Goal: Task Accomplishment & Management: Manage account settings

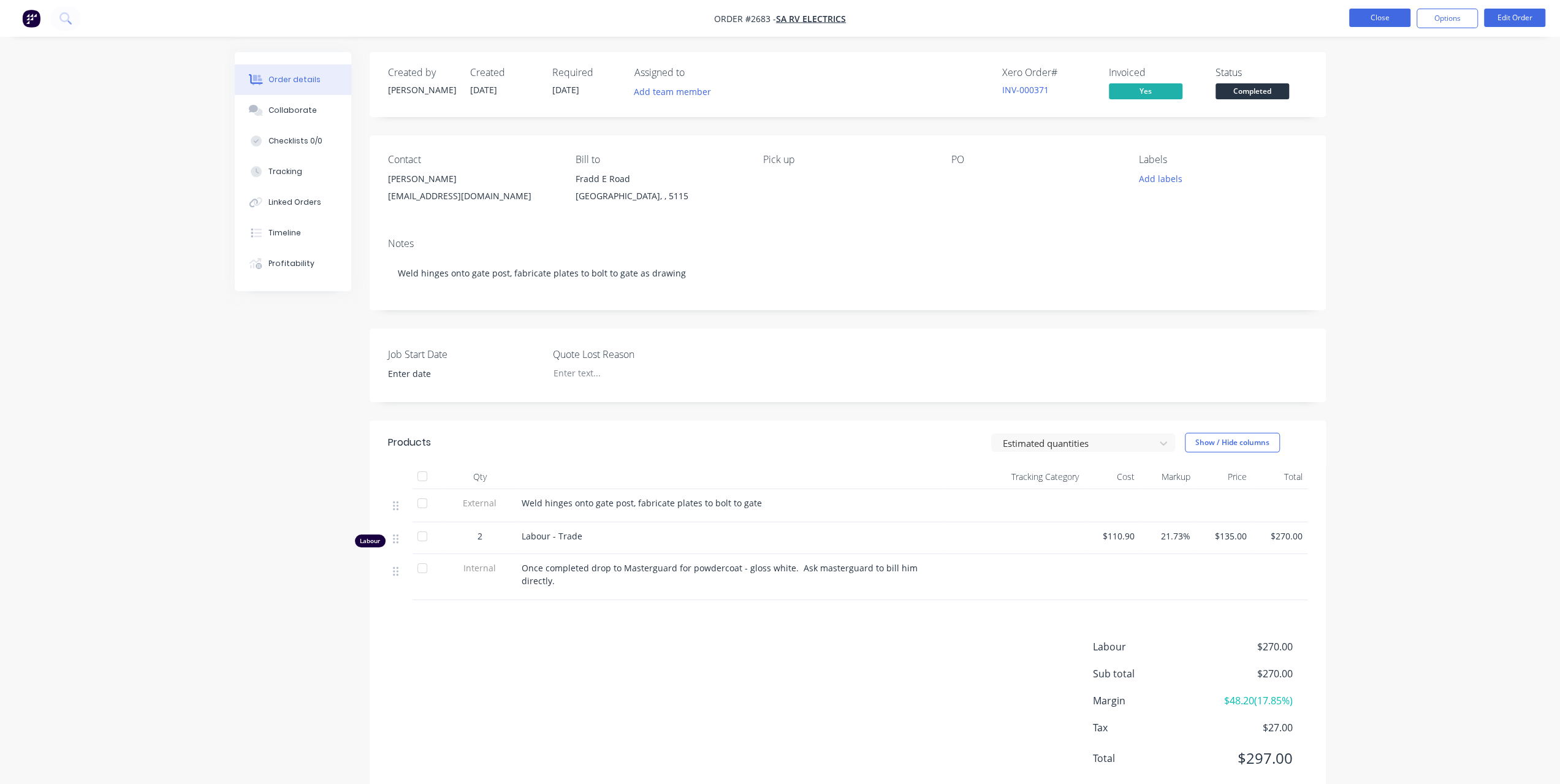
click at [1378, 14] on button "Close" at bounding box center [1380, 18] width 61 height 18
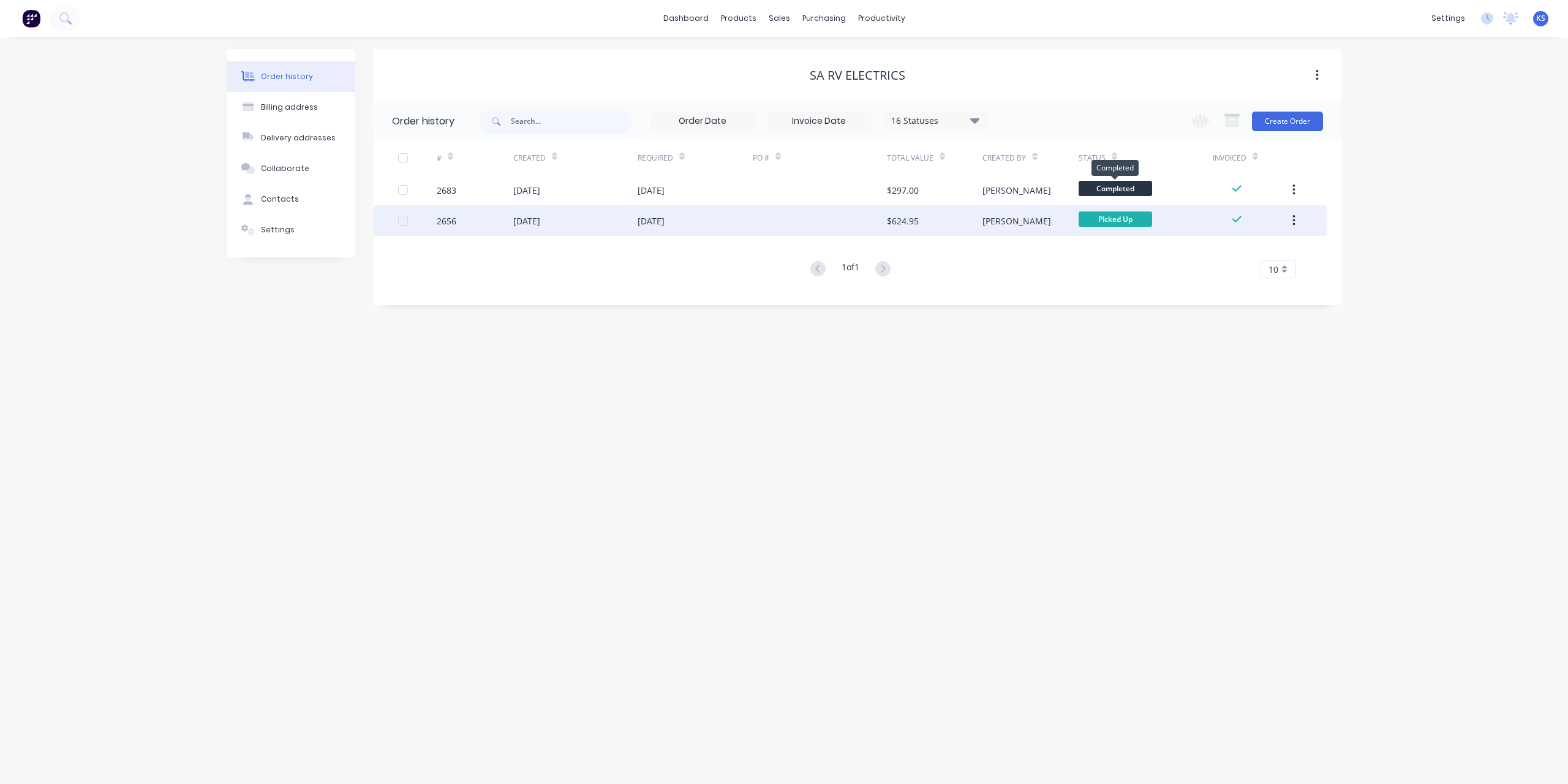
click at [1108, 195] on span "Completed" at bounding box center [1115, 188] width 74 height 15
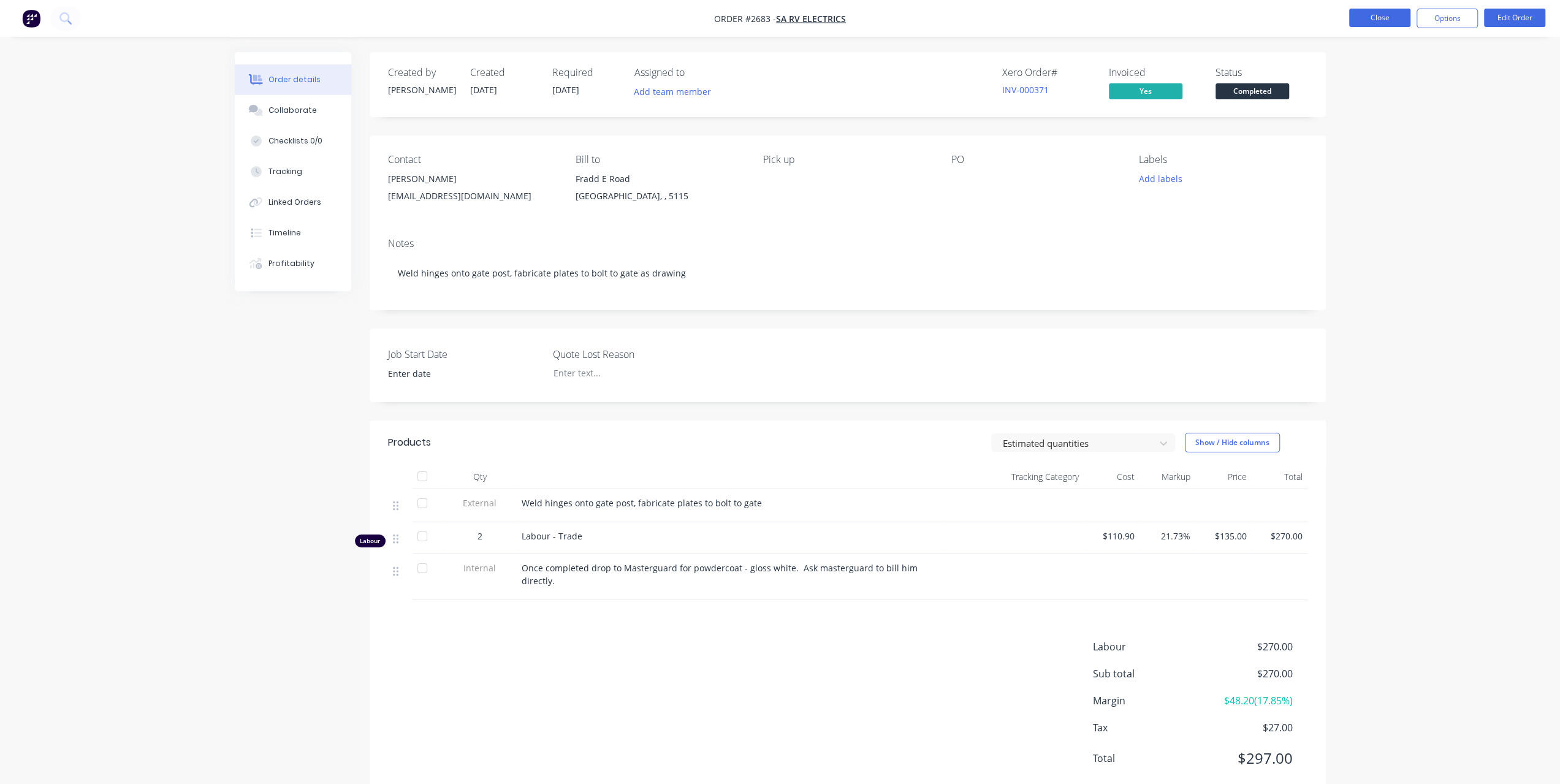
click at [1369, 9] on button "Close" at bounding box center [1380, 18] width 61 height 18
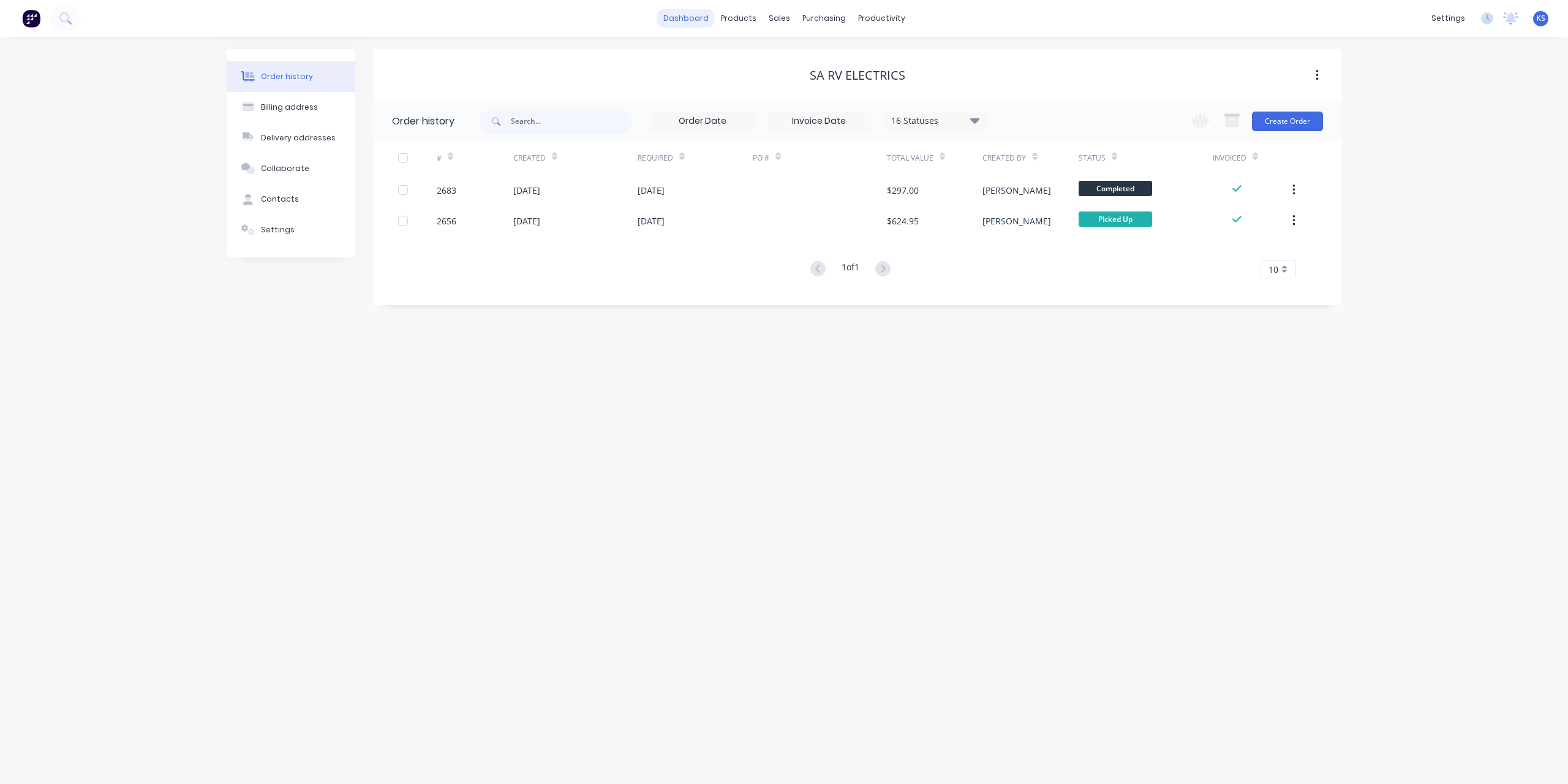
click at [700, 21] on link "dashboard" at bounding box center [686, 18] width 57 height 18
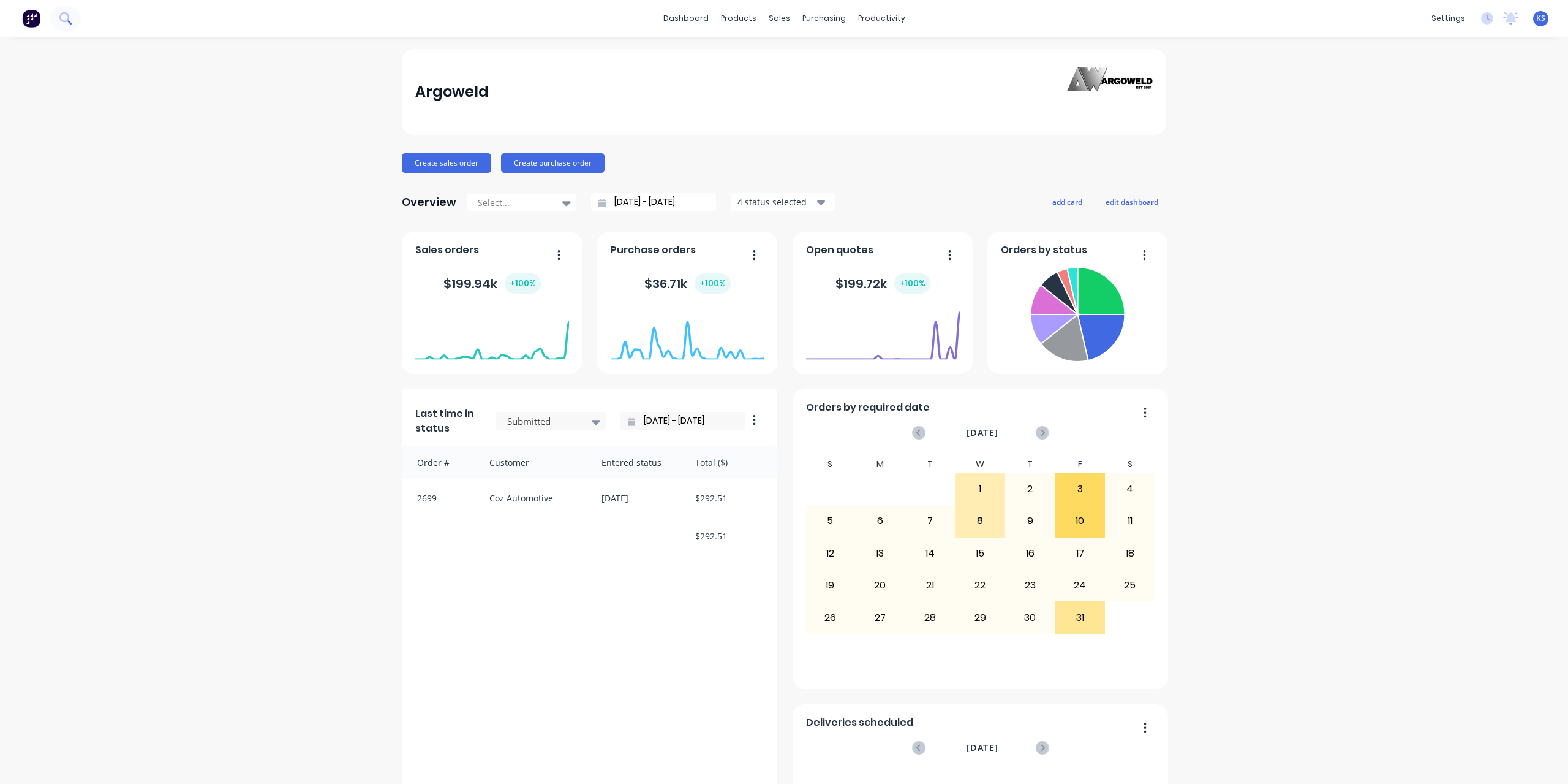
click at [70, 19] on icon at bounding box center [65, 18] width 12 height 12
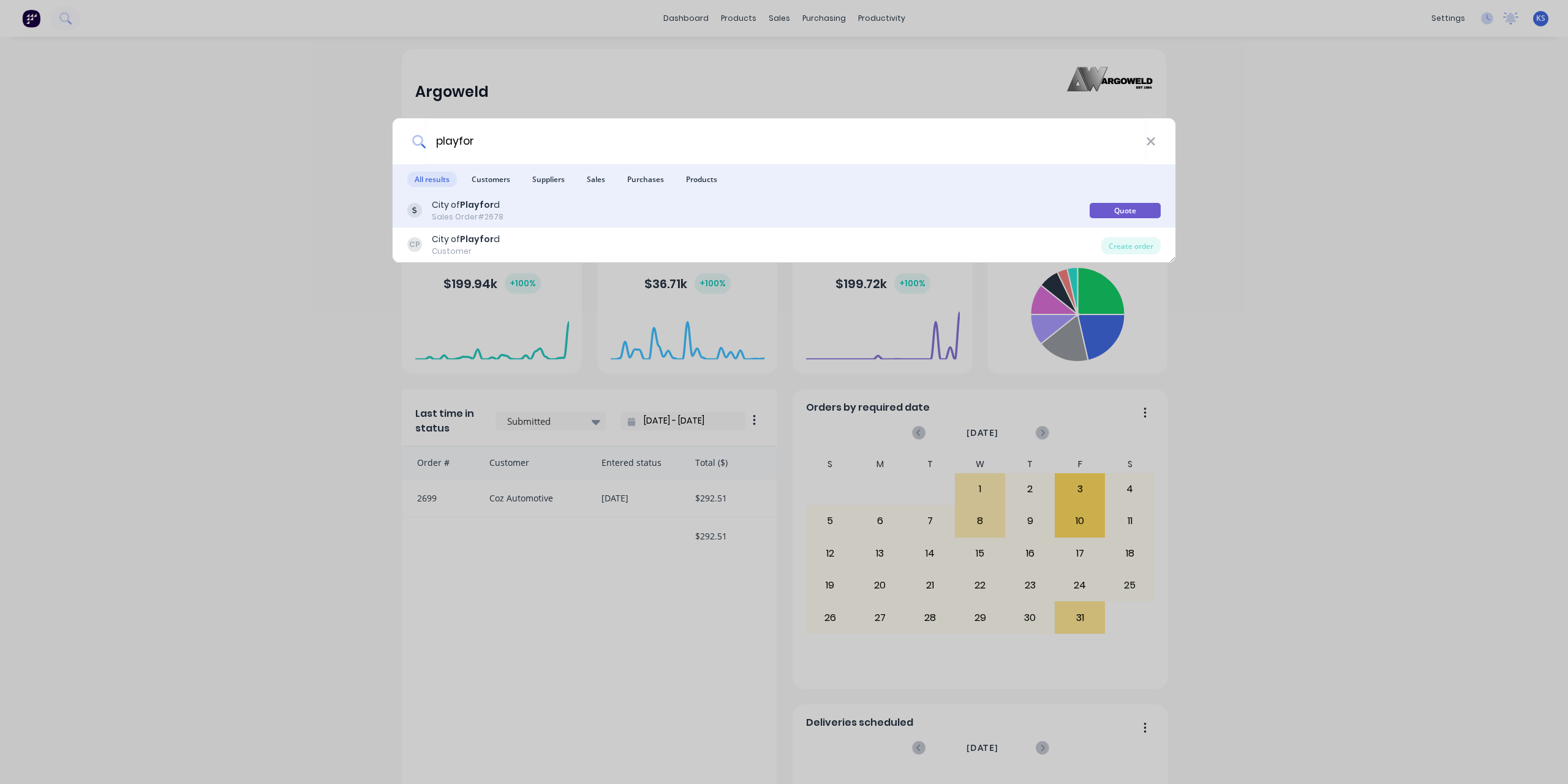
type input "playfor"
click at [463, 206] on b "Playfor" at bounding box center [477, 205] width 34 height 13
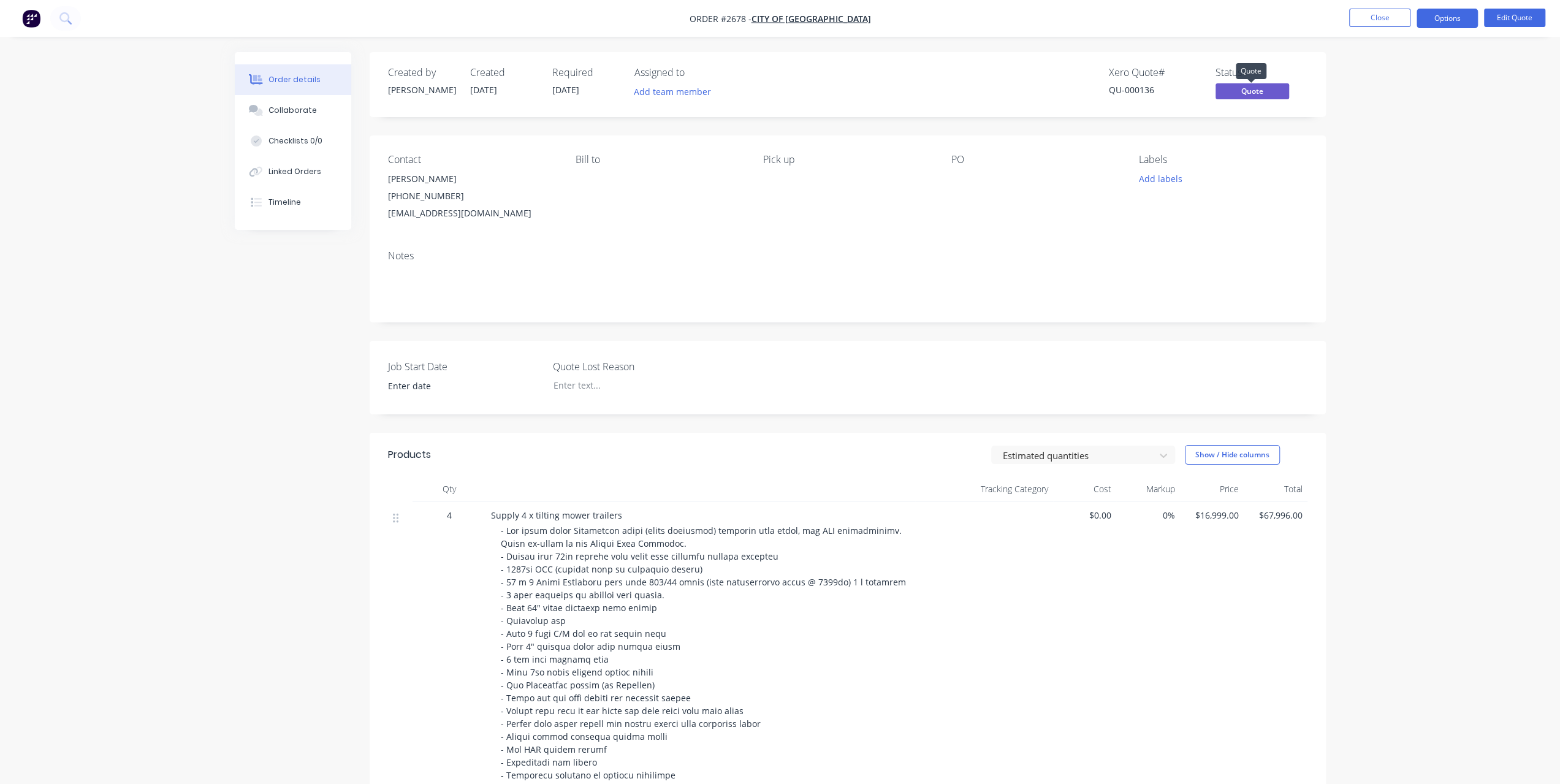
click at [1243, 95] on span "Quote" at bounding box center [1252, 91] width 74 height 15
click at [1451, 23] on button "Options" at bounding box center [1447, 19] width 61 height 20
click at [1405, 144] on div "Convert to Order" at bounding box center [1410, 148] width 113 height 18
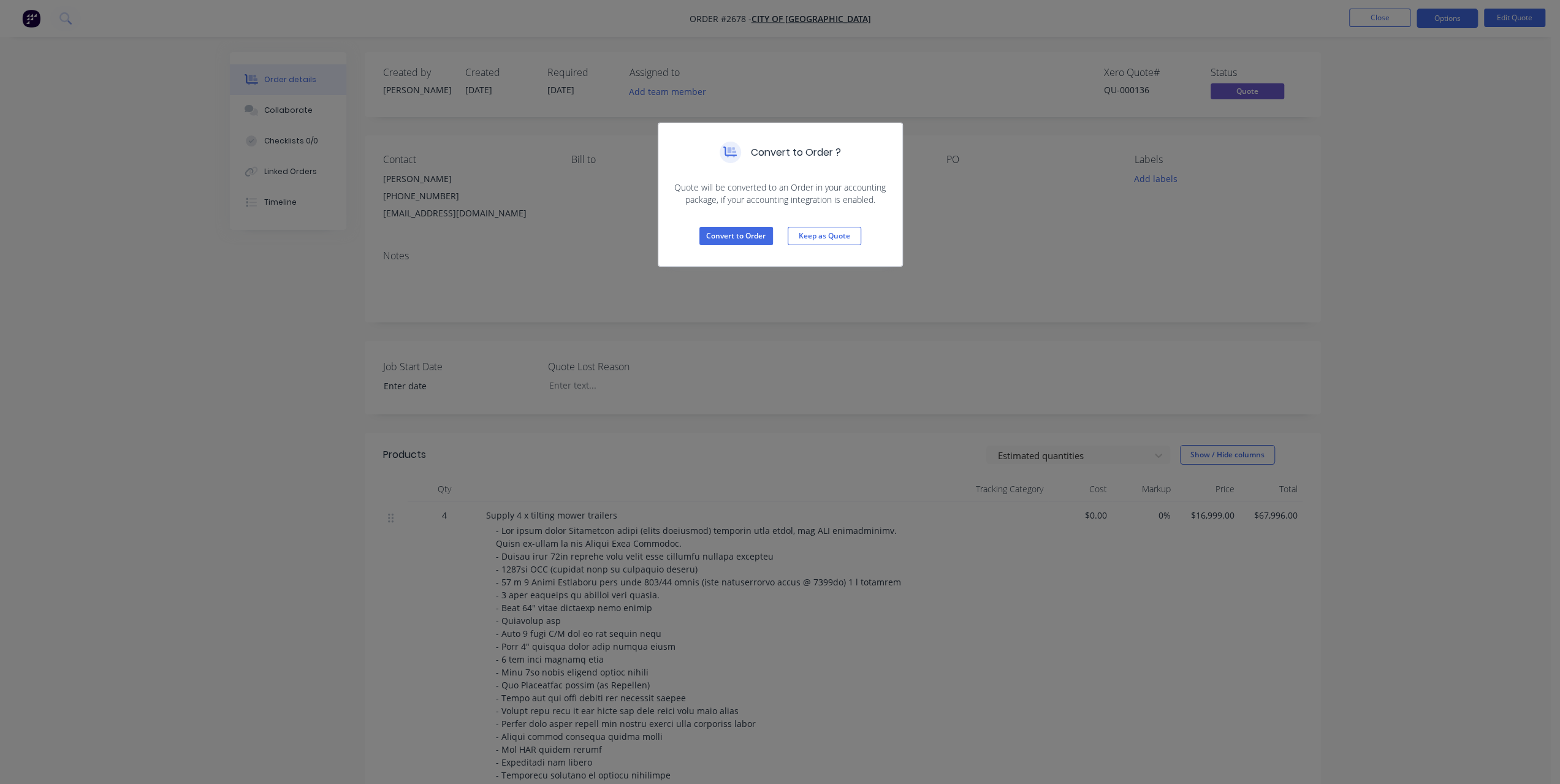
click at [1378, 194] on div "Convert to Order ? Quote will be converted to an Order in your accounting packa…" at bounding box center [780, 392] width 1560 height 784
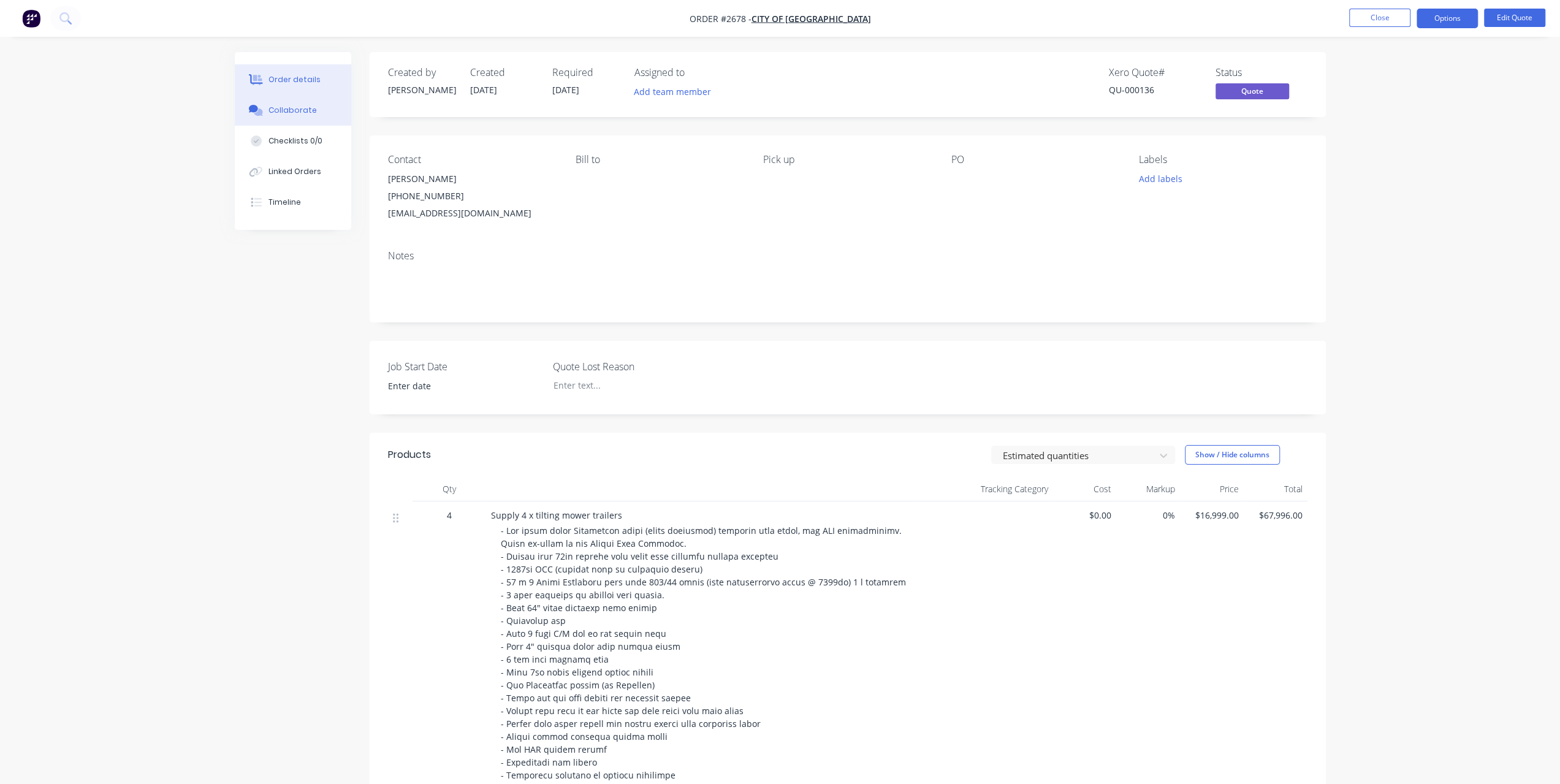
click at [293, 111] on div "Collaborate" at bounding box center [292, 110] width 48 height 11
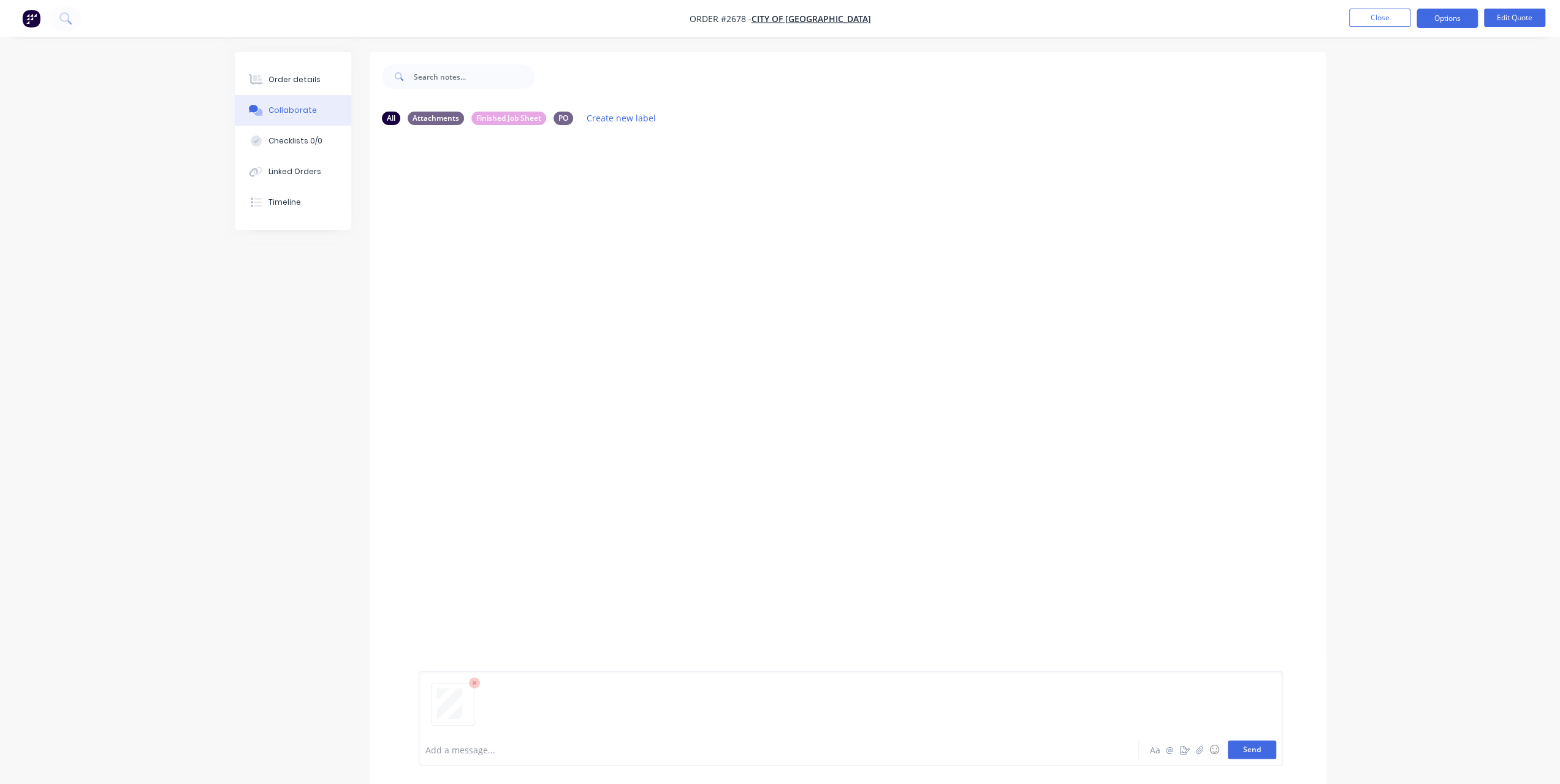
click at [1251, 747] on button "Send" at bounding box center [1251, 749] width 48 height 18
click at [291, 73] on button "Order details" at bounding box center [293, 80] width 117 height 30
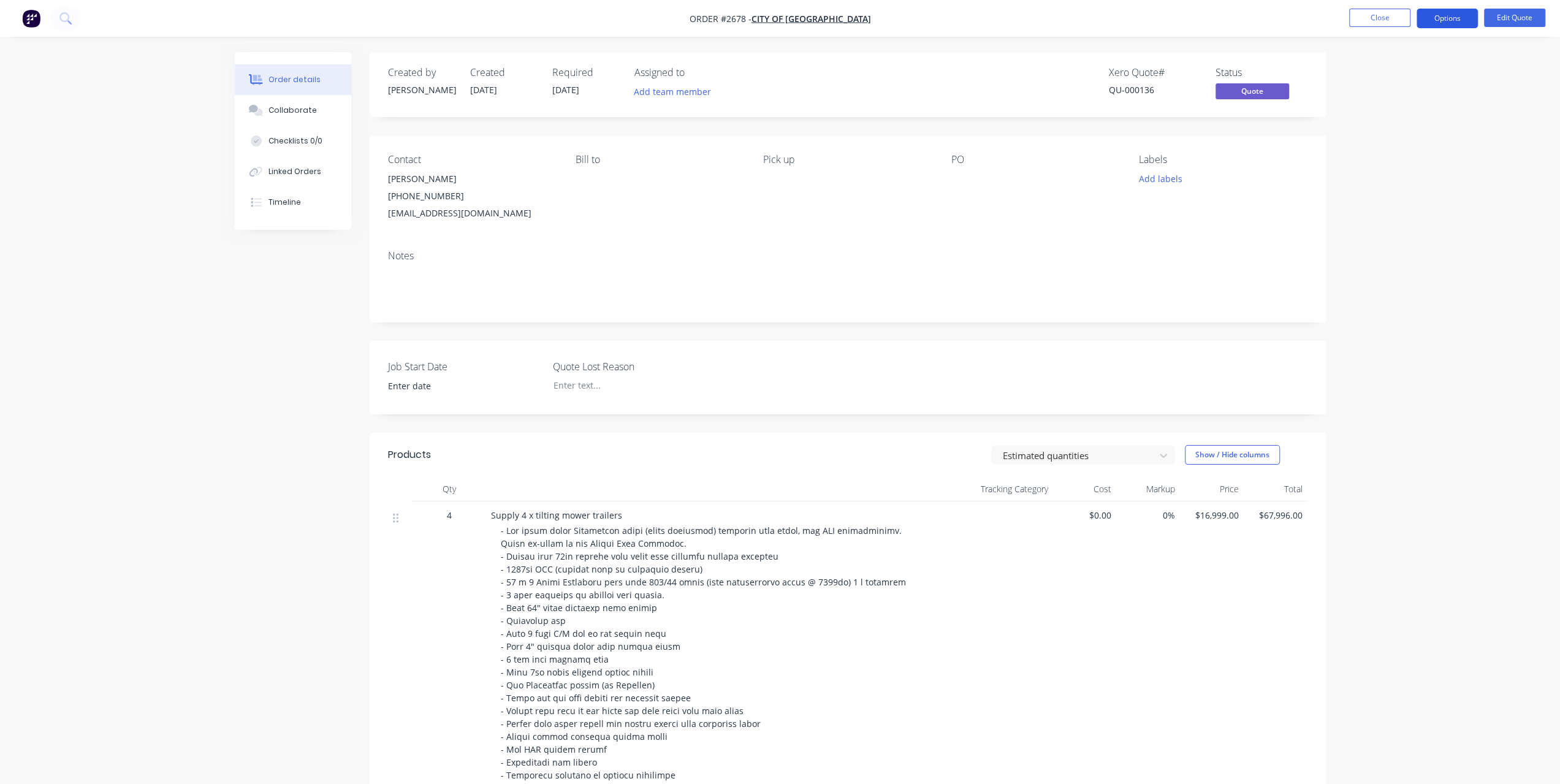
click at [1466, 19] on button "Options" at bounding box center [1447, 19] width 61 height 20
click at [1394, 145] on div "Convert to Order" at bounding box center [1410, 148] width 113 height 18
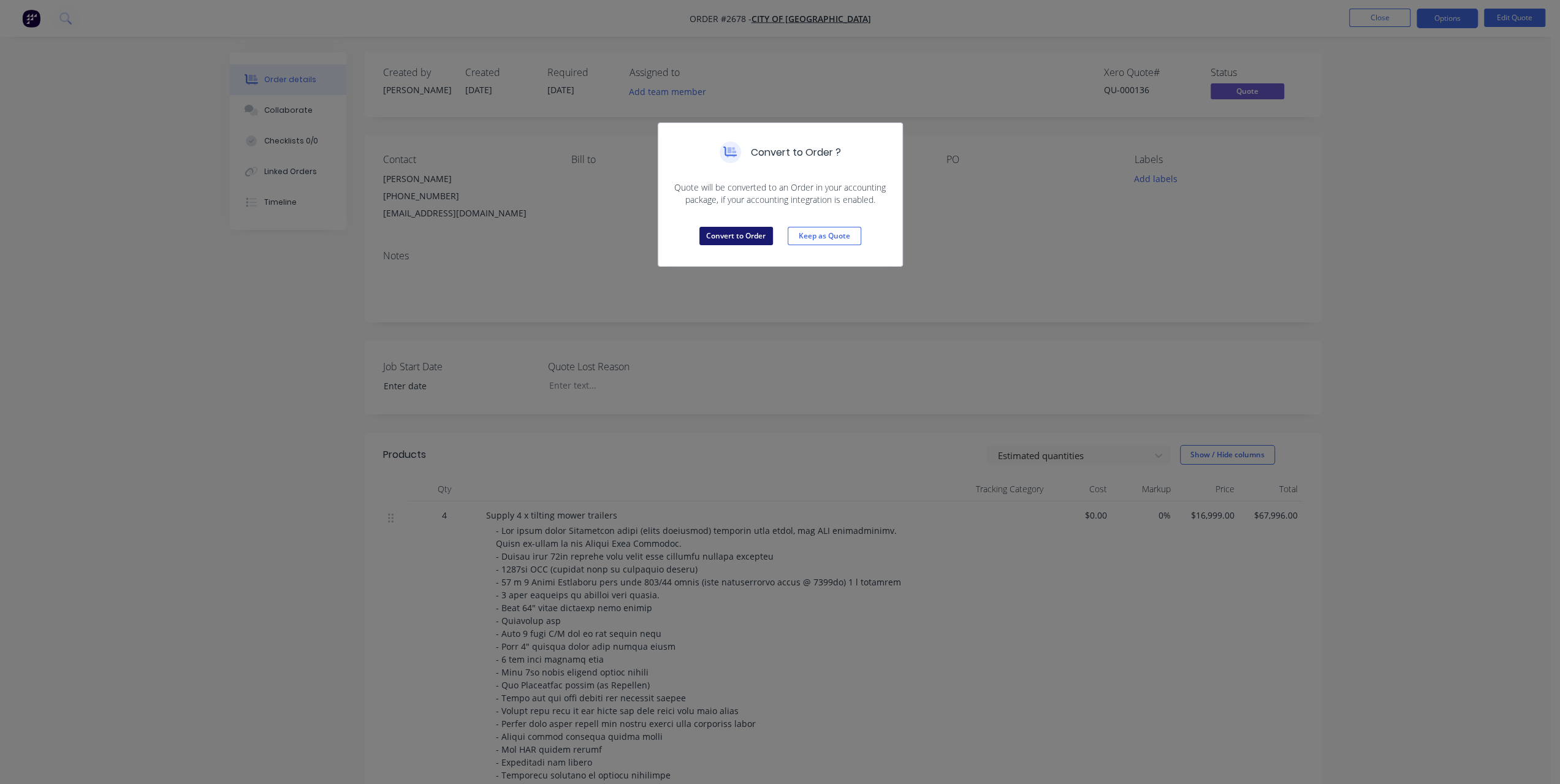
click at [744, 237] on button "Convert to Order" at bounding box center [736, 236] width 74 height 18
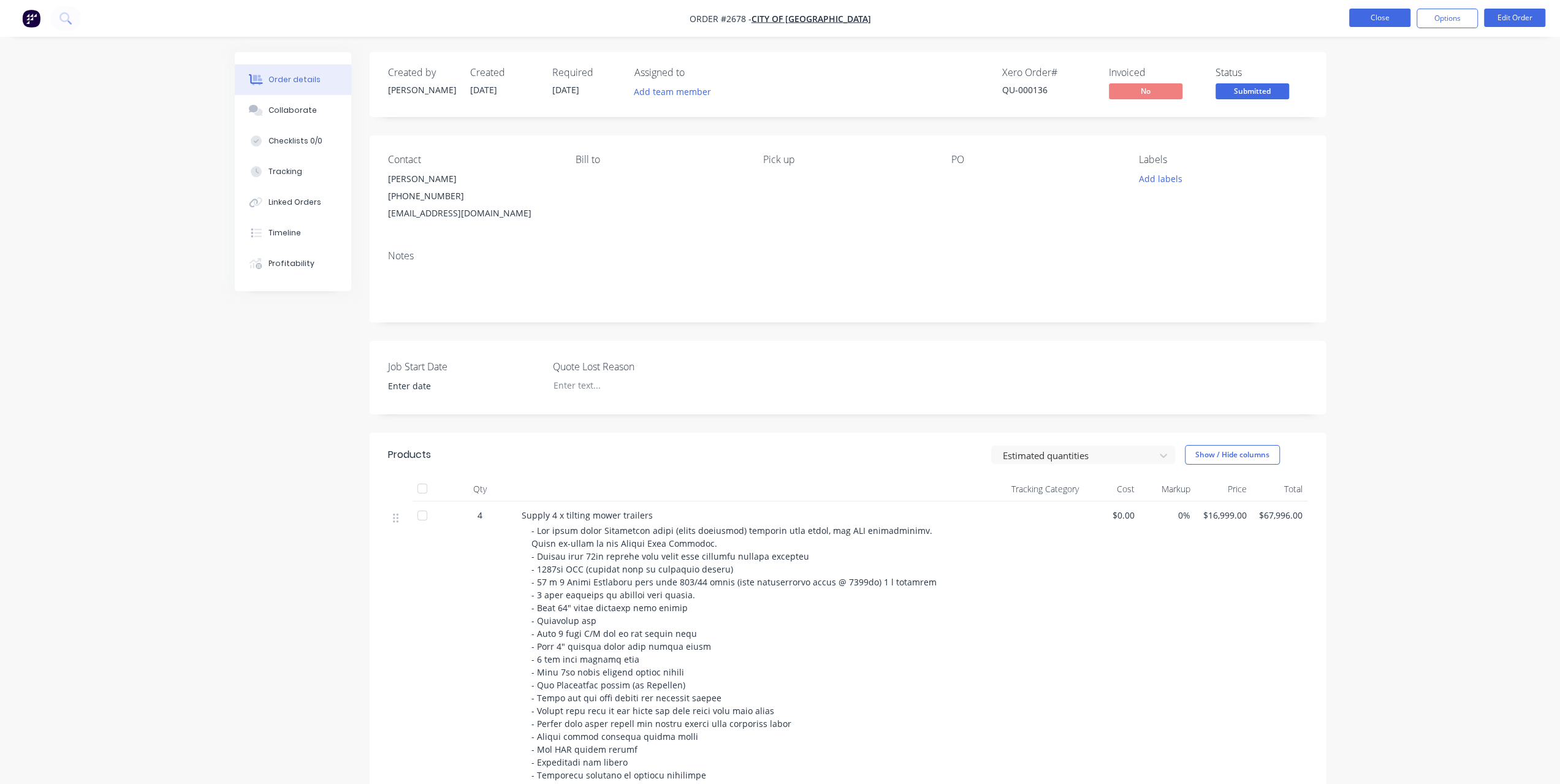
click at [1364, 18] on button "Close" at bounding box center [1380, 18] width 61 height 18
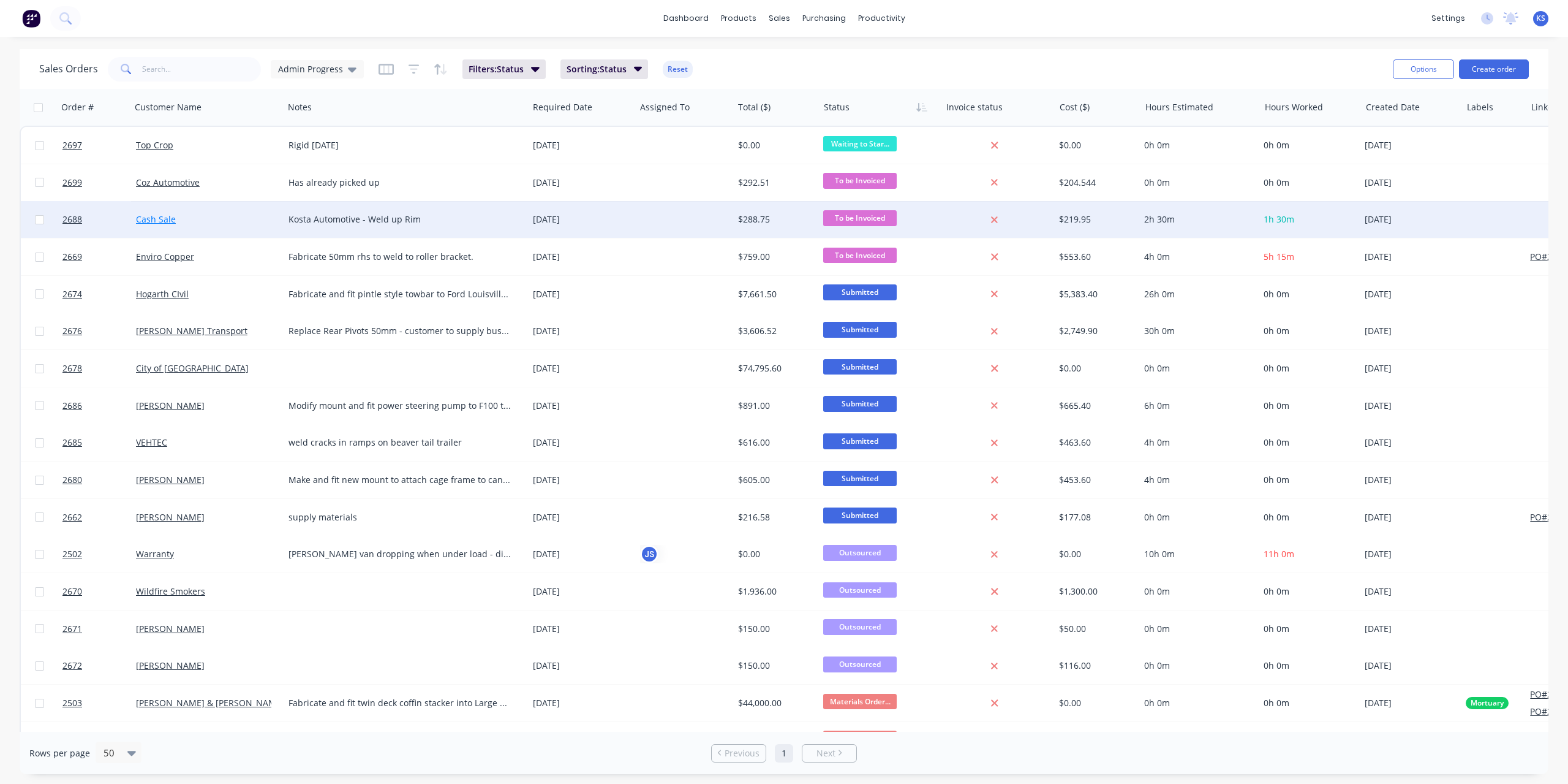
click at [167, 224] on link "Cash Sale" at bounding box center [156, 219] width 39 height 12
click at [1479, 222] on div at bounding box center [1493, 219] width 65 height 37
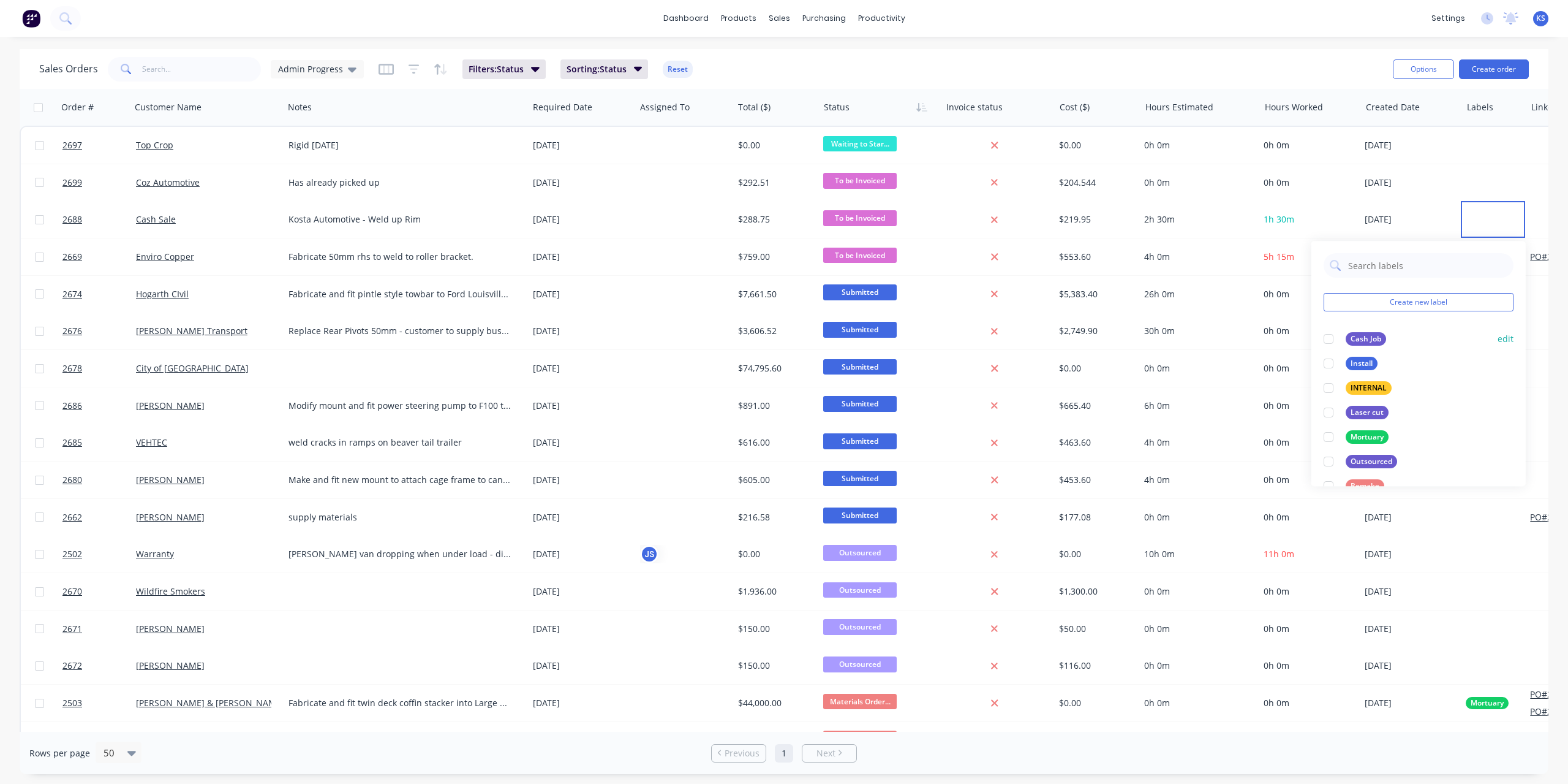
click at [1365, 332] on div "Cash Job" at bounding box center [1365, 338] width 40 height 13
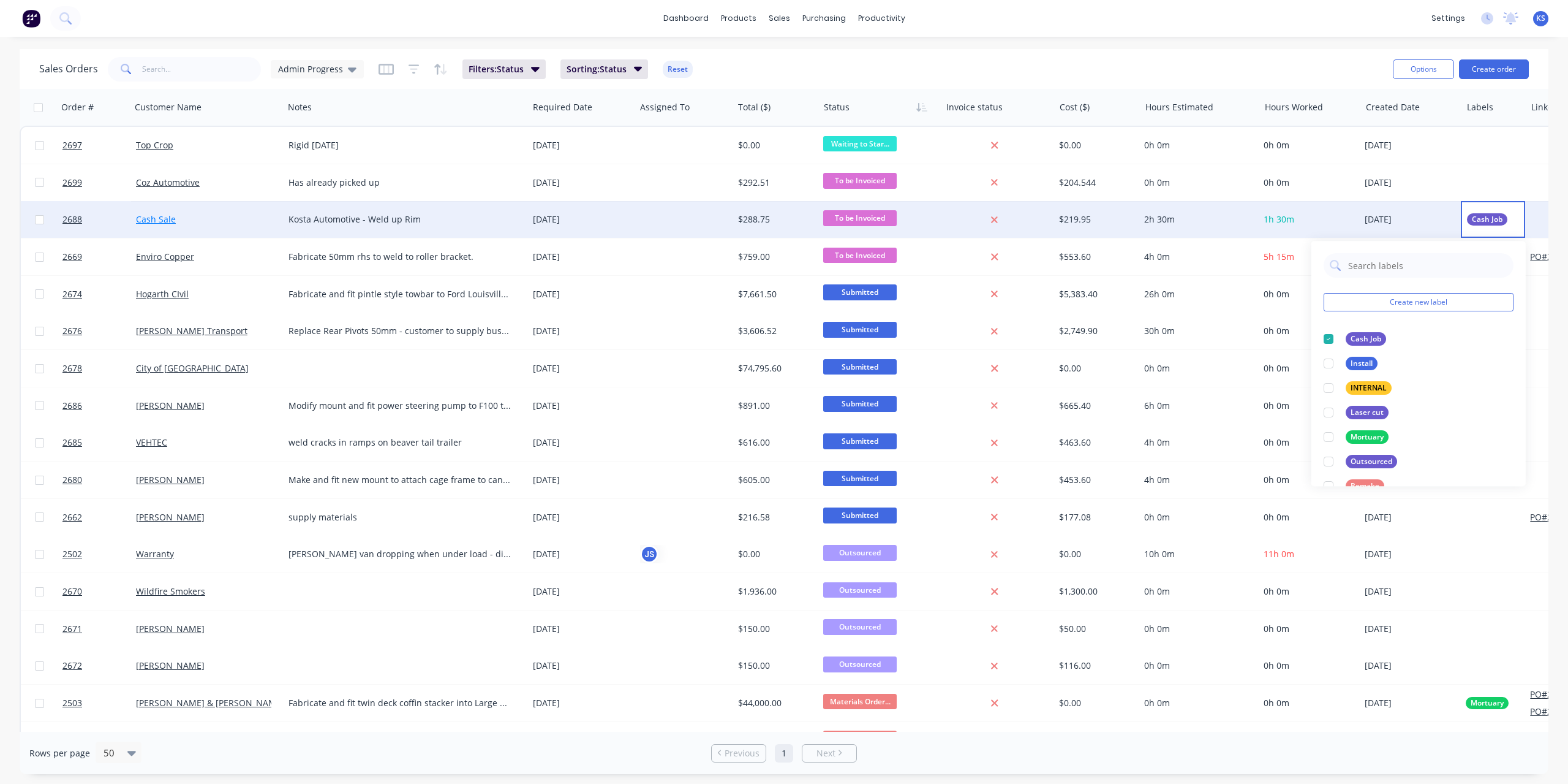
click at [152, 222] on link "Cash Sale" at bounding box center [156, 219] width 39 height 12
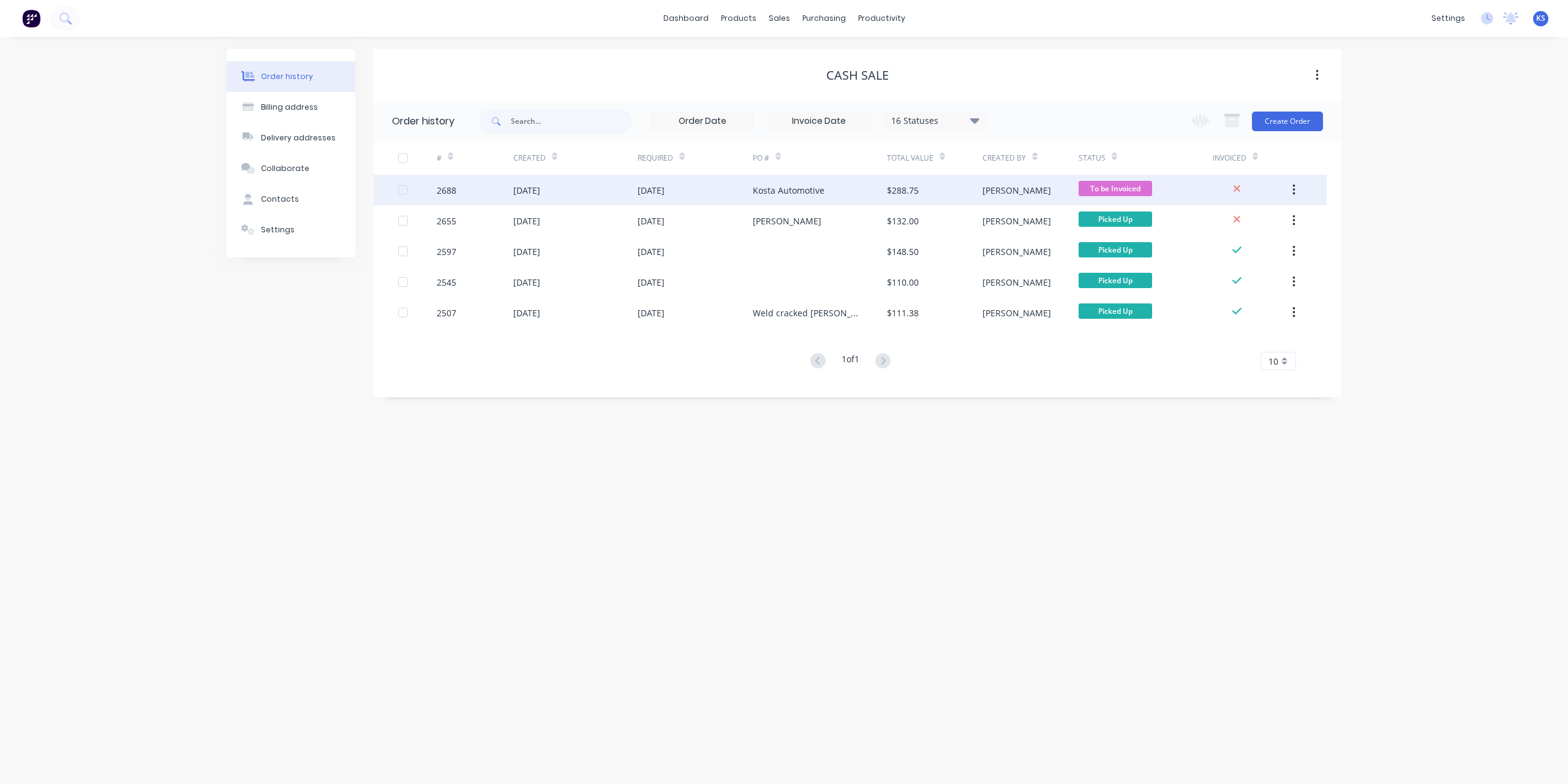
click at [536, 196] on div "[DATE]" at bounding box center [575, 190] width 125 height 30
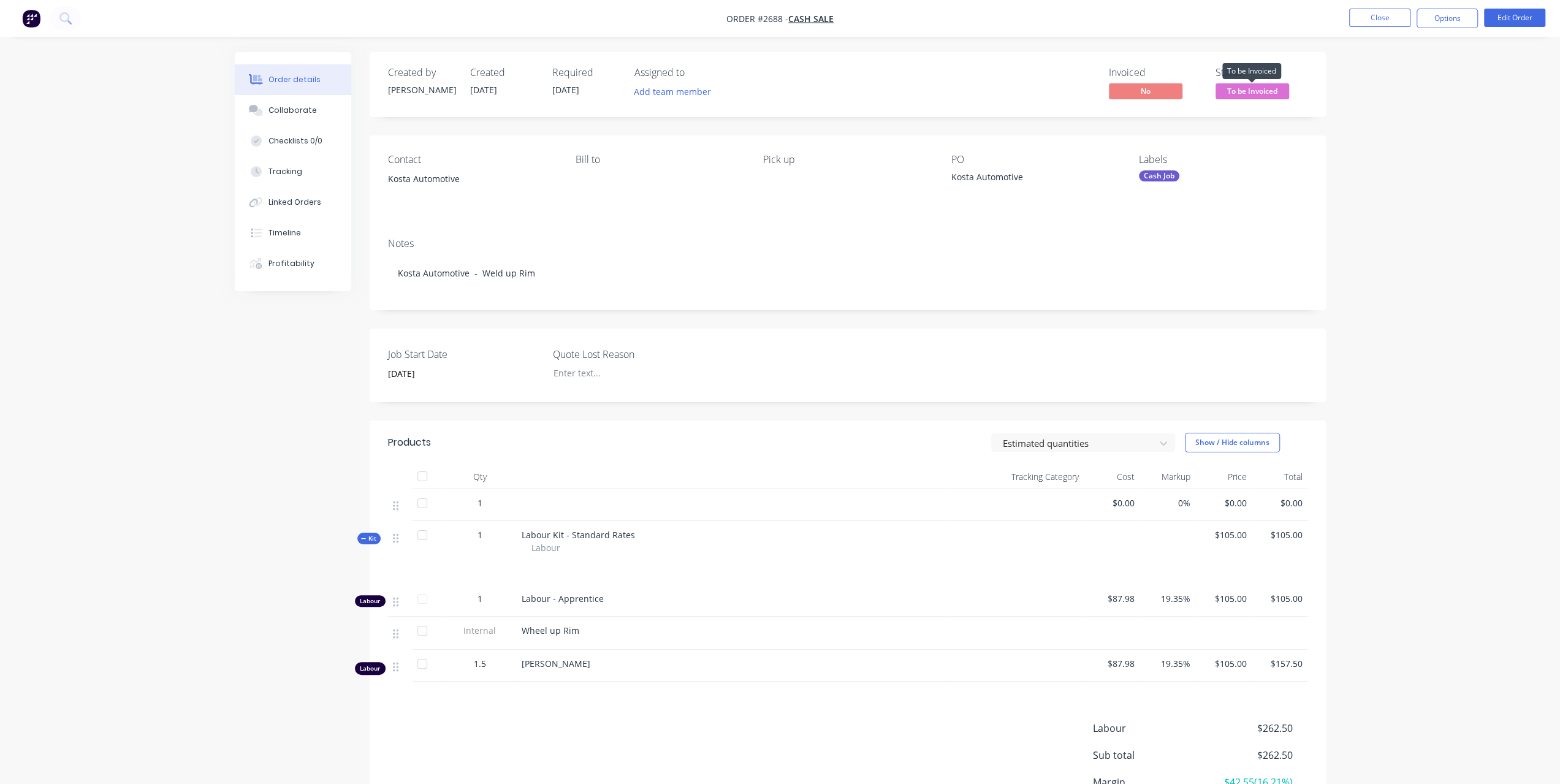
click at [1251, 96] on span "To be Invoiced" at bounding box center [1252, 91] width 74 height 15
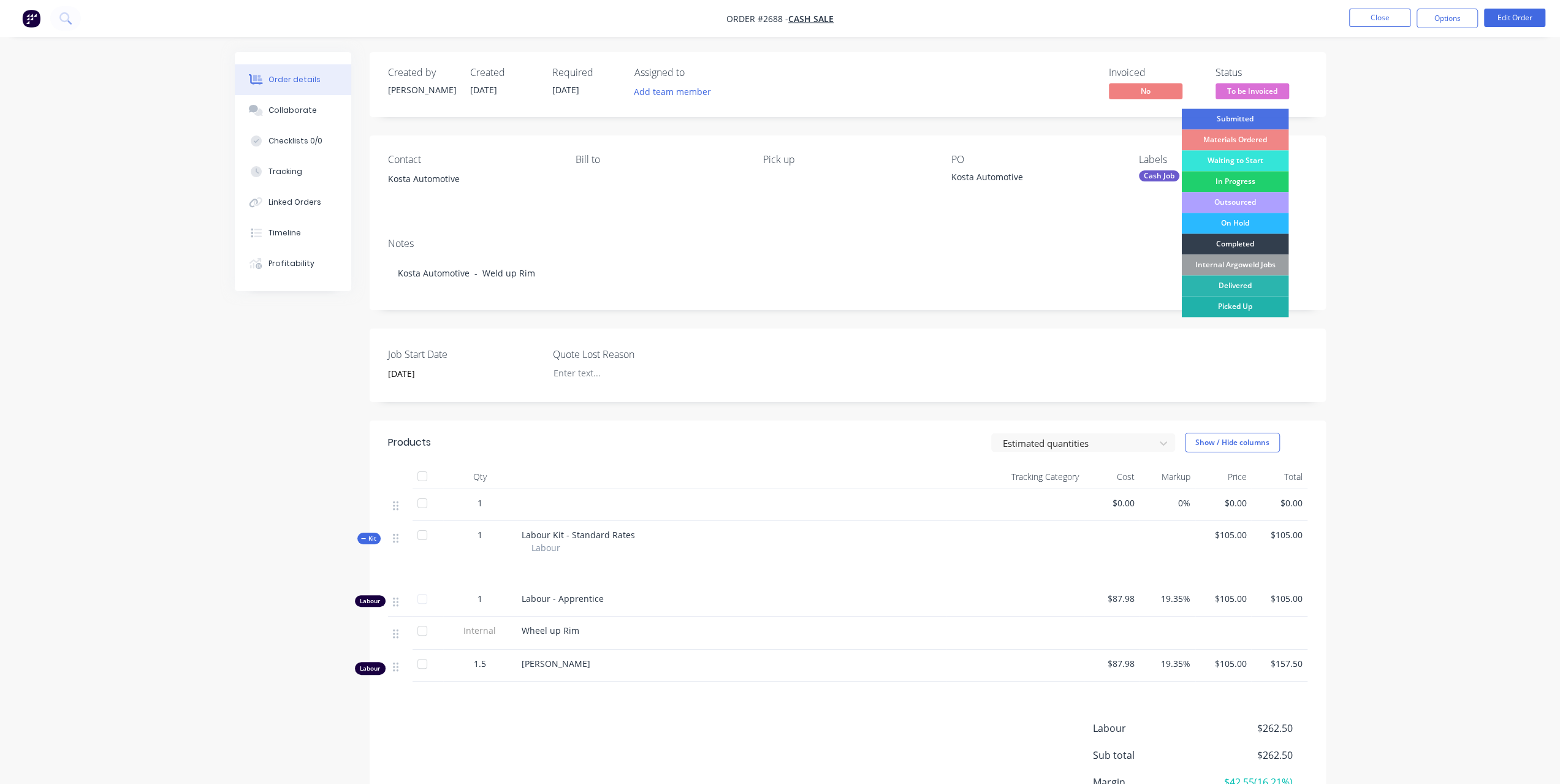
click at [1236, 307] on div "Picked Up" at bounding box center [1234, 306] width 108 height 21
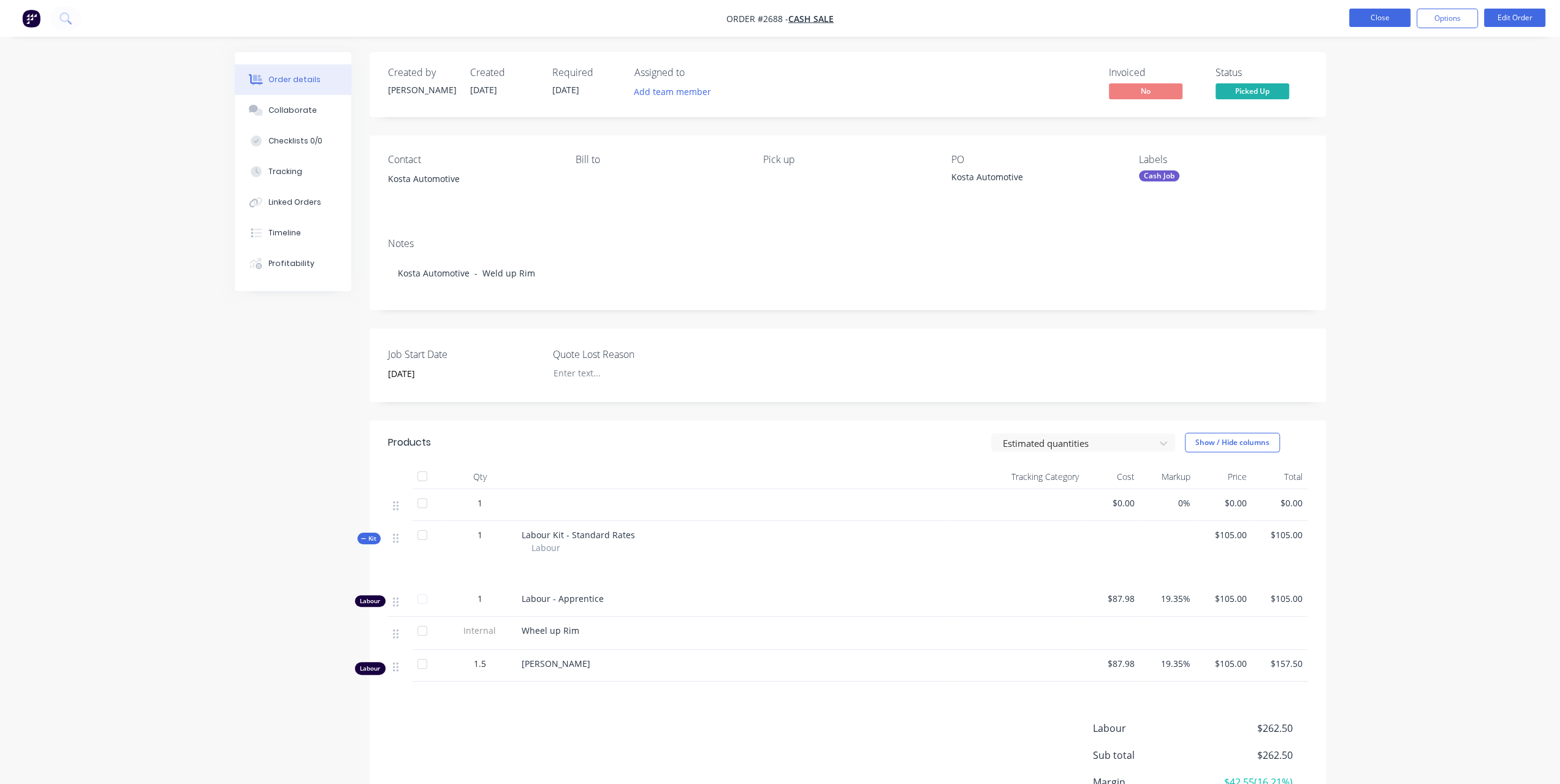
click at [1390, 22] on button "Close" at bounding box center [1380, 18] width 61 height 18
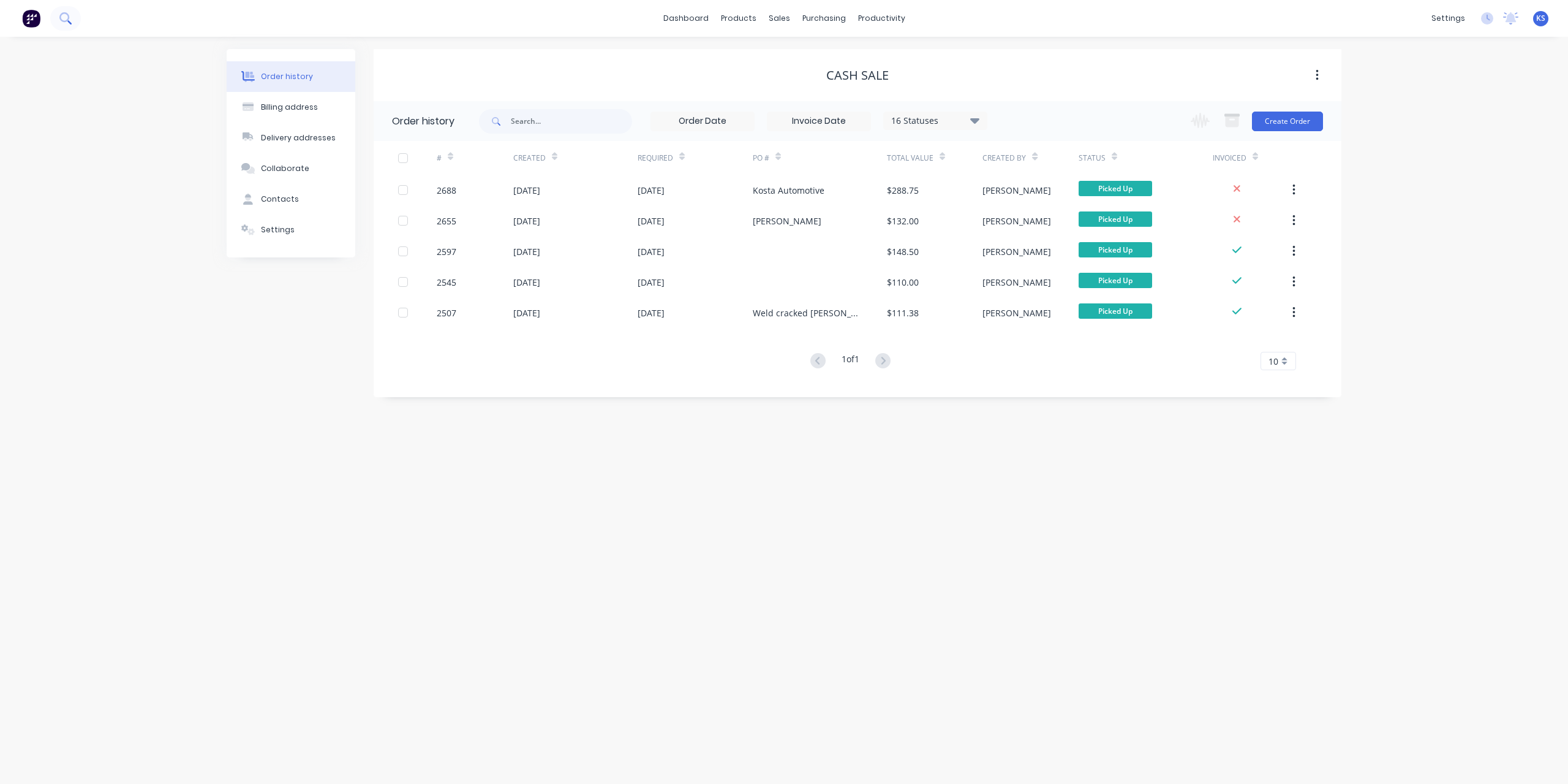
click at [61, 18] on icon at bounding box center [65, 18] width 12 height 12
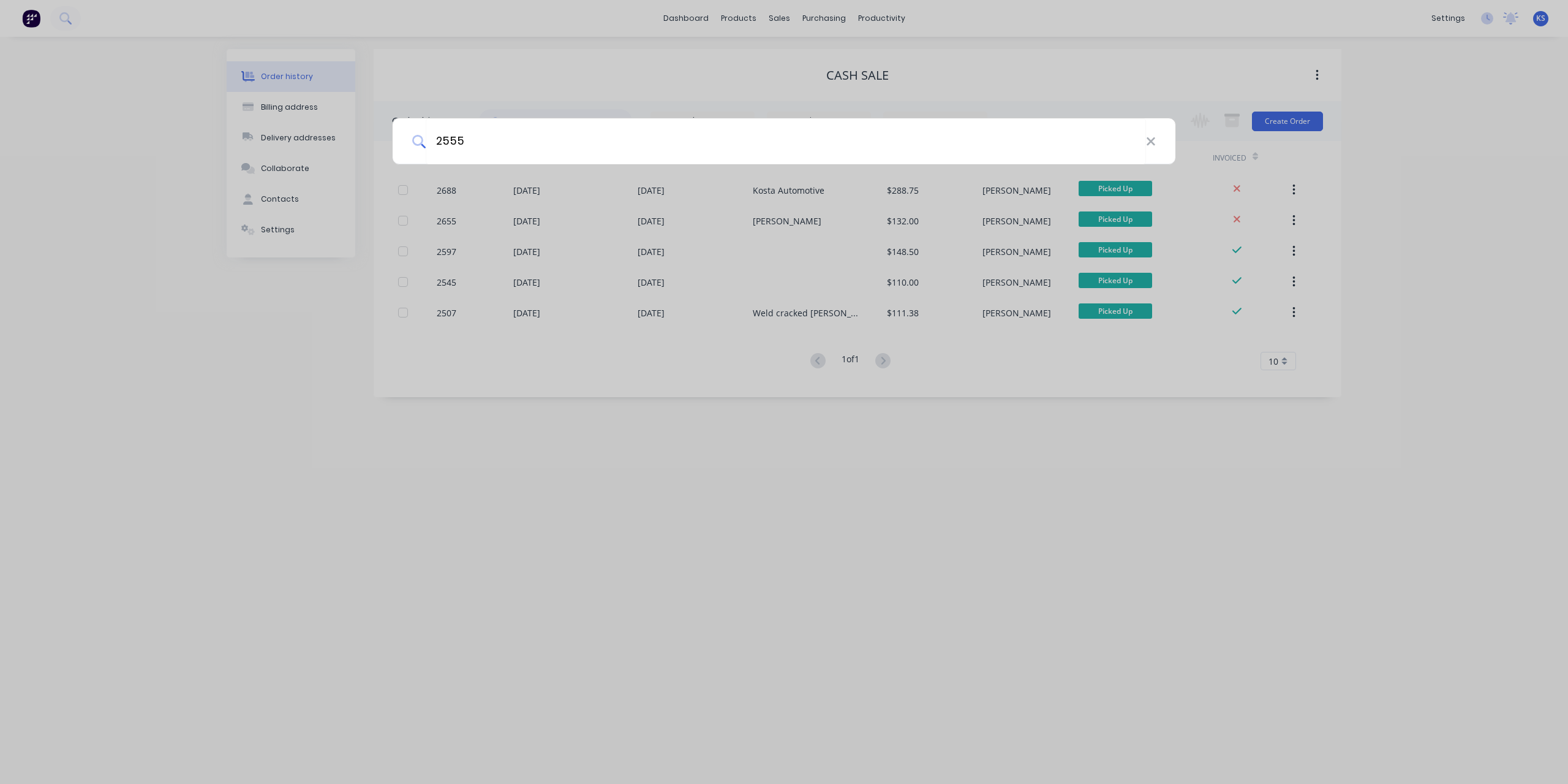
type input "2555"
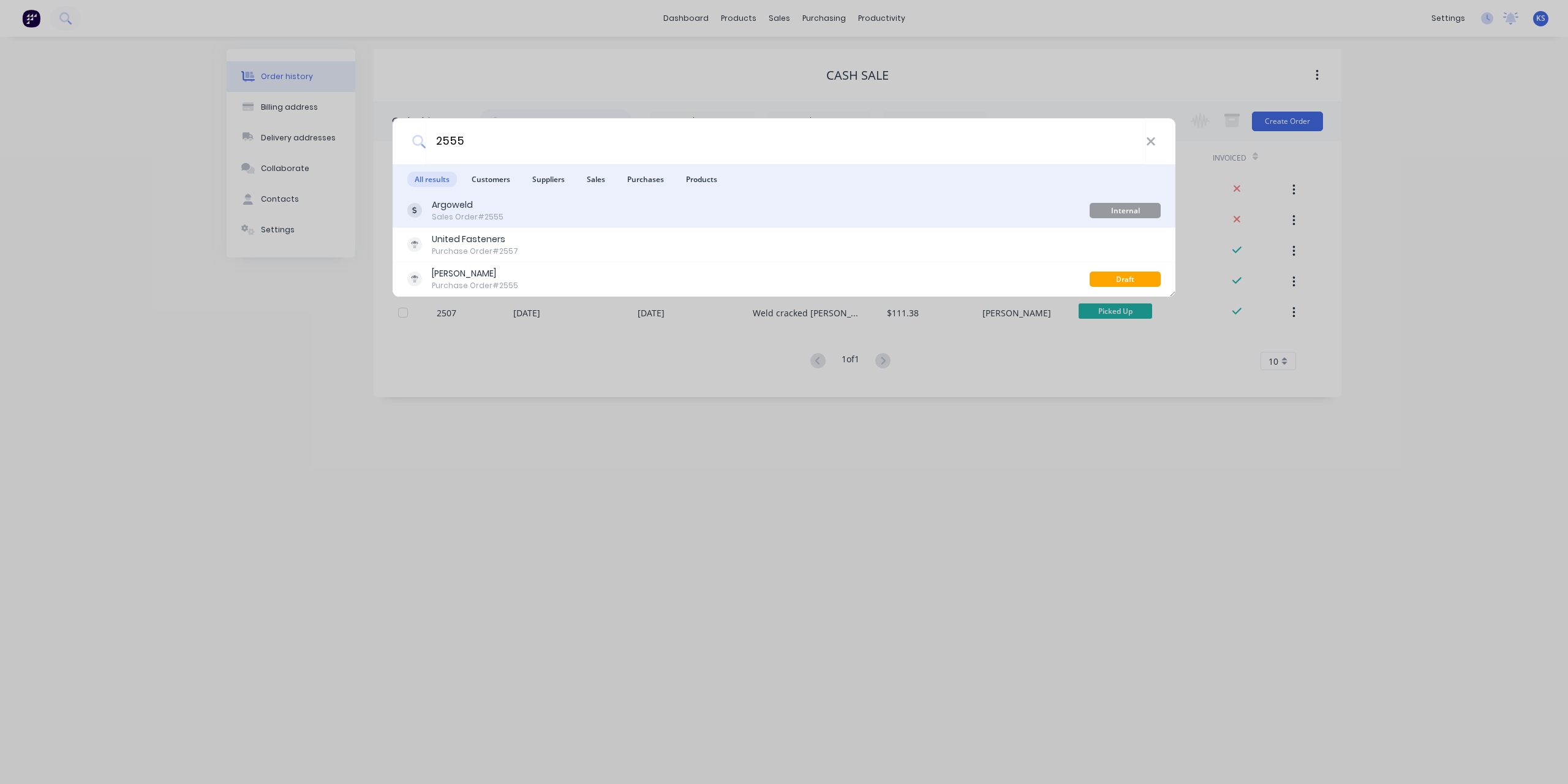
click at [447, 215] on div "Sales Order #2555" at bounding box center [468, 217] width 72 height 11
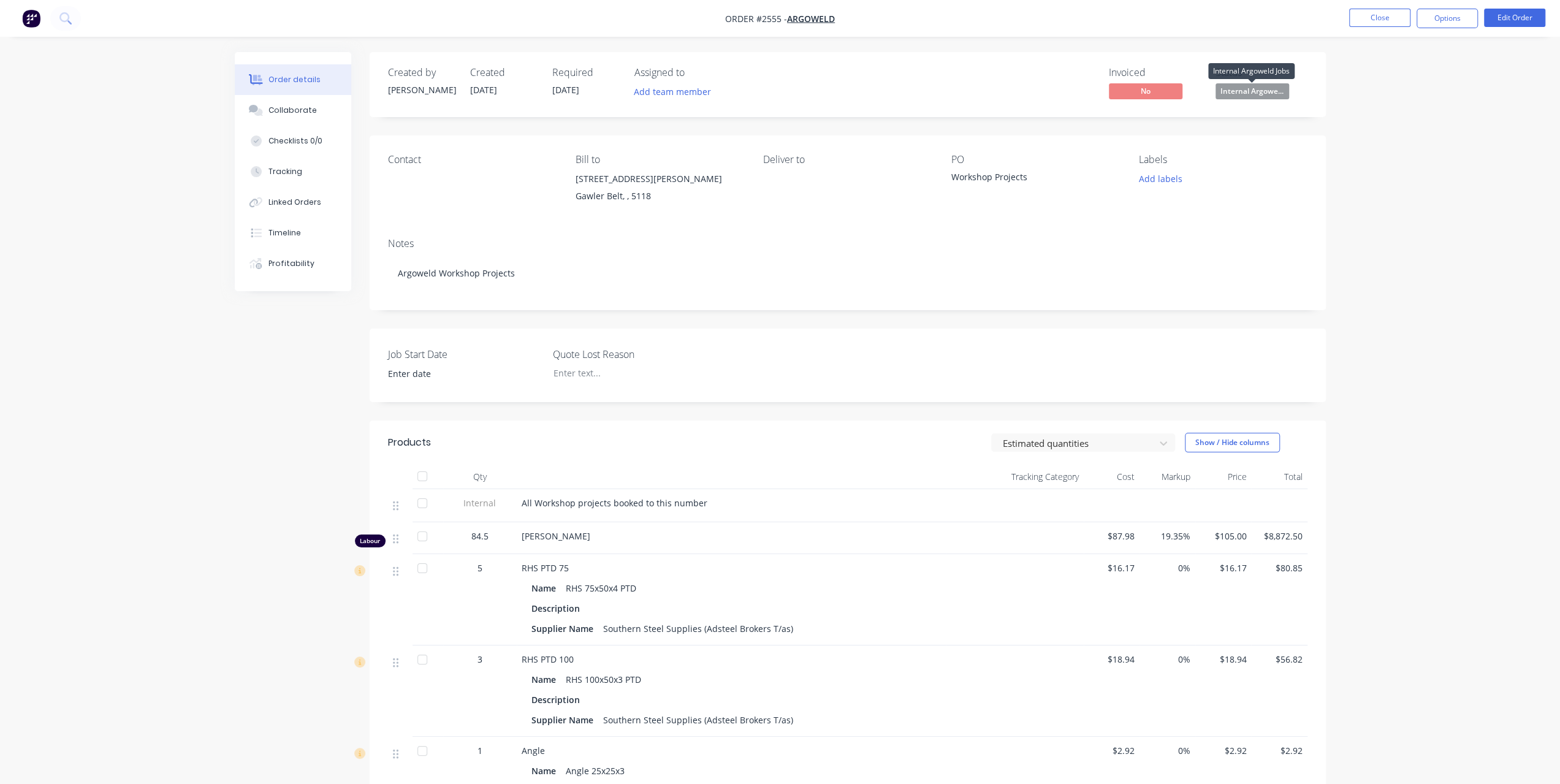
click at [1246, 92] on span "Internal Argowe..." at bounding box center [1252, 91] width 74 height 15
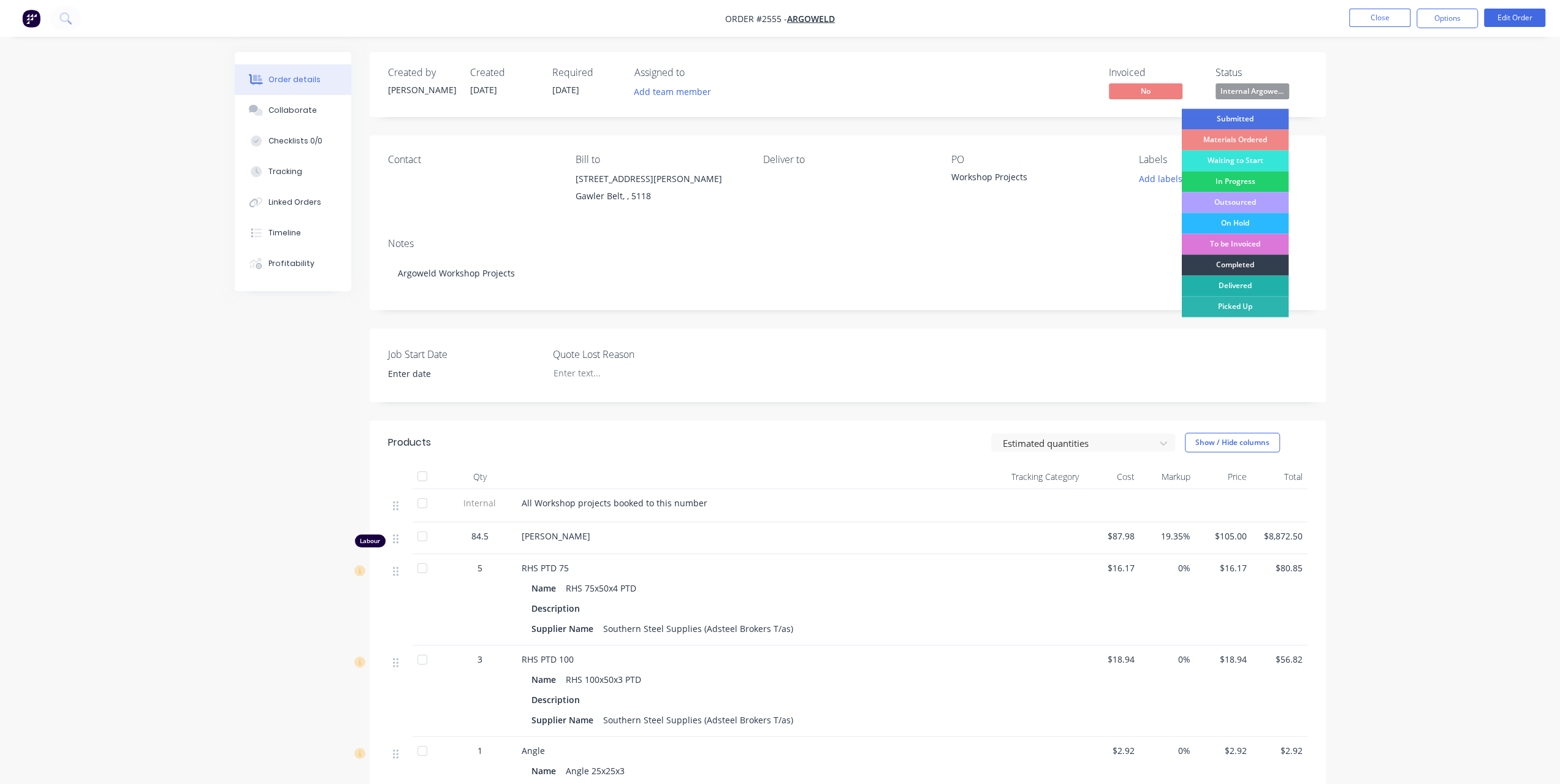
click at [1245, 289] on div "Delivered" at bounding box center [1234, 285] width 108 height 21
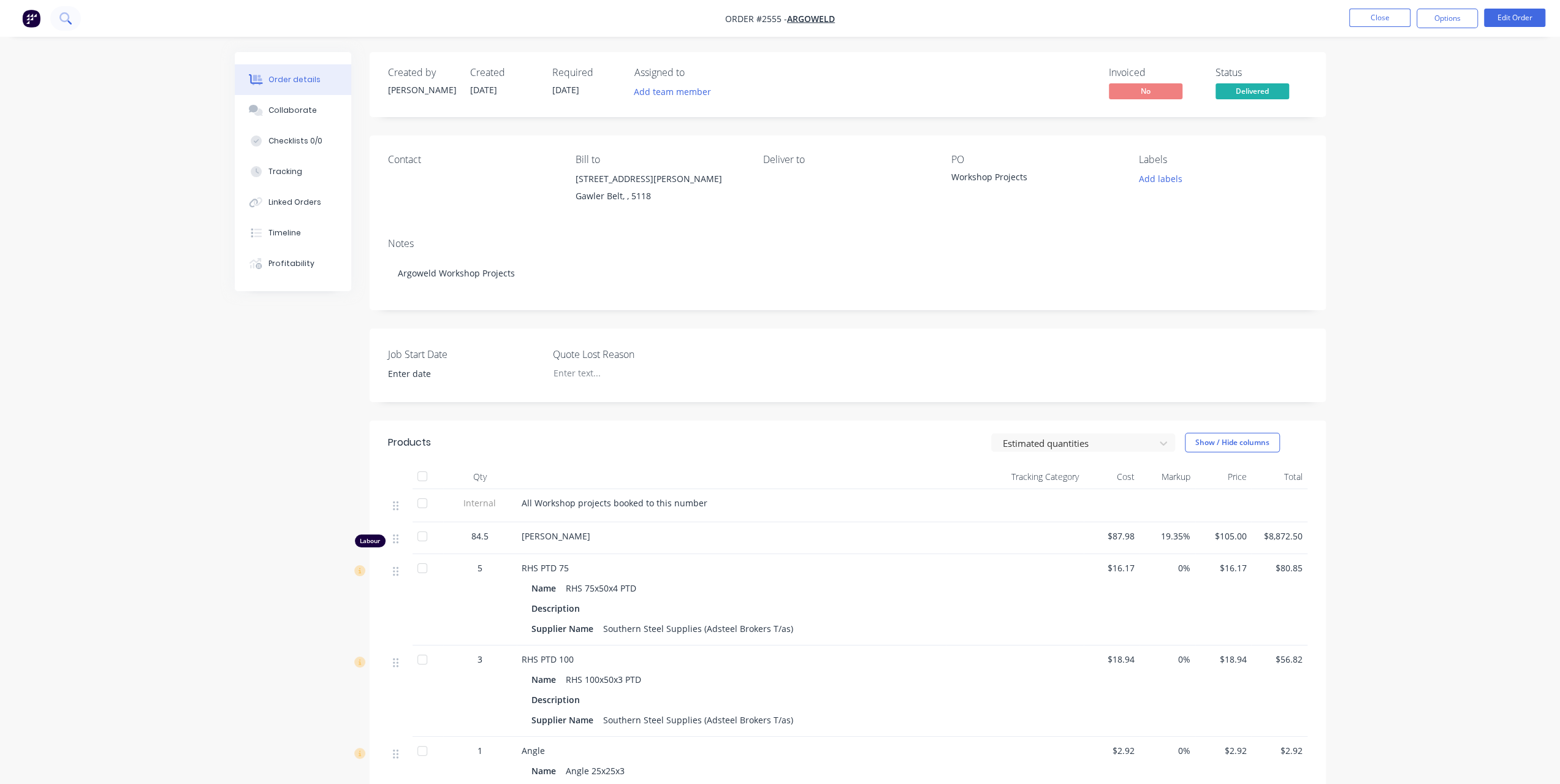
click at [59, 22] on button at bounding box center [65, 18] width 31 height 24
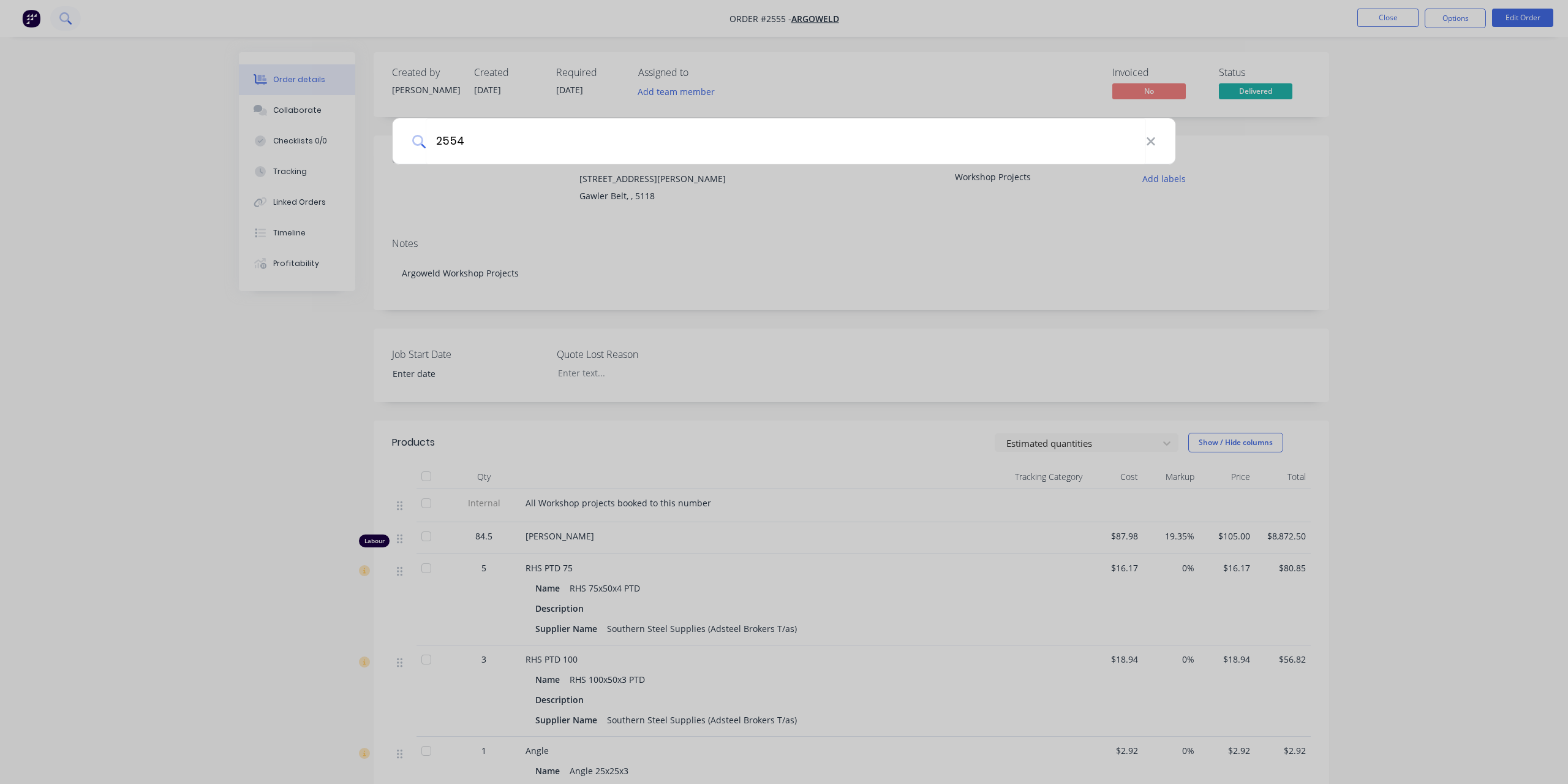
type input "2554"
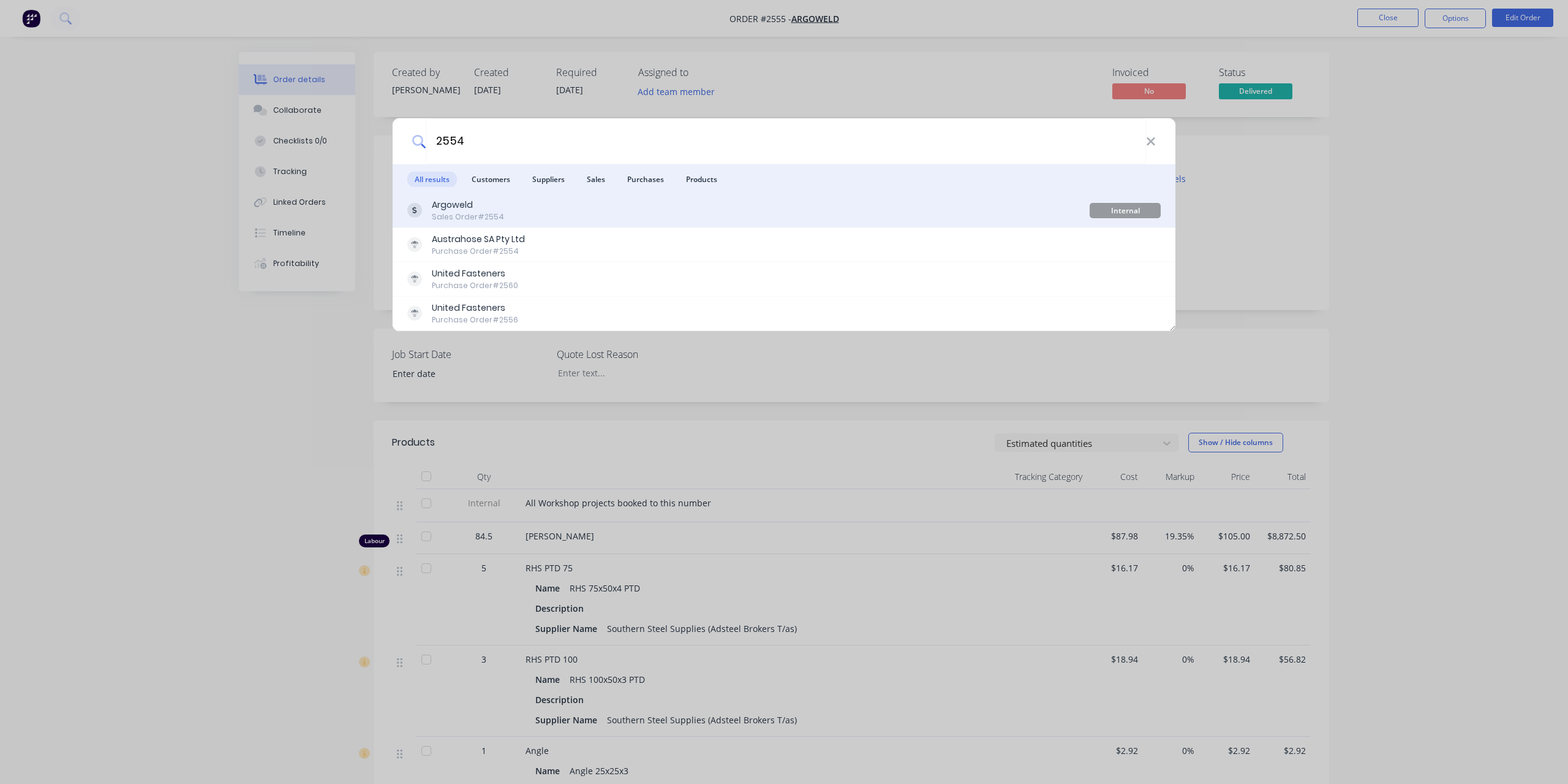
click at [481, 208] on div "Argoweld" at bounding box center [468, 205] width 73 height 13
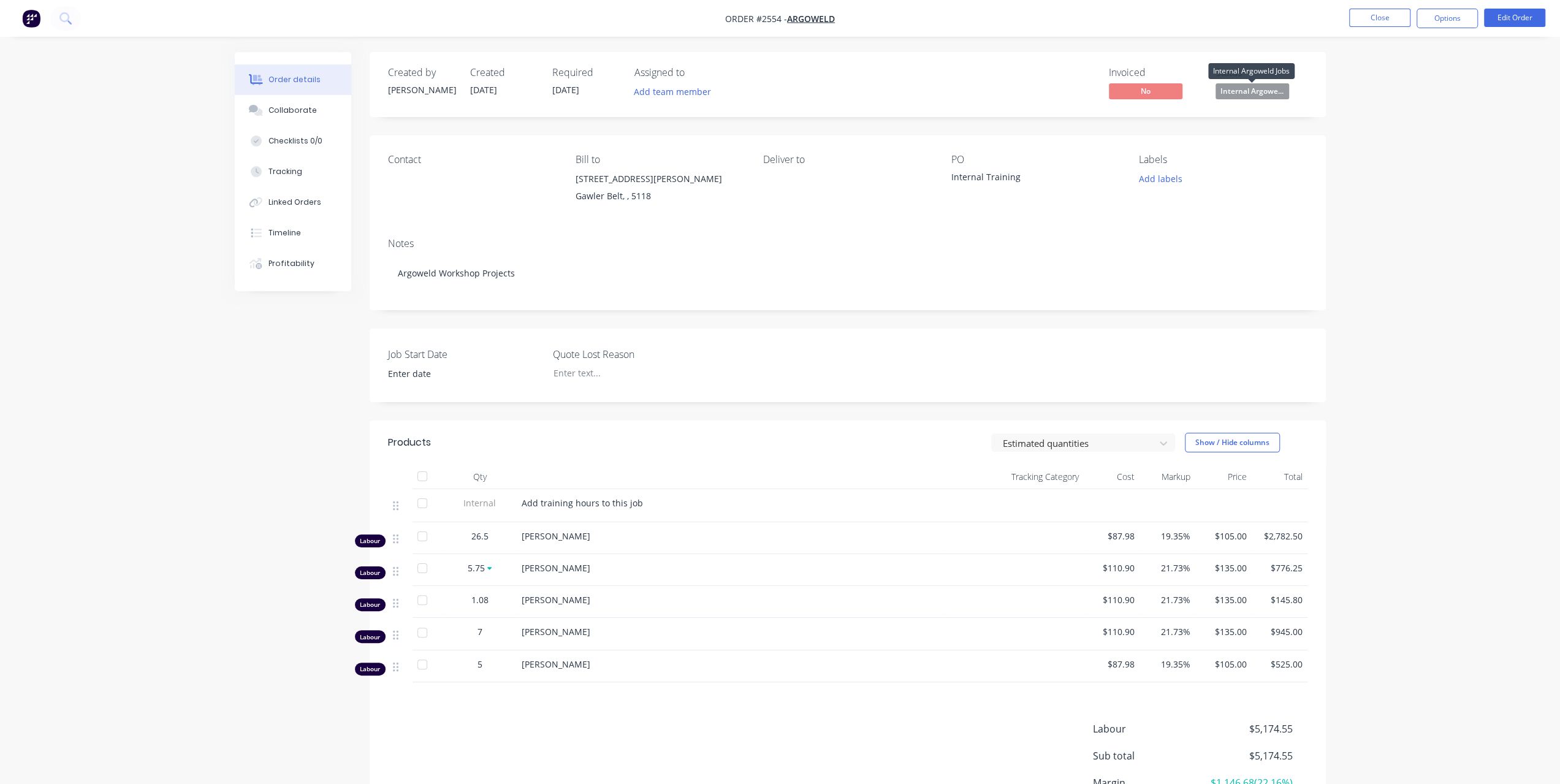
click at [1259, 90] on span "Internal Argowe..." at bounding box center [1252, 91] width 74 height 15
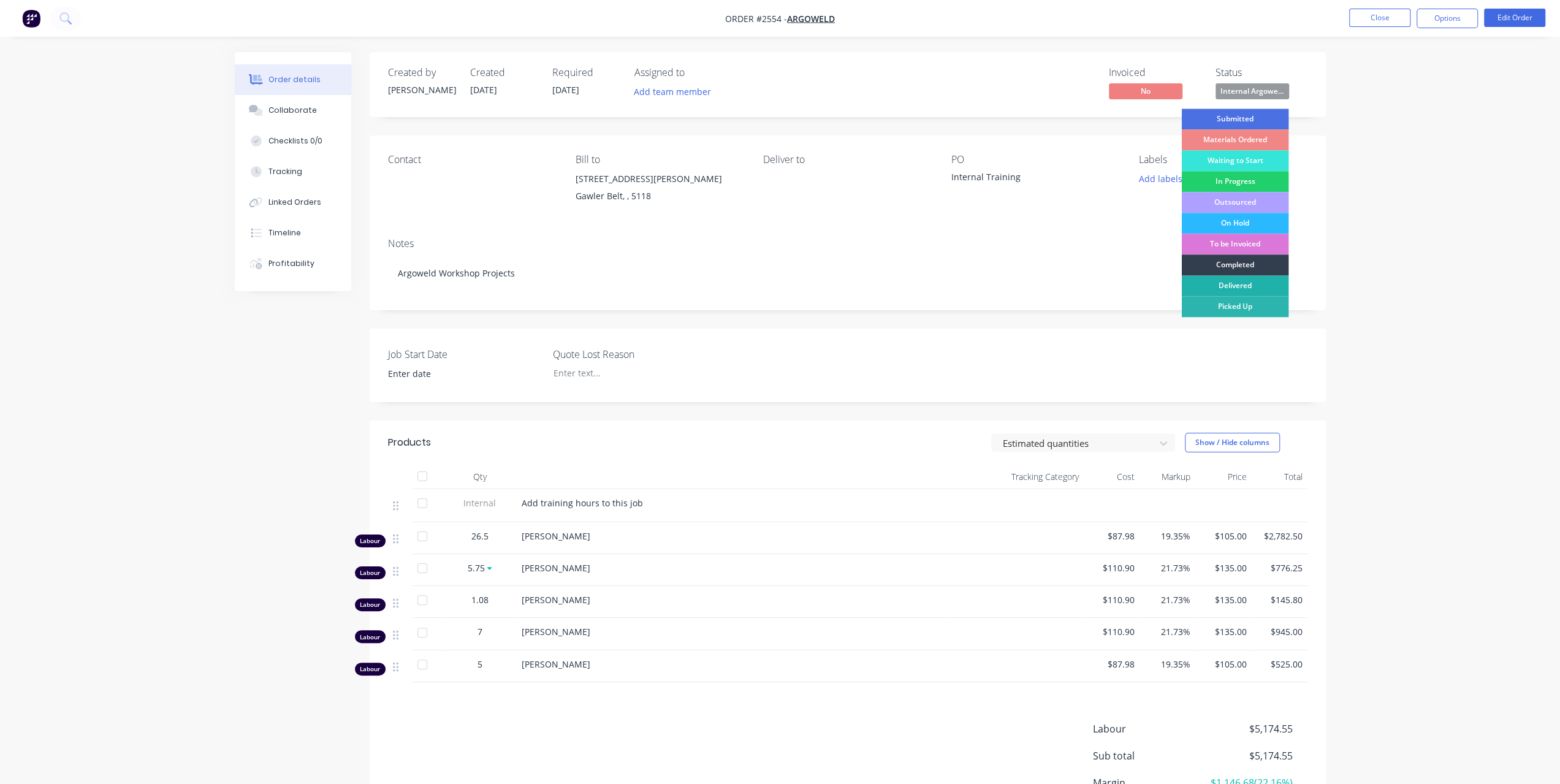
click at [1244, 286] on div "Delivered" at bounding box center [1234, 285] width 108 height 21
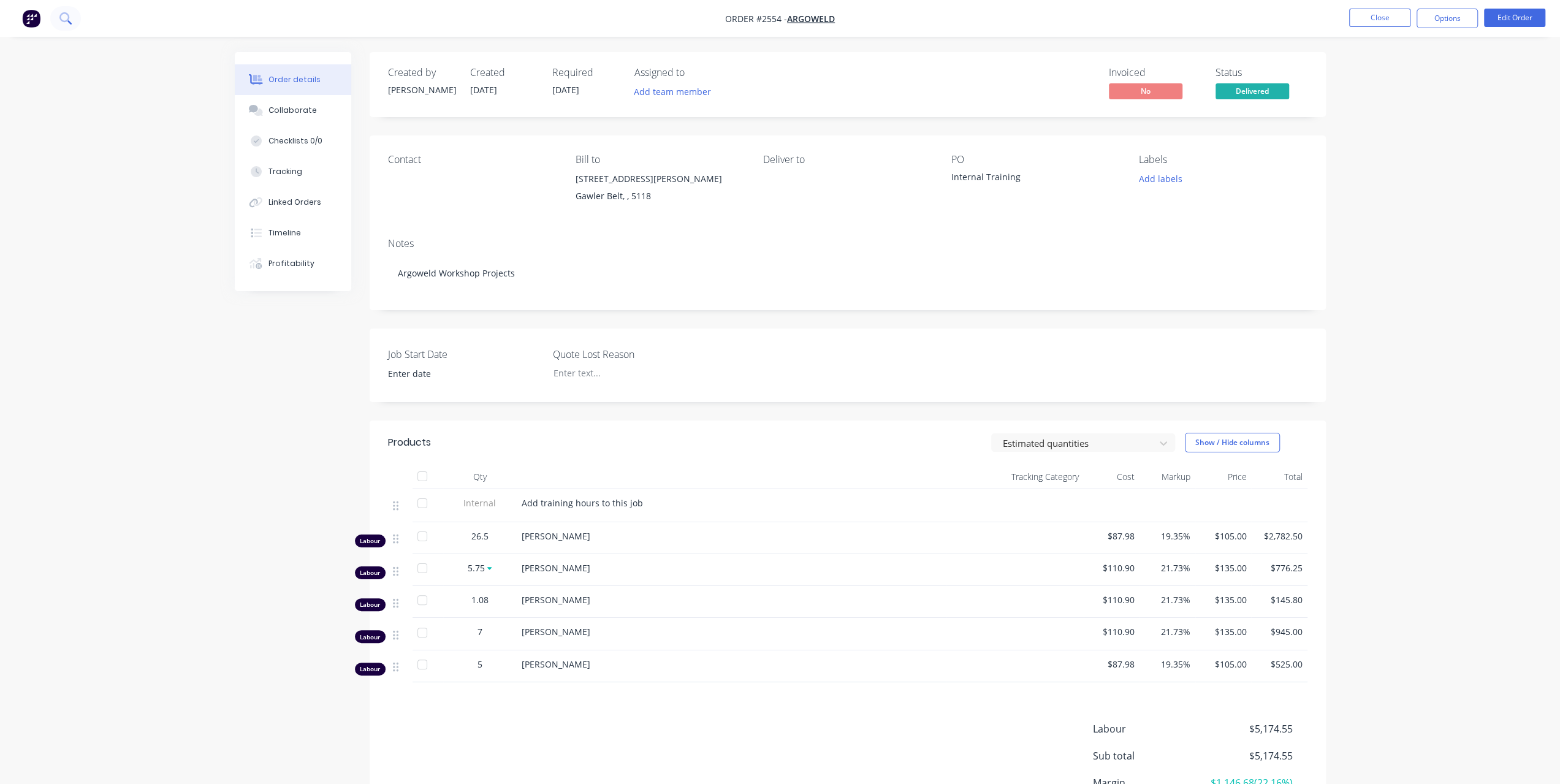
click at [71, 22] on icon at bounding box center [65, 18] width 12 height 12
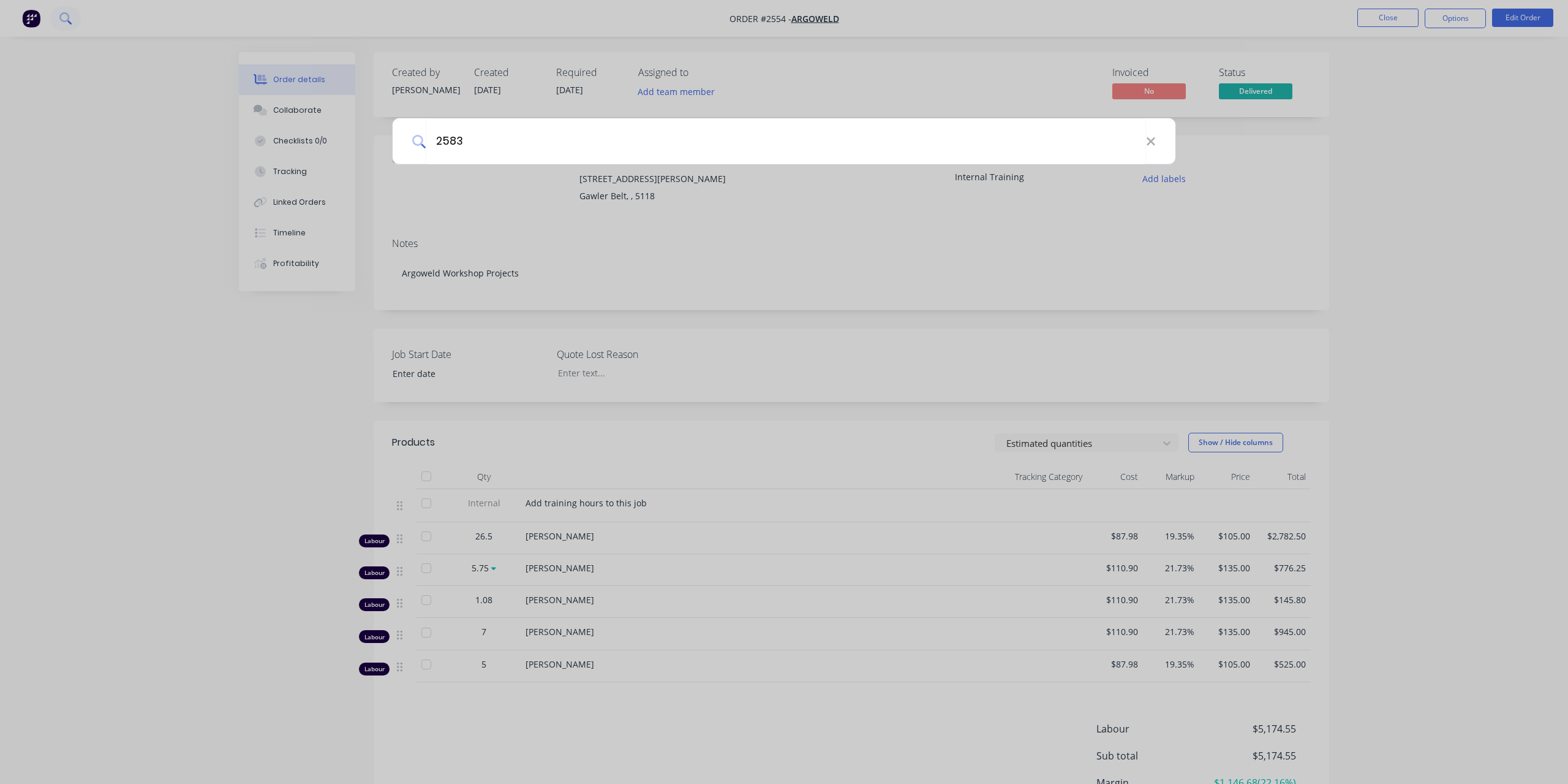
type input "2583"
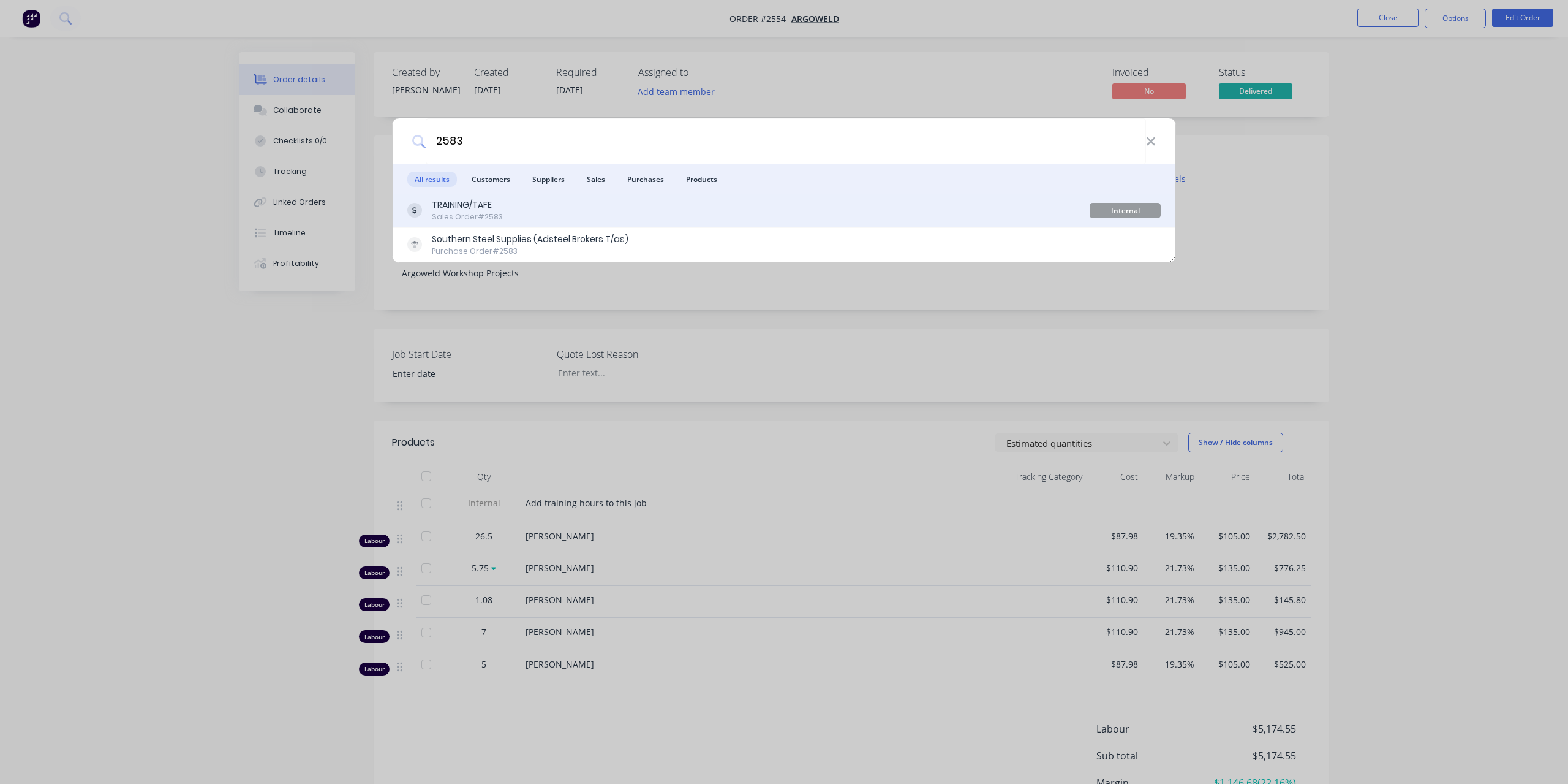
click at [515, 219] on div "TRAINING/TAFE Sales Order #2583" at bounding box center [748, 210] width 682 height 24
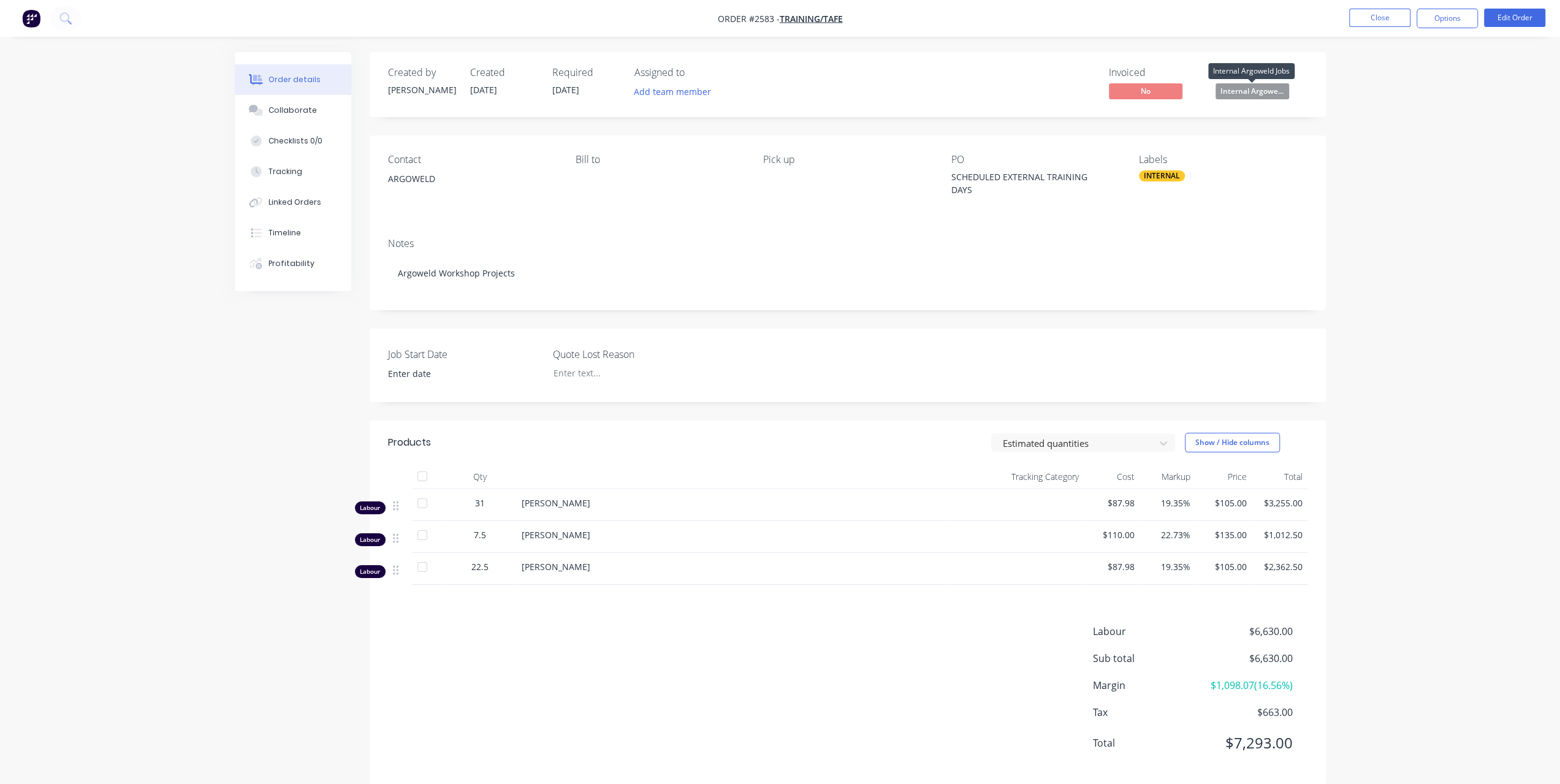
click at [1264, 93] on span "Internal Argowe..." at bounding box center [1252, 91] width 74 height 15
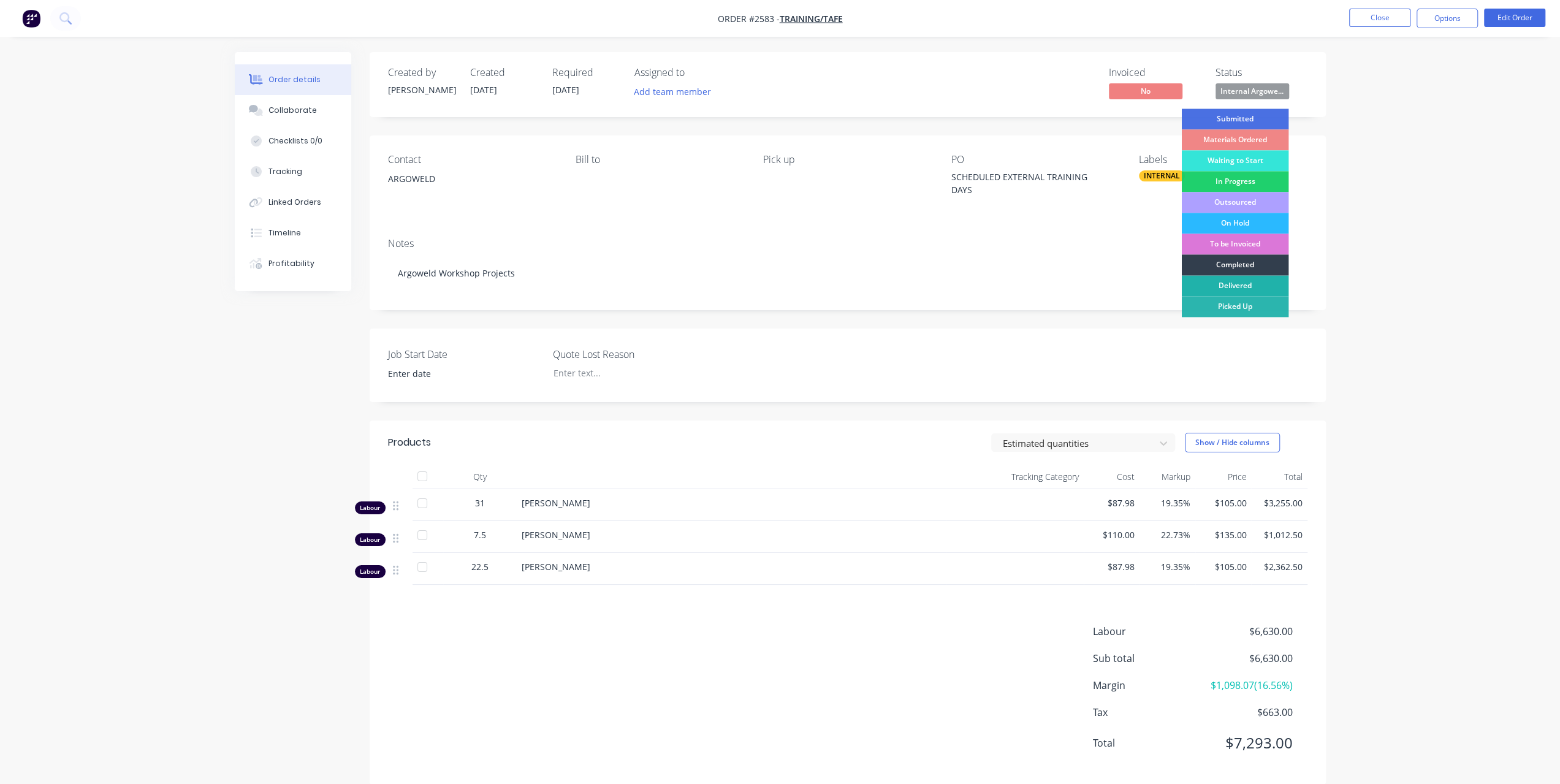
click at [1256, 283] on div "Delivered" at bounding box center [1234, 285] width 108 height 21
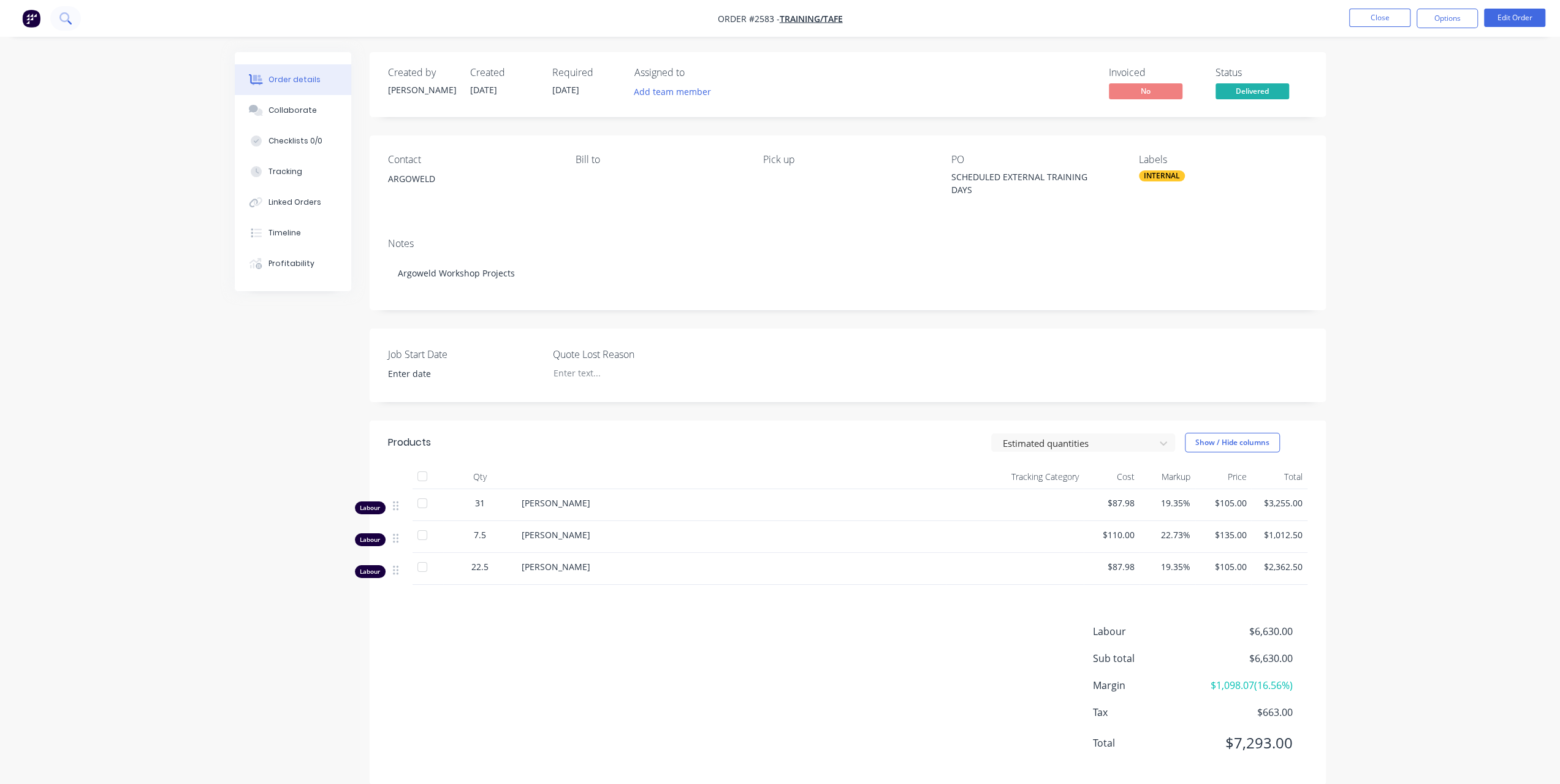
click at [73, 22] on button at bounding box center [65, 18] width 31 height 24
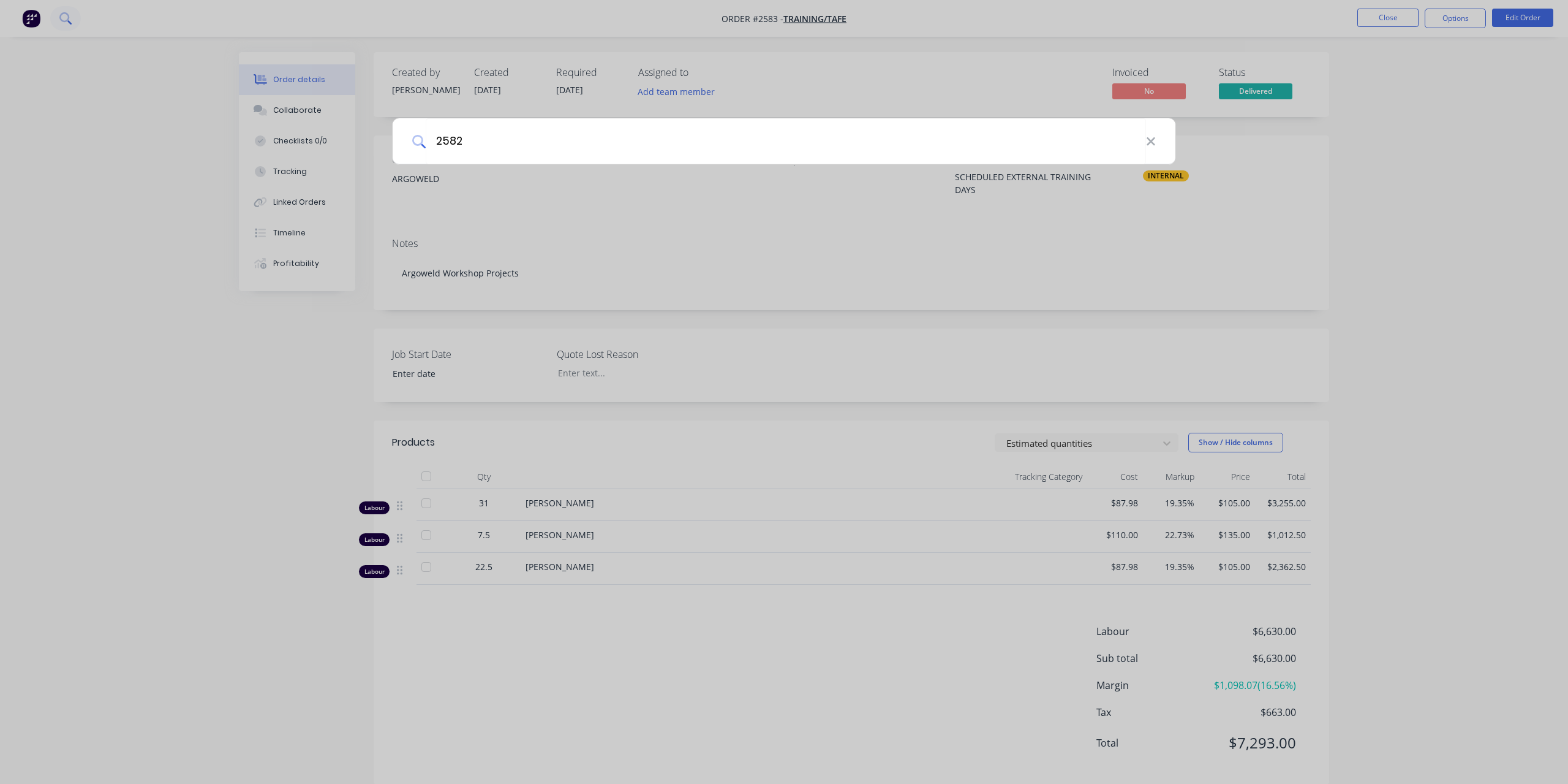
type input "2582"
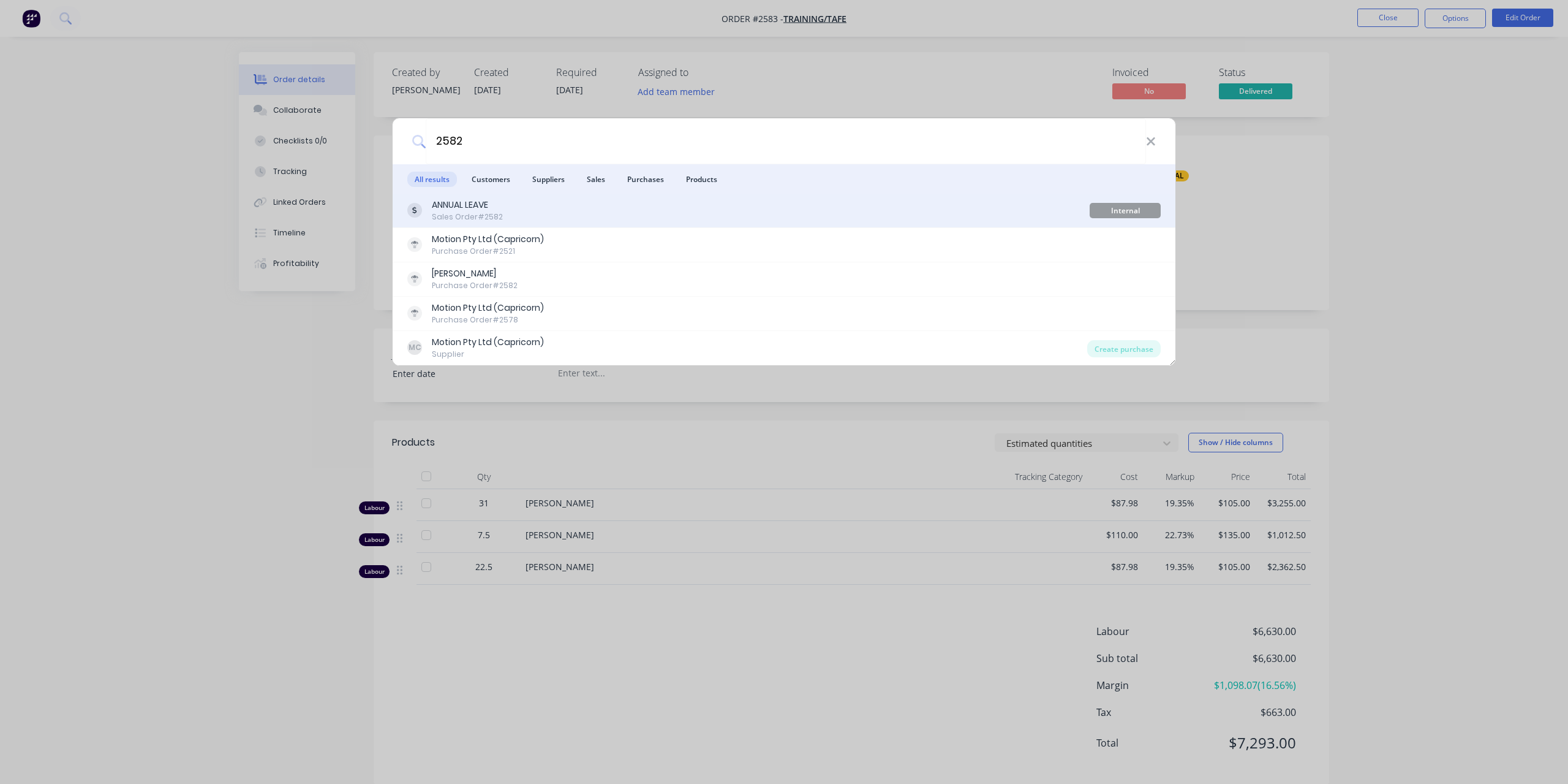
click at [1116, 213] on div "Internal Argoweld Jobs" at bounding box center [1124, 210] width 71 height 15
click at [1074, 213] on div "ANNUAL LEAVE Sales Order #2582" at bounding box center [748, 210] width 682 height 24
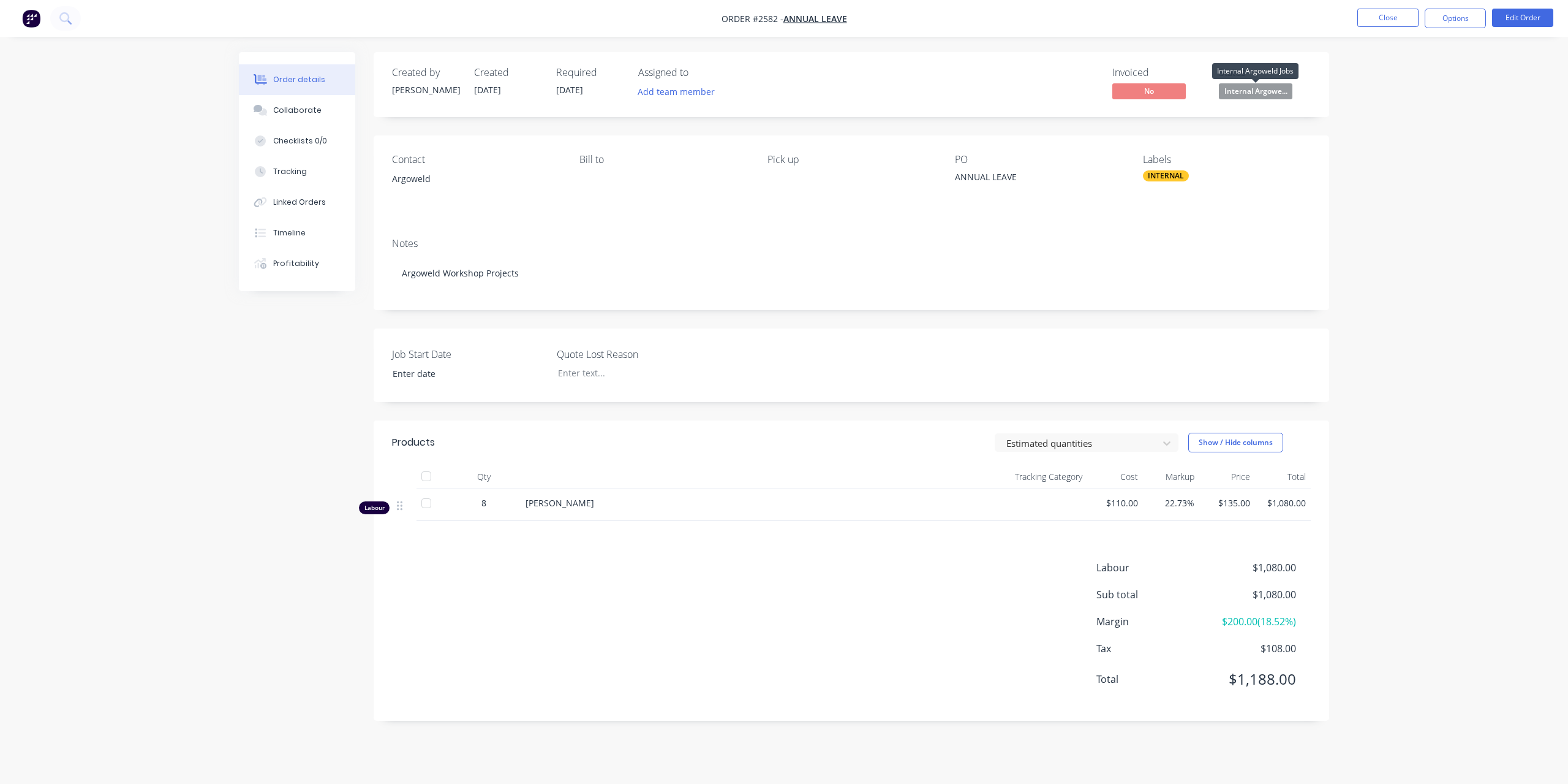
click at [1269, 94] on span "Internal Argowe..." at bounding box center [1255, 91] width 74 height 15
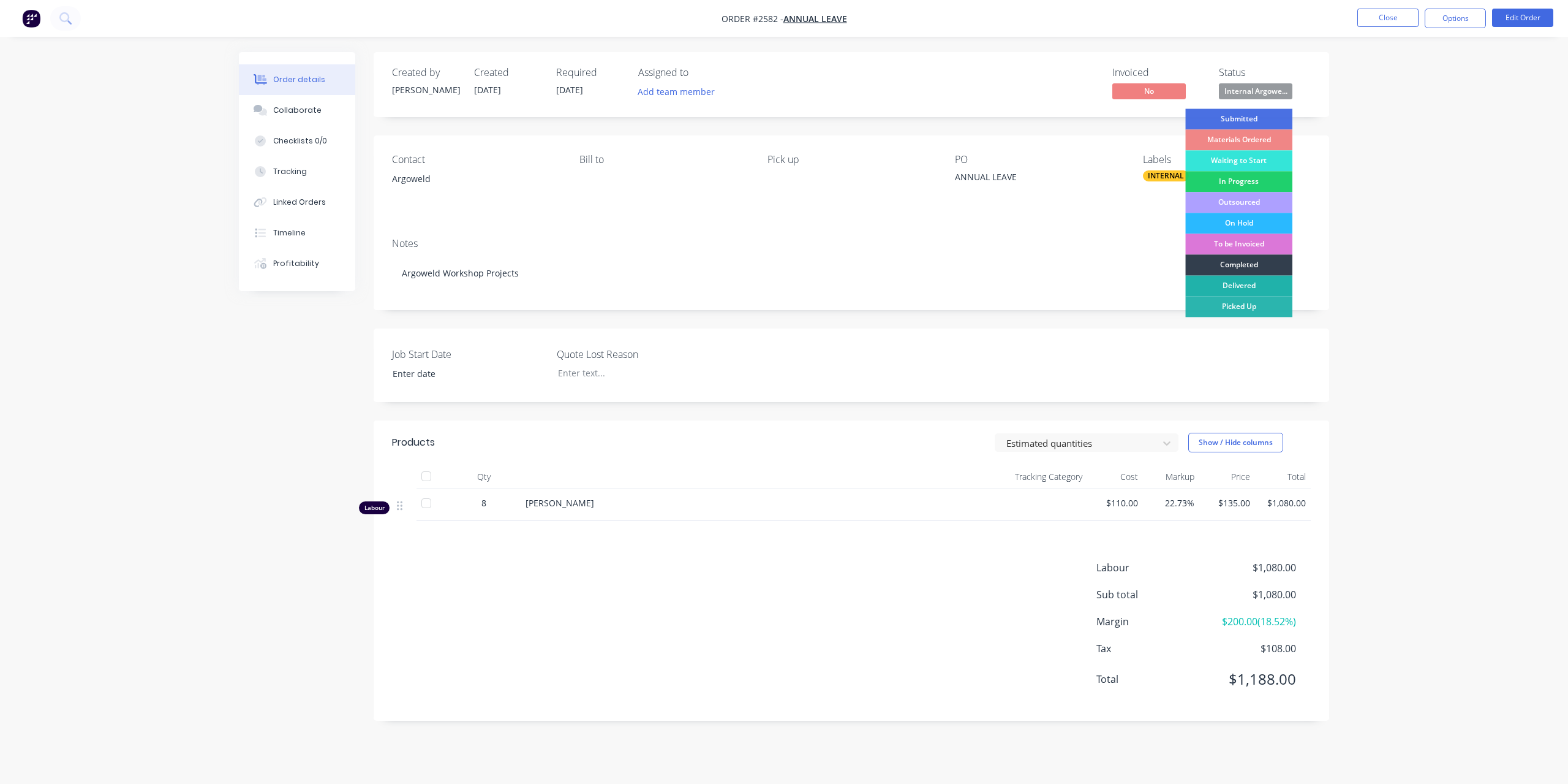
click at [1257, 277] on div "Delivered" at bounding box center [1239, 285] width 108 height 21
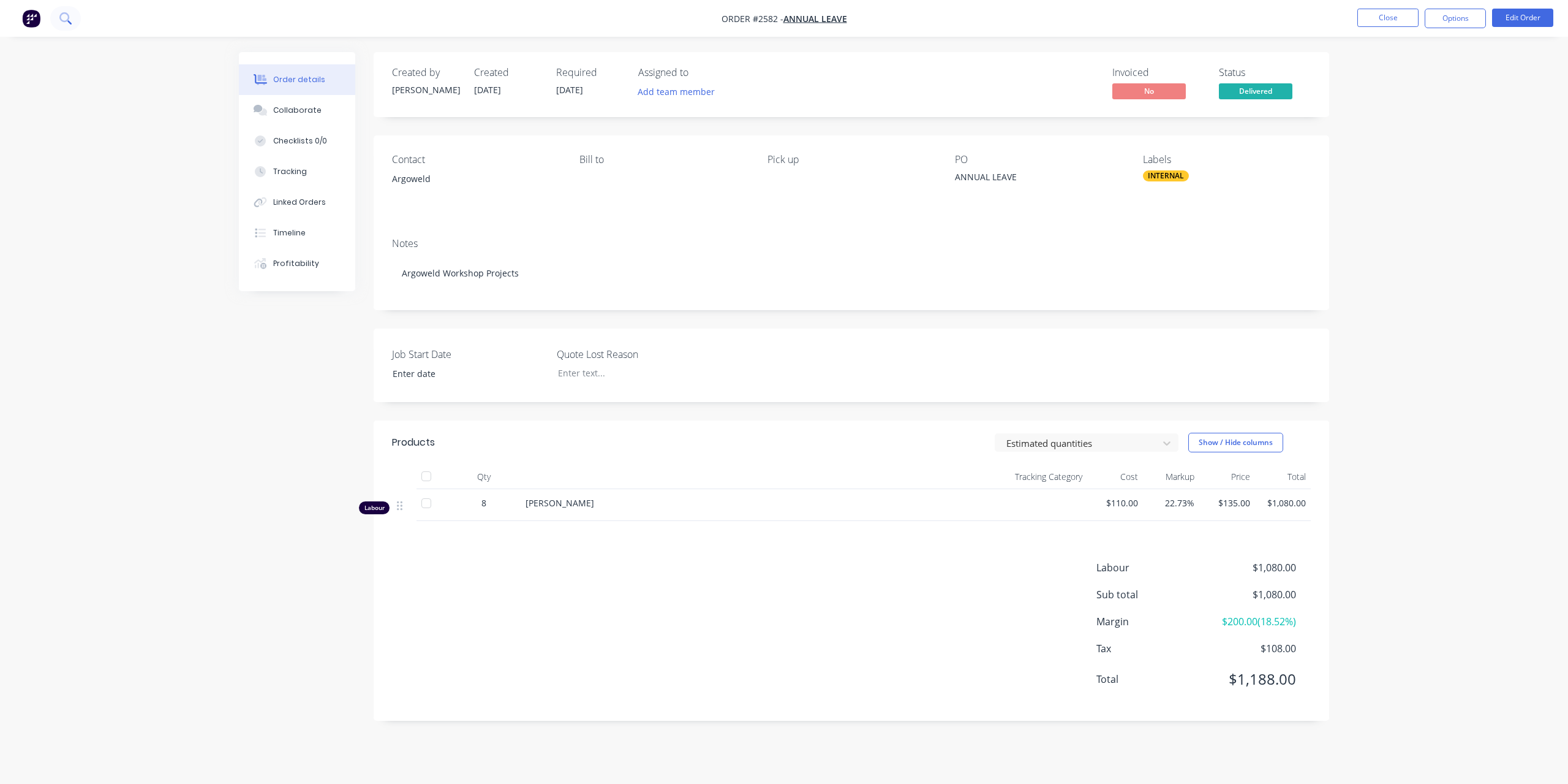
click at [60, 18] on icon at bounding box center [64, 17] width 10 height 10
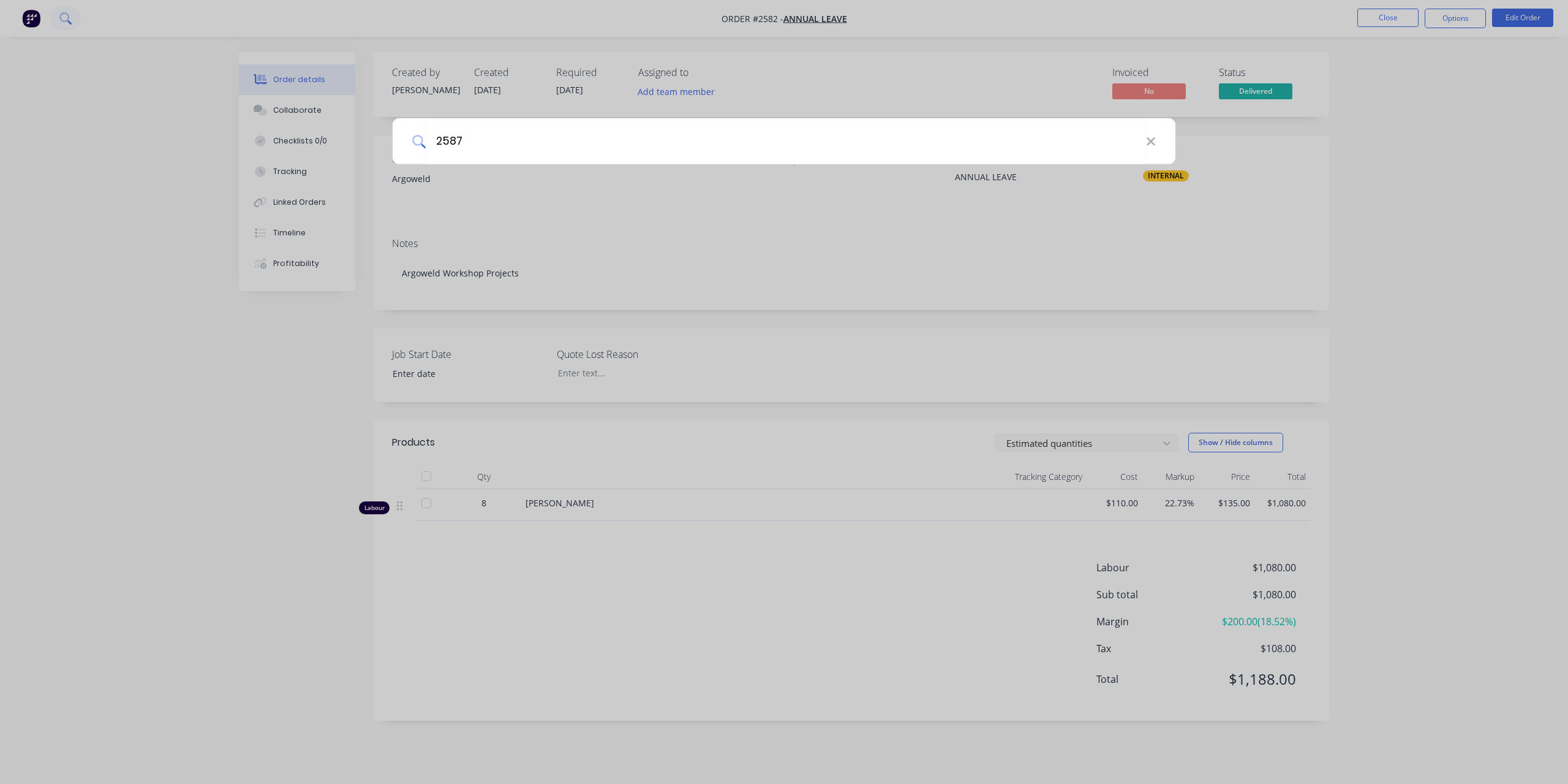
type input "2587"
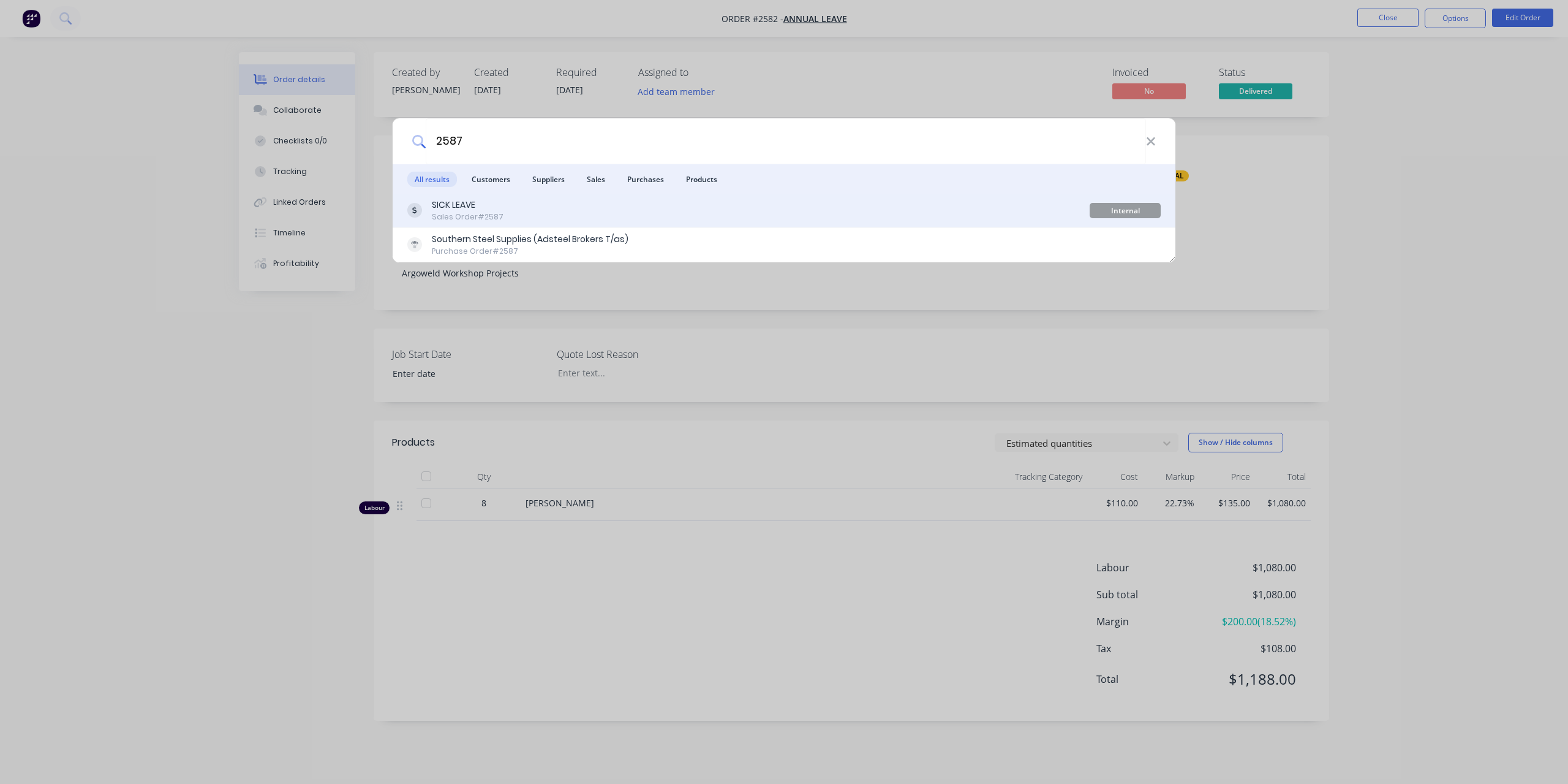
click at [524, 206] on div "SICK LEAVE Sales Order #2587" at bounding box center [748, 210] width 682 height 24
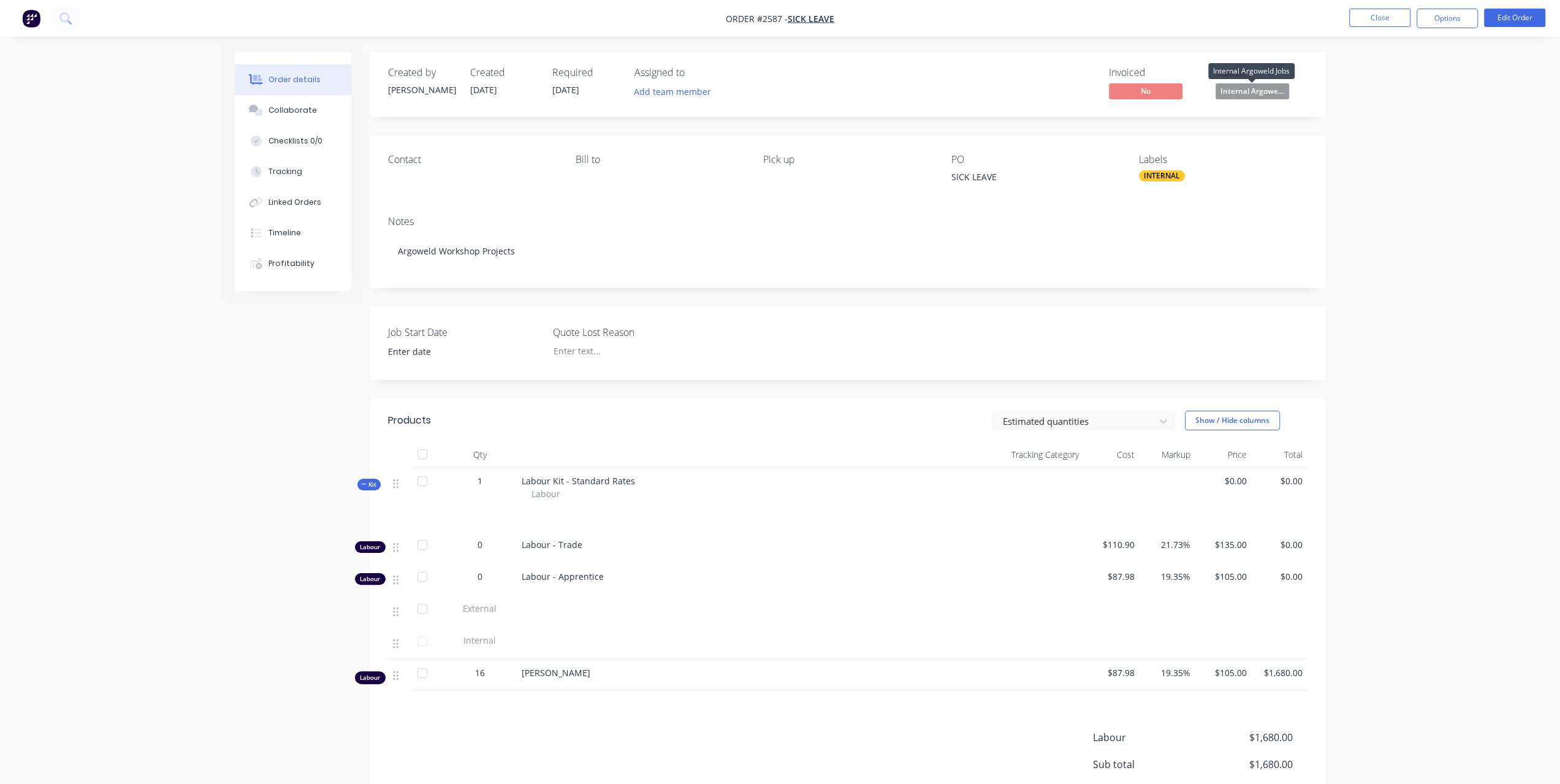
click at [1246, 90] on span "Internal Argowe..." at bounding box center [1252, 91] width 74 height 15
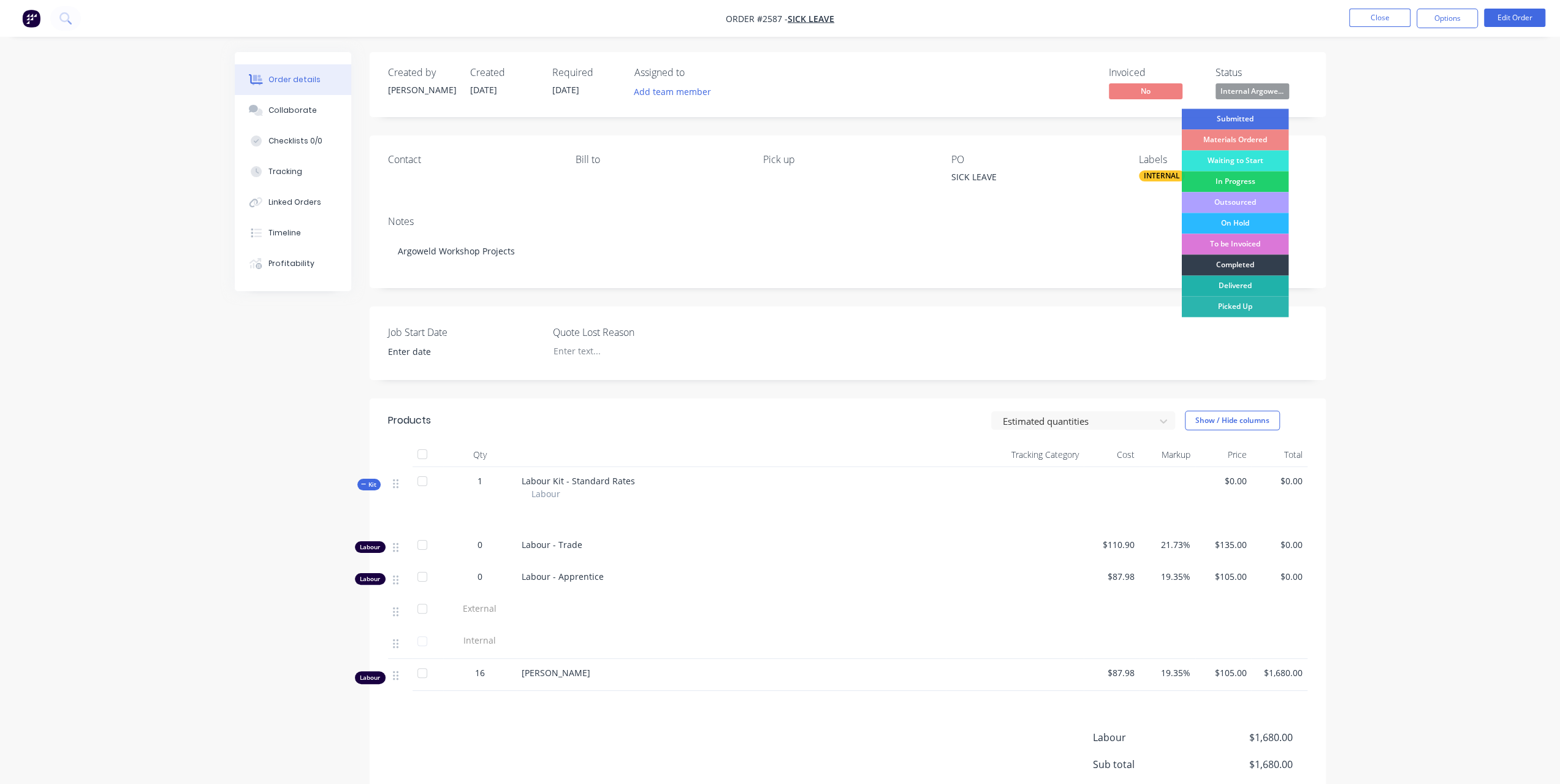
click at [1255, 283] on div "Delivered" at bounding box center [1234, 285] width 108 height 21
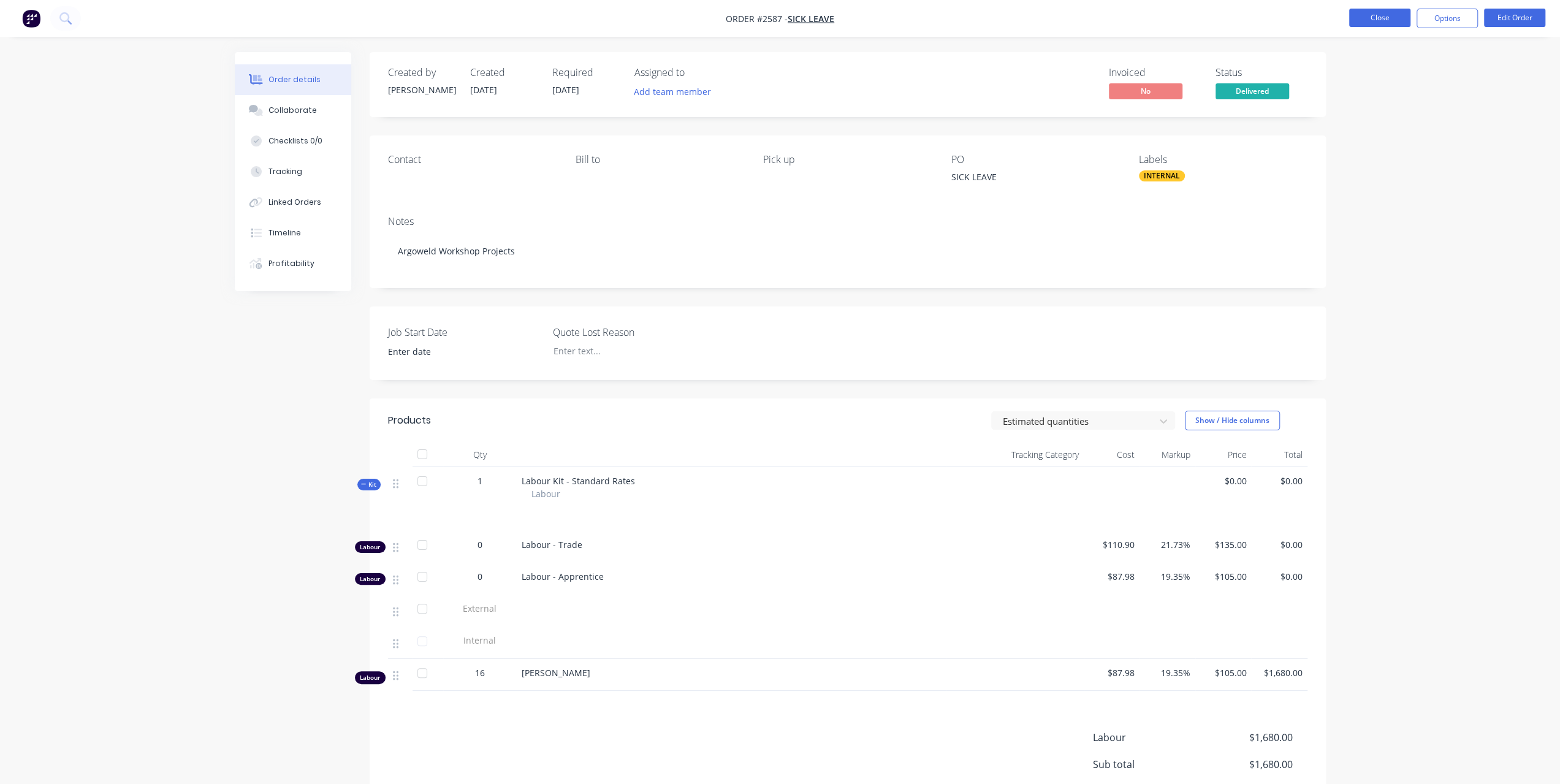
click at [1392, 14] on button "Close" at bounding box center [1380, 18] width 61 height 18
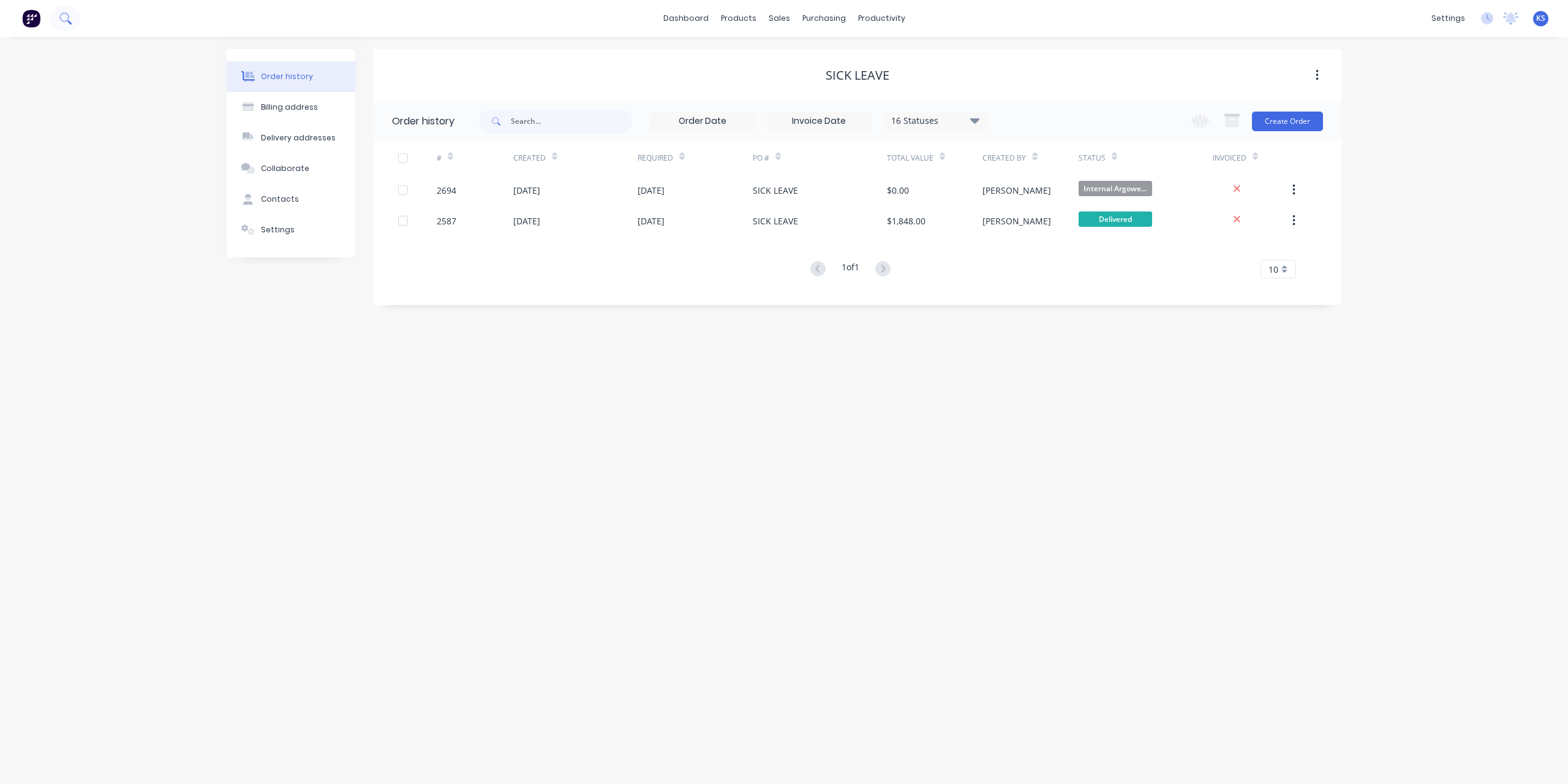
click at [61, 15] on icon at bounding box center [64, 17] width 10 height 10
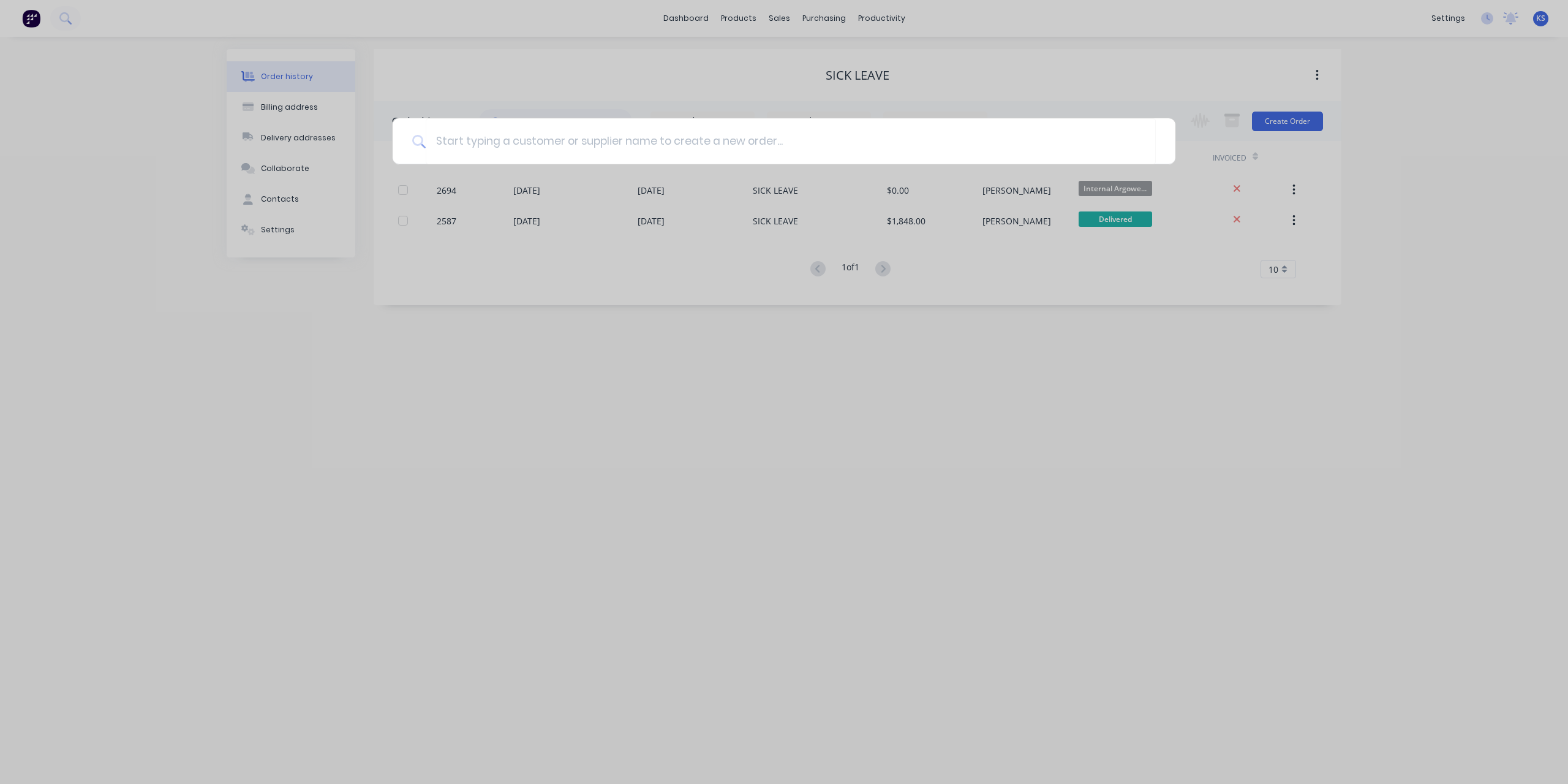
click at [1504, 180] on div at bounding box center [784, 392] width 1568 height 784
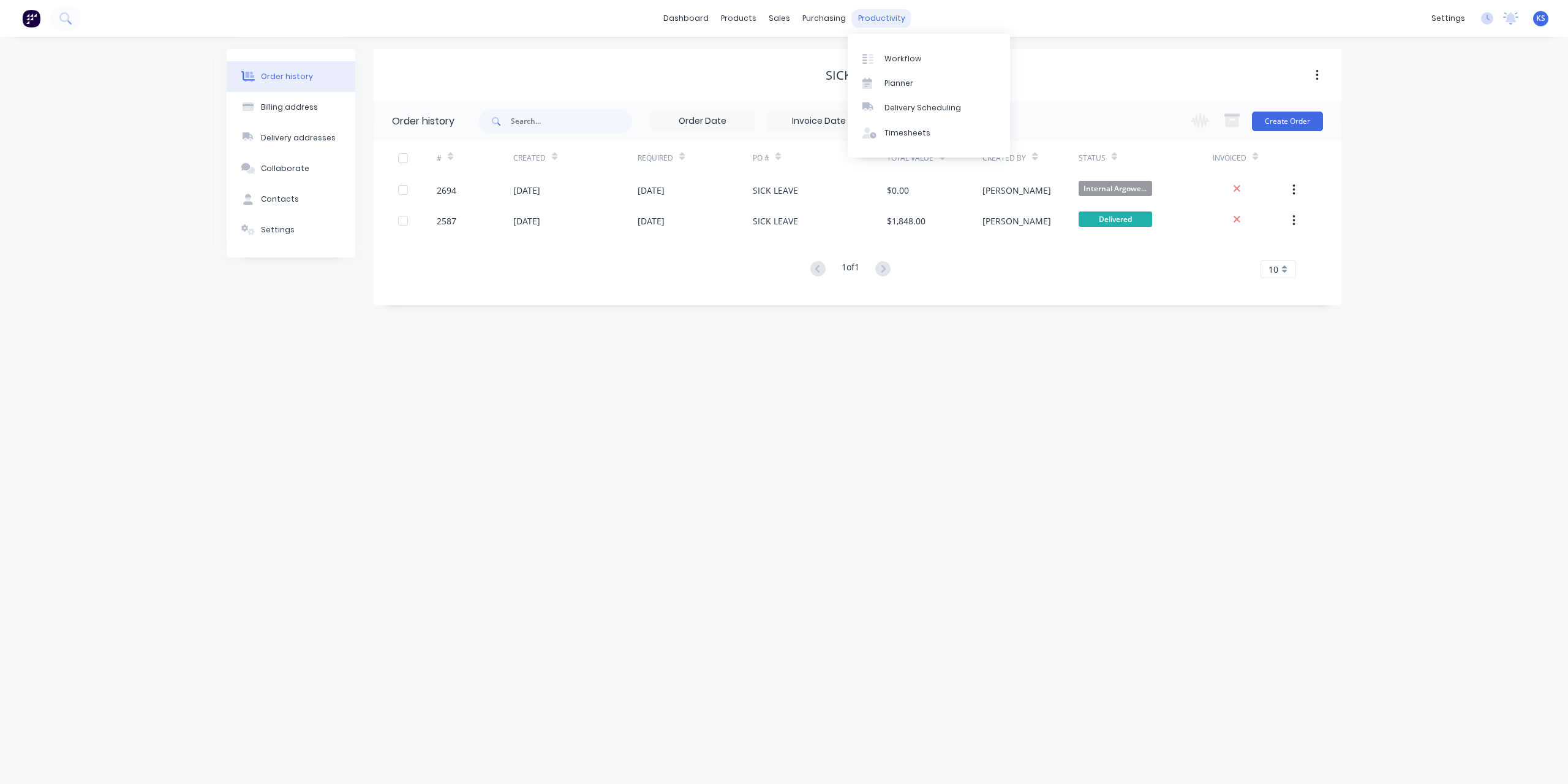
click at [877, 25] on div "productivity" at bounding box center [881, 18] width 59 height 18
click at [902, 78] on div "Planner" at bounding box center [898, 83] width 29 height 11
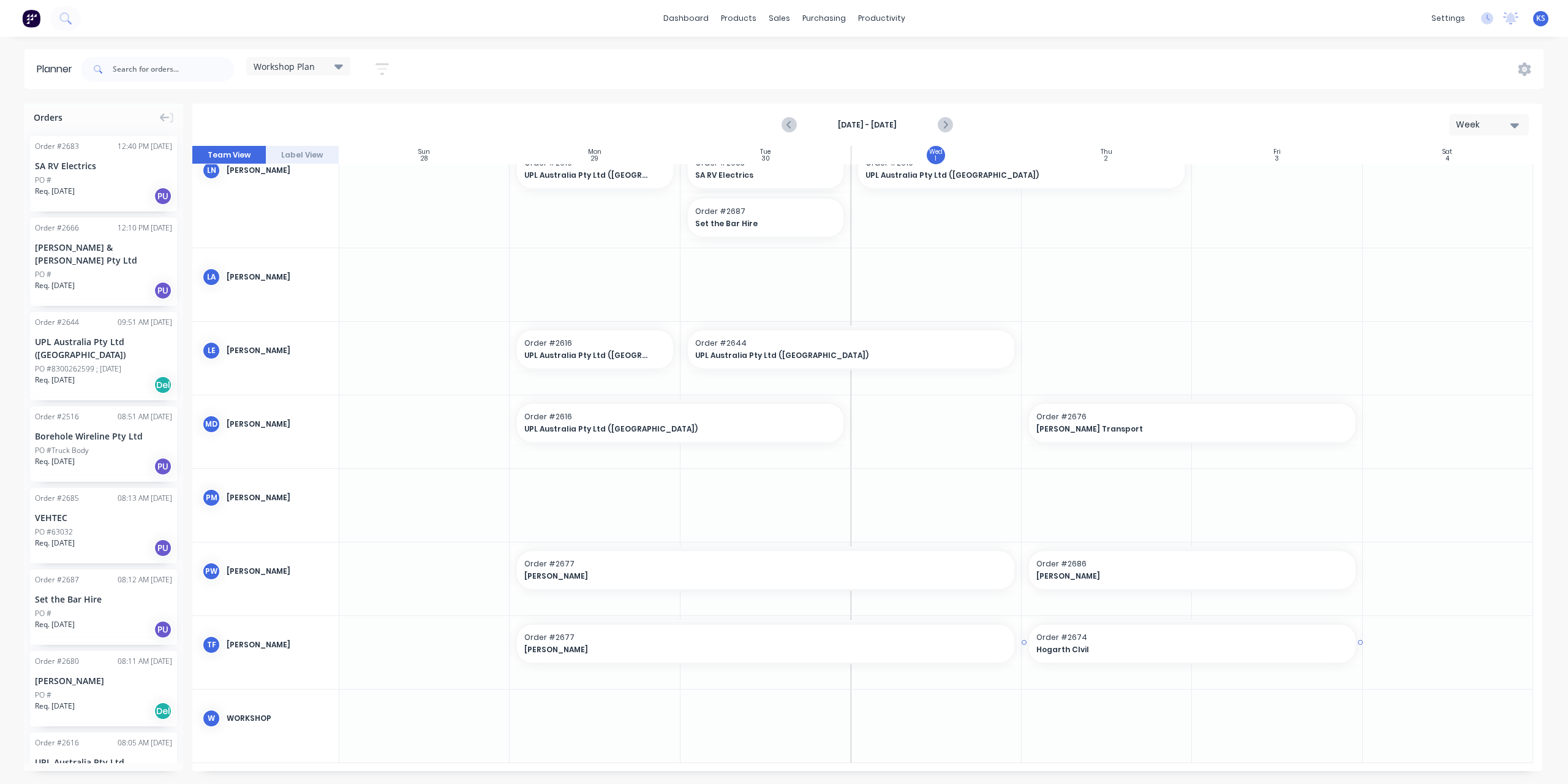
scroll to position [384, 0]
click at [1071, 638] on span "Order # 2674" at bounding box center [1192, 637] width 312 height 11
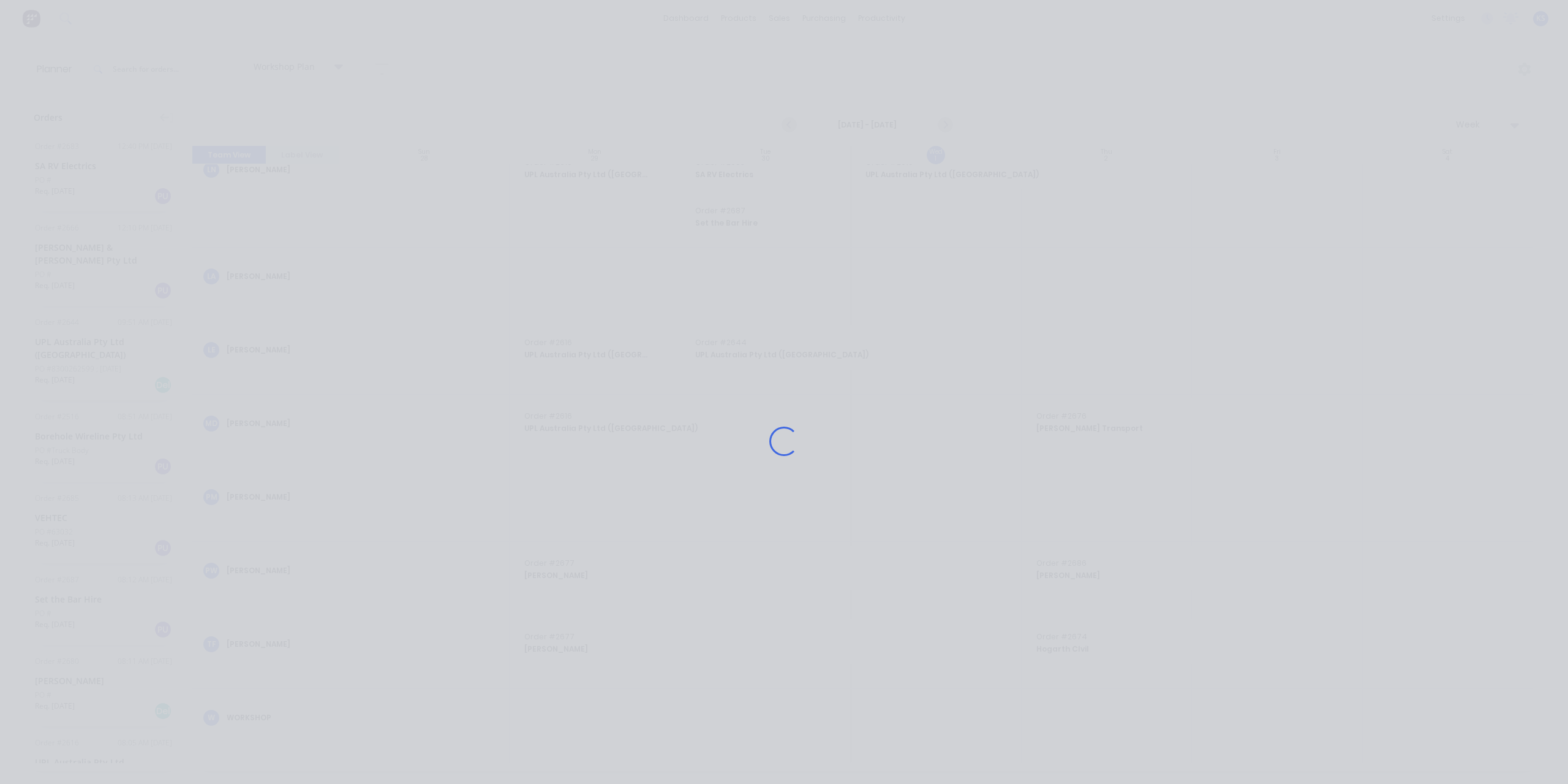
scroll to position [376, 0]
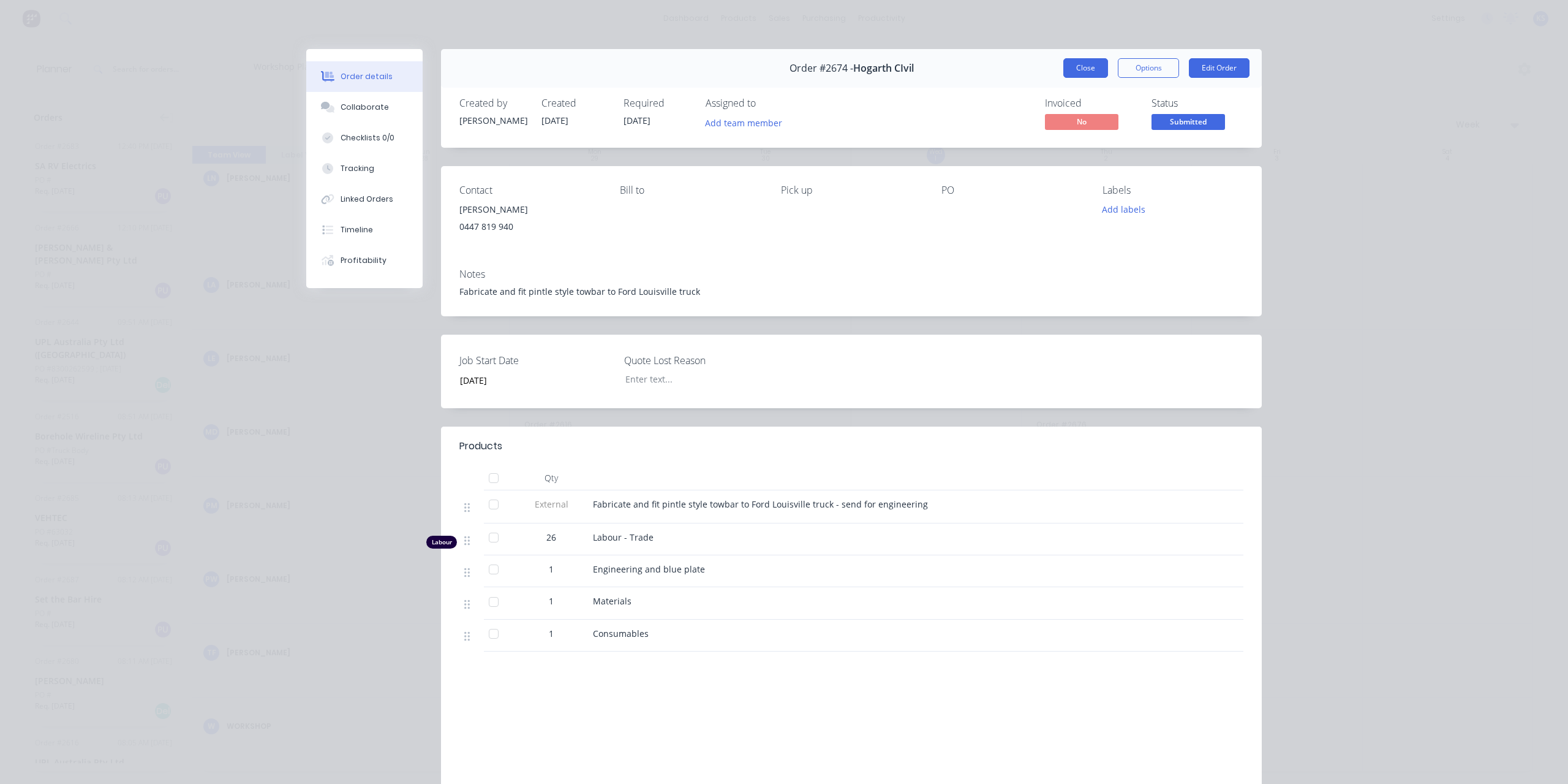
click at [1070, 66] on button "Close" at bounding box center [1086, 68] width 45 height 20
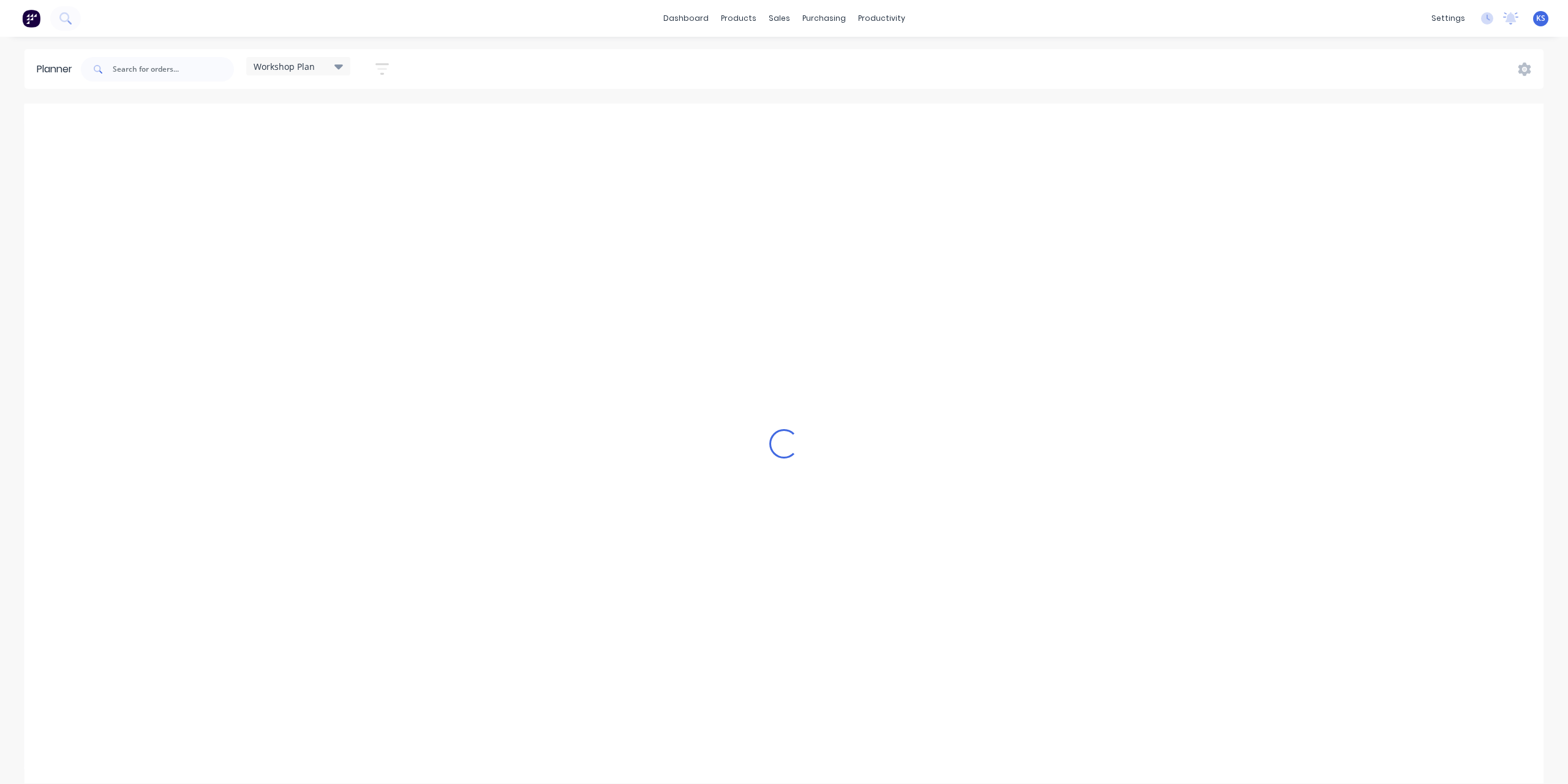
scroll to position [227, 0]
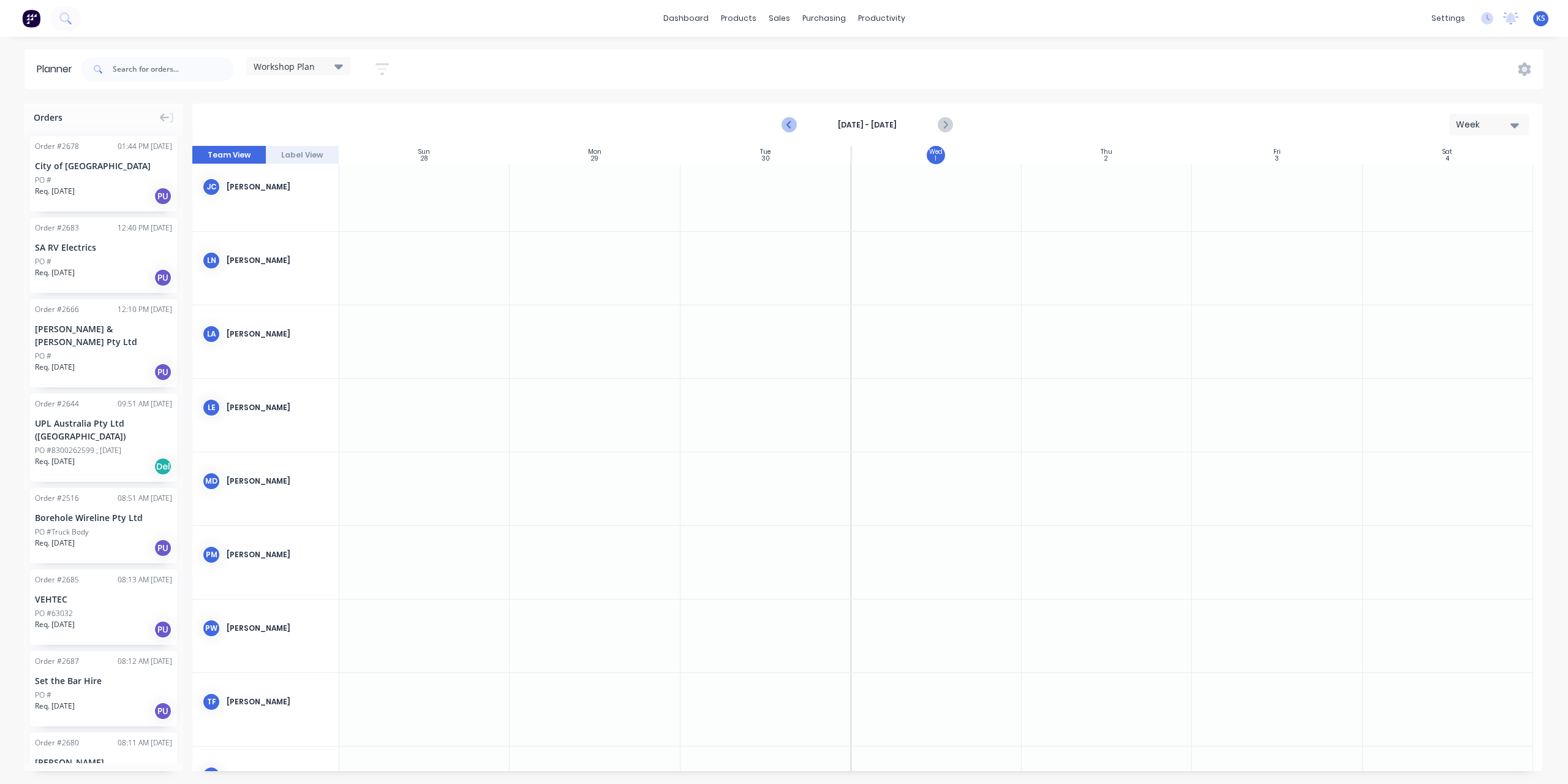
click at [787, 128] on icon "Previous page" at bounding box center [790, 125] width 14 height 14
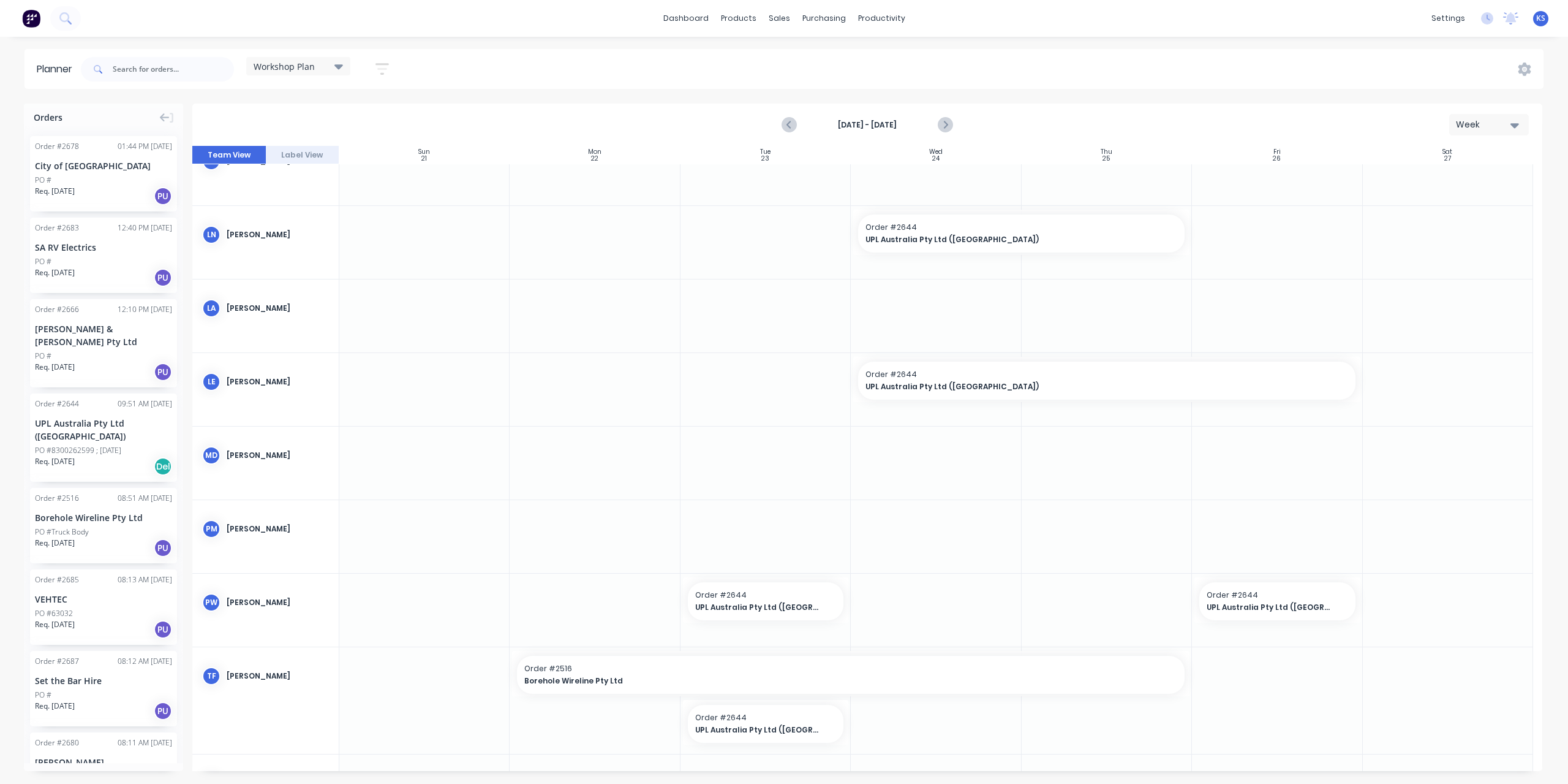
scroll to position [167, 0]
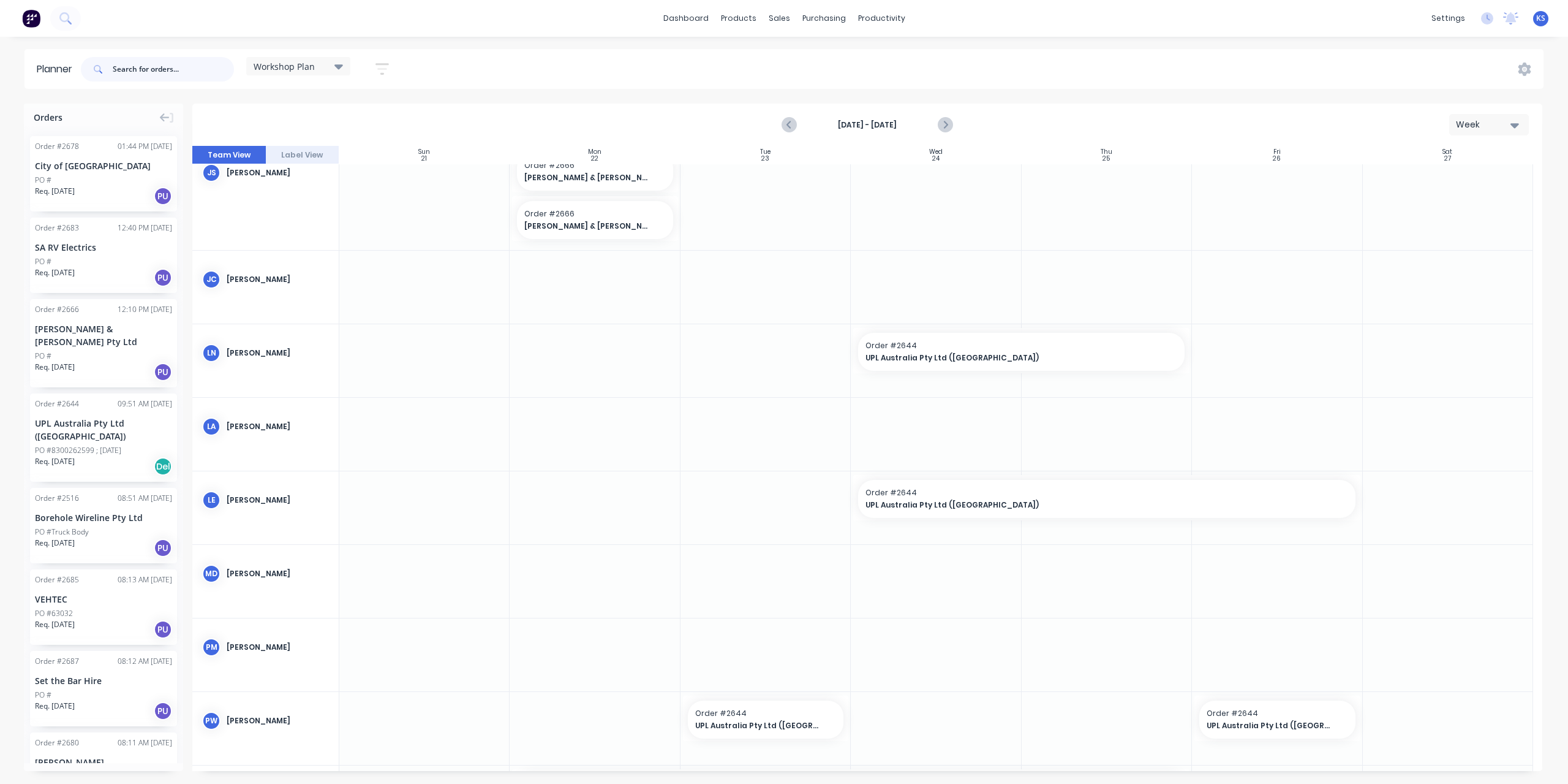
click at [148, 65] on input "text" at bounding box center [173, 69] width 121 height 24
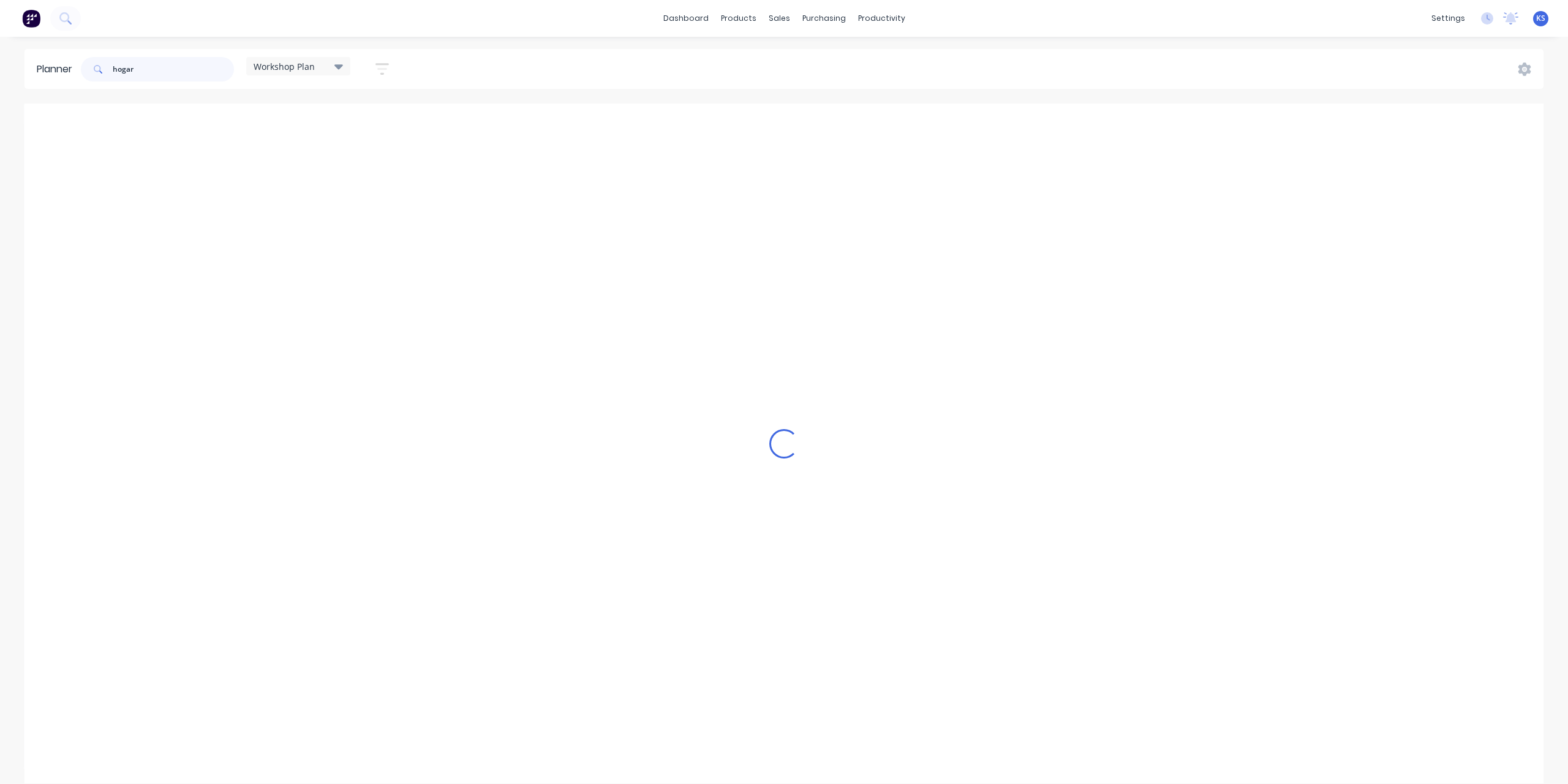
type input "hogar"
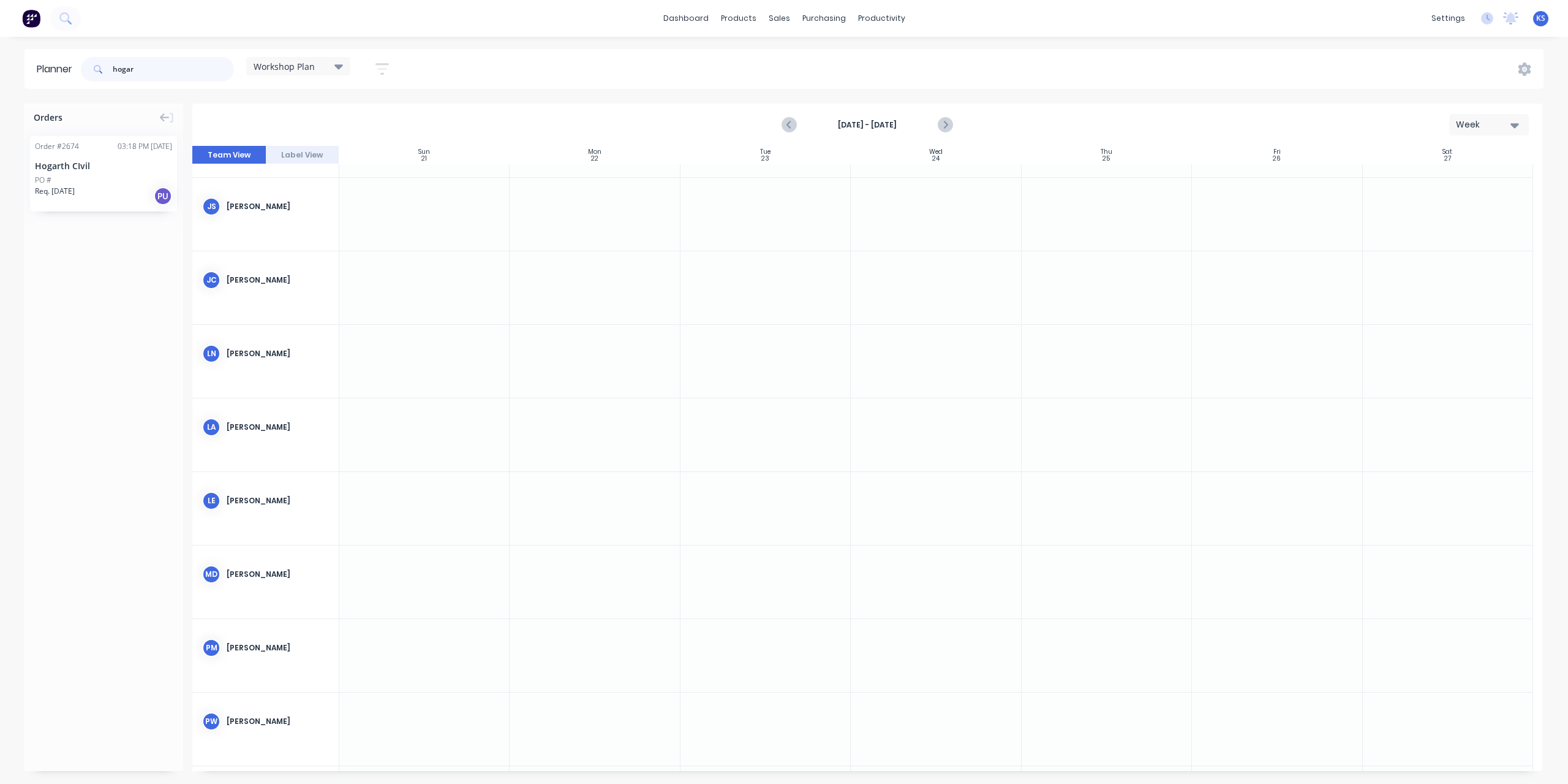
drag, startPoint x: 151, startPoint y: 71, endPoint x: 69, endPoint y: 72, distance: 82.0
click at [69, 72] on header "Planner hogar Workshop Plan Save new view None edit Workshop Plan (Default) edi…" at bounding box center [784, 69] width 1519 height 39
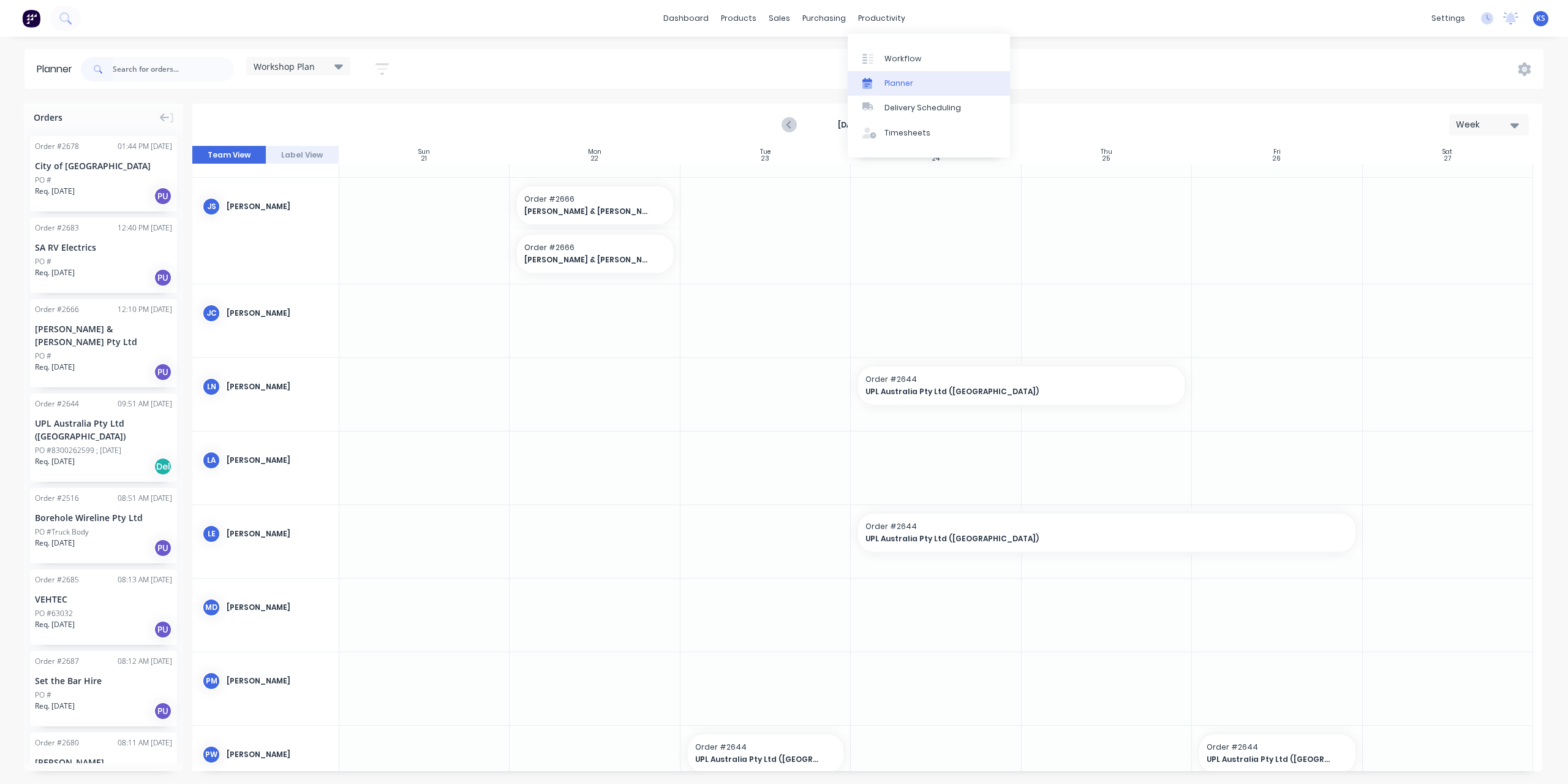
click at [897, 88] on div "Planner" at bounding box center [898, 83] width 29 height 11
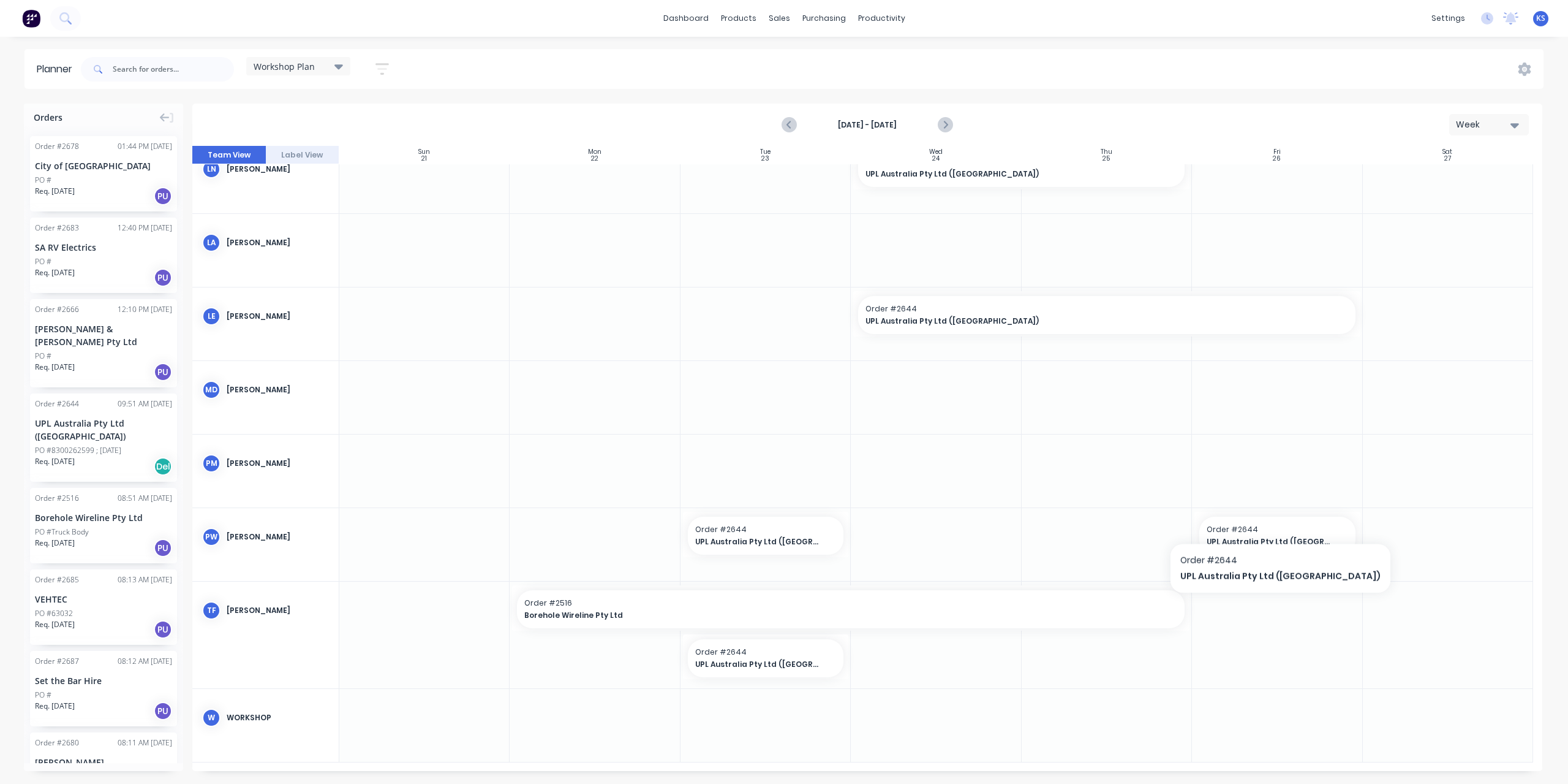
scroll to position [0, 0]
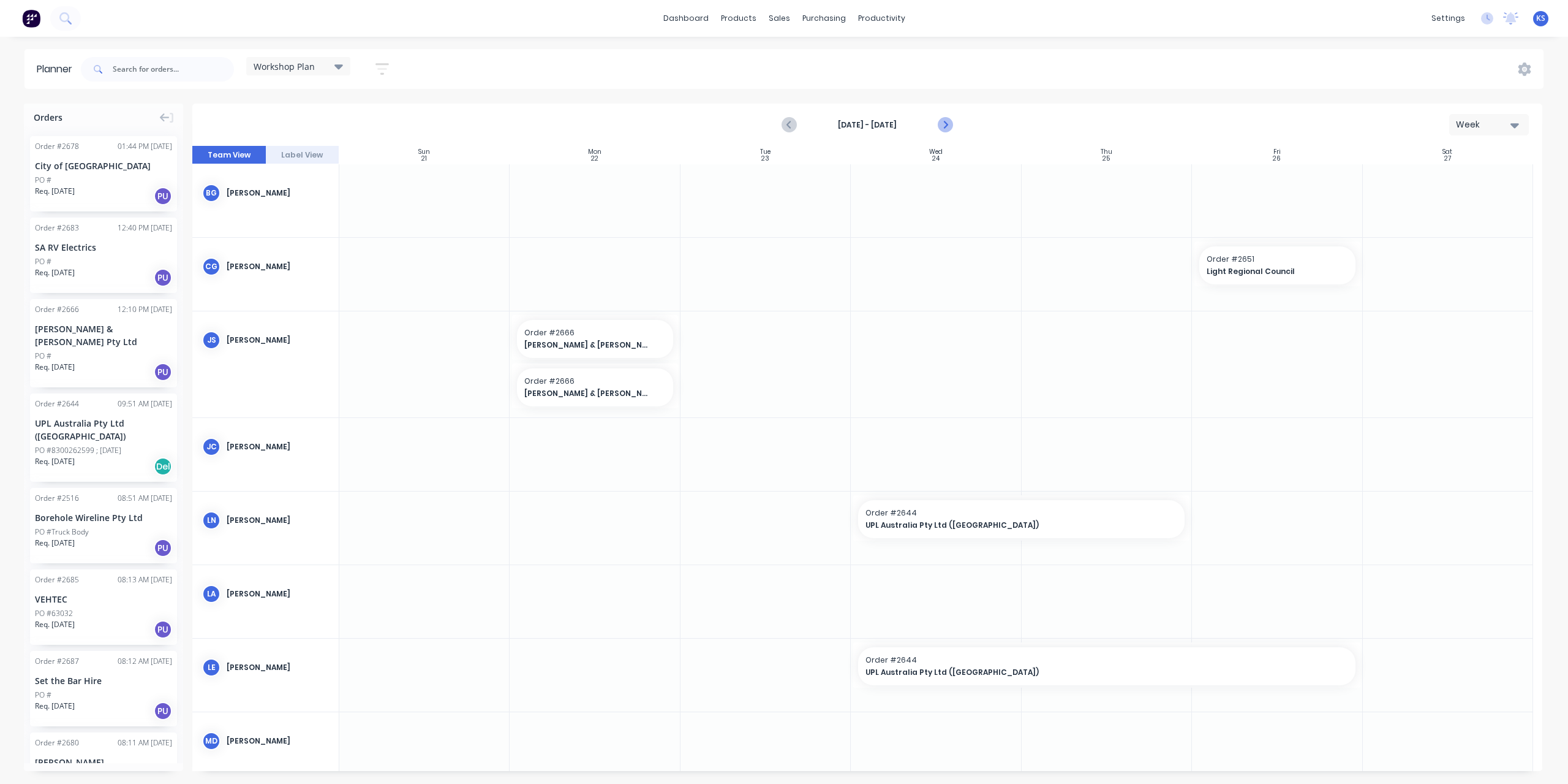
click at [944, 124] on icon "Next page" at bounding box center [945, 125] width 14 height 14
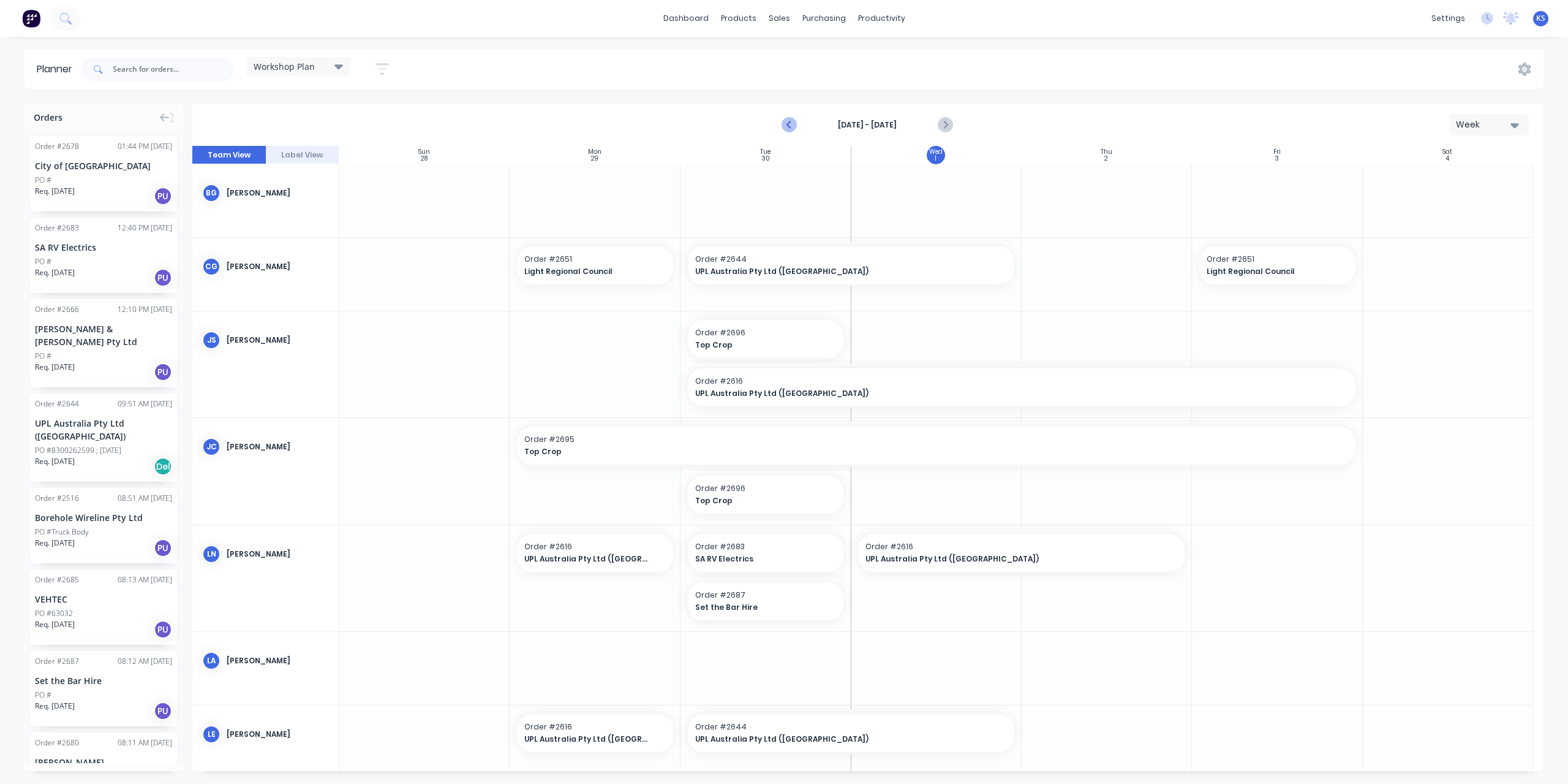
click at [784, 128] on icon "Previous page" at bounding box center [790, 125] width 14 height 14
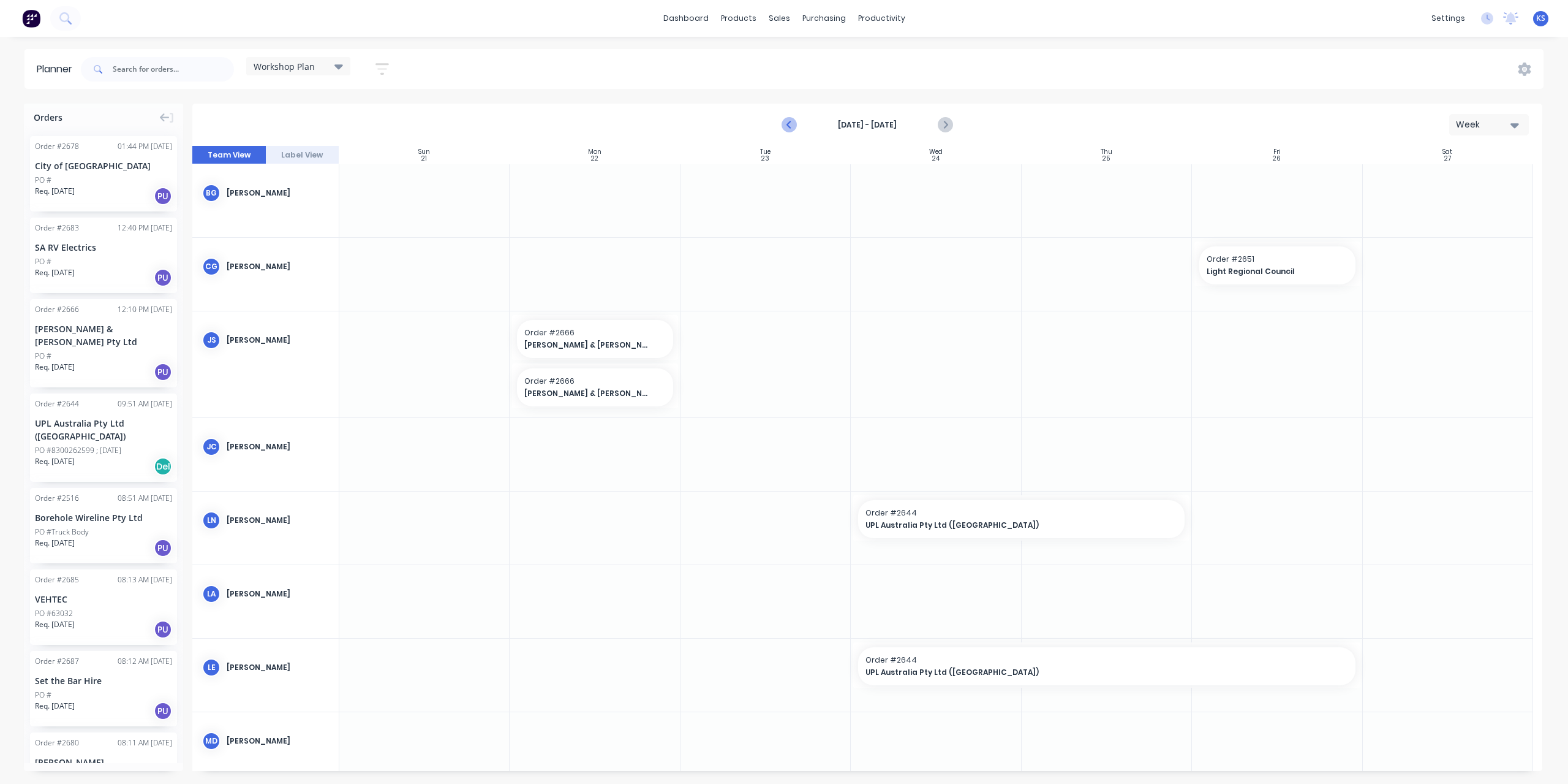
click at [784, 126] on icon "Previous page" at bounding box center [790, 125] width 14 height 14
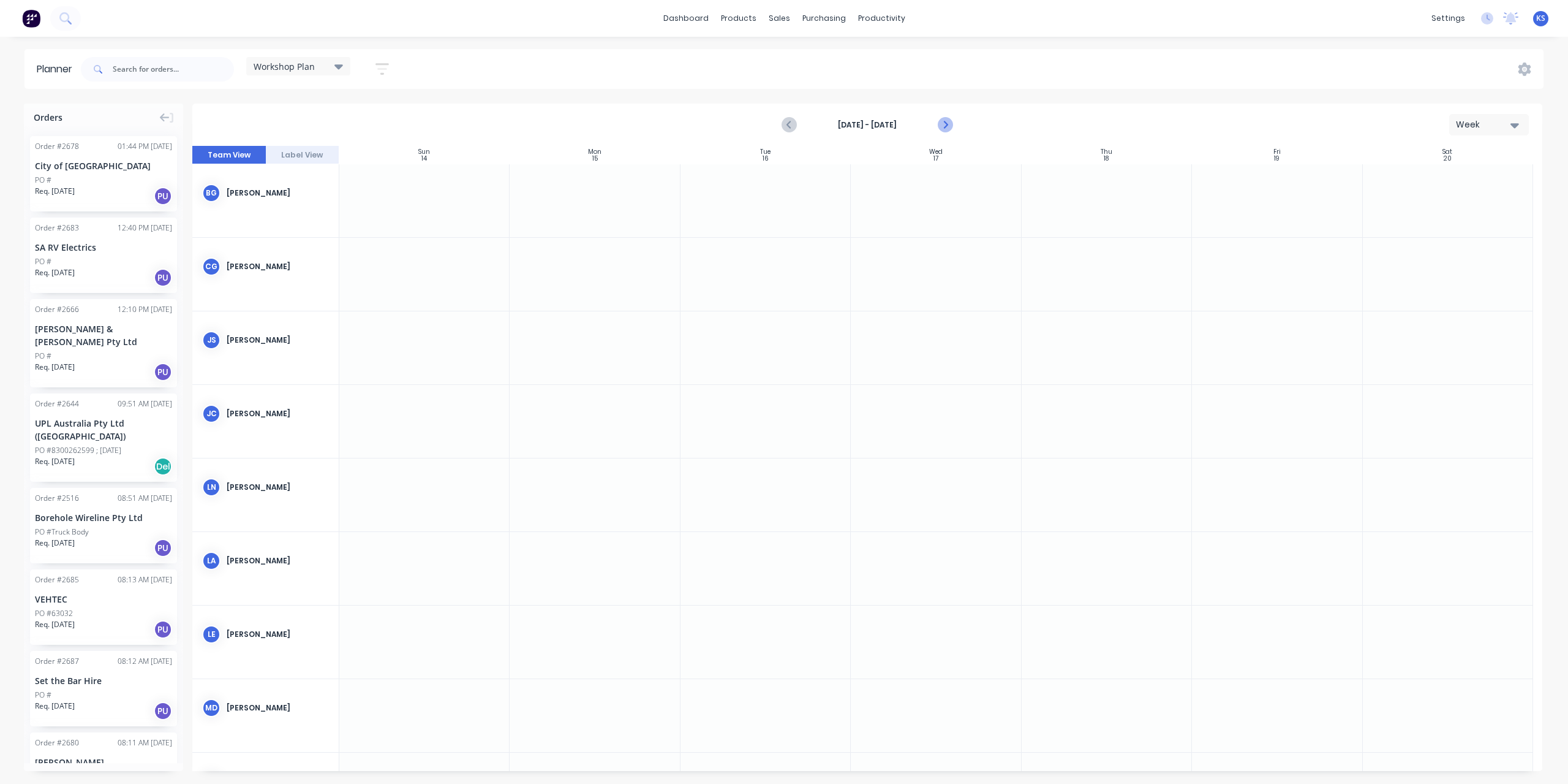
click at [950, 123] on icon "Next page" at bounding box center [945, 125] width 14 height 14
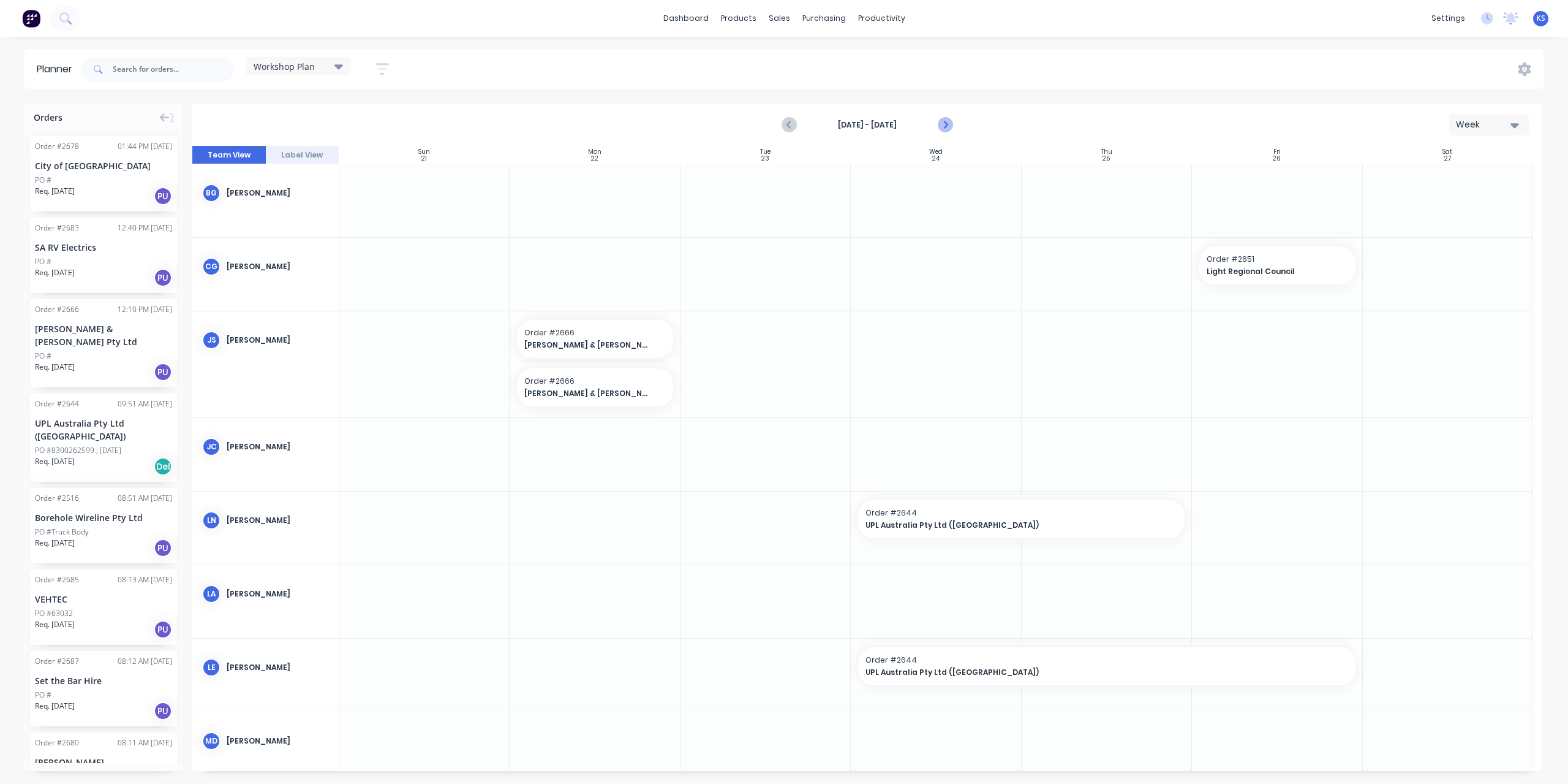
click at [950, 123] on icon "Next page" at bounding box center [945, 125] width 14 height 14
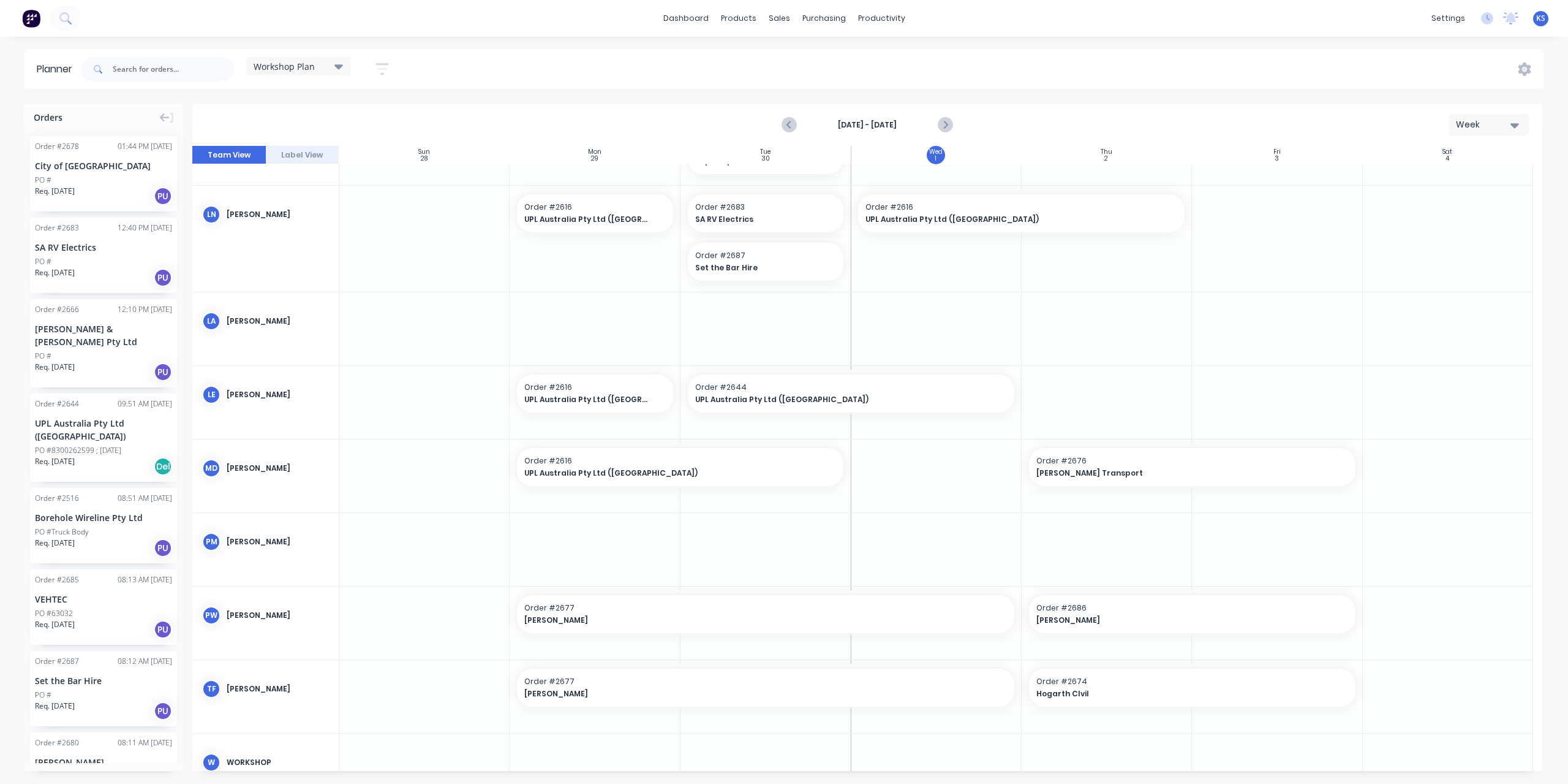
scroll to position [384, 0]
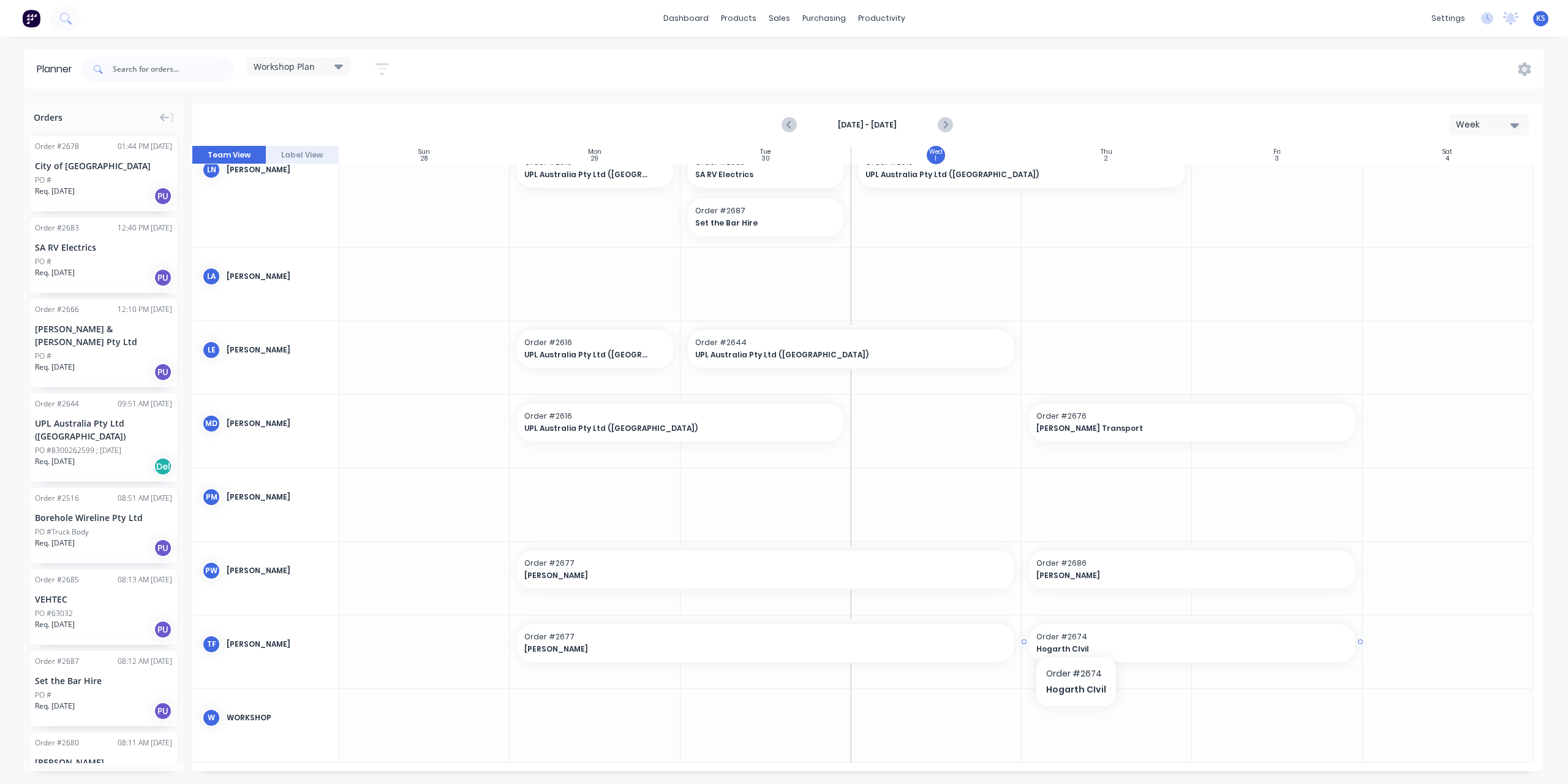
click at [1074, 635] on span "Order # 2674" at bounding box center [1192, 637] width 312 height 11
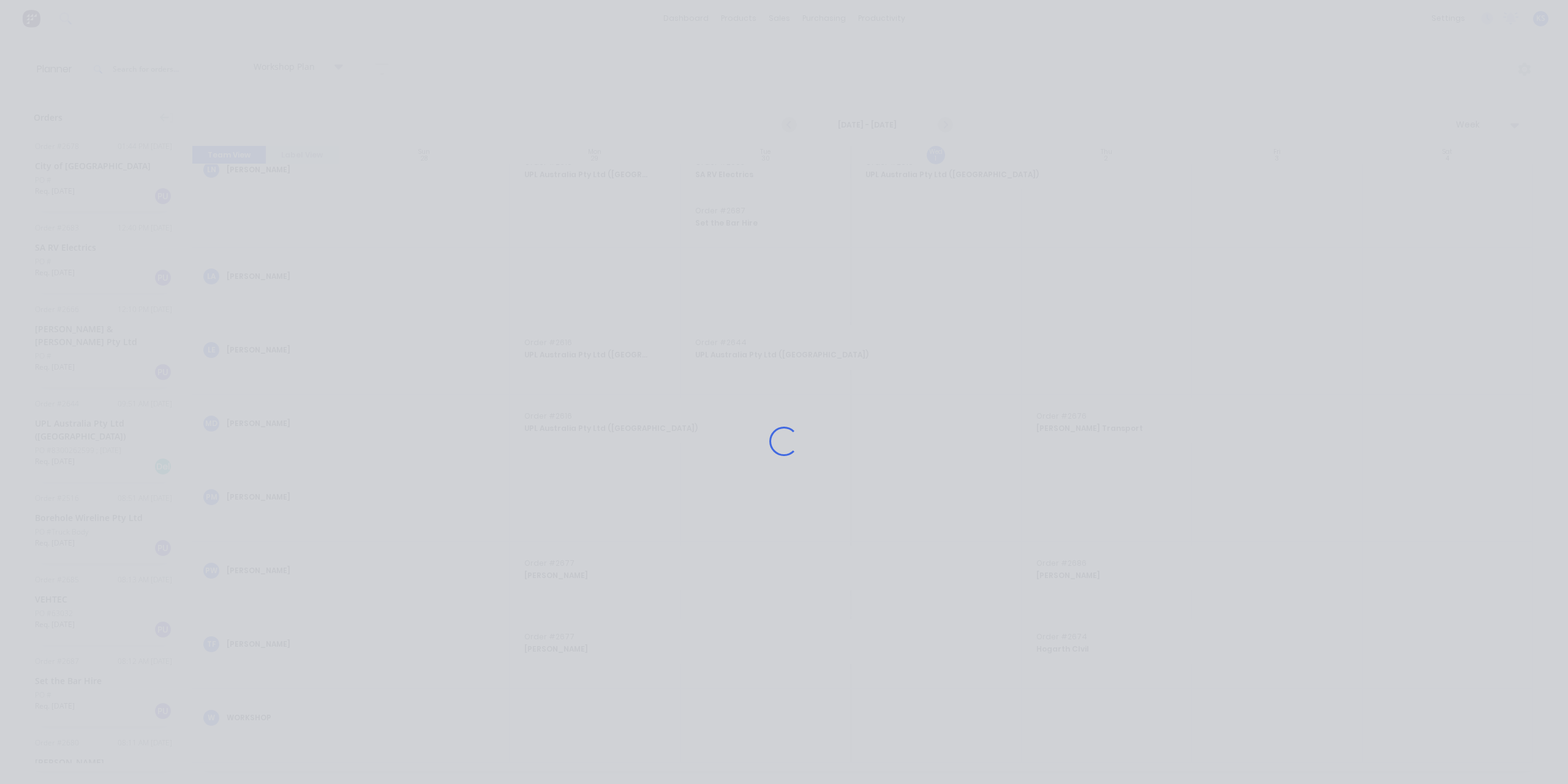
scroll to position [376, 0]
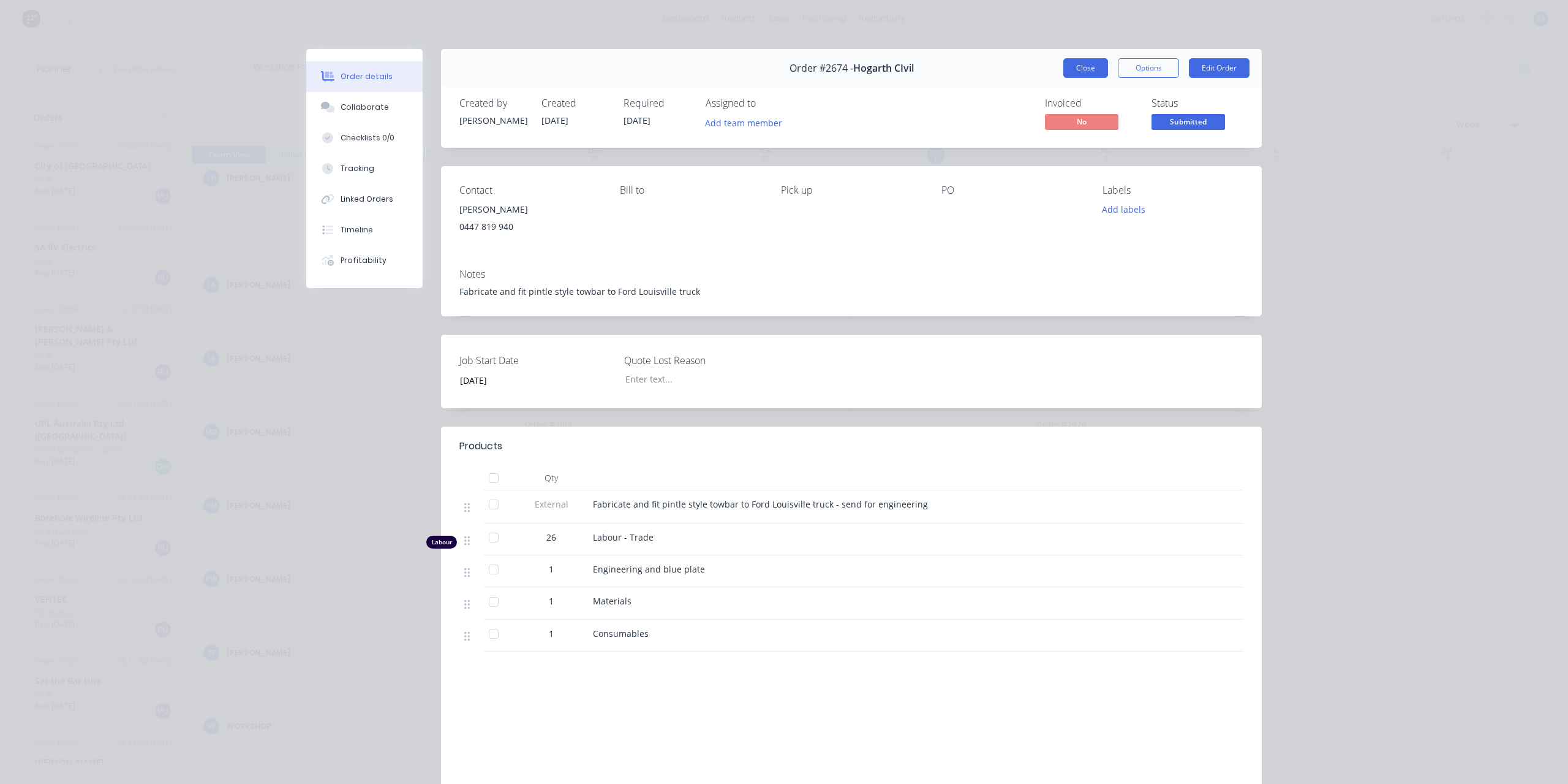
click at [1064, 73] on button "Close" at bounding box center [1086, 68] width 45 height 20
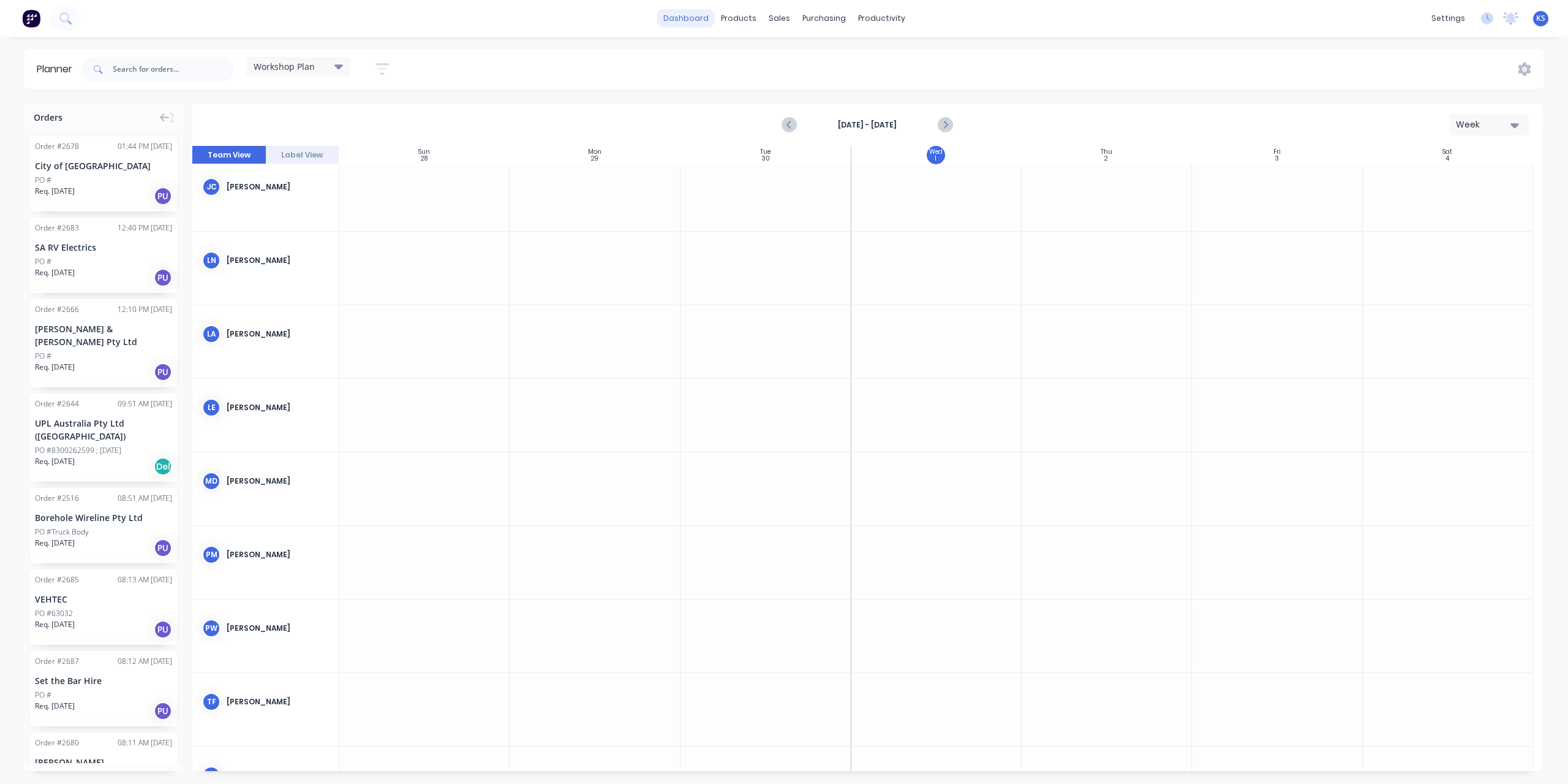
click at [681, 22] on link "dashboard" at bounding box center [686, 18] width 57 height 18
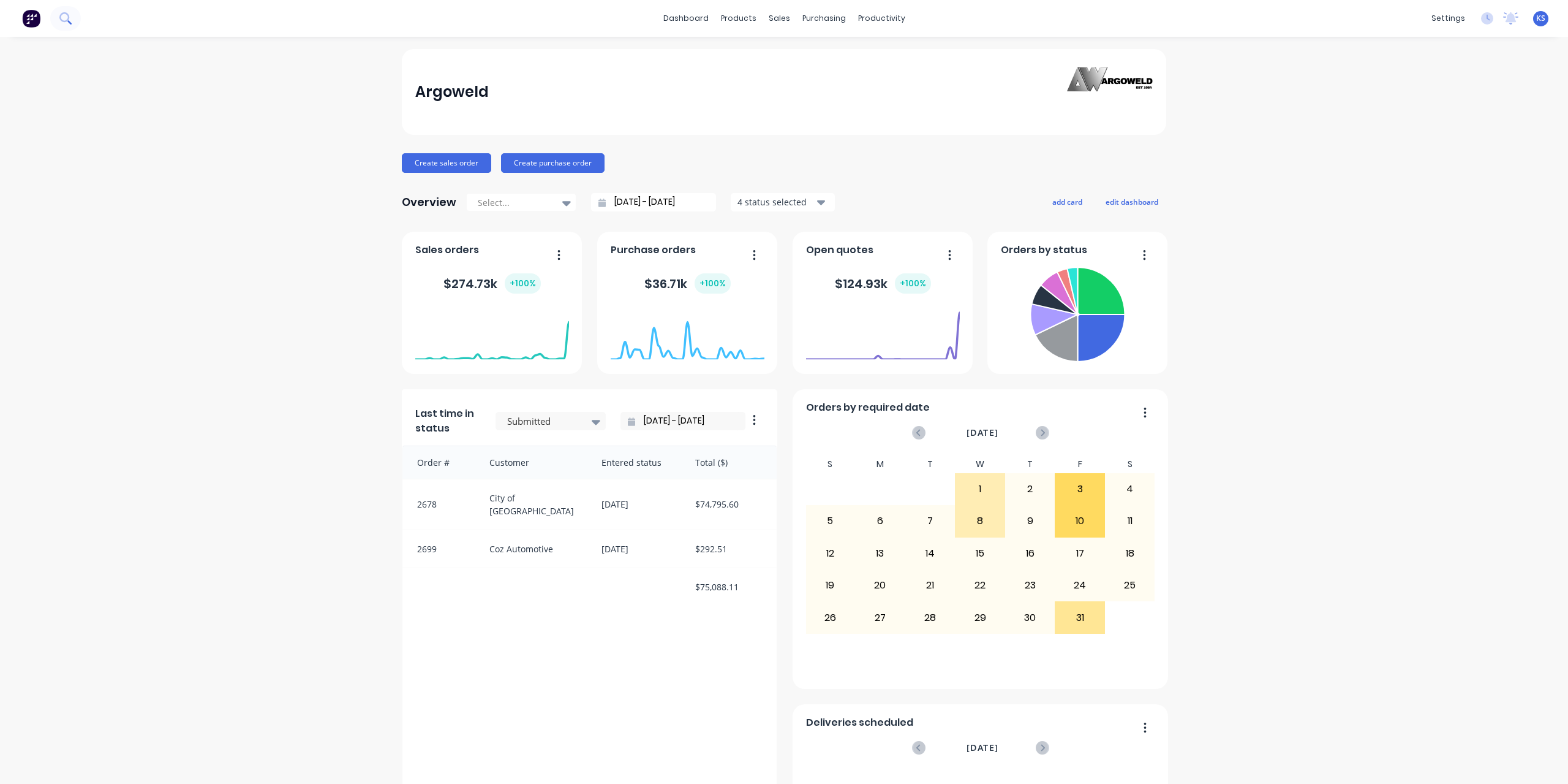
click at [70, 24] on button at bounding box center [65, 18] width 30 height 24
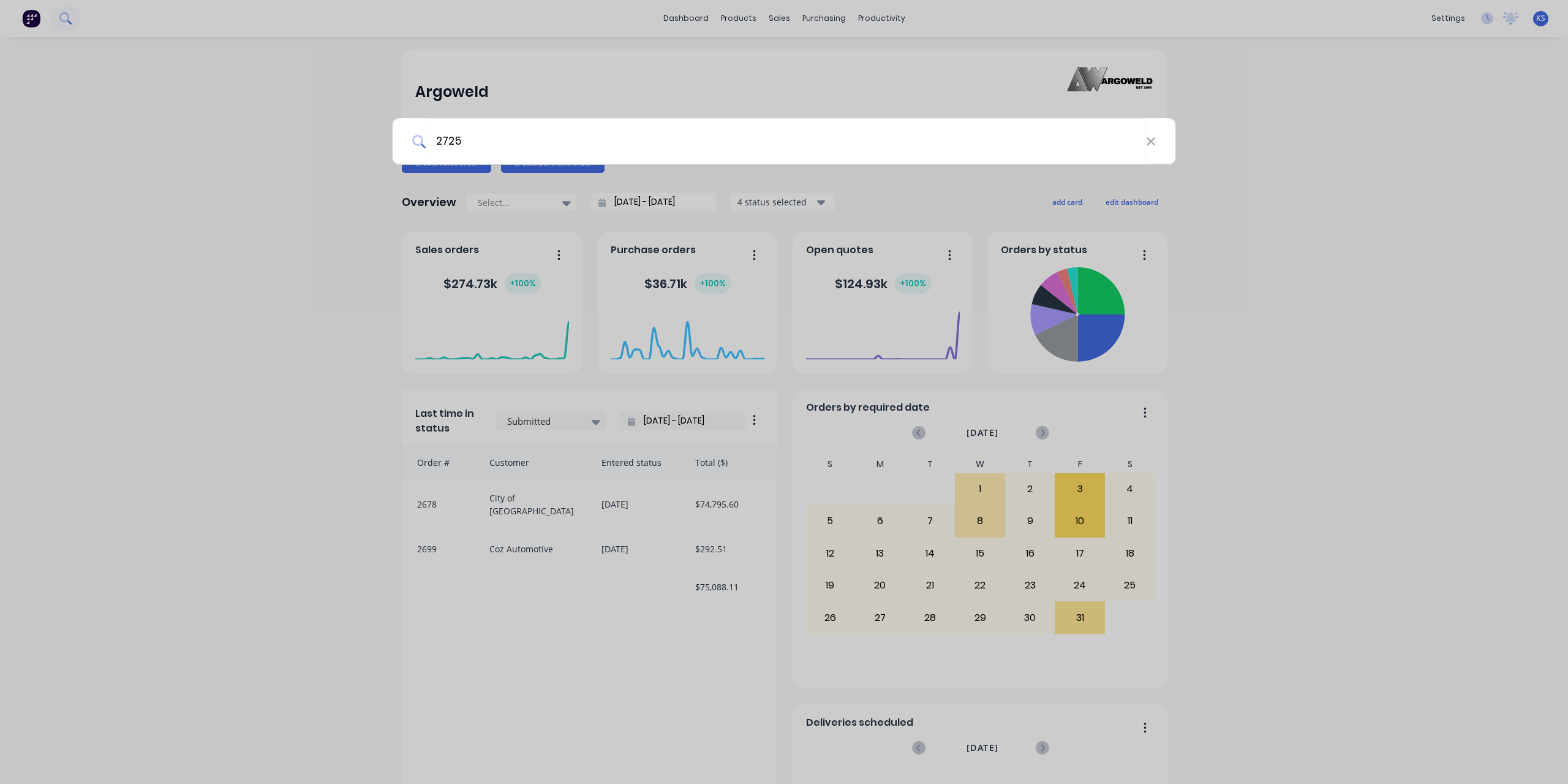
type input "2725"
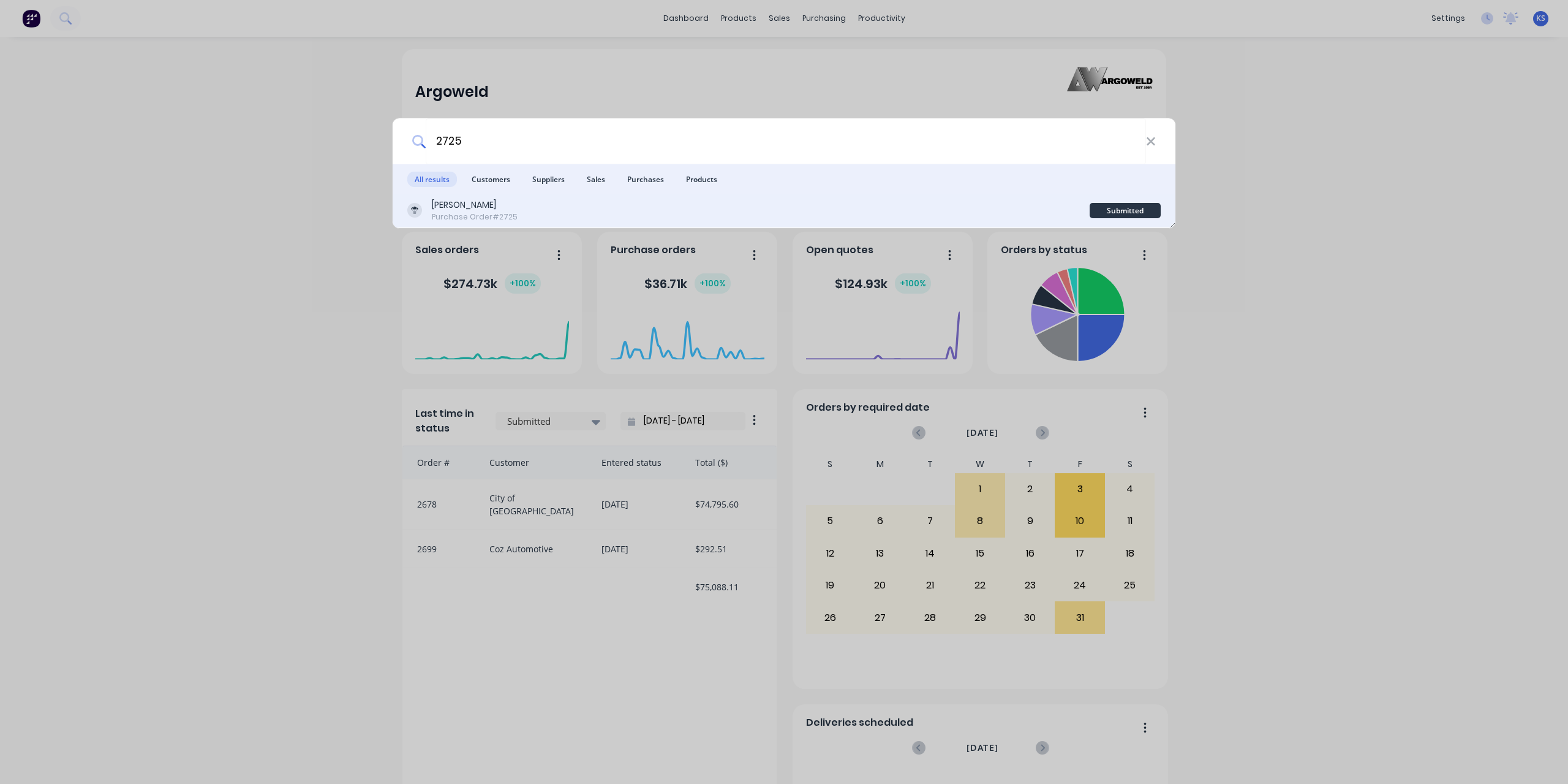
click at [458, 203] on div "[PERSON_NAME]" at bounding box center [475, 205] width 86 height 13
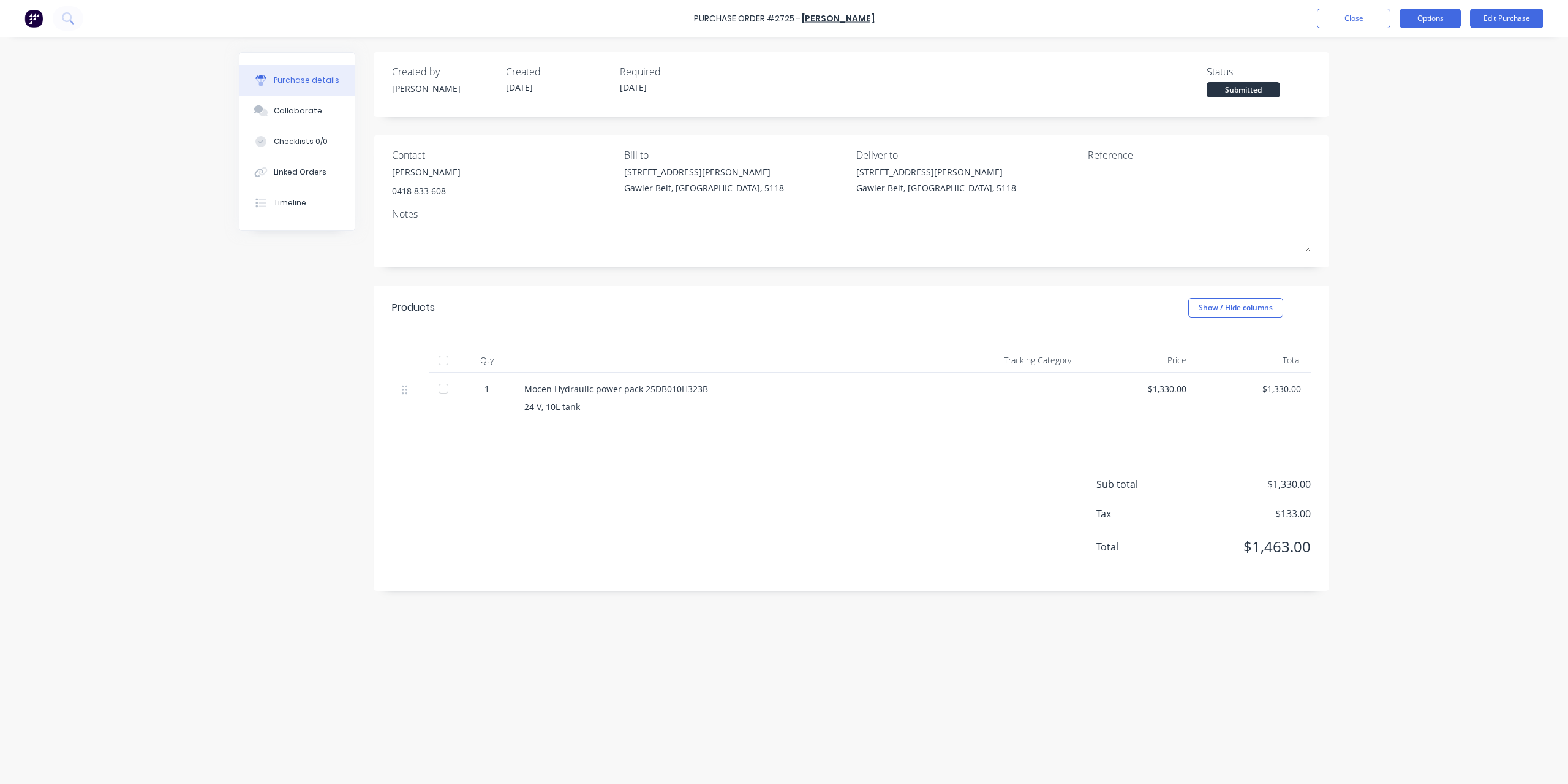
click at [1428, 21] on button "Options" at bounding box center [1430, 19] width 61 height 20
click at [1404, 69] on div "Convert to Bill" at bounding box center [1402, 74] width 94 height 18
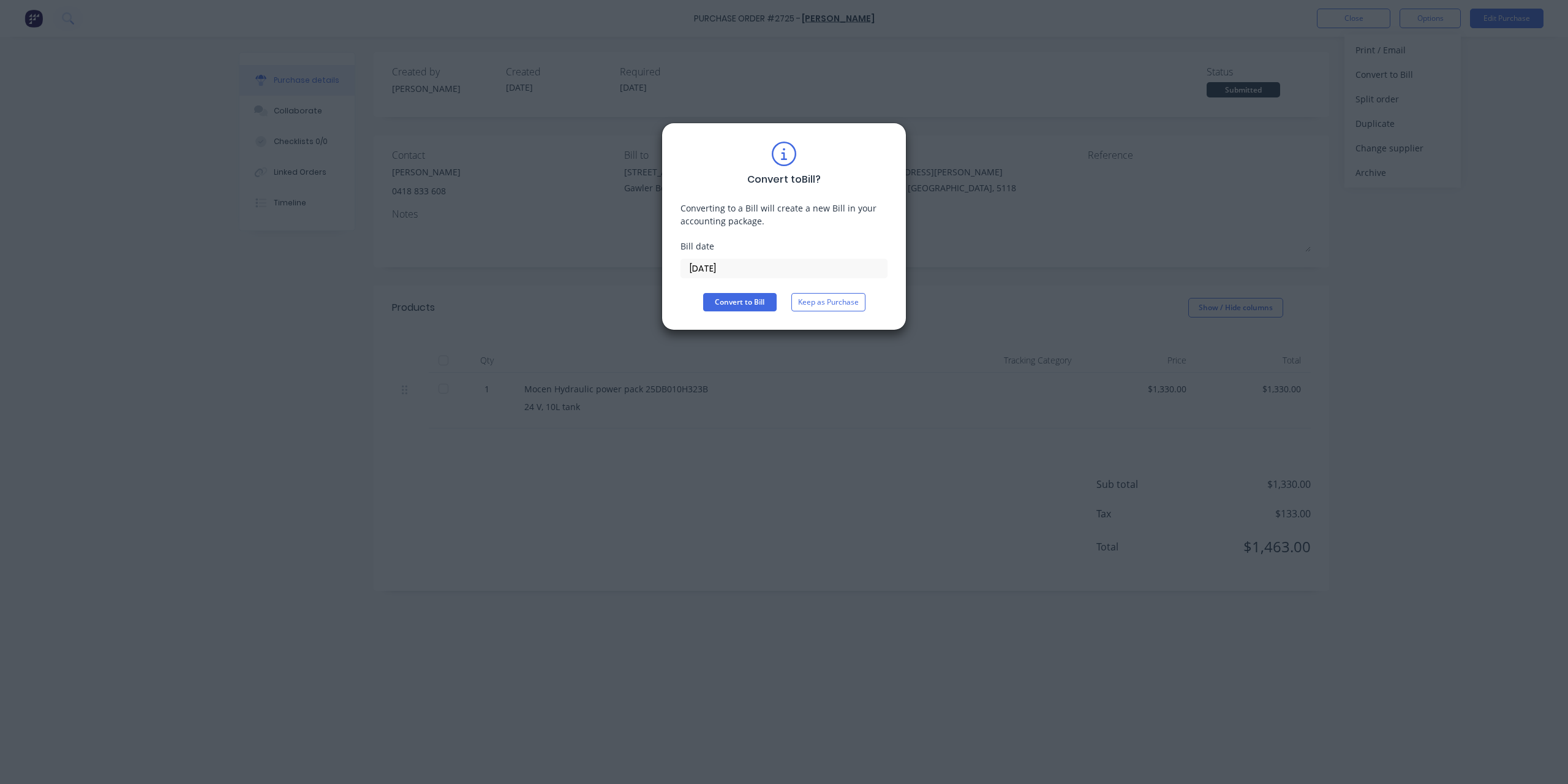
click at [784, 261] on input "[DATE]" at bounding box center [784, 268] width 206 height 18
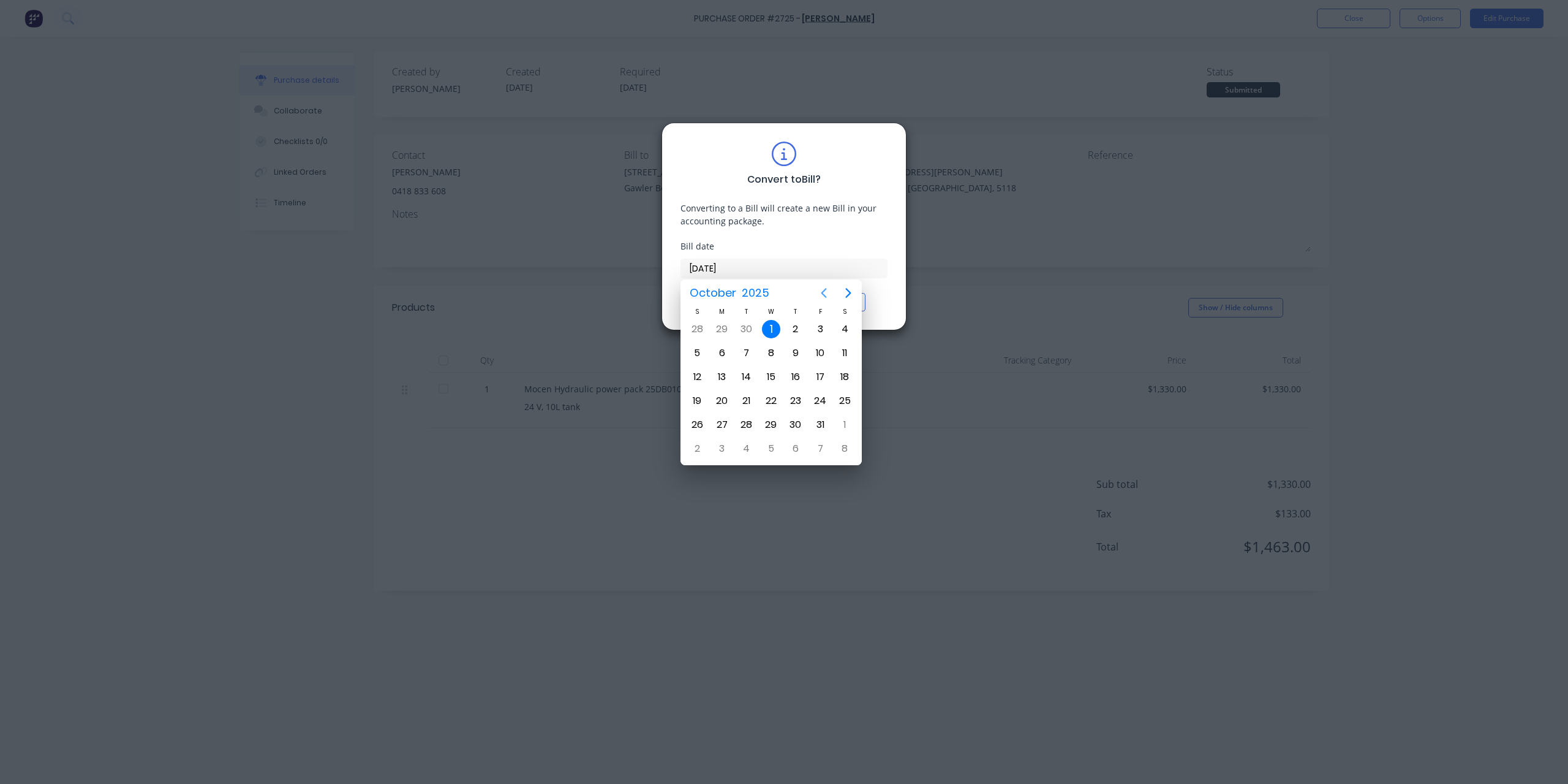
click at [822, 293] on icon "Previous page" at bounding box center [824, 292] width 5 height 10
click at [821, 405] on div "26" at bounding box center [819, 401] width 18 height 18
type input "[DATE]"
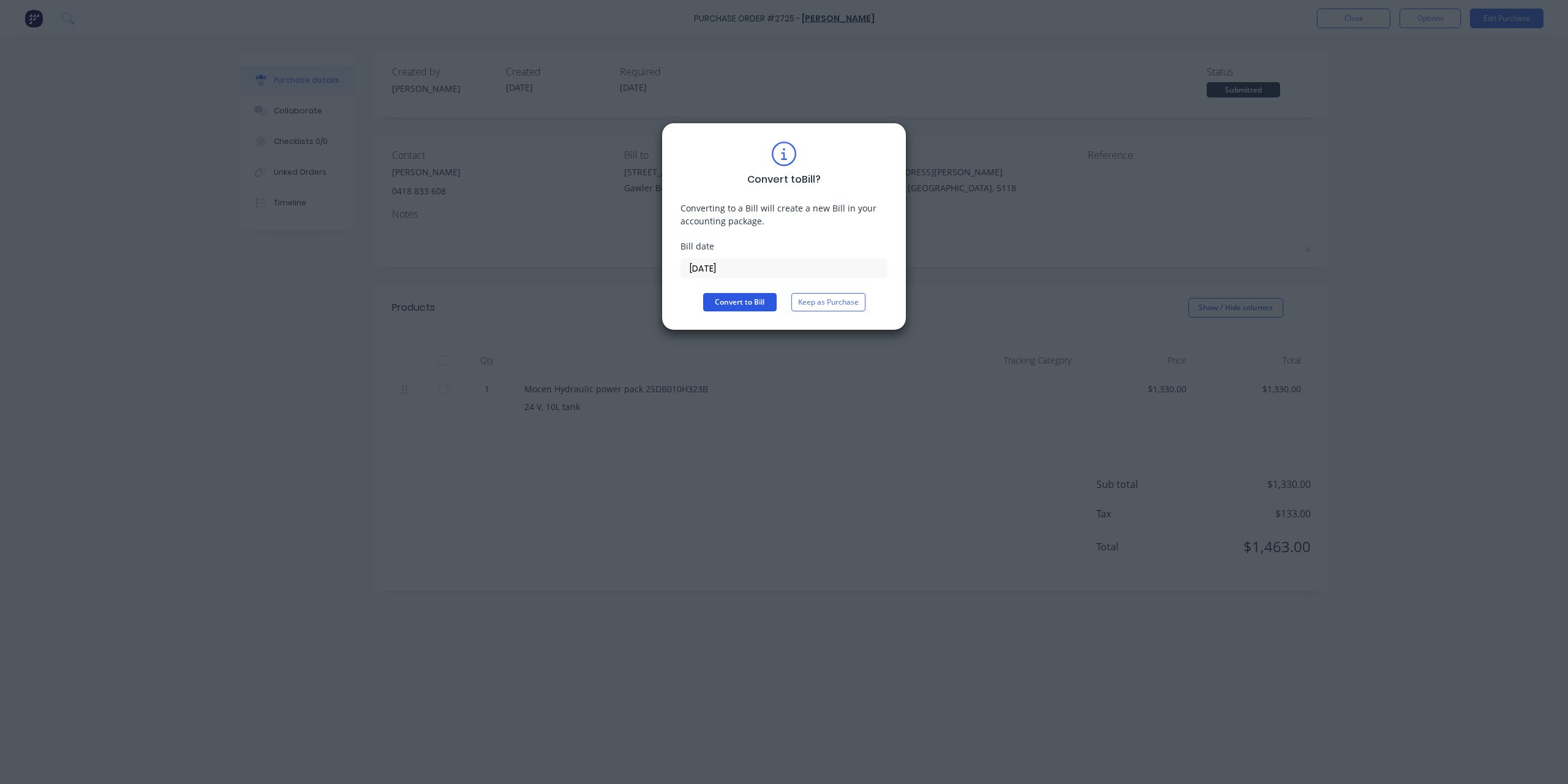
click at [757, 303] on button "Convert to Bill" at bounding box center [740, 302] width 74 height 18
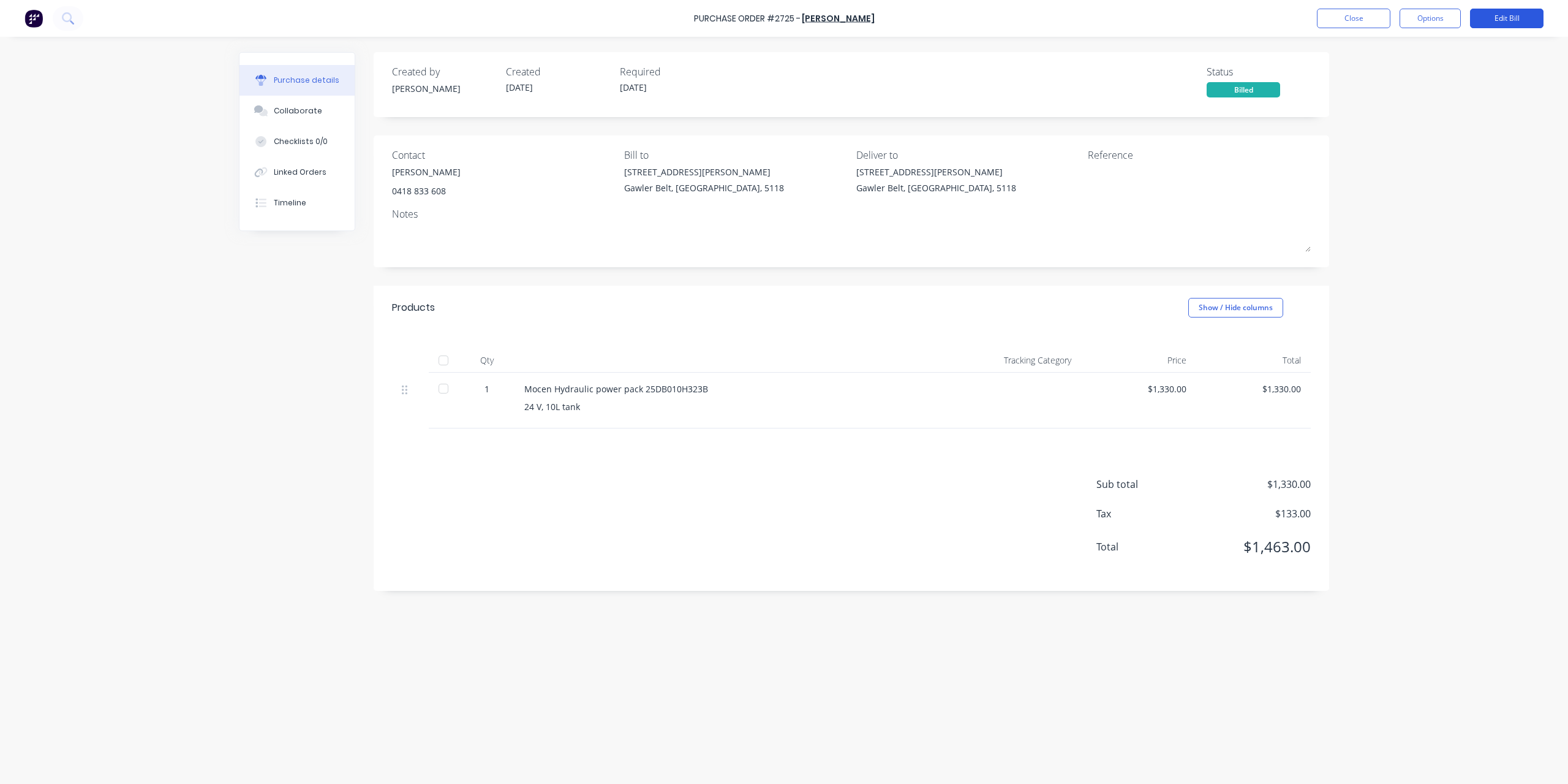
click at [1526, 9] on button "Edit Bill" at bounding box center [1507, 19] width 74 height 20
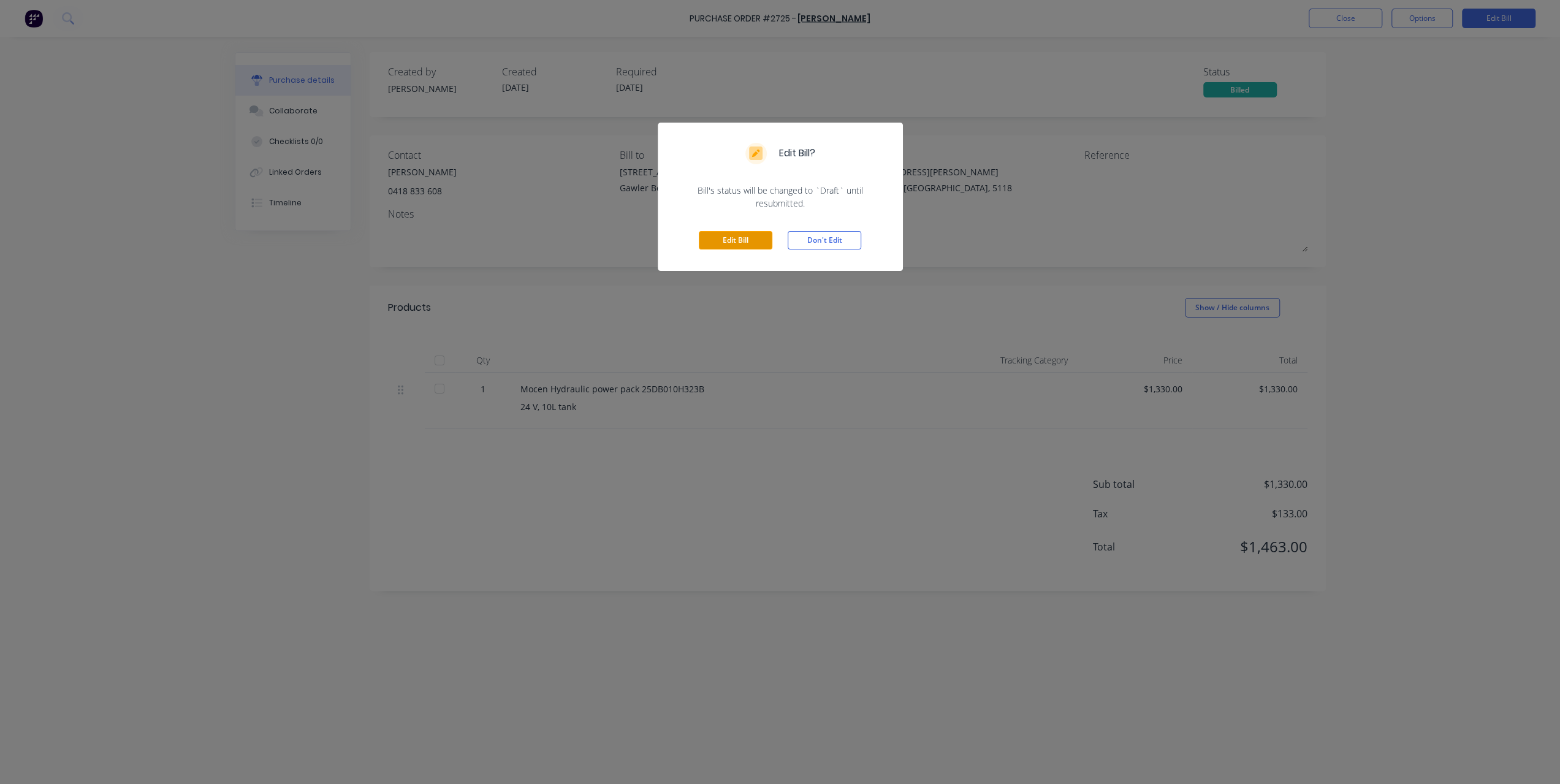
click at [753, 237] on button "Edit Bill" at bounding box center [736, 240] width 74 height 18
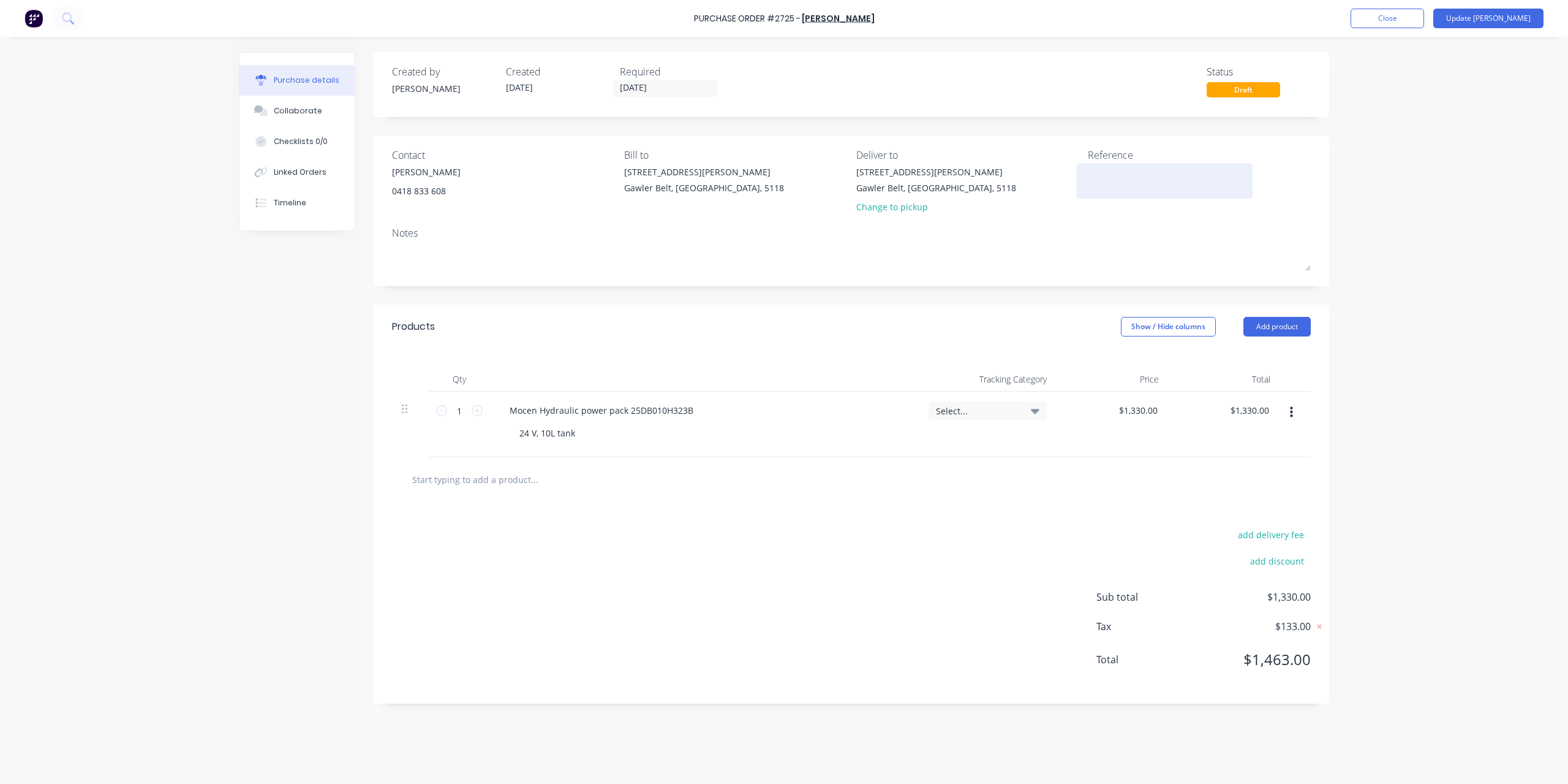
click at [1121, 187] on textarea at bounding box center [1164, 179] width 153 height 28
type textarea "0354874"
type textarea "x"
type textarea "0354874"
click at [1512, 21] on button "Update [PERSON_NAME]" at bounding box center [1488, 19] width 110 height 20
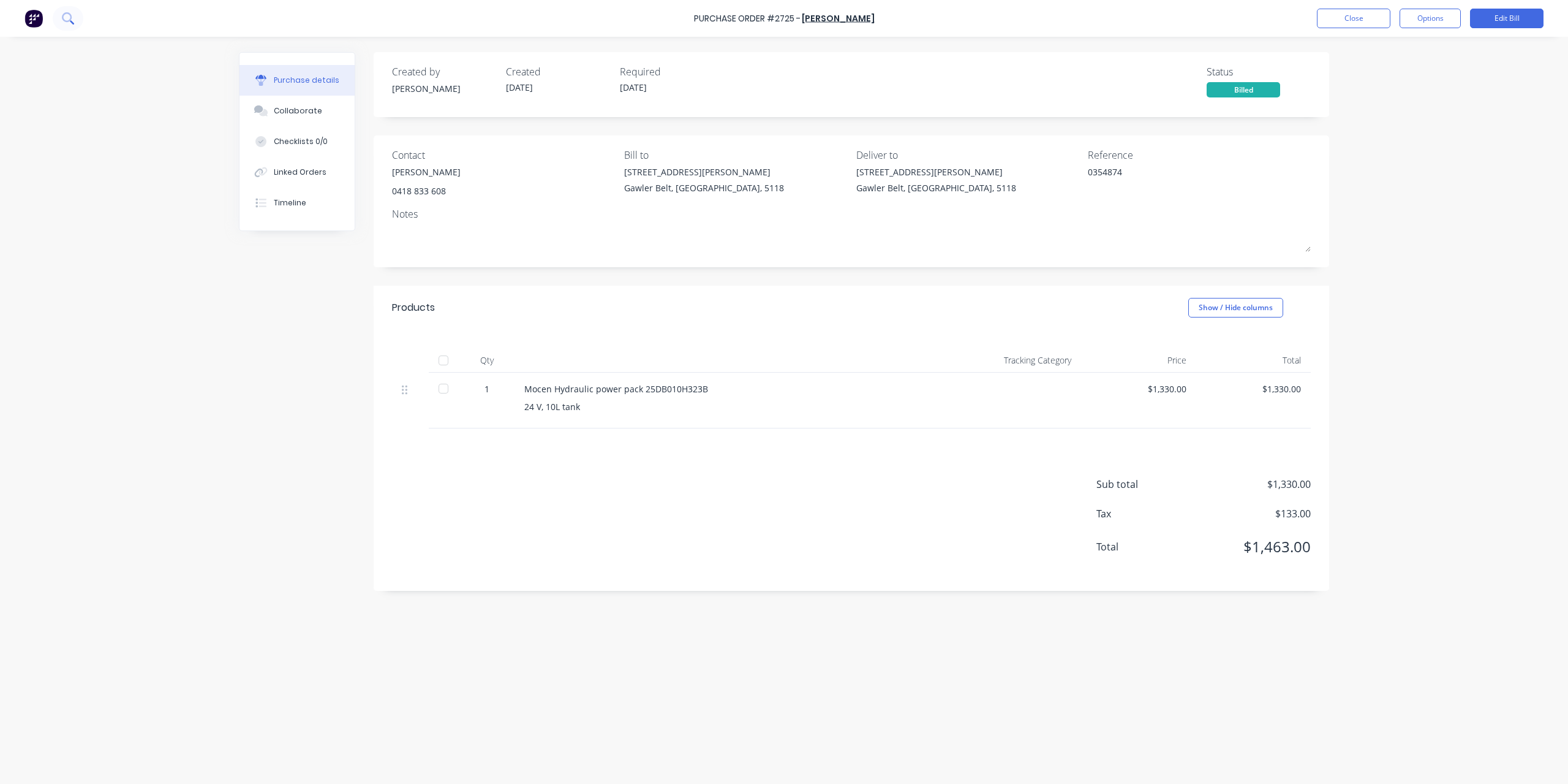
click at [79, 22] on button at bounding box center [68, 18] width 30 height 24
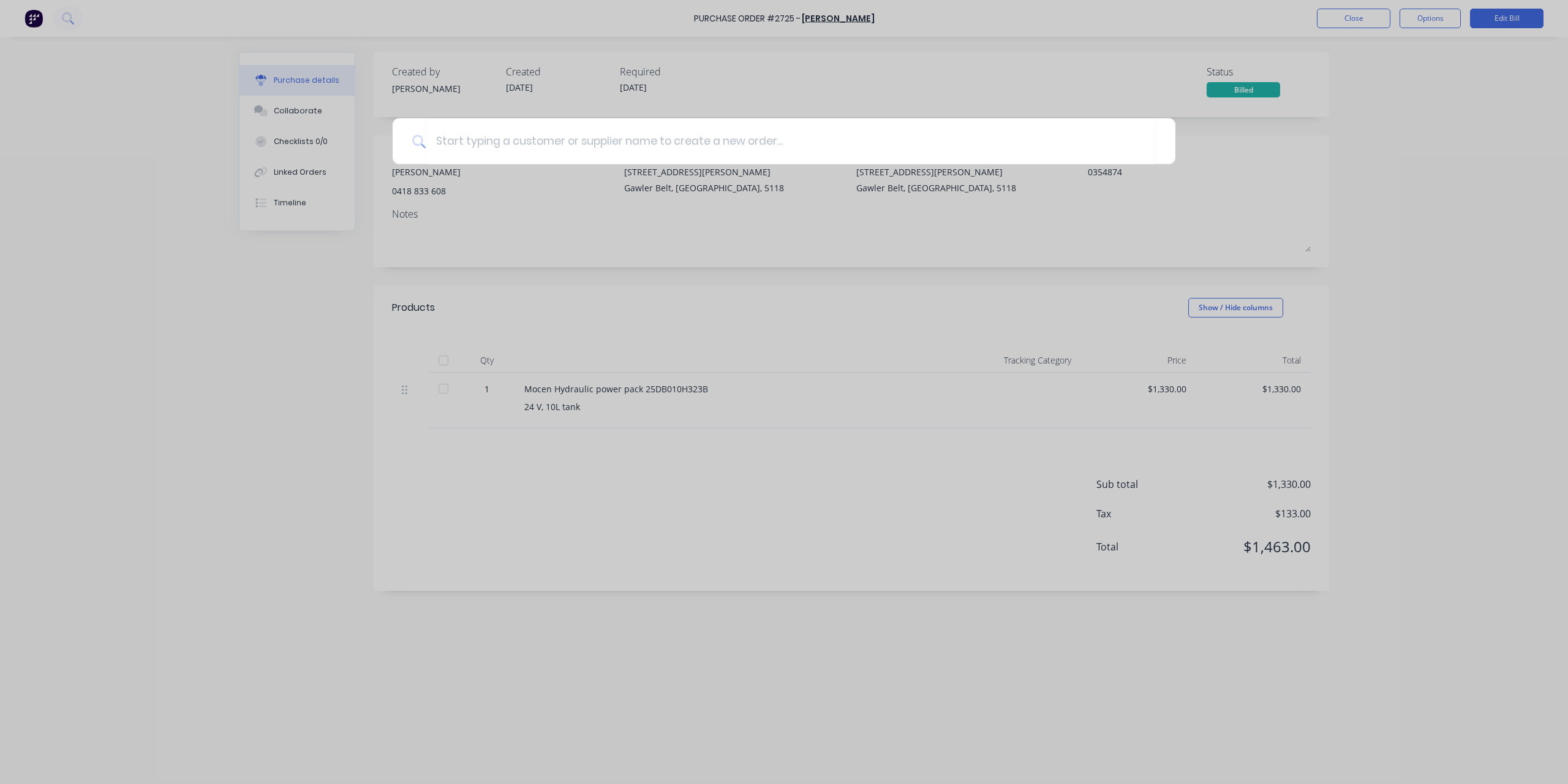
type textarea "x"
type input "2"
type textarea "x"
type input "27"
type textarea "x"
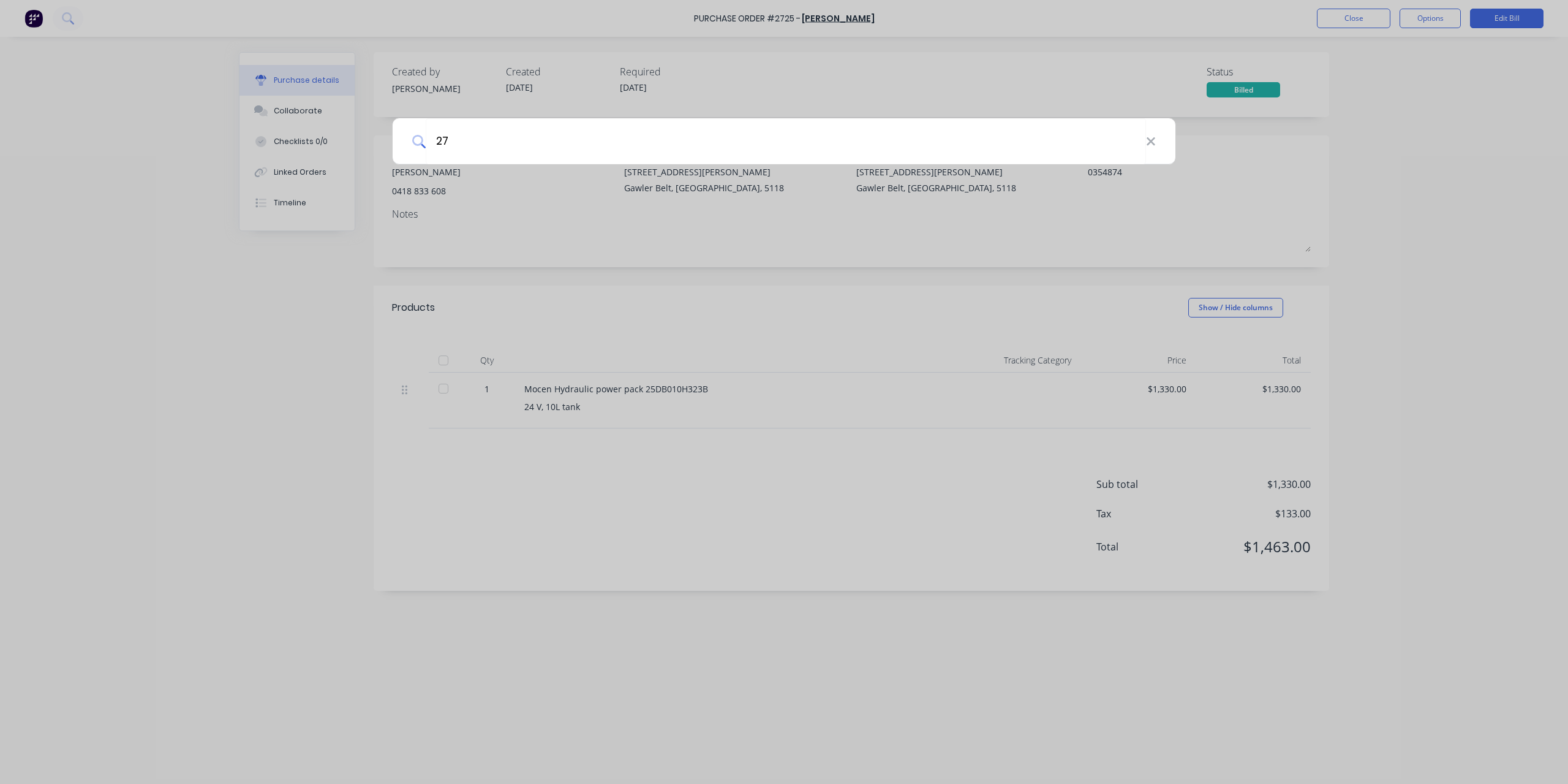
type input "272"
type textarea "x"
type input "2720"
type textarea "x"
type input "2720"
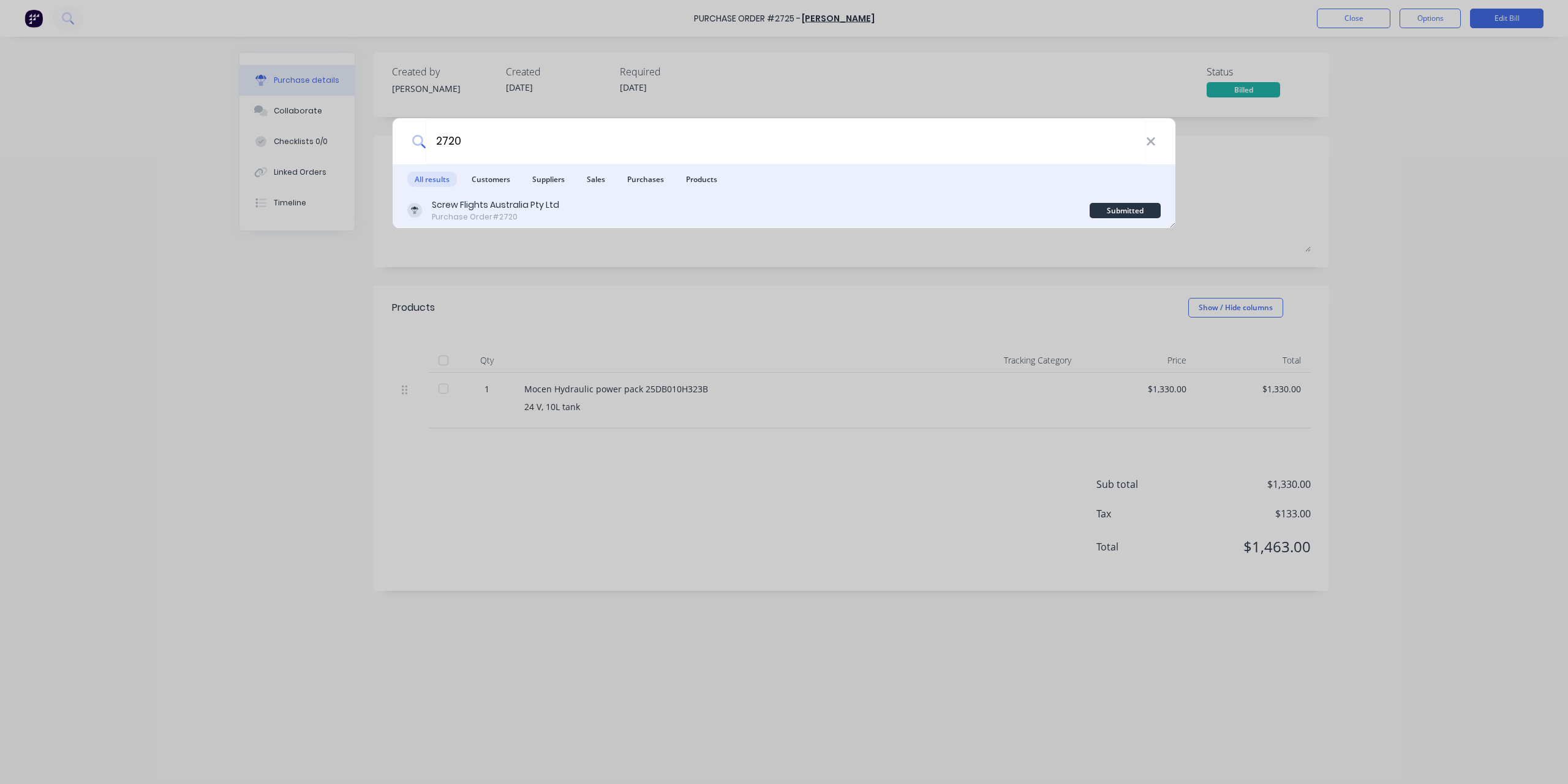
click at [488, 212] on div "Purchase Order #2720" at bounding box center [496, 217] width 127 height 11
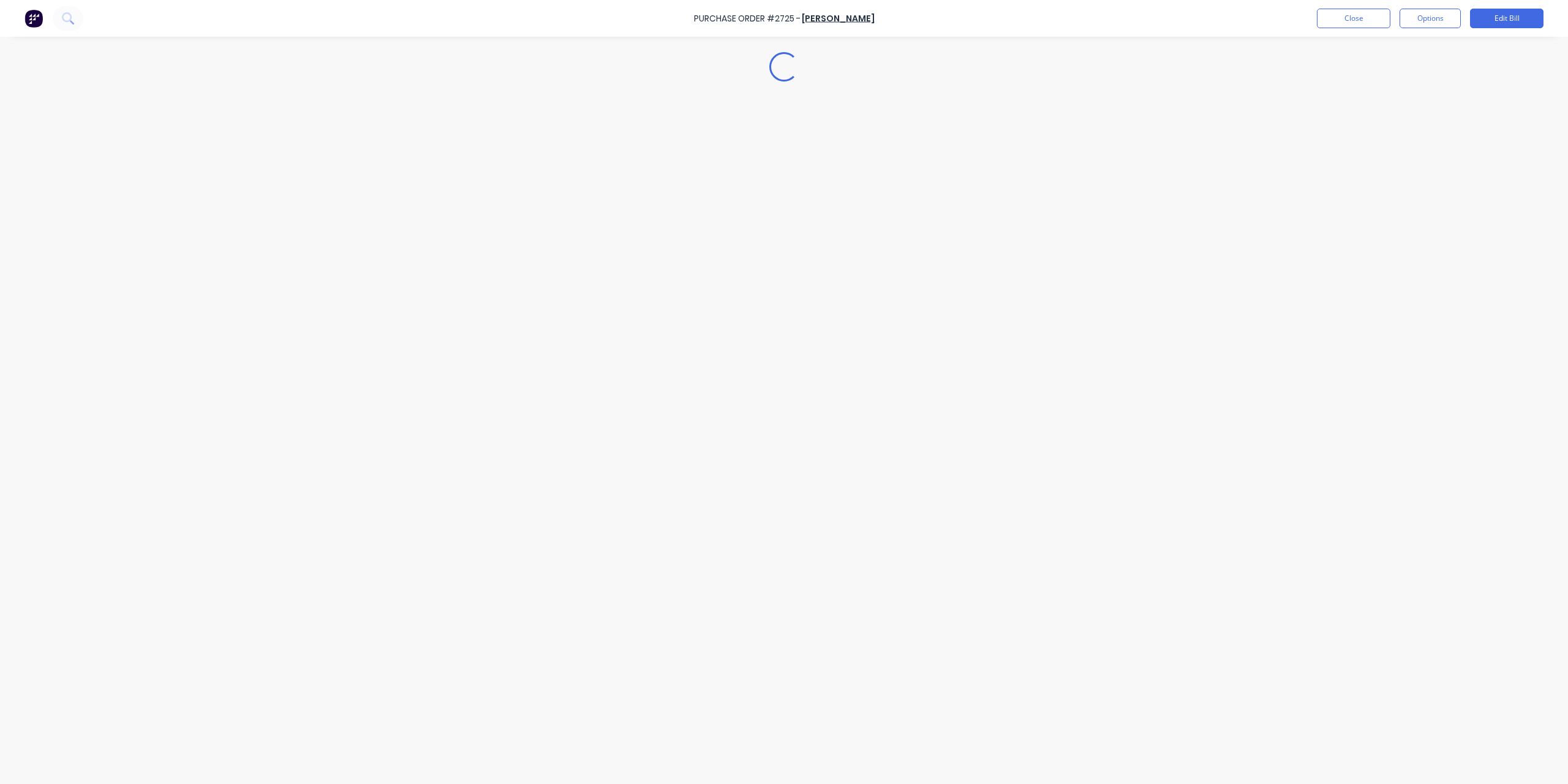
type textarea "x"
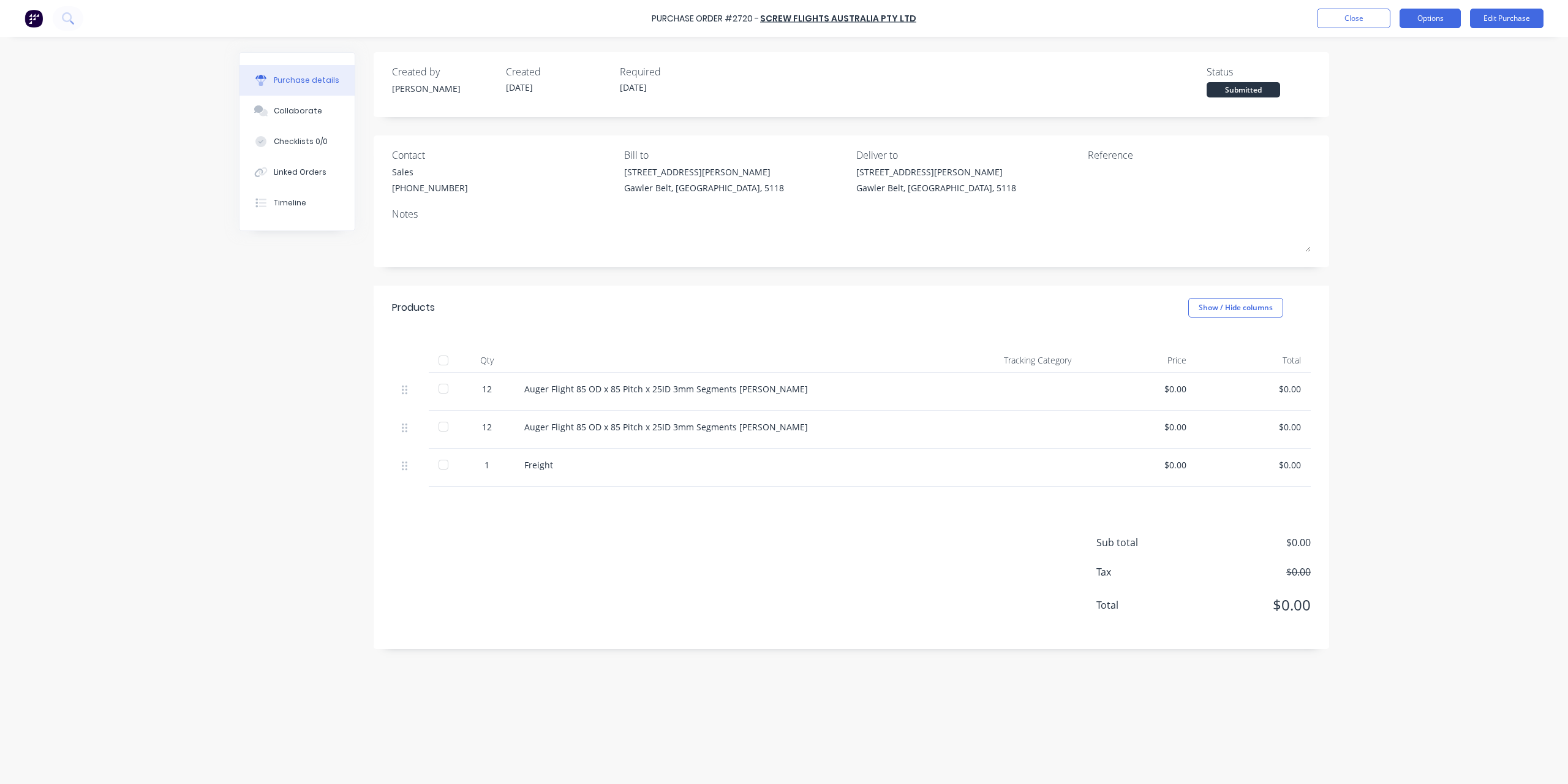
click at [1441, 25] on button "Options" at bounding box center [1430, 19] width 61 height 20
click at [1398, 73] on div "Convert to Bill" at bounding box center [1402, 74] width 94 height 18
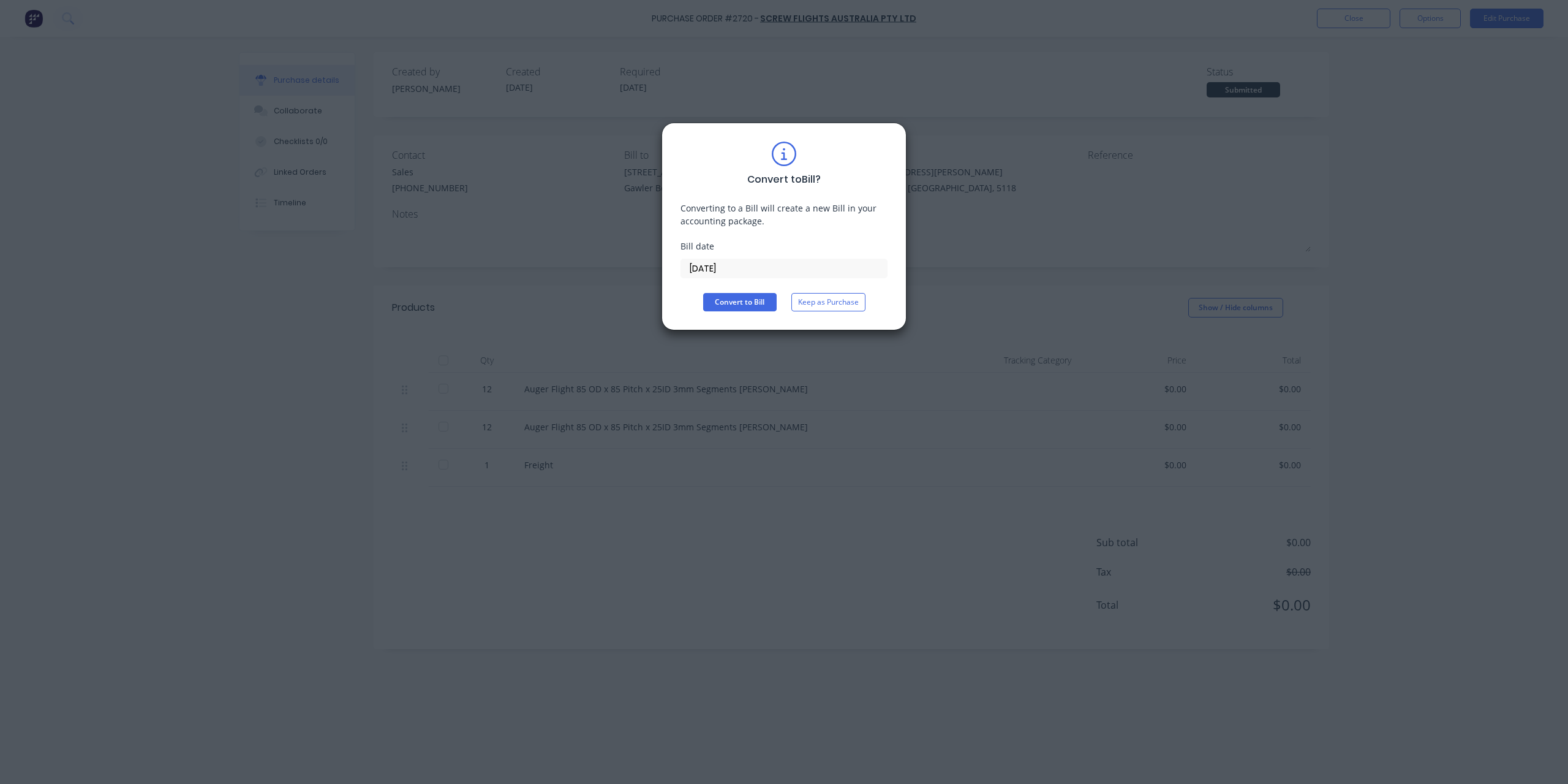
click at [778, 275] on input "[DATE]" at bounding box center [784, 268] width 206 height 18
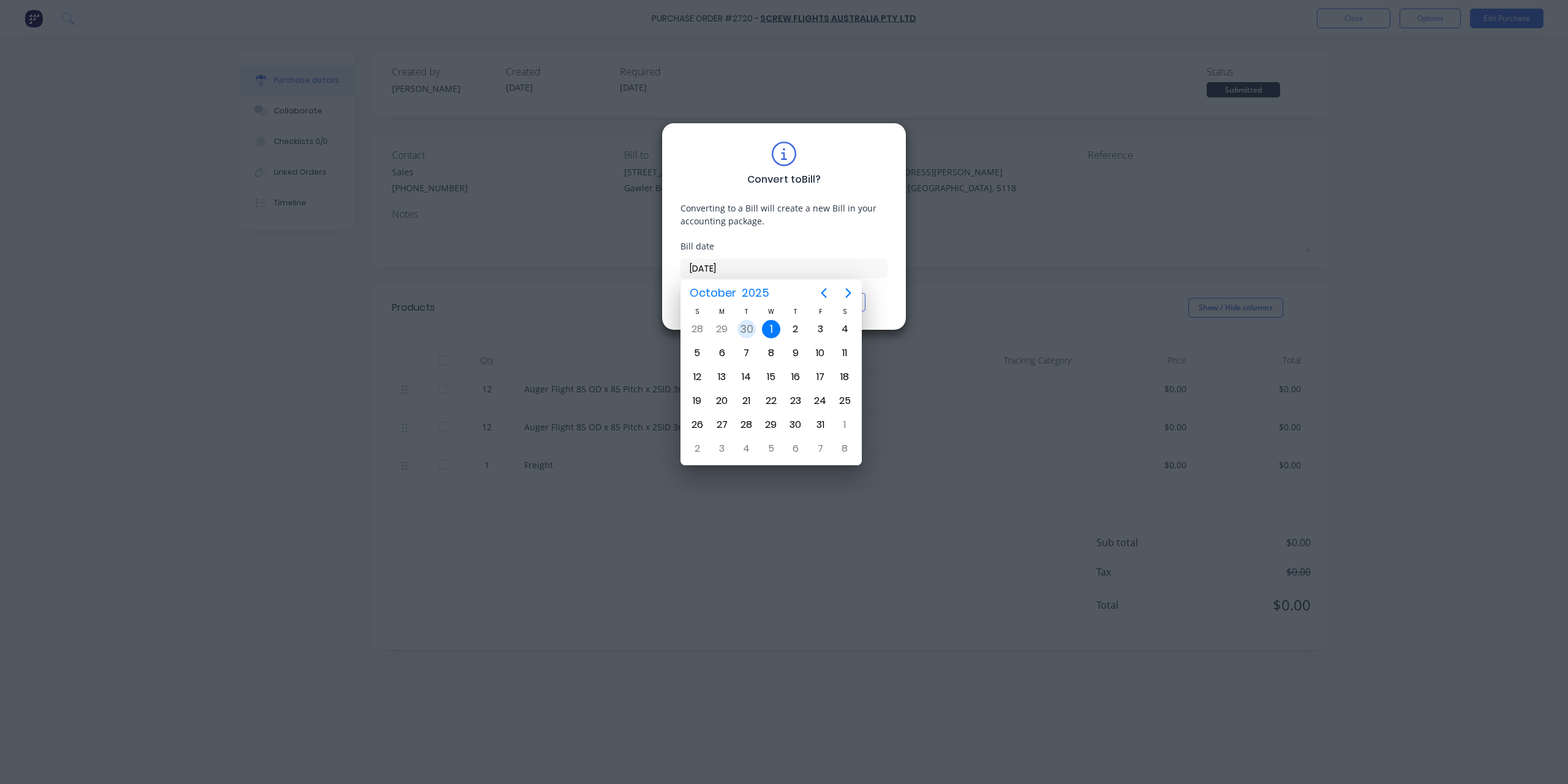
click at [749, 323] on div "30" at bounding box center [746, 329] width 18 height 18
type input "[DATE]"
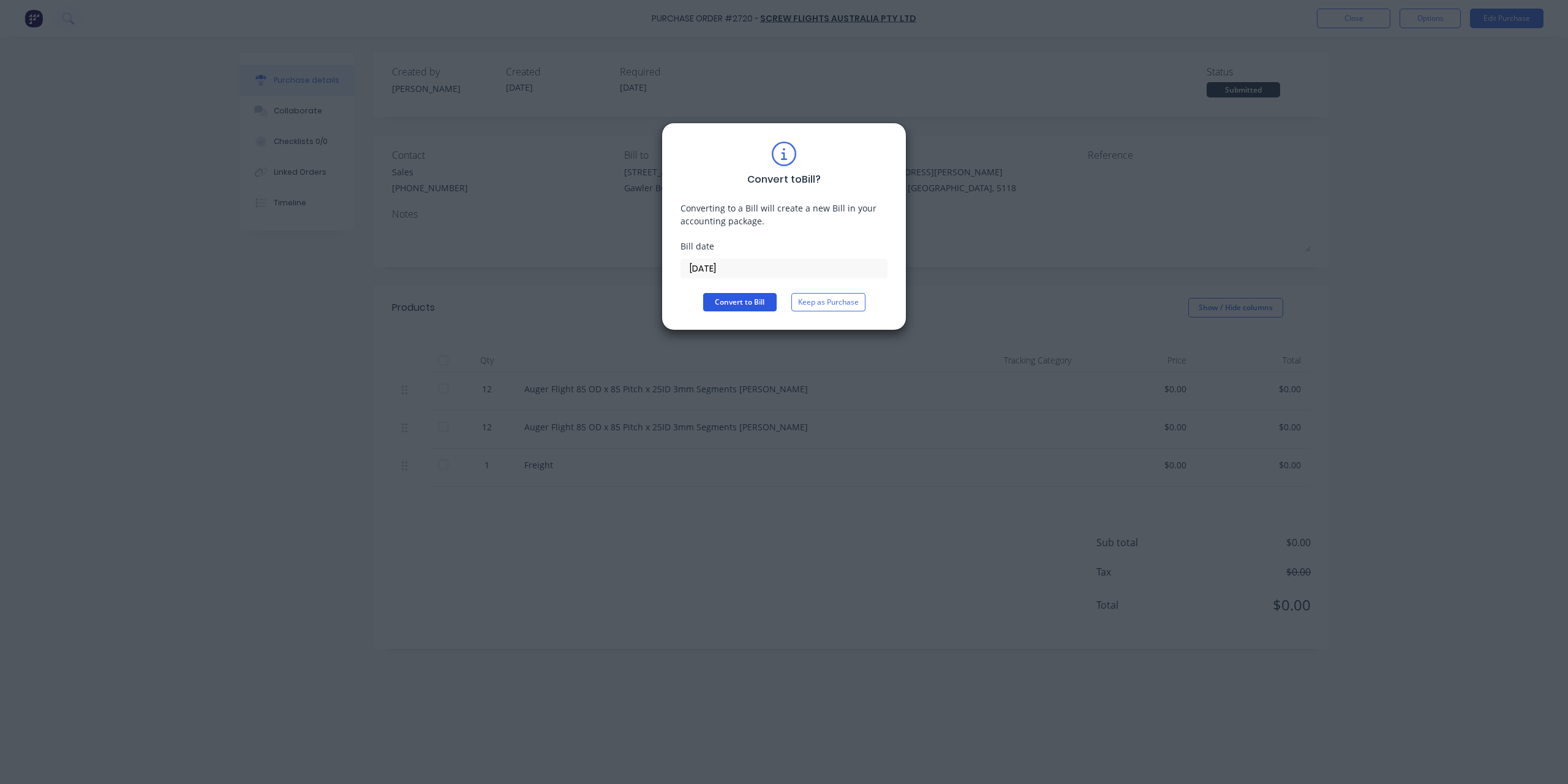
click at [742, 303] on button "Convert to Bill" at bounding box center [740, 302] width 74 height 18
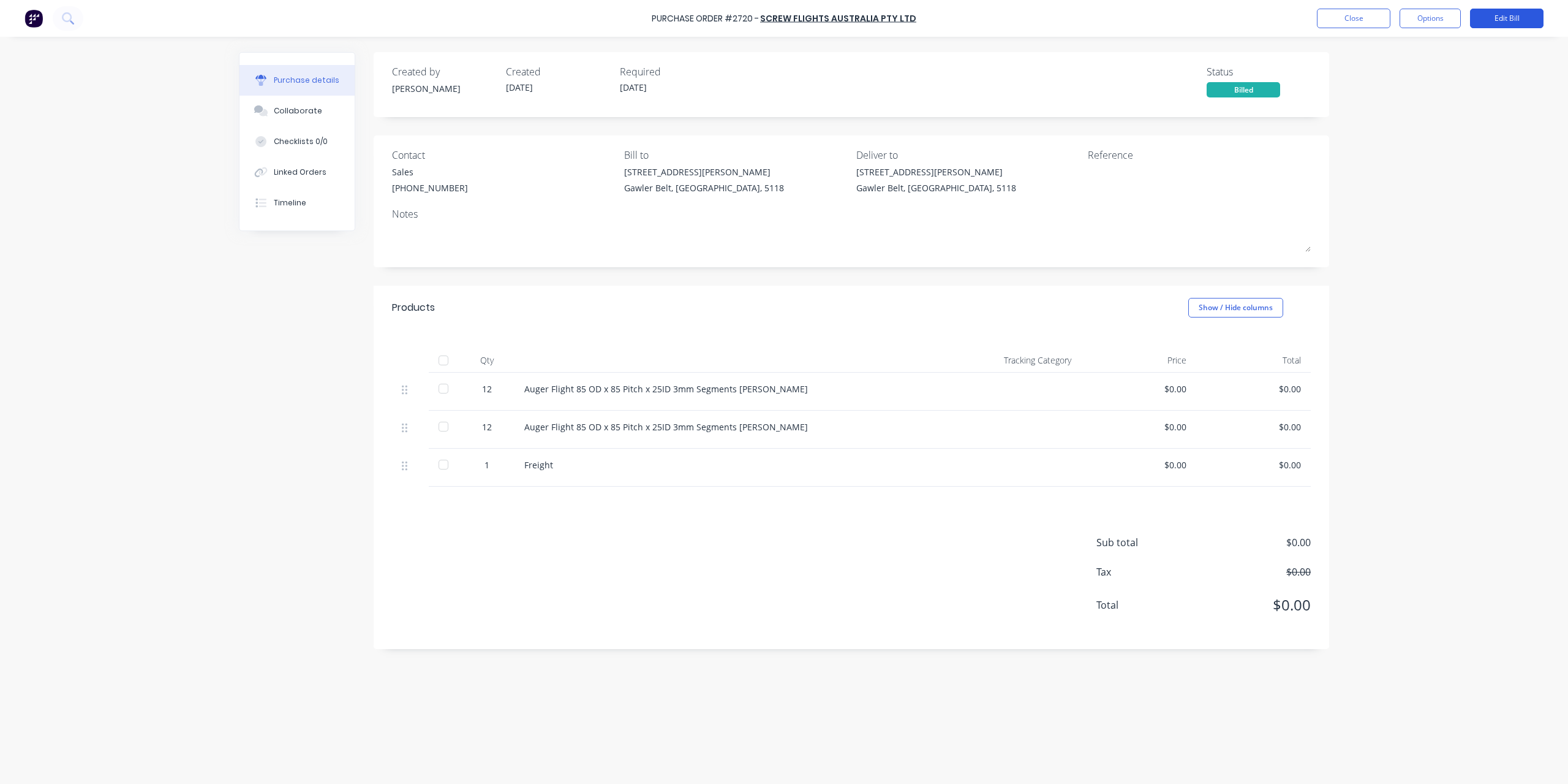
click at [1494, 17] on button "Edit Bill" at bounding box center [1507, 19] width 74 height 20
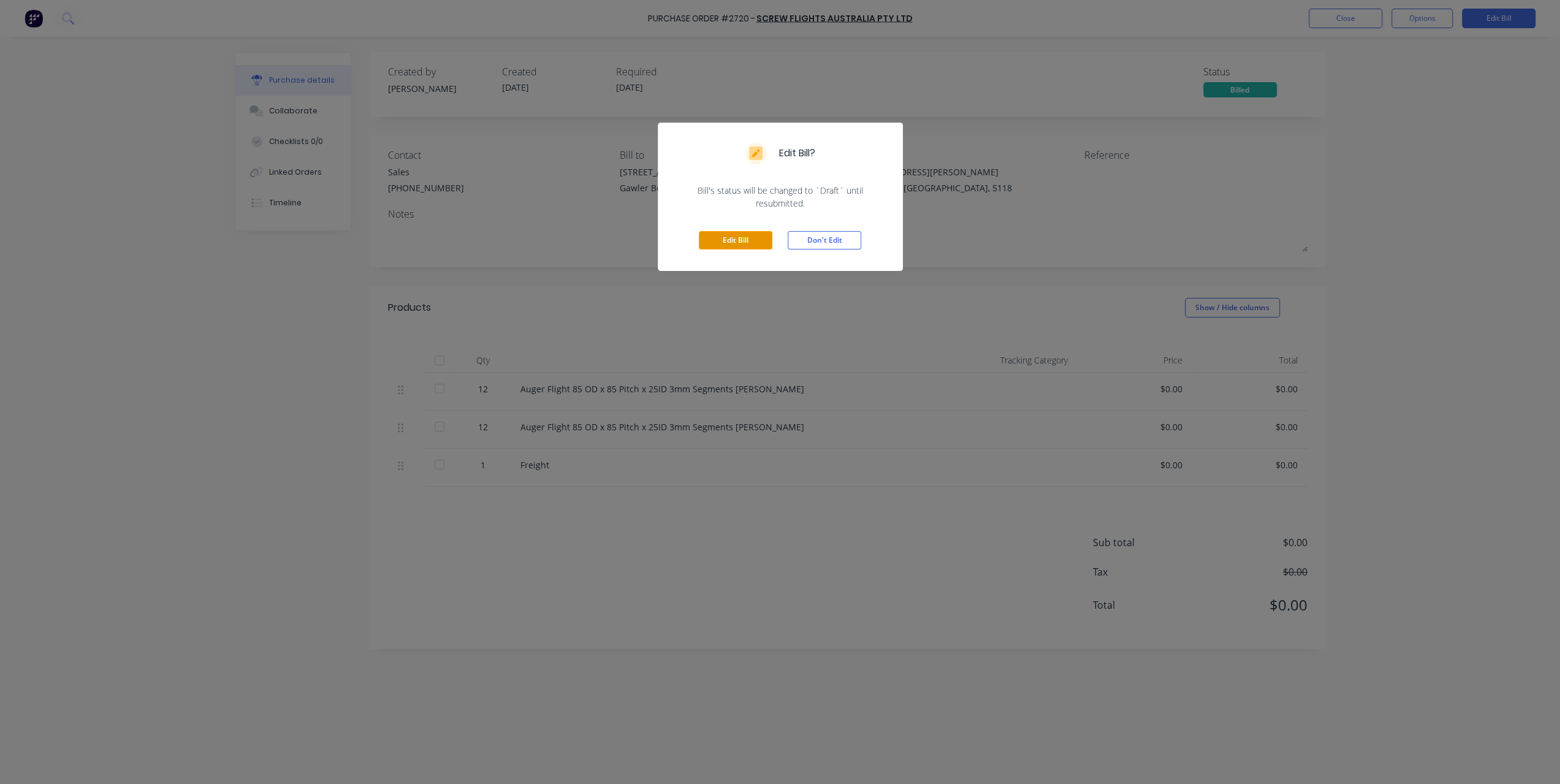
click at [749, 240] on button "Edit Bill" at bounding box center [736, 240] width 74 height 18
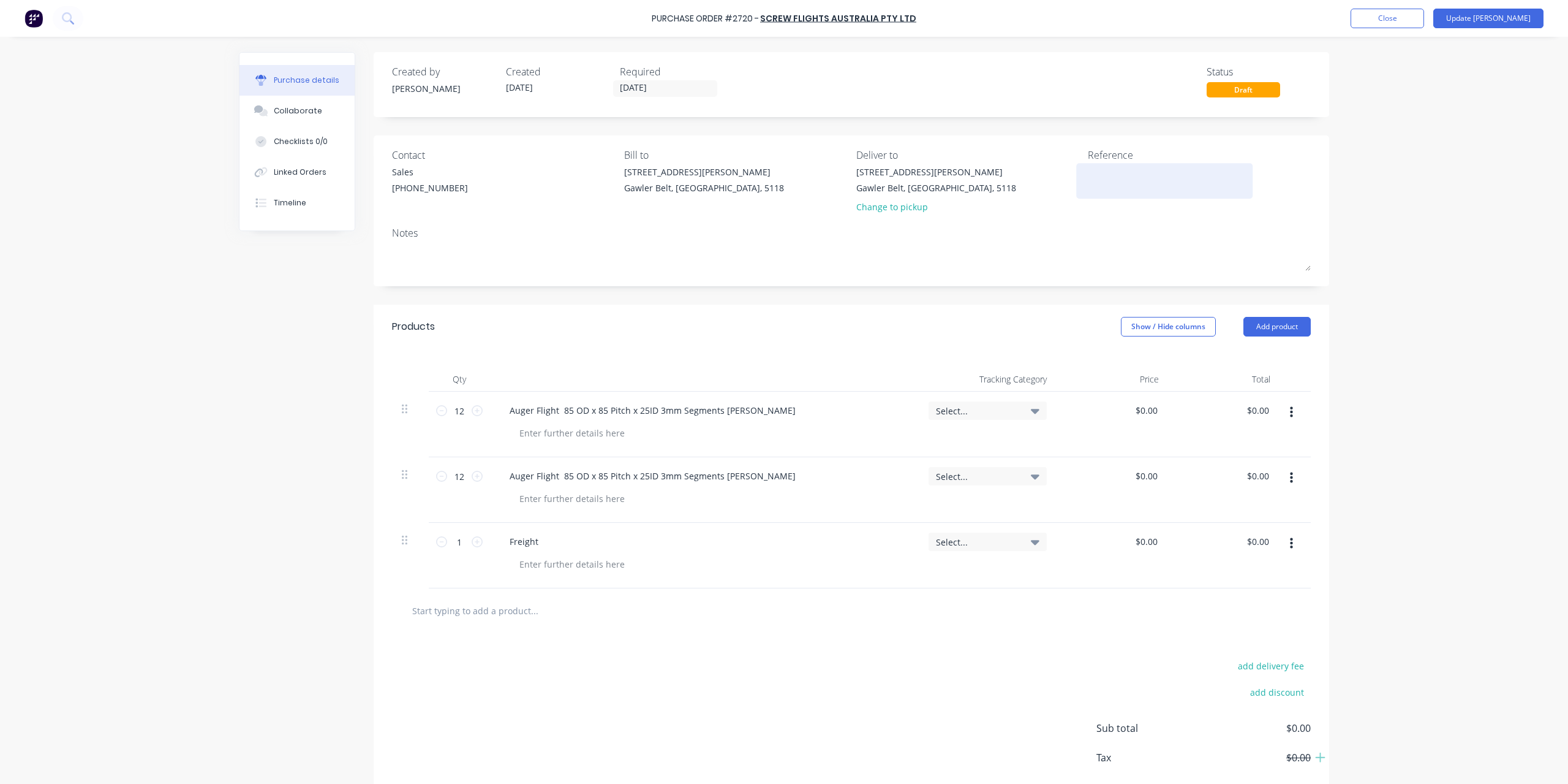
click at [1099, 176] on textarea at bounding box center [1164, 179] width 153 height 28
type textarea "13"
type textarea "x"
type textarea "137"
type textarea "x"
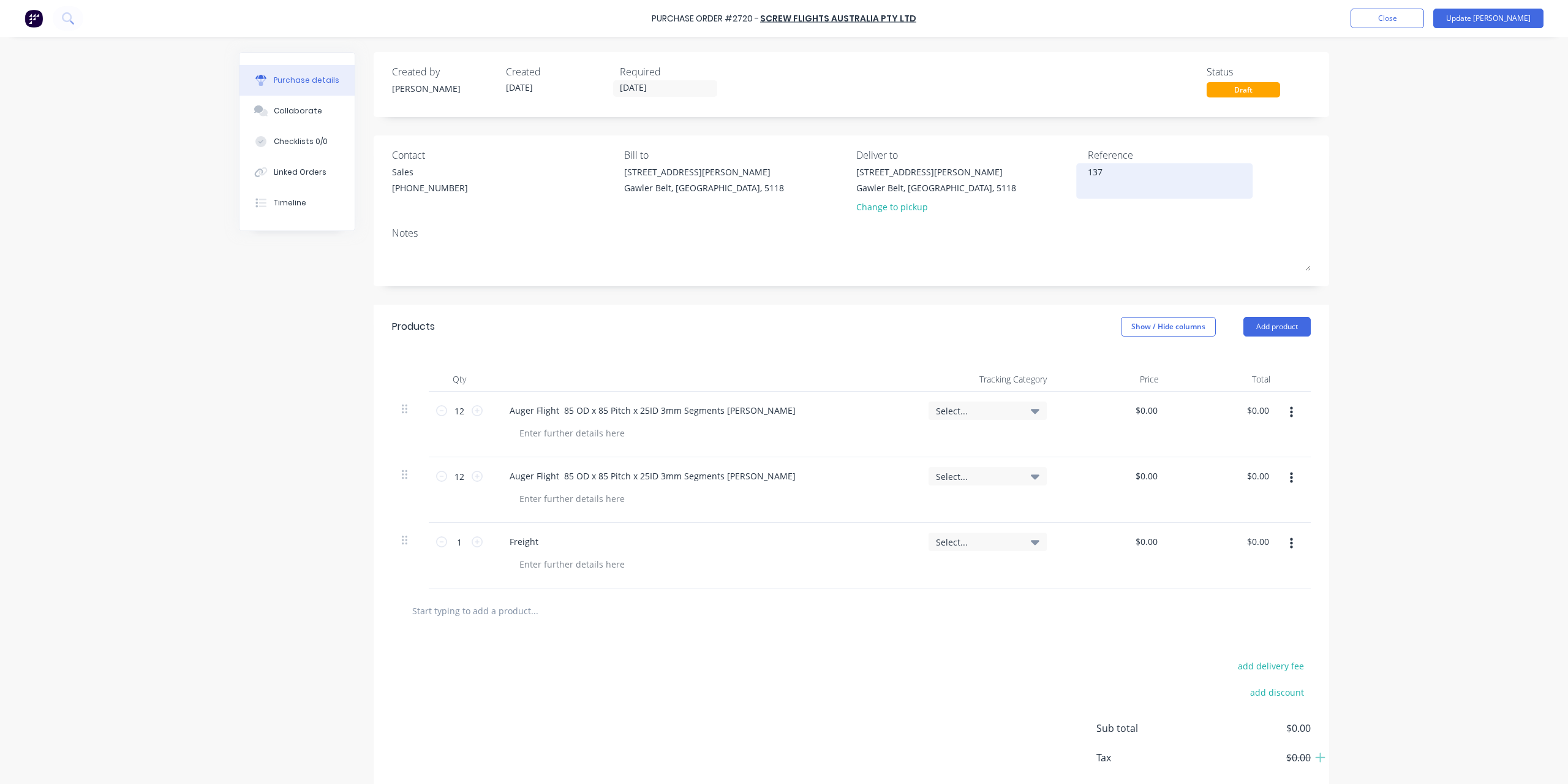
type textarea "1373"
type textarea "x"
type textarea "13732"
type textarea "x"
type textarea "13732"
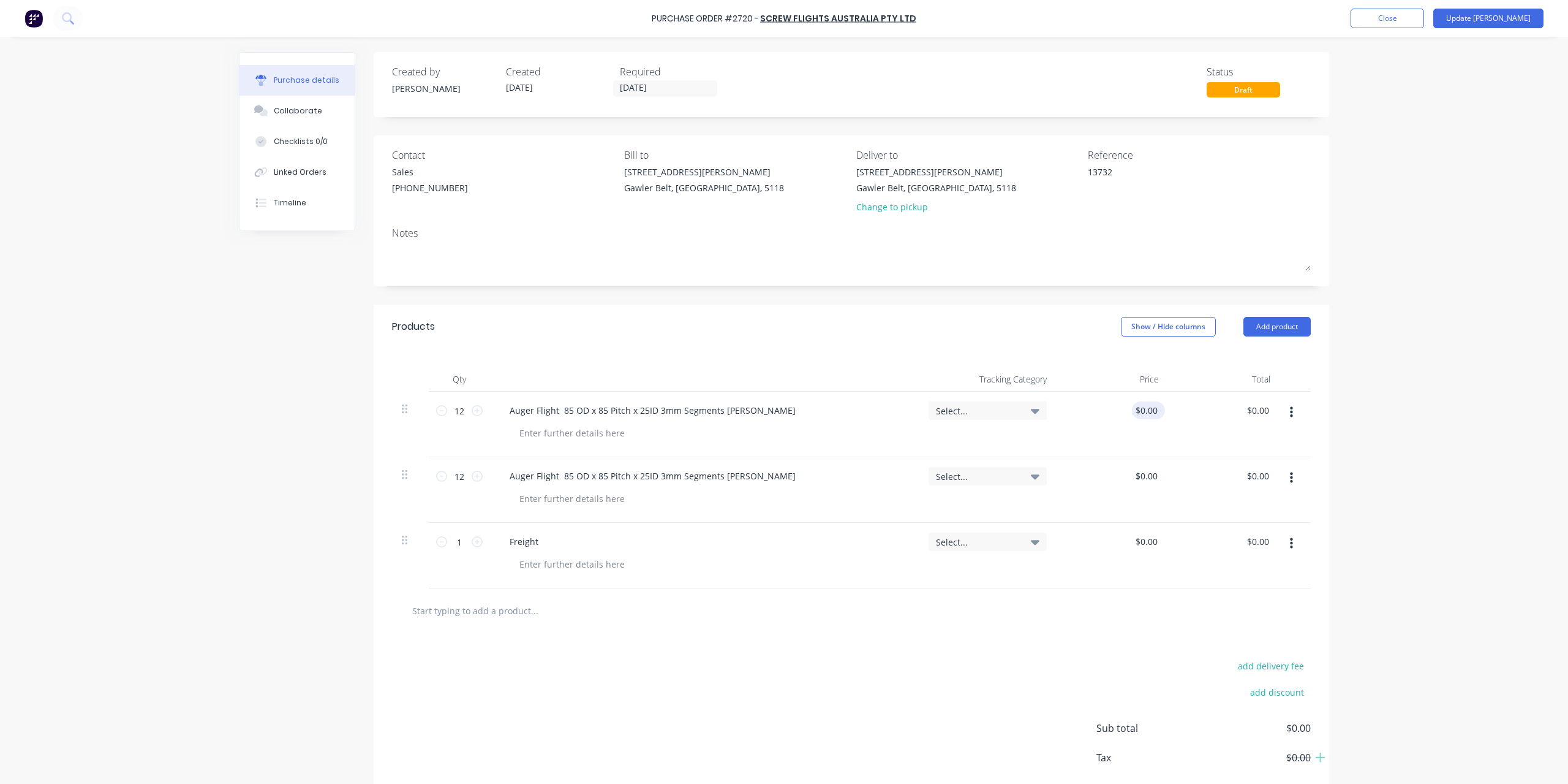
type input "0.00"
click at [1149, 412] on input "0.00" at bounding box center [1148, 410] width 23 height 18
type textarea "x"
click at [1149, 412] on input "0.00" at bounding box center [1148, 410] width 23 height 18
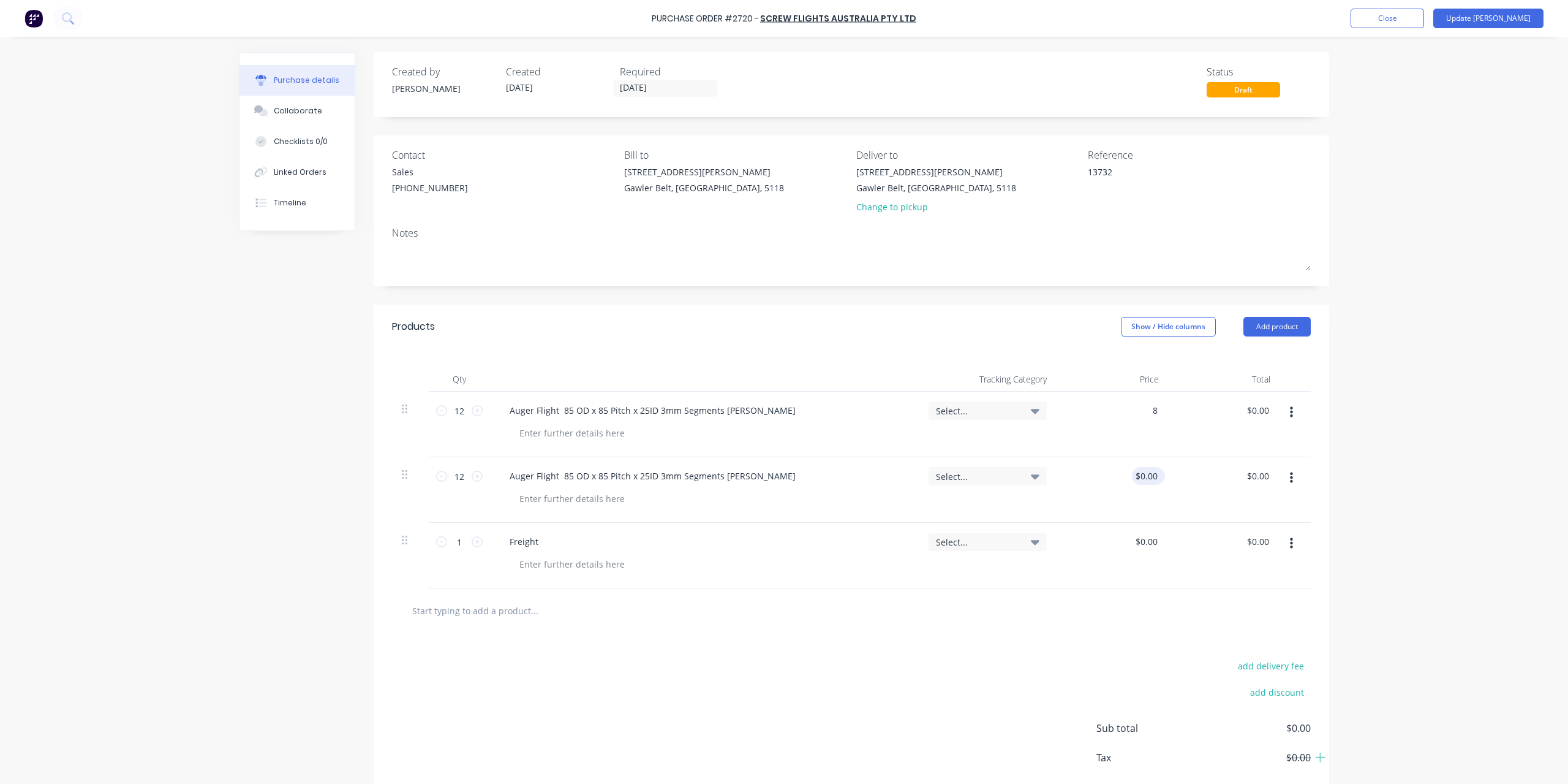
type input "8"
type textarea "x"
type input "$8.00"
type input "$96.00"
type input "0.00"
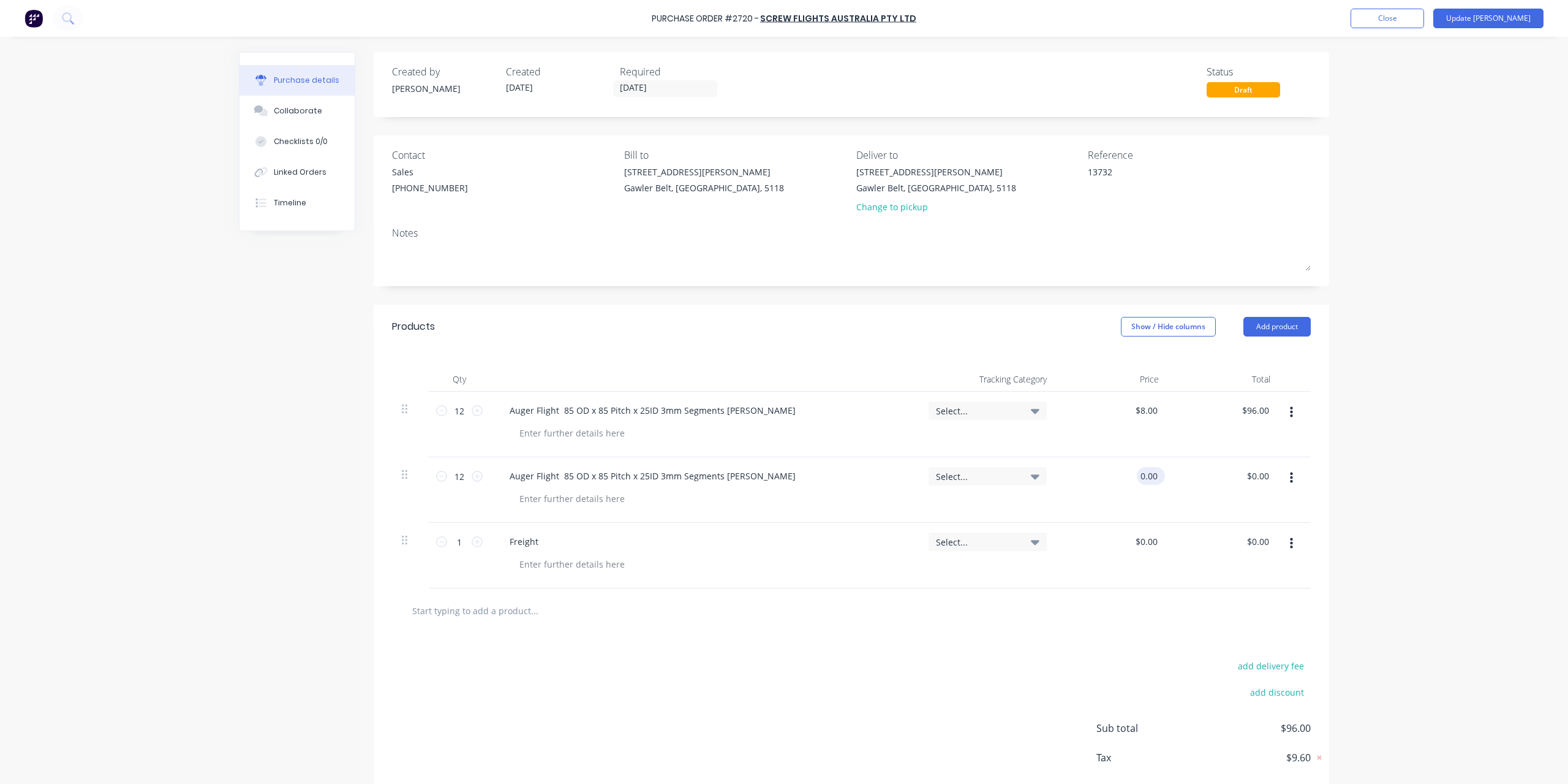
click at [1147, 470] on input "0.00" at bounding box center [1148, 476] width 23 height 18
type textarea "x"
click at [1147, 470] on input "0.00" at bounding box center [1148, 476] width 23 height 18
type input "8"
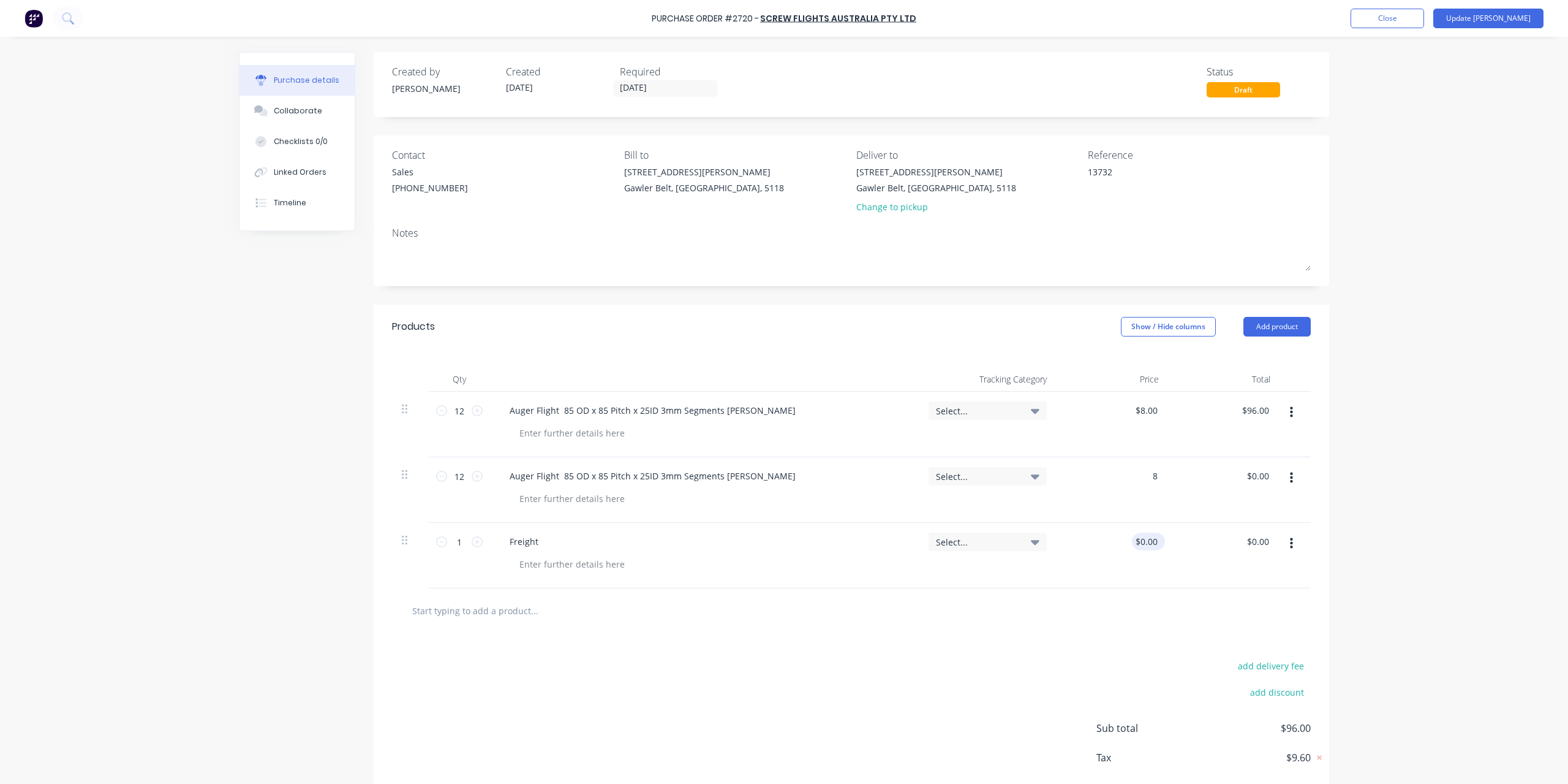
type textarea "x"
type input "$8.00"
type input "$96.00"
type input "0.00"
click at [1147, 543] on input "0.00" at bounding box center [1148, 542] width 23 height 18
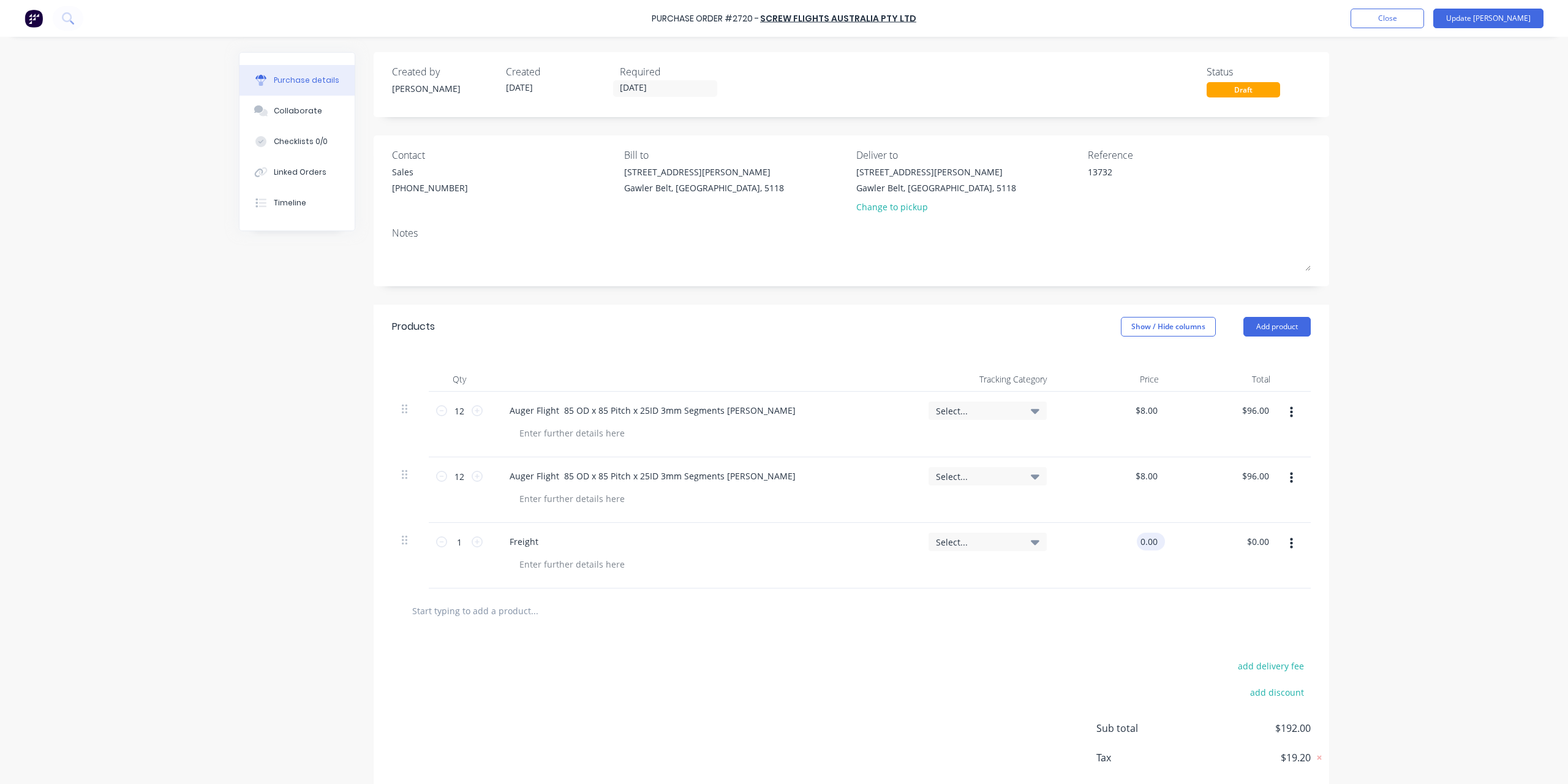
type textarea "x"
click at [1147, 543] on input "0.00" at bounding box center [1148, 542] width 23 height 18
type input "40"
type textarea "x"
type input "$40.00"
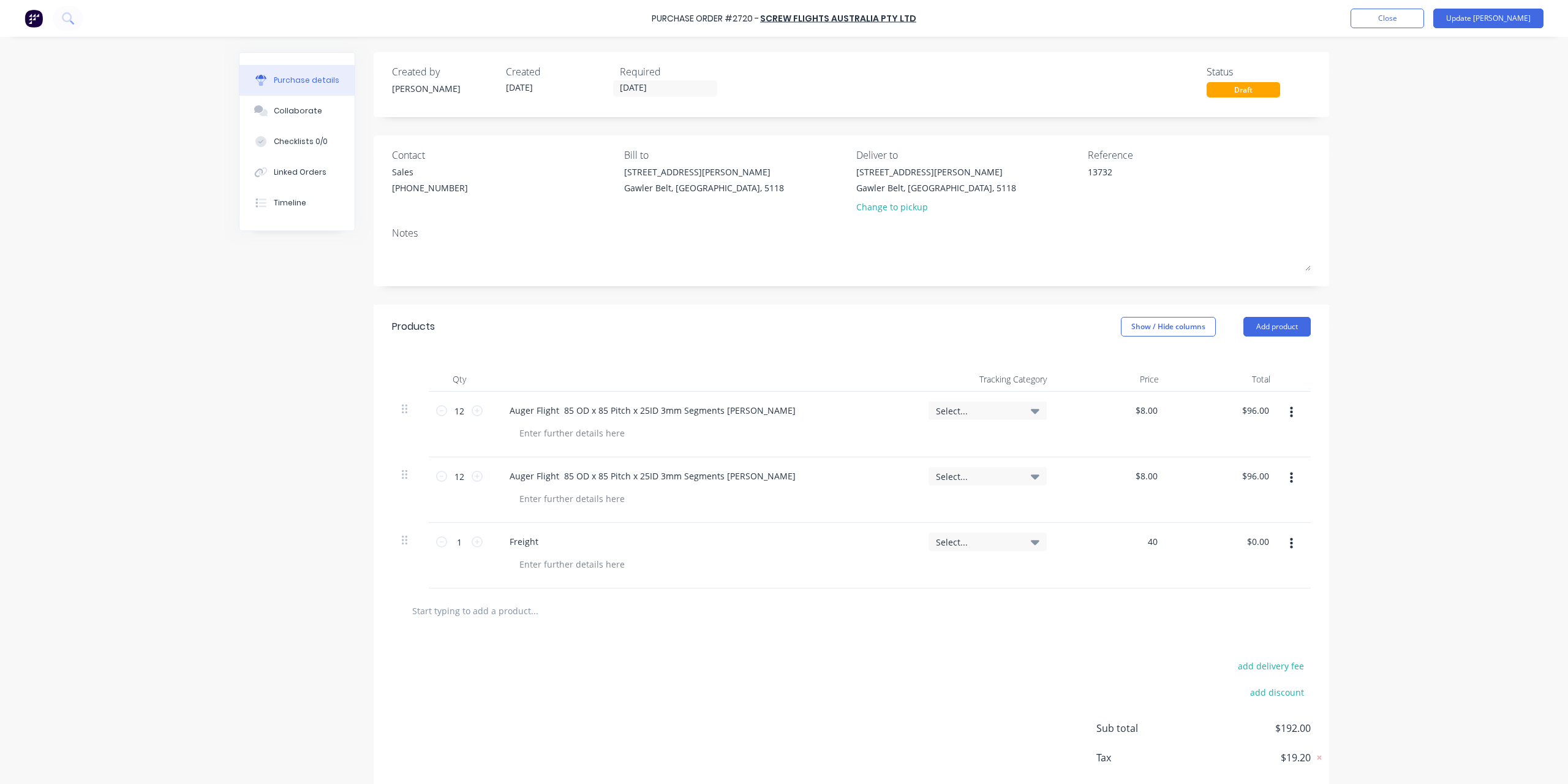
type input "$40.00"
click at [1433, 503] on div "Purchase Order #2720 - Screw Flights Australia Pty Ltd Add product Close Update…" at bounding box center [784, 392] width 1568 height 784
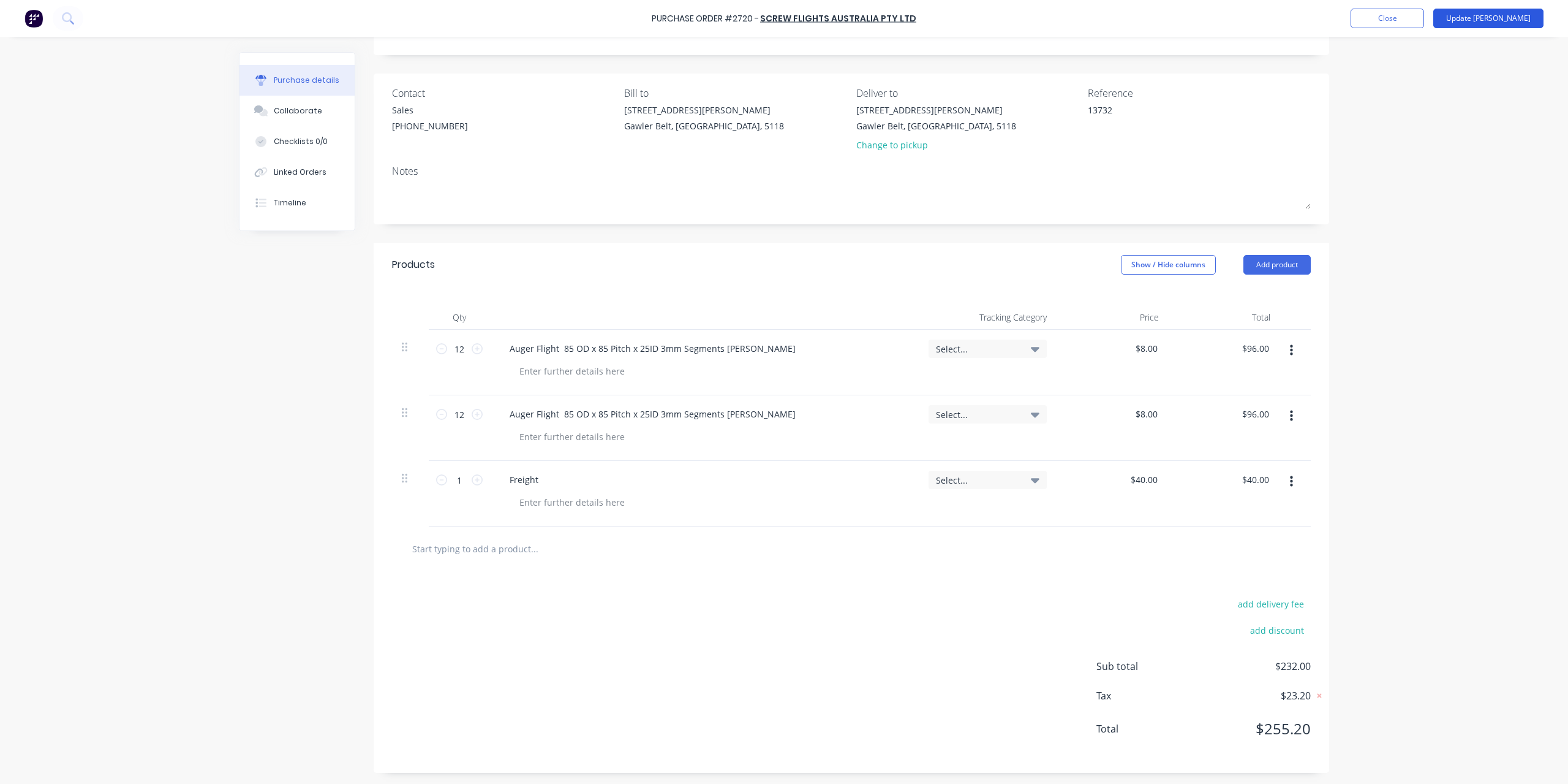
click at [1512, 21] on button "Update [PERSON_NAME]" at bounding box center [1488, 19] width 110 height 20
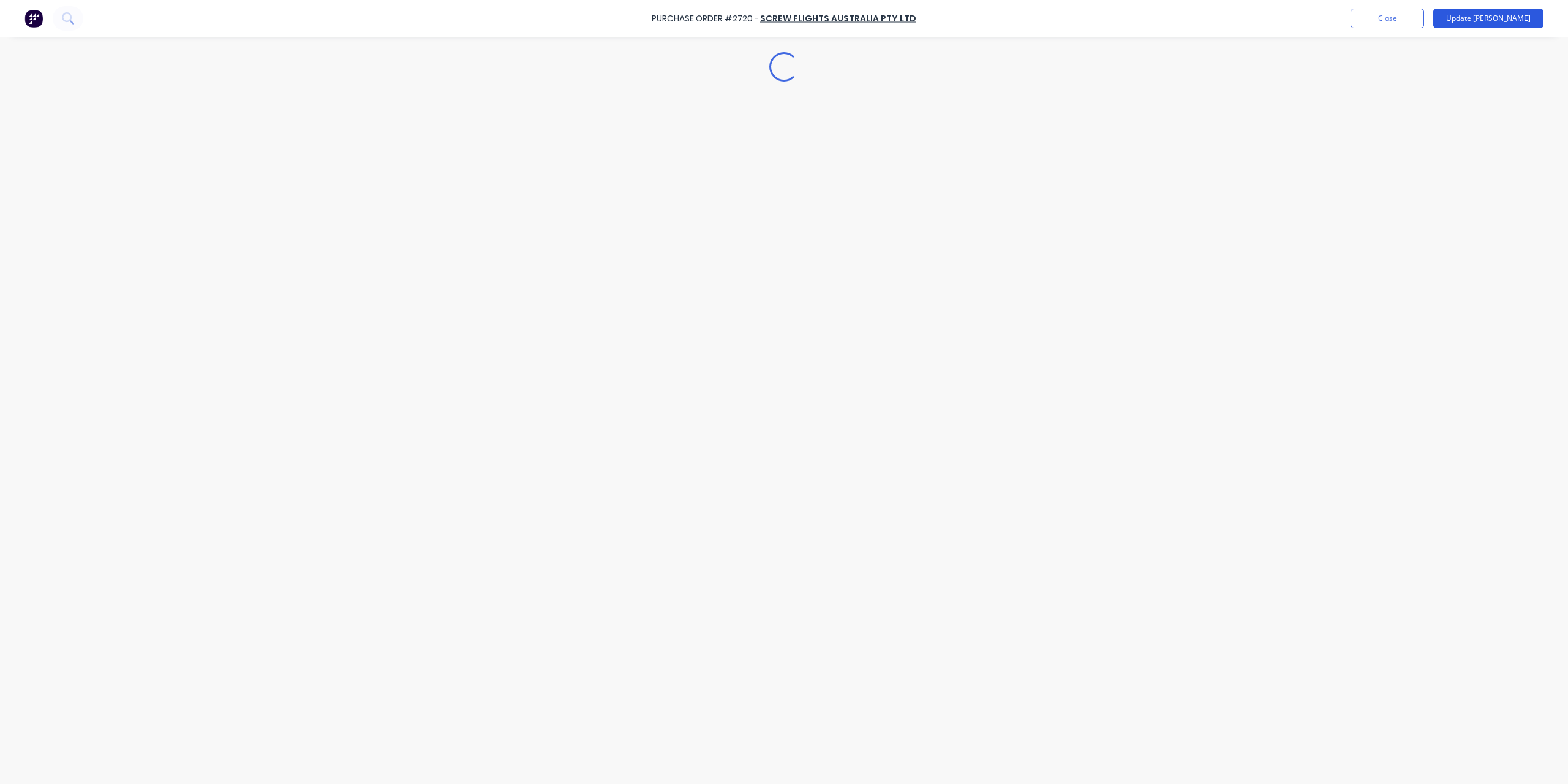
scroll to position [0, 0]
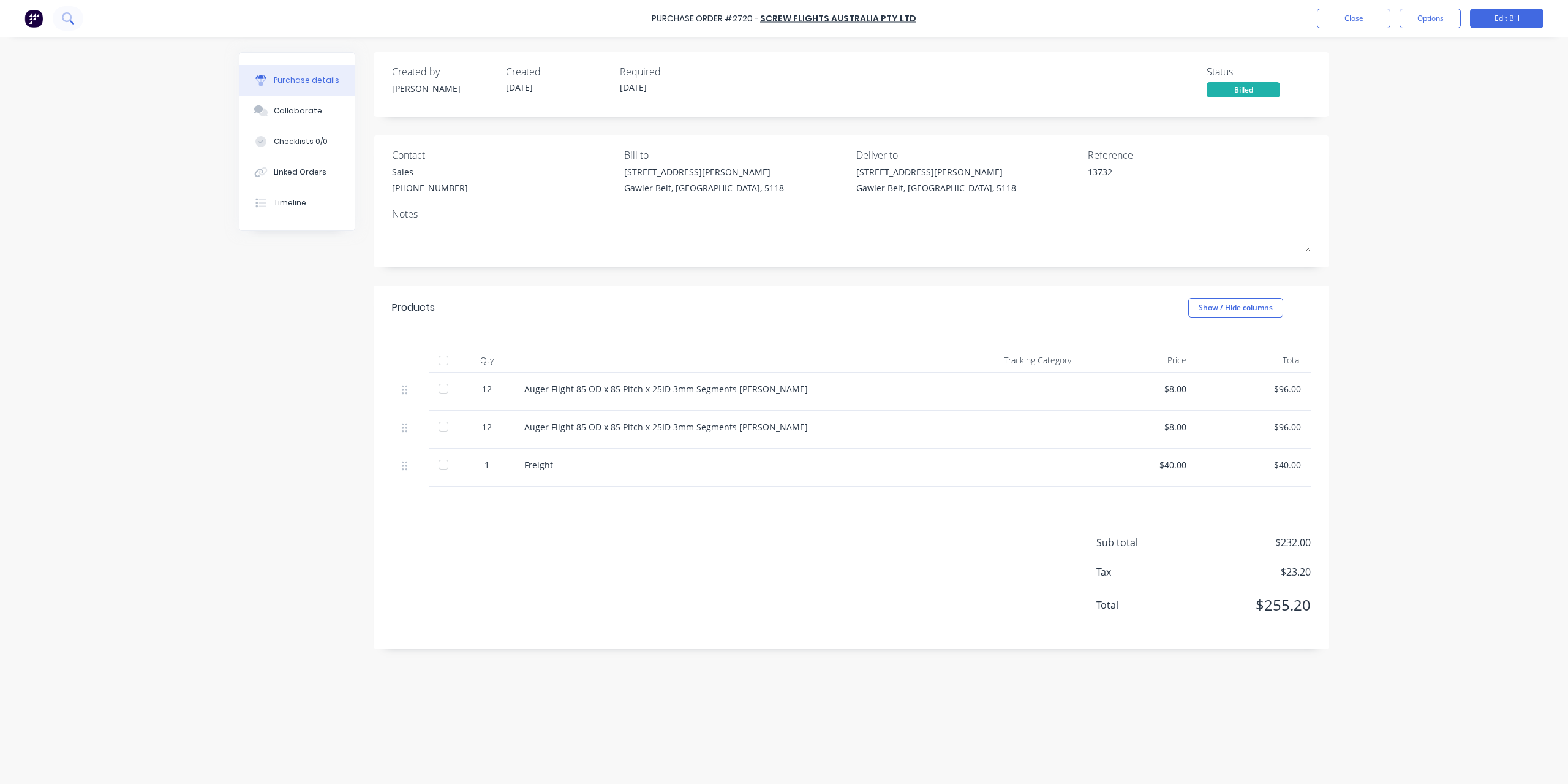
click at [78, 16] on button at bounding box center [68, 18] width 30 height 24
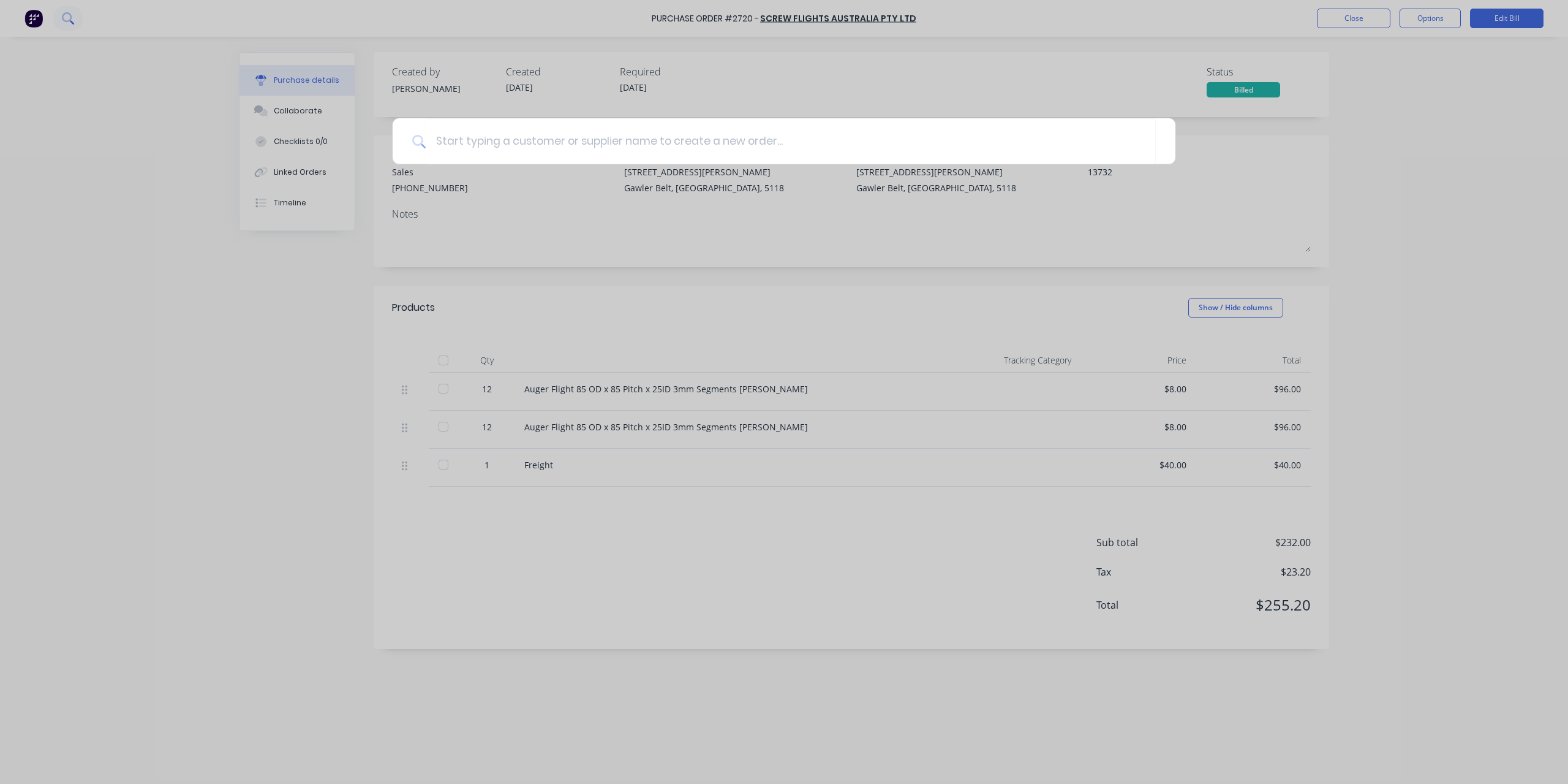
type textarea "x"
type input "26"
type textarea "x"
type input "261"
type textarea "x"
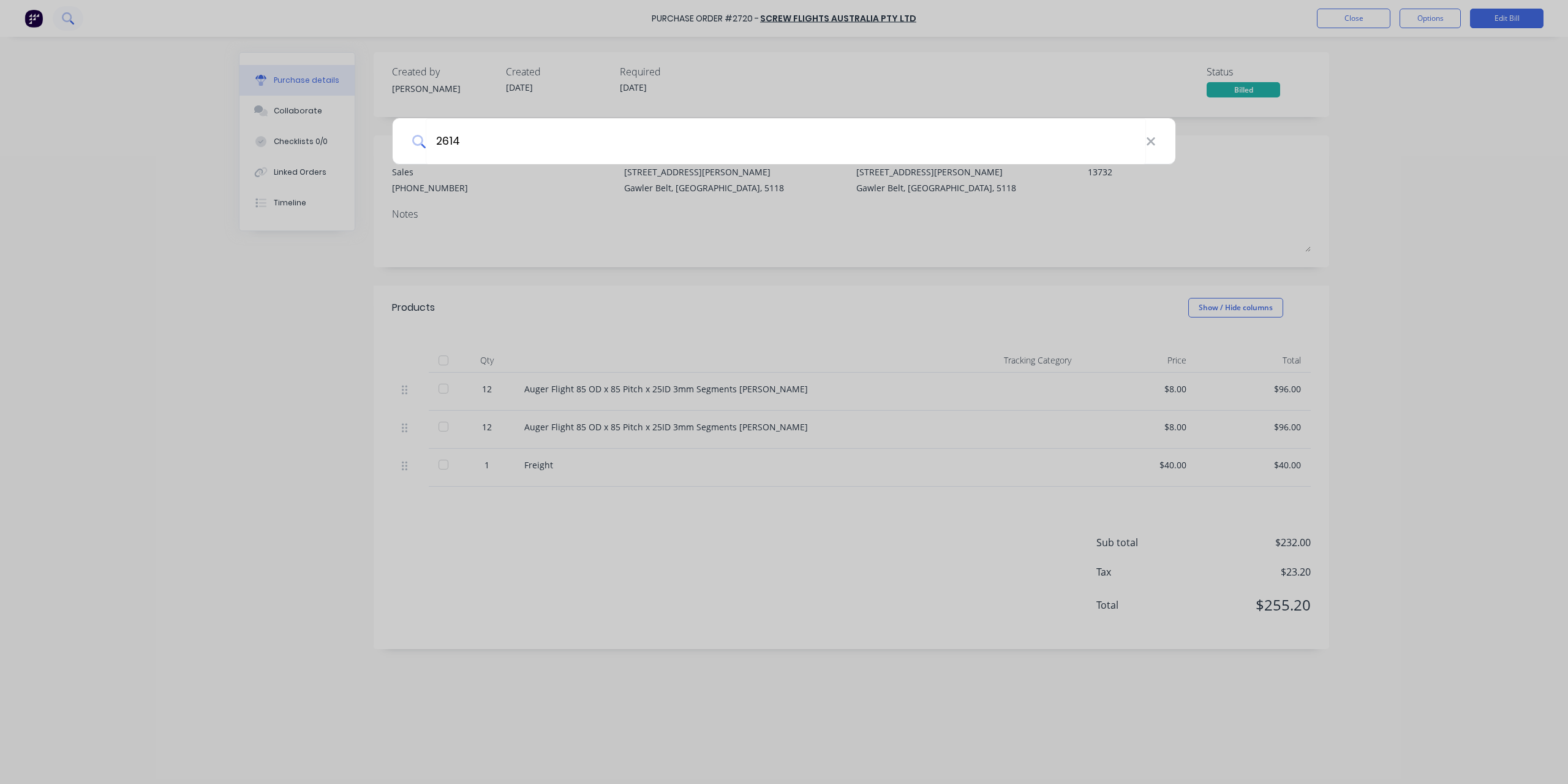
type input "2614"
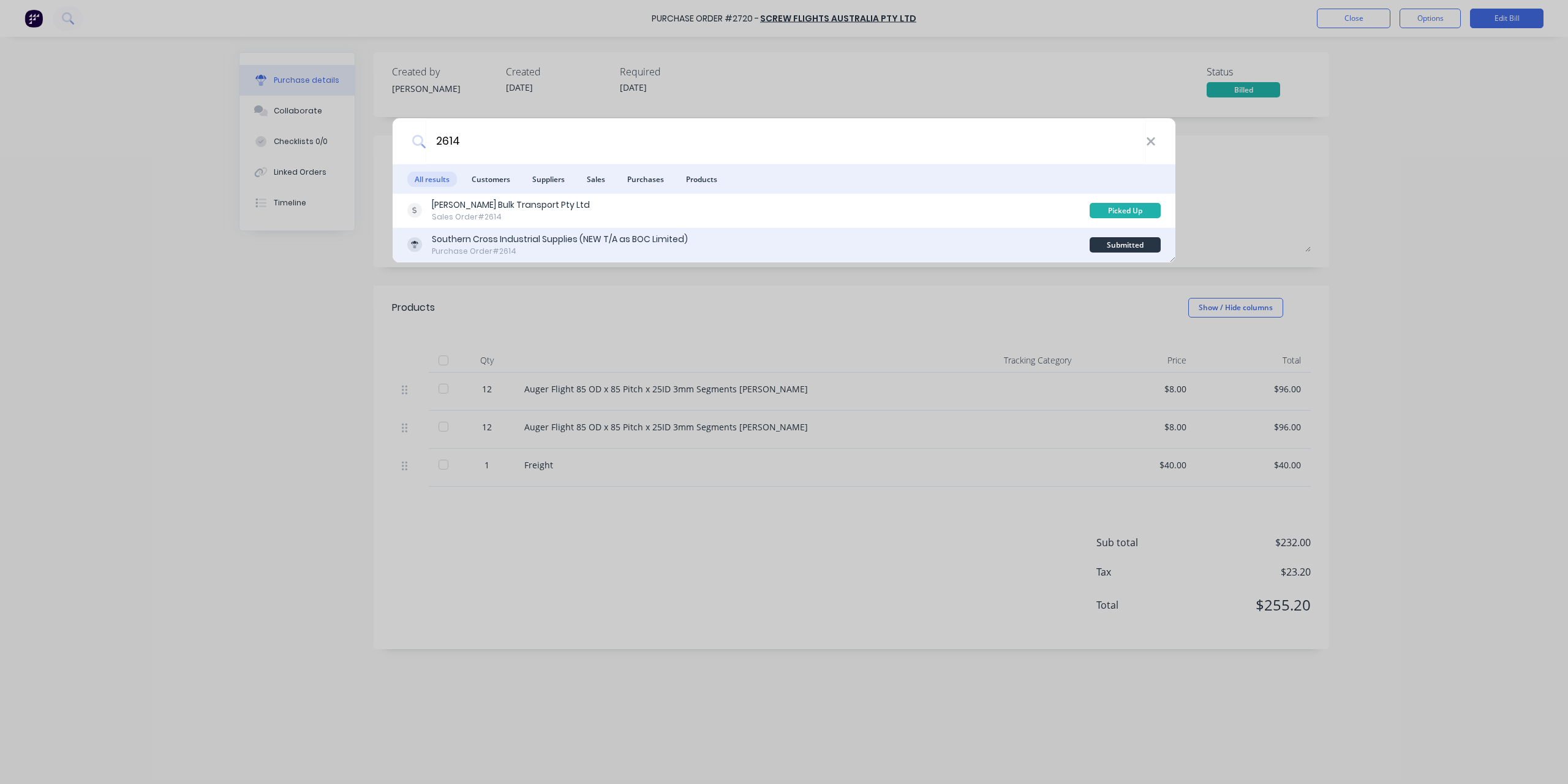
click at [459, 248] on div "Purchase Order #2614" at bounding box center [560, 251] width 256 height 11
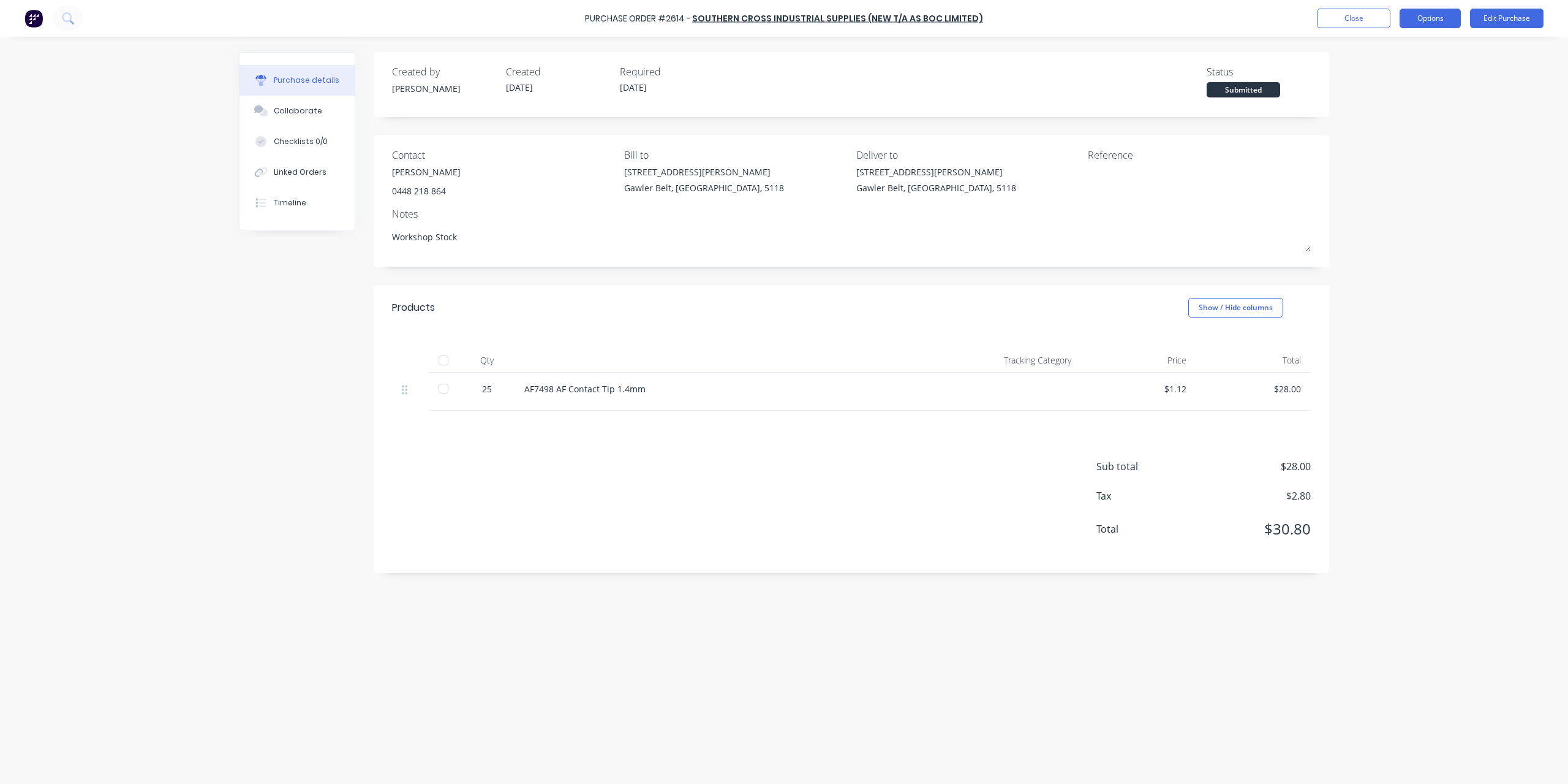
click at [1423, 21] on button "Options" at bounding box center [1430, 19] width 61 height 20
click at [1418, 66] on div "Convert to Bill" at bounding box center [1402, 74] width 94 height 18
type textarea "x"
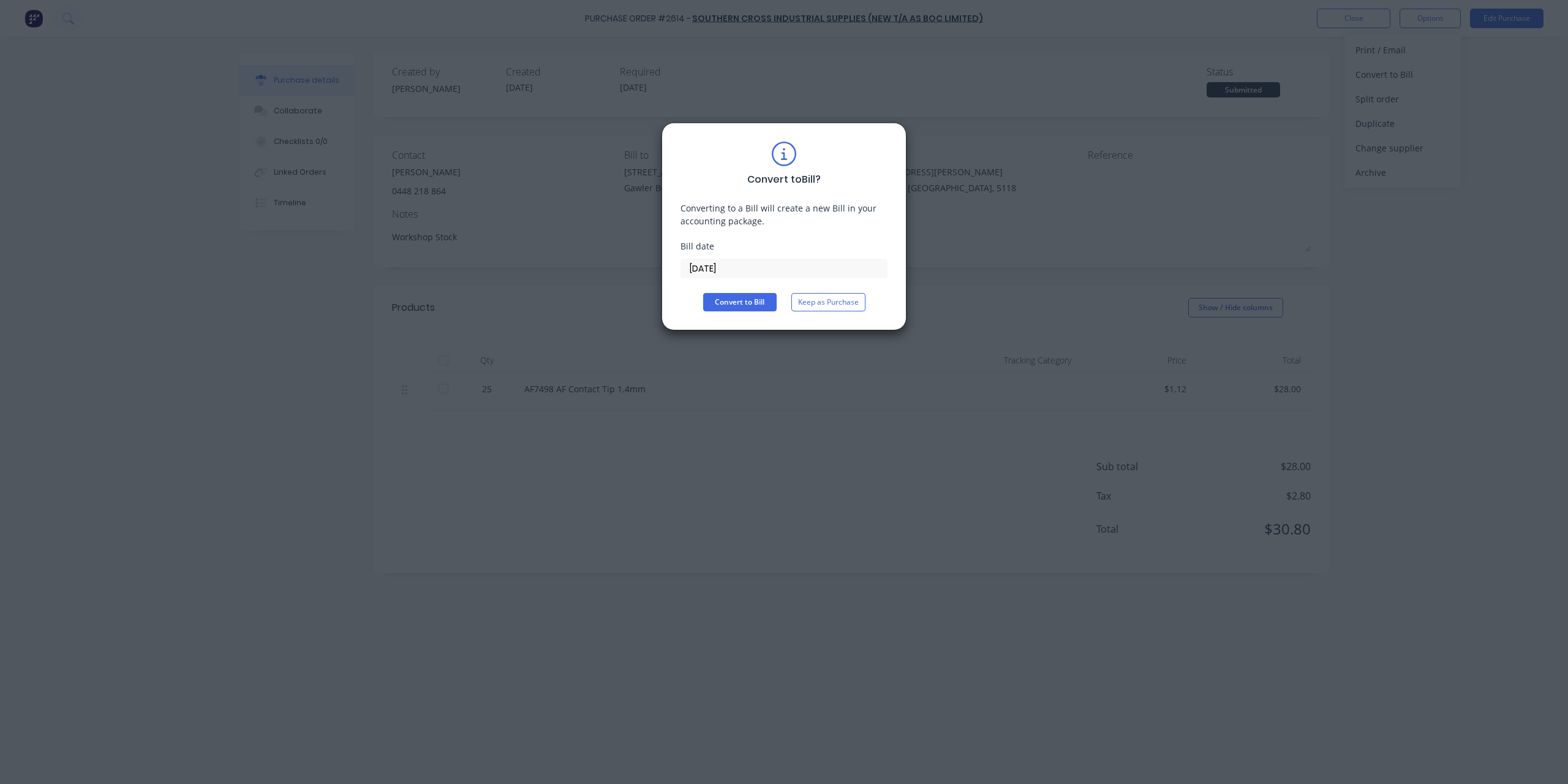
click at [782, 274] on input "[DATE]" at bounding box center [784, 268] width 206 height 18
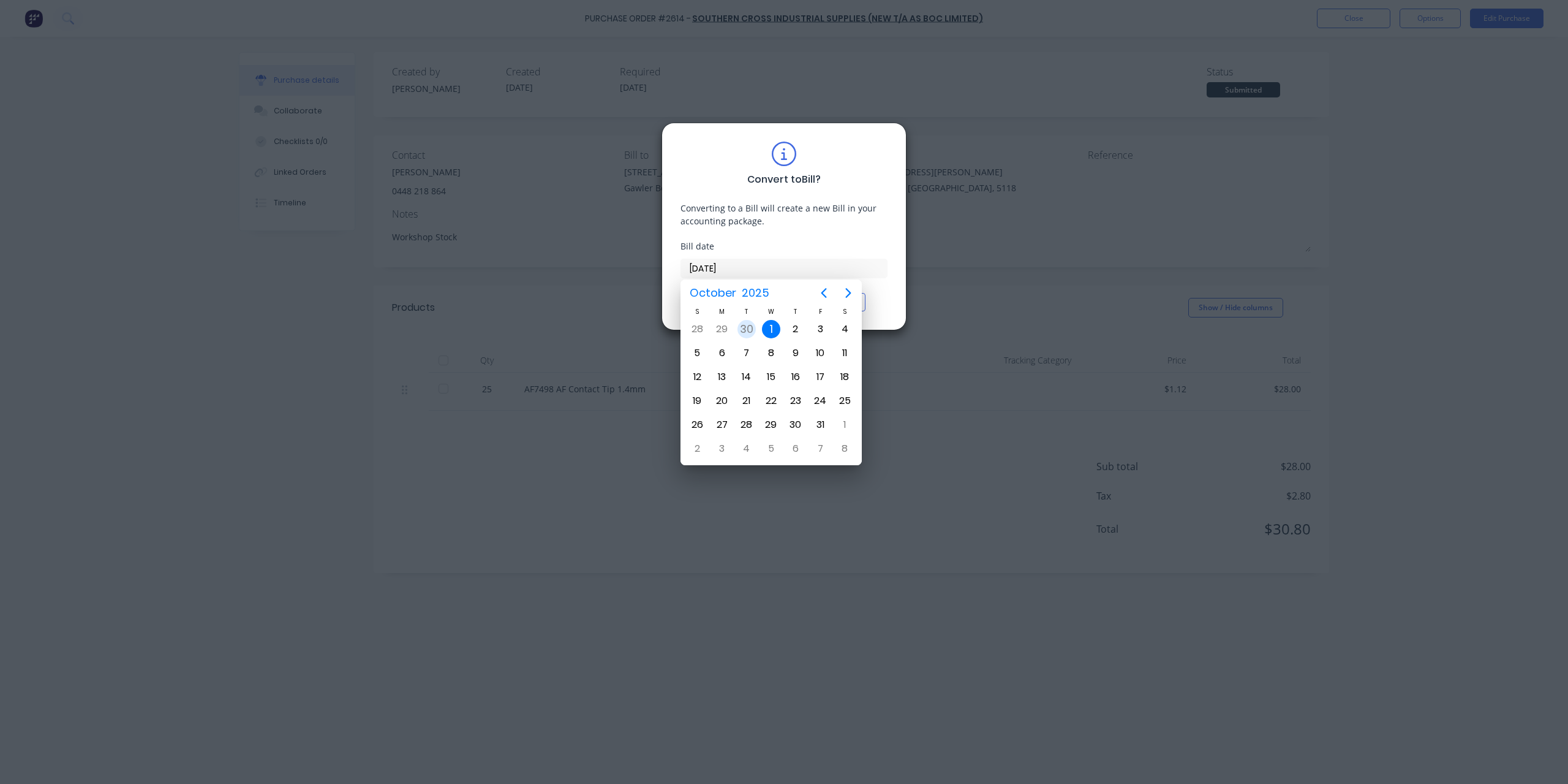
click at [745, 327] on div "30" at bounding box center [746, 329] width 18 height 18
type input "[DATE]"
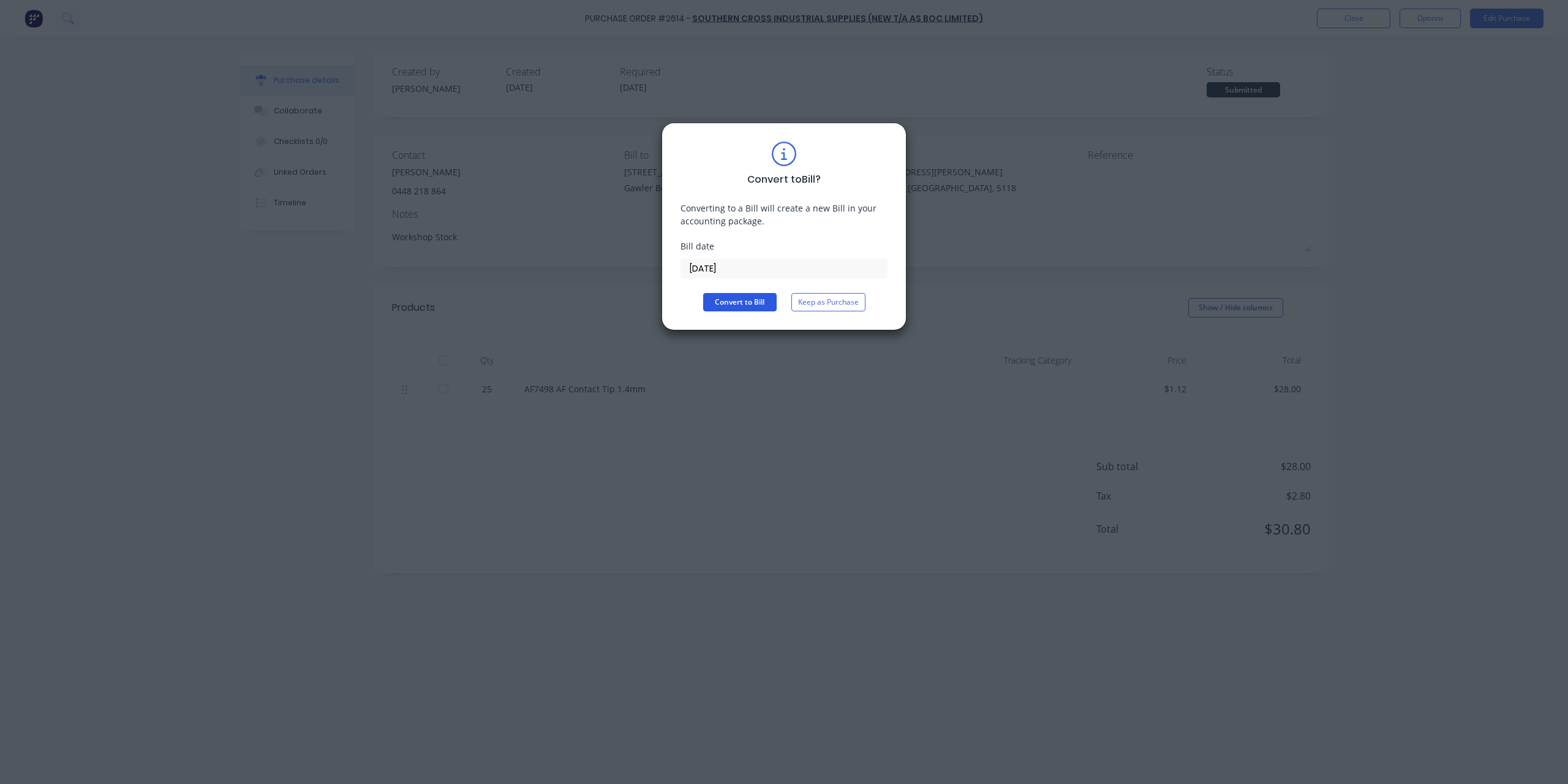
click at [740, 307] on button "Convert to Bill" at bounding box center [740, 302] width 74 height 18
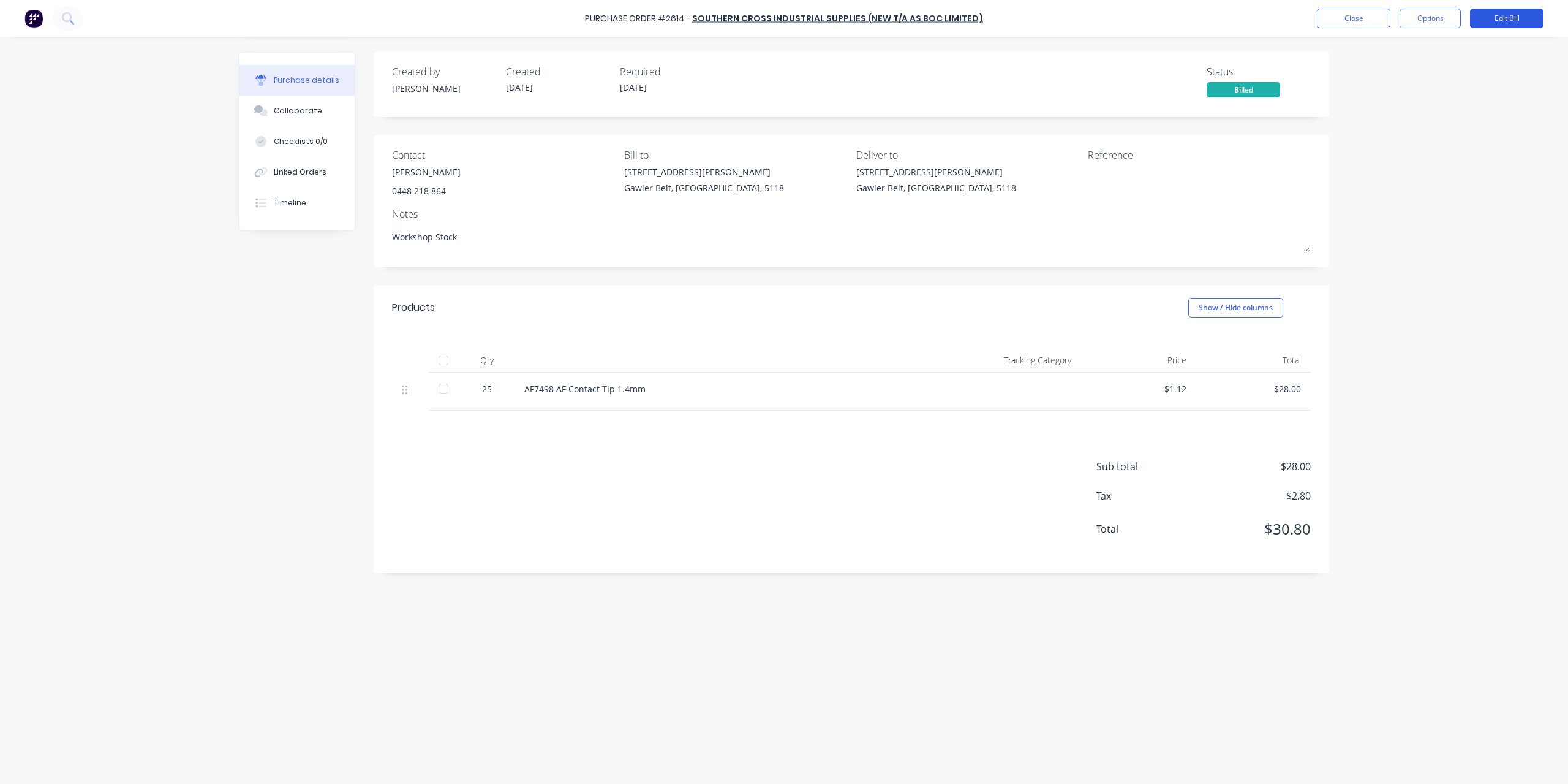
click at [1497, 21] on button "Edit Bill" at bounding box center [1507, 19] width 74 height 20
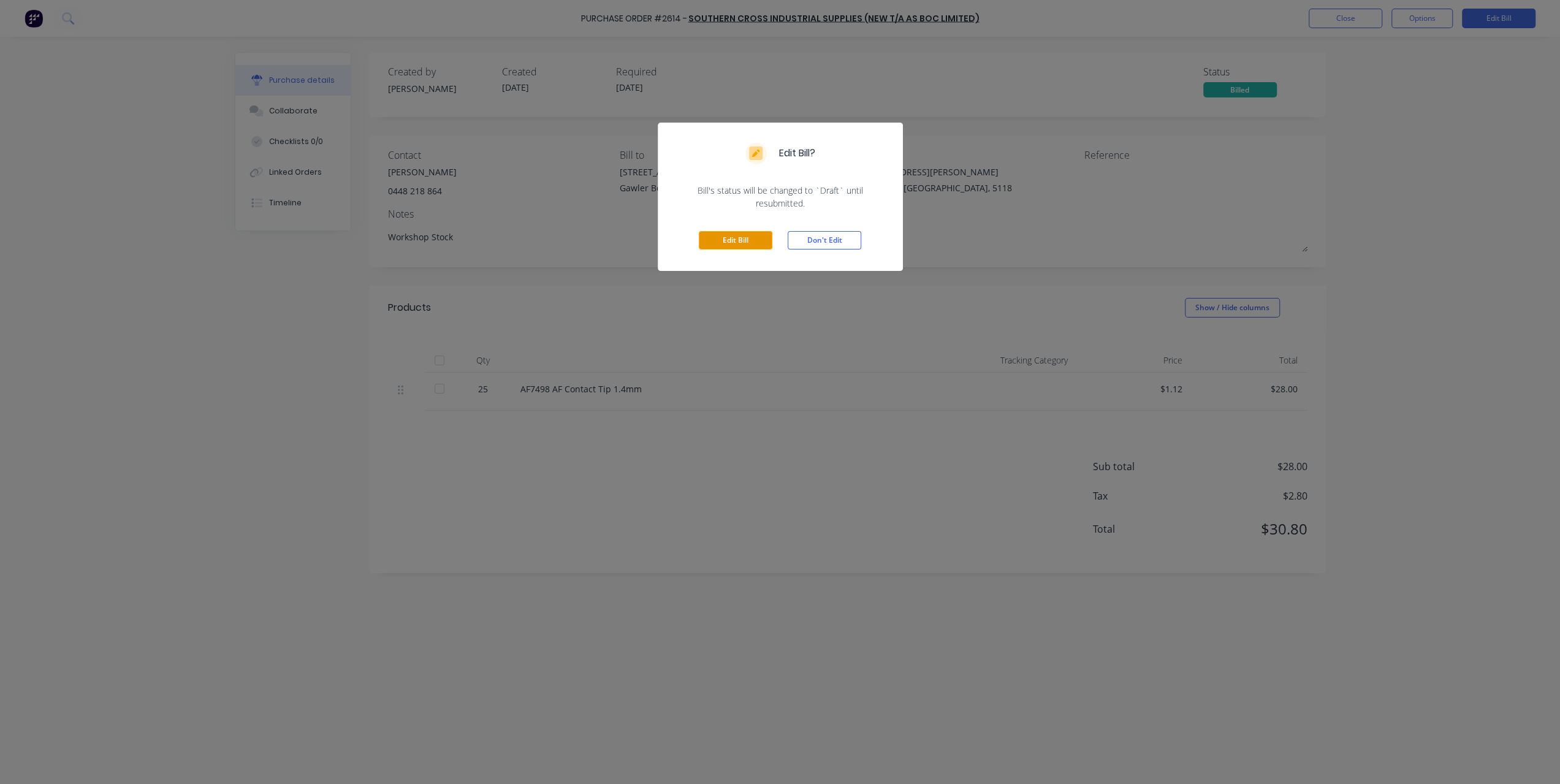
click at [755, 247] on button "Edit Bill" at bounding box center [736, 240] width 74 height 18
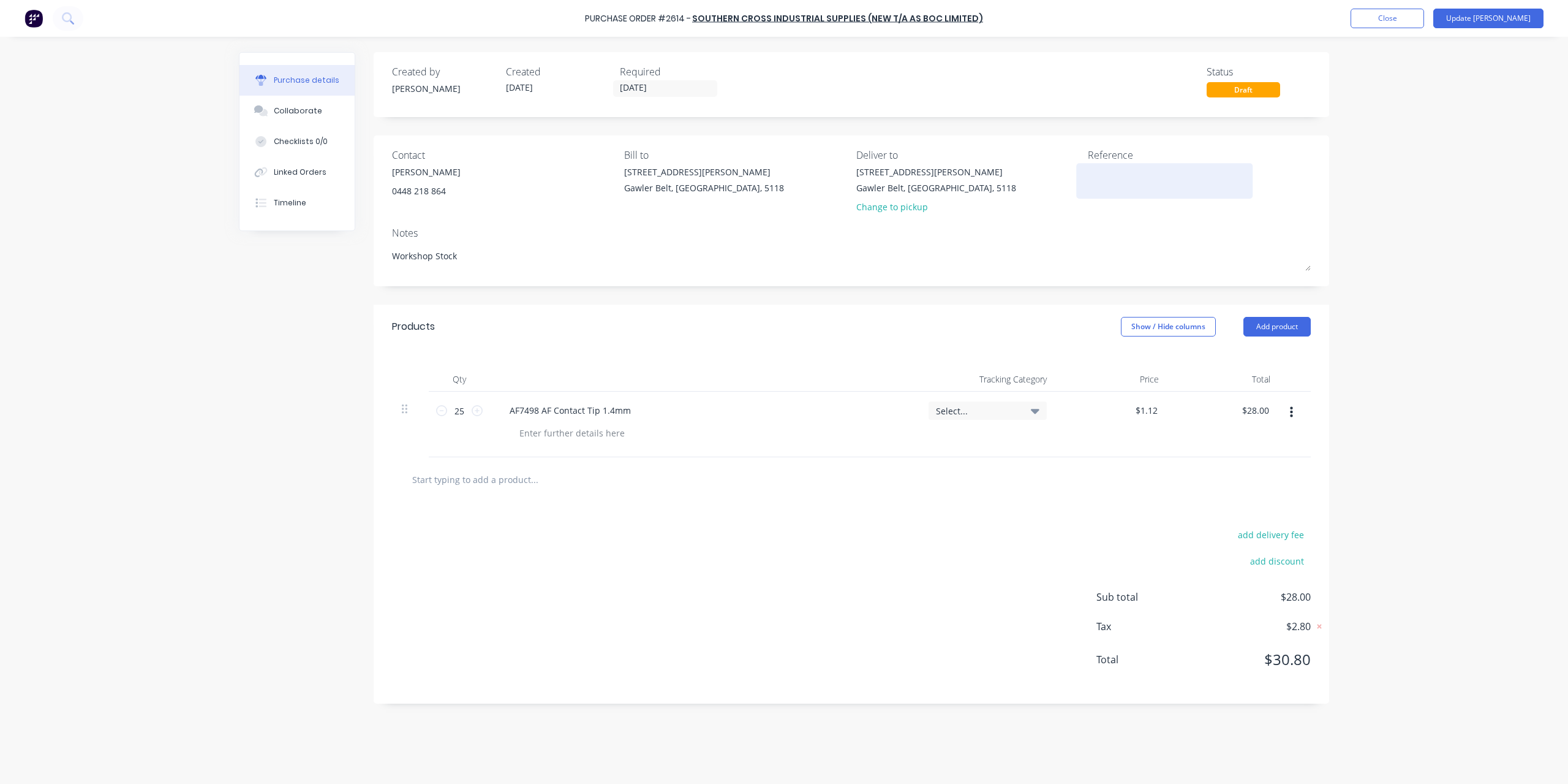
type textarea "x"
click at [1087, 182] on div at bounding box center [1164, 180] width 153 height 30
click at [1105, 173] on textarea at bounding box center [1164, 179] width 153 height 28
type textarea "4040216196"
type textarea "x"
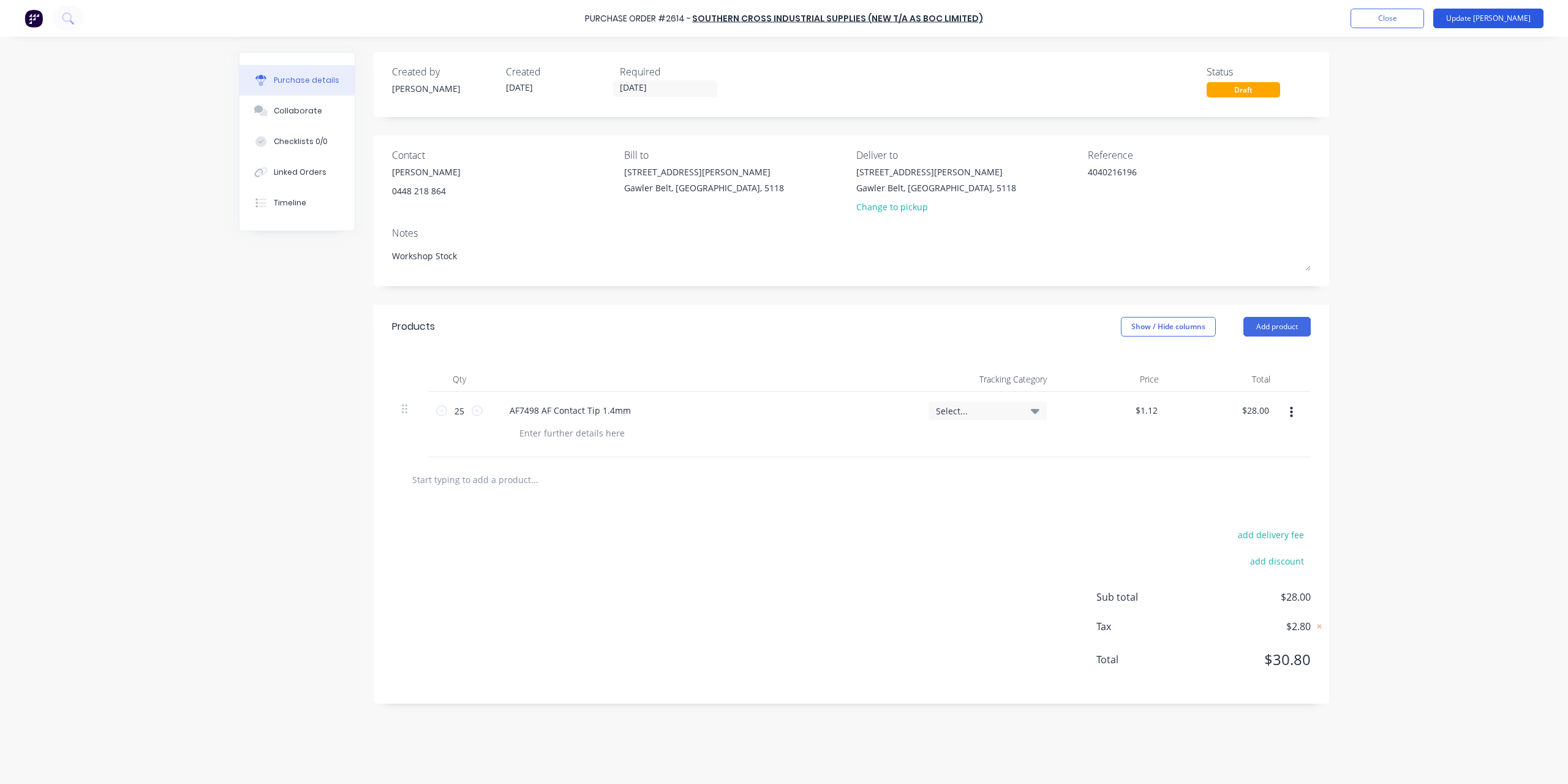
type textarea "4040216196"
click at [1509, 21] on button "Update [PERSON_NAME]" at bounding box center [1488, 19] width 110 height 20
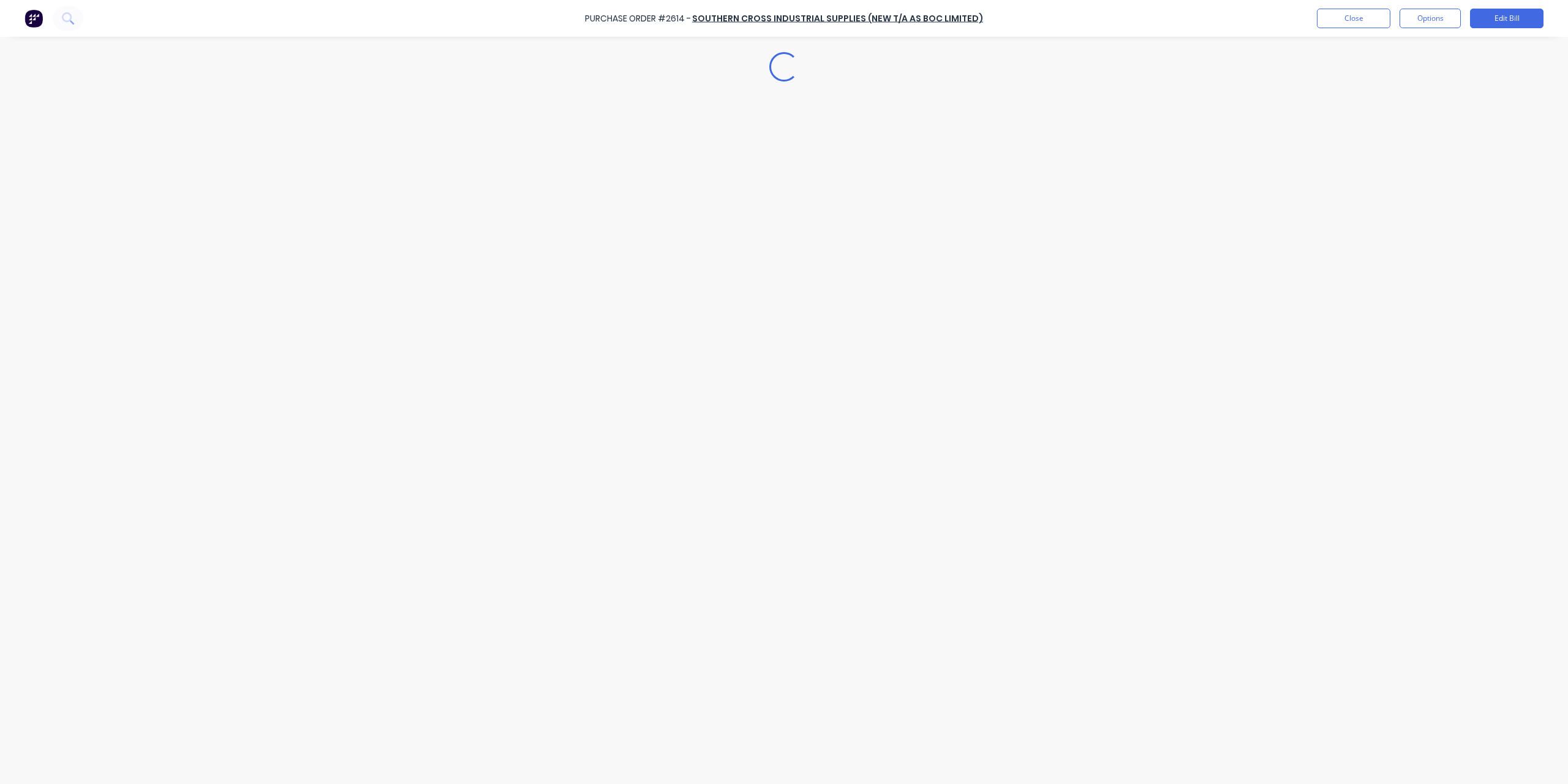
type textarea "x"
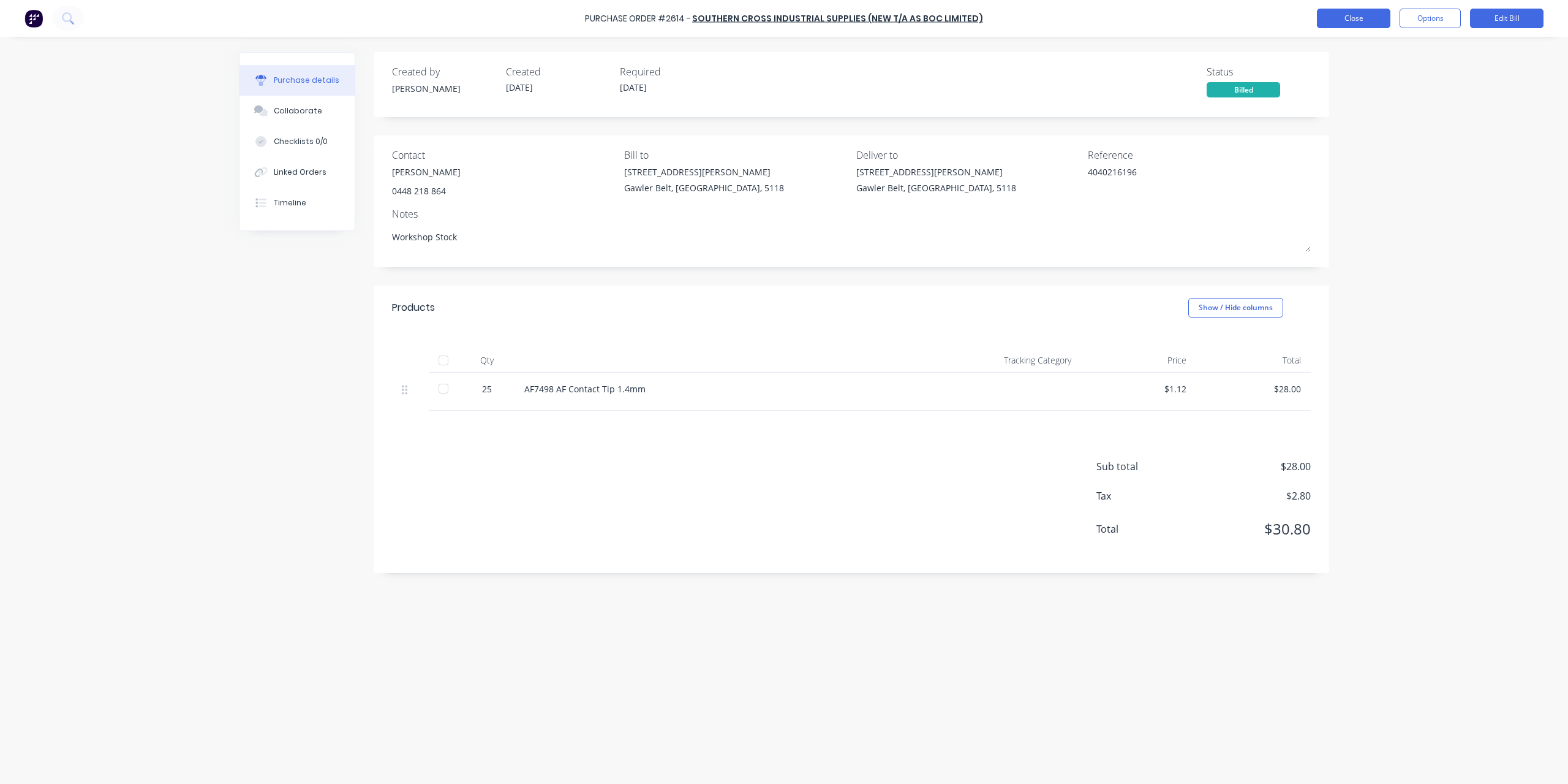
click at [1335, 14] on button "Close" at bounding box center [1354, 19] width 74 height 20
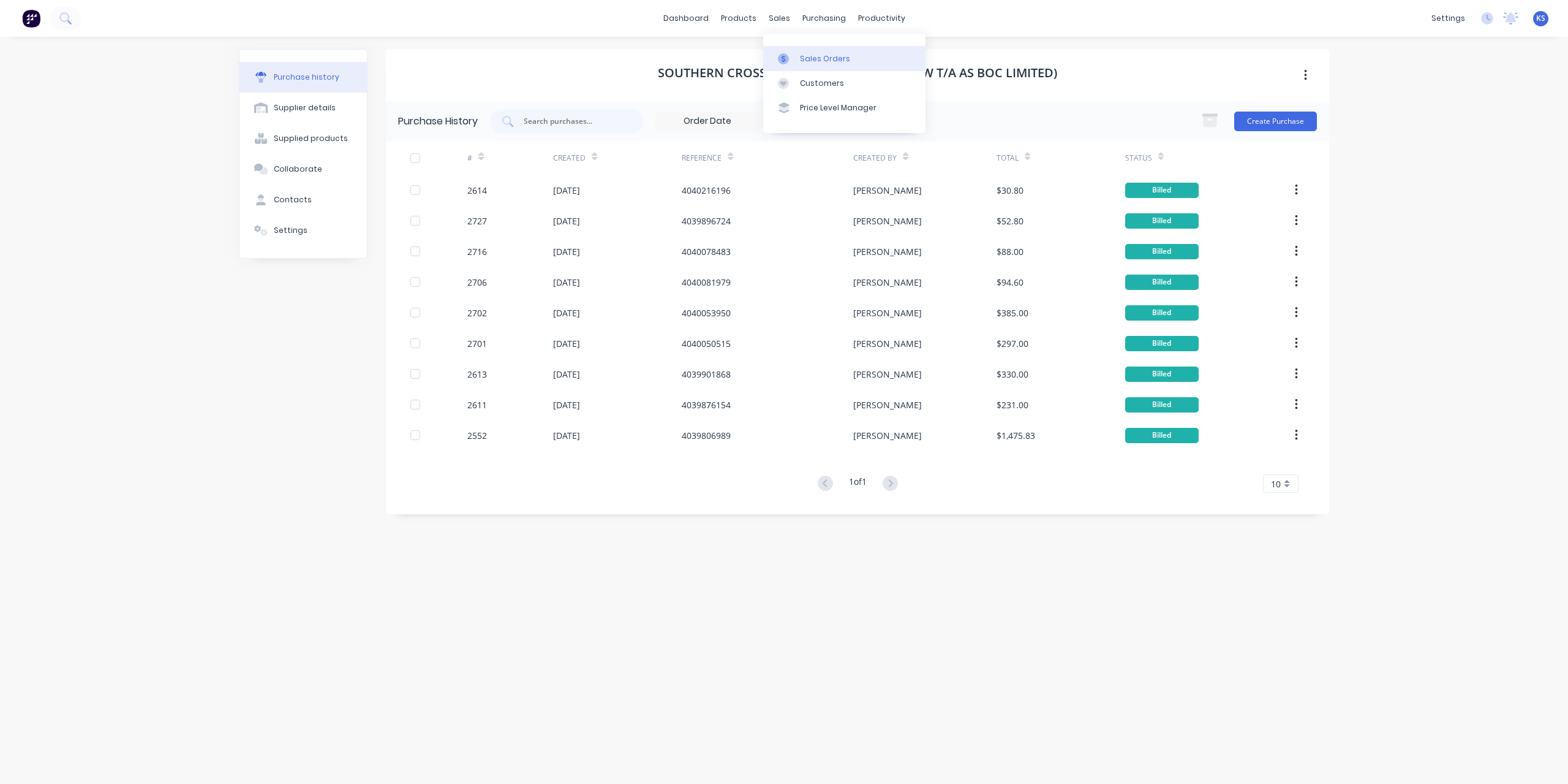
click at [805, 53] on div "Sales Orders" at bounding box center [825, 58] width 50 height 11
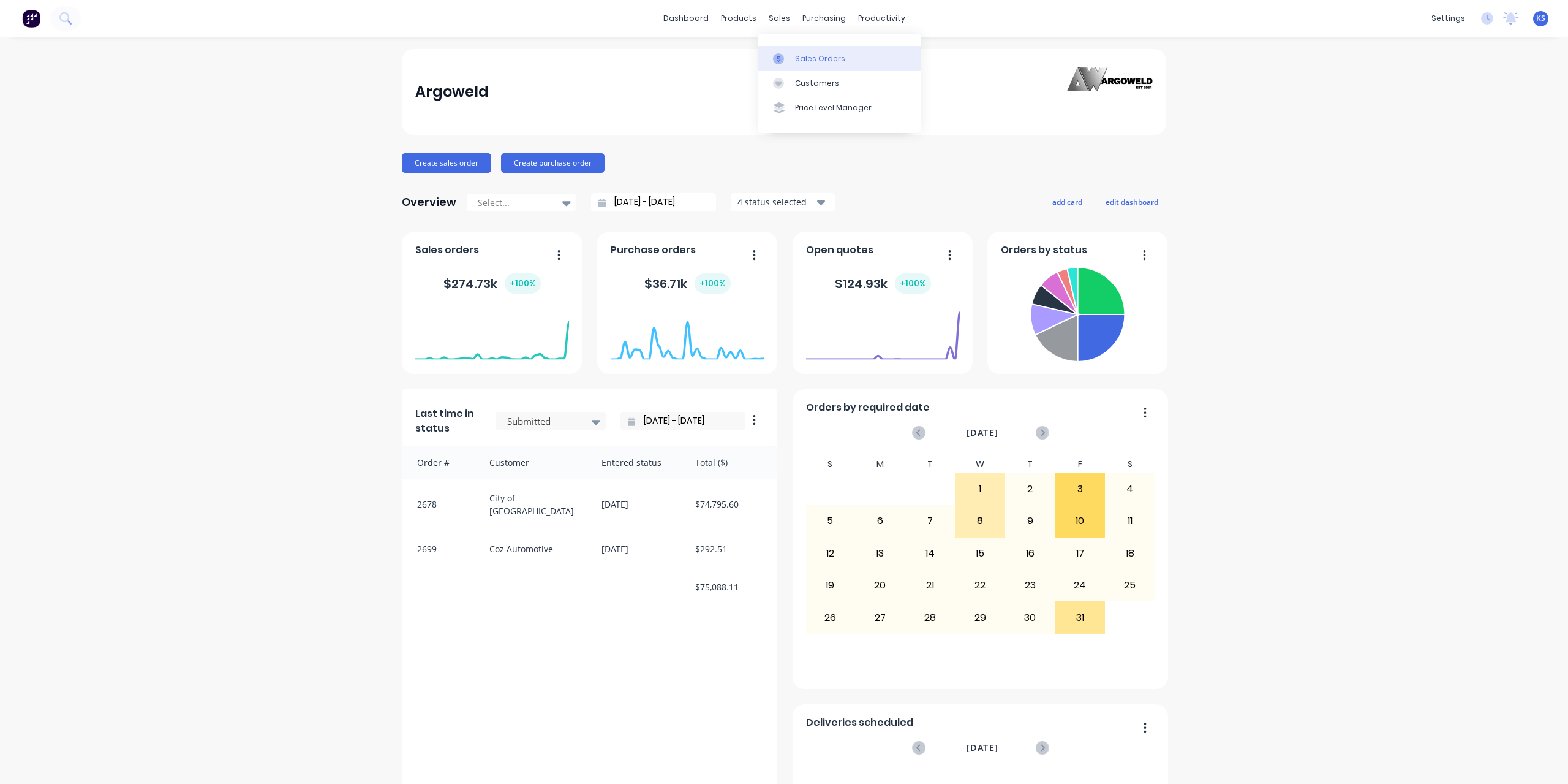
click at [800, 59] on div "Sales Orders" at bounding box center [820, 58] width 50 height 11
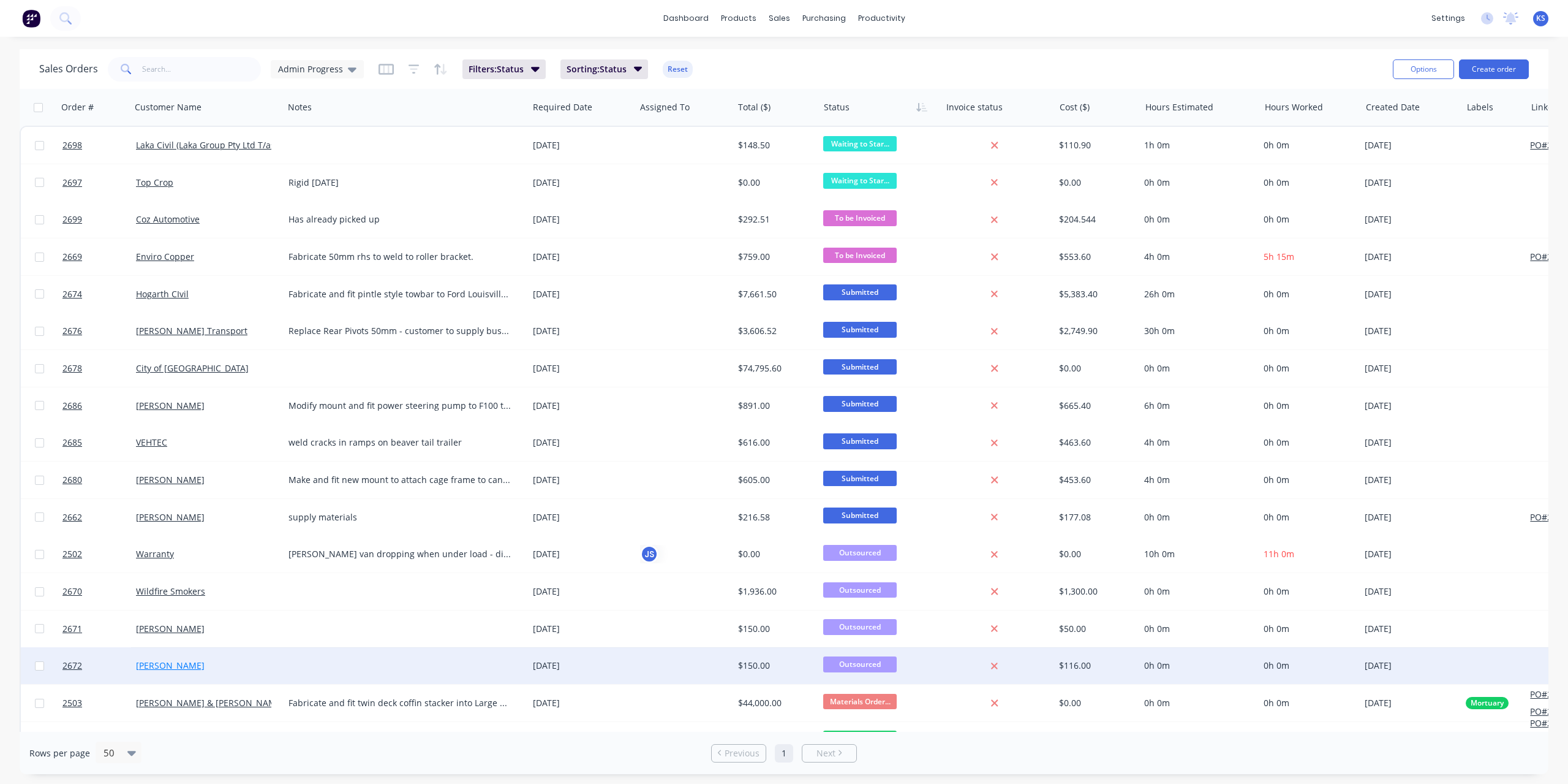
click at [163, 664] on link "[PERSON_NAME]" at bounding box center [170, 665] width 69 height 12
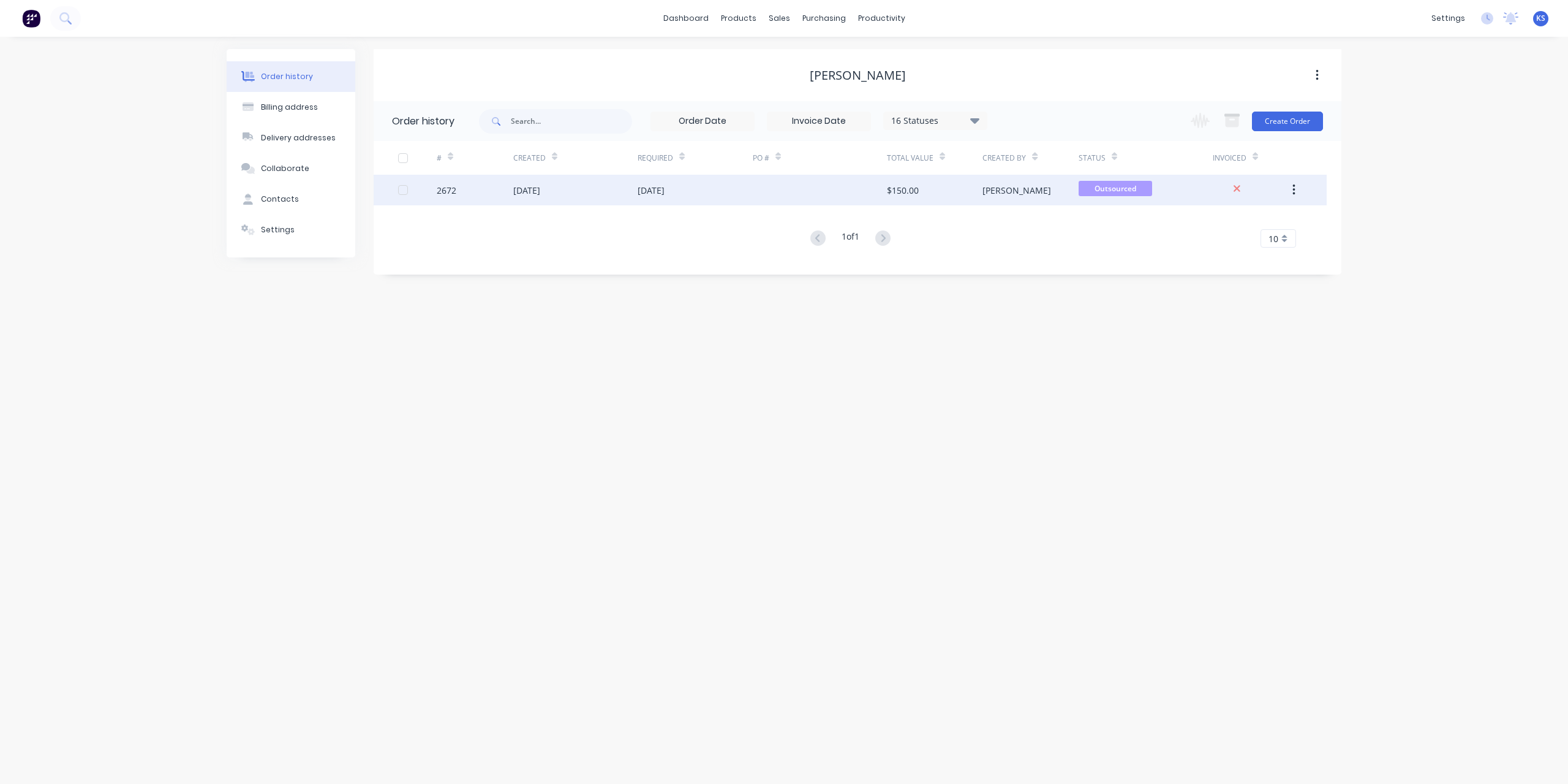
click at [454, 188] on div "2672" at bounding box center [446, 190] width 20 height 13
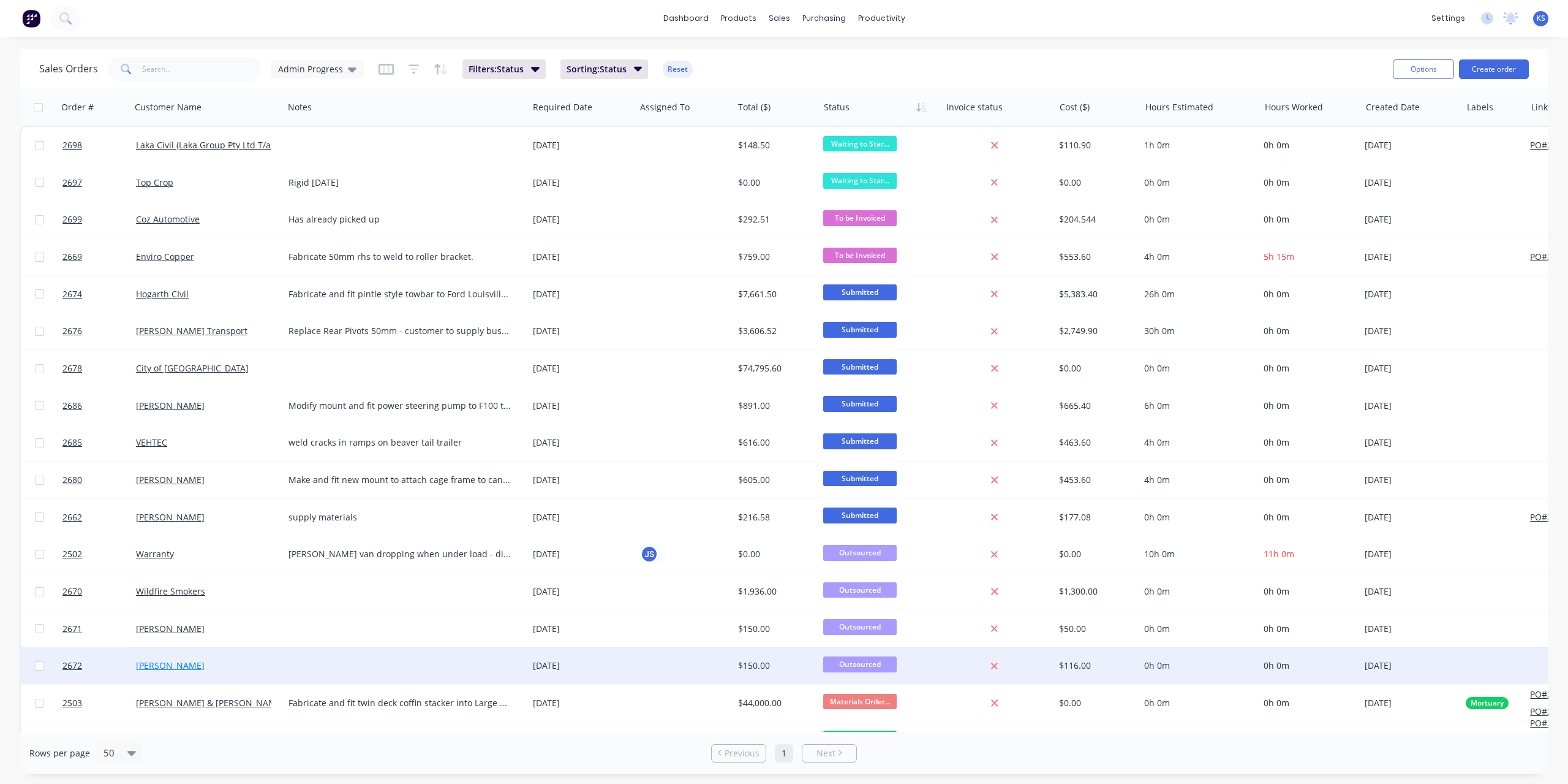
click at [182, 666] on link "[PERSON_NAME]" at bounding box center [170, 665] width 69 height 12
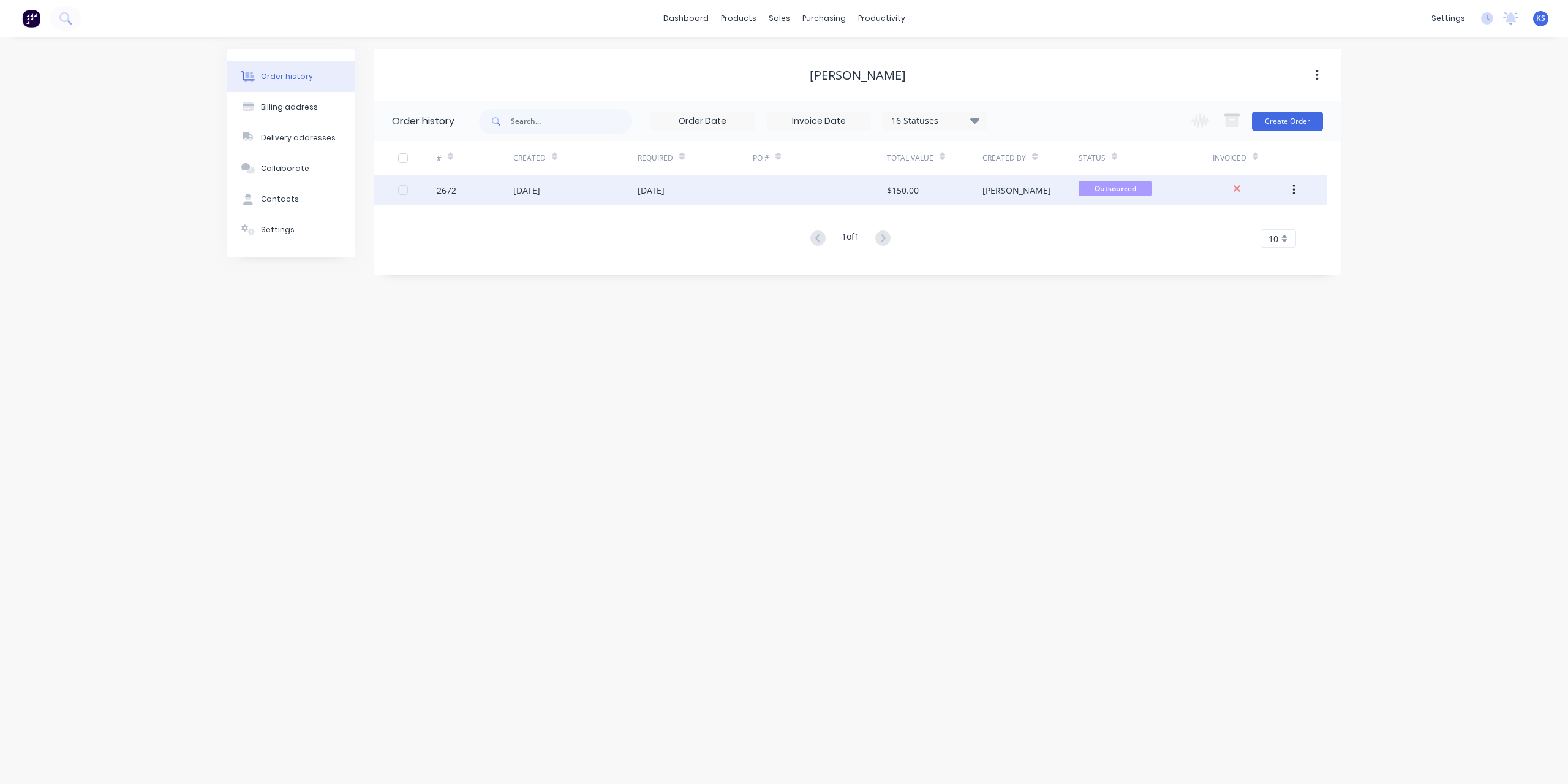
click at [531, 187] on div "[DATE]" at bounding box center [526, 190] width 27 height 13
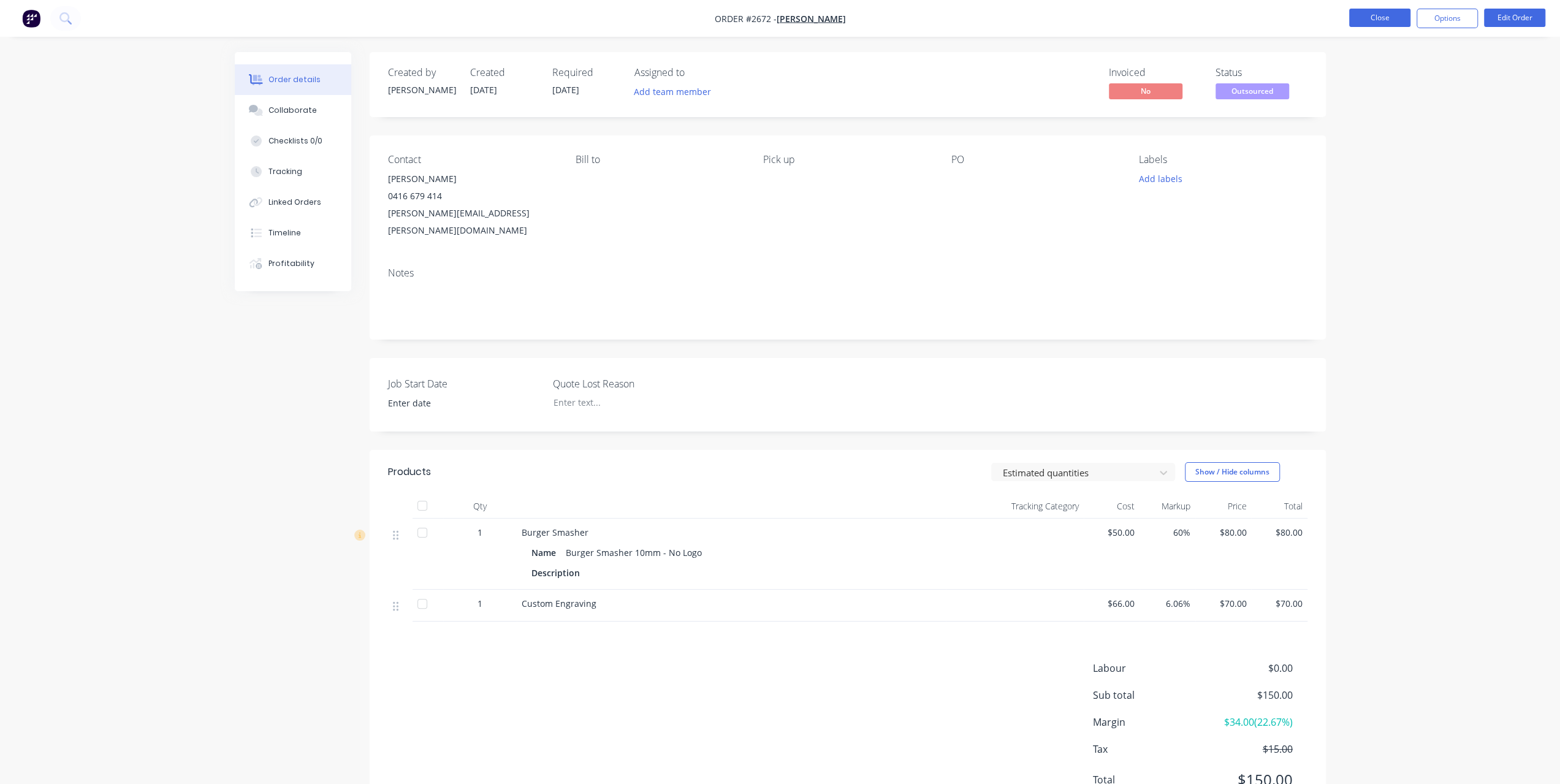
click at [1381, 16] on button "Close" at bounding box center [1380, 18] width 61 height 18
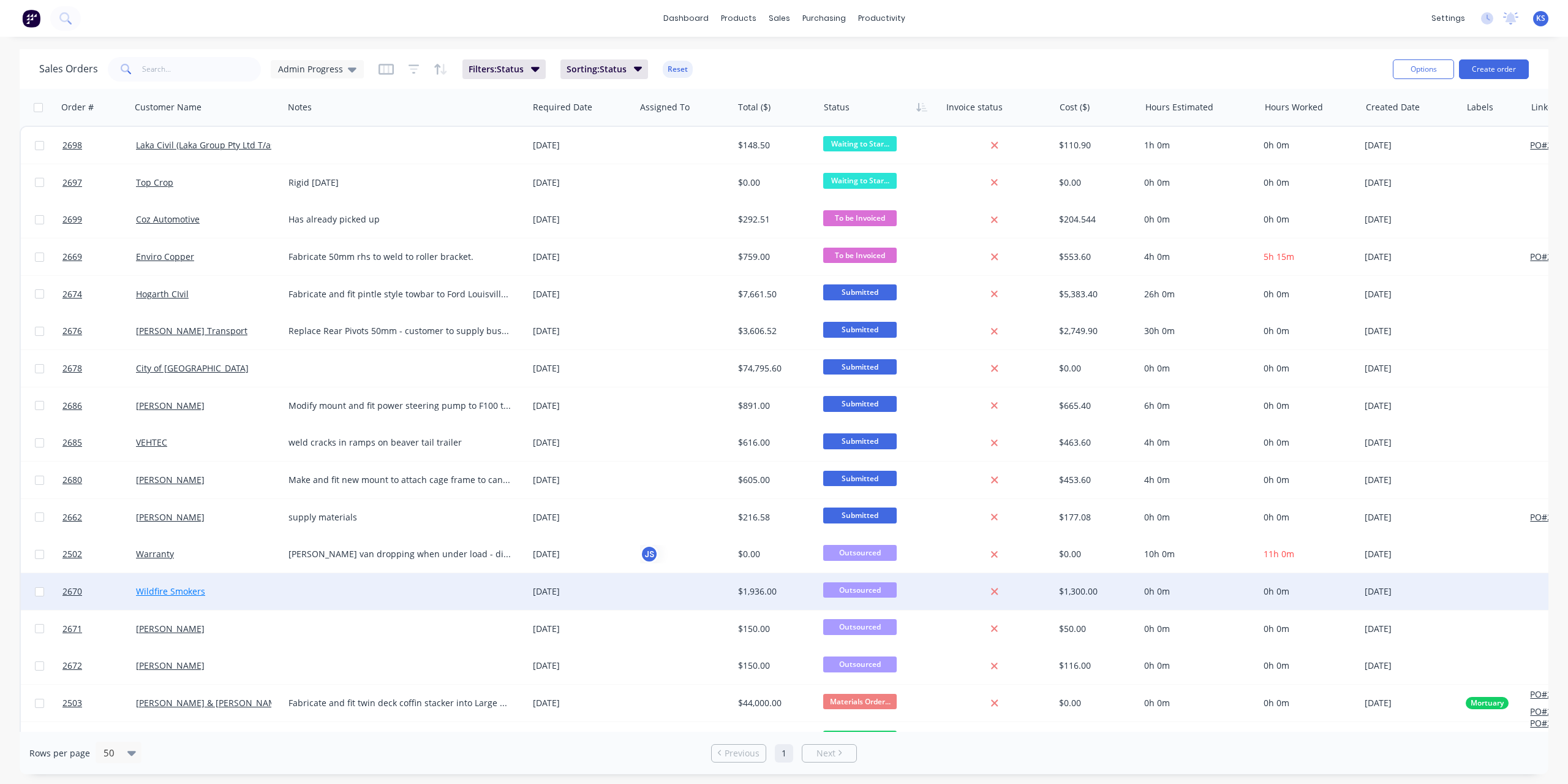
click at [160, 594] on link "Wildfire Smokers" at bounding box center [170, 590] width 69 height 12
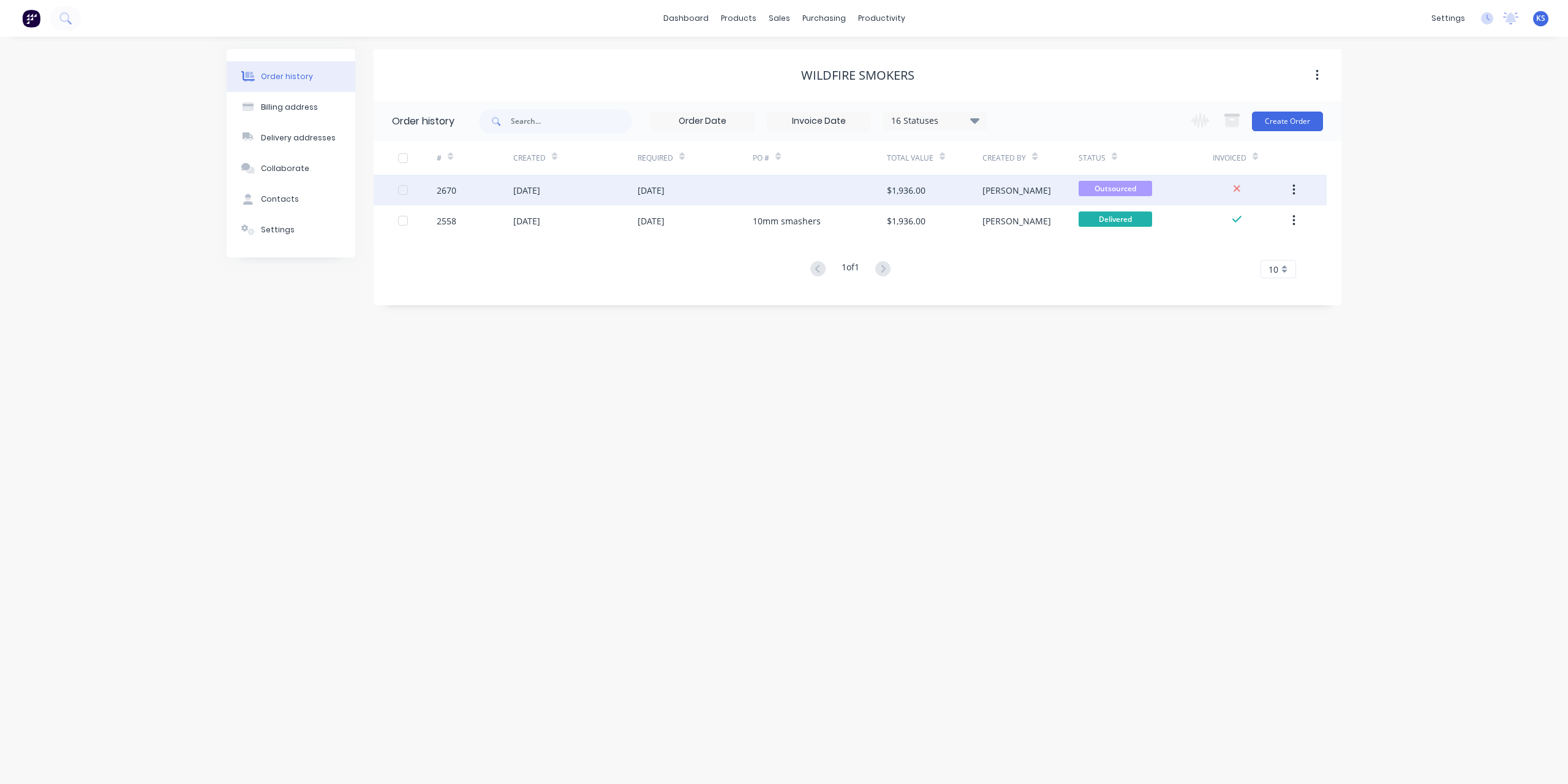
click at [541, 188] on div "[DATE]" at bounding box center [526, 190] width 27 height 13
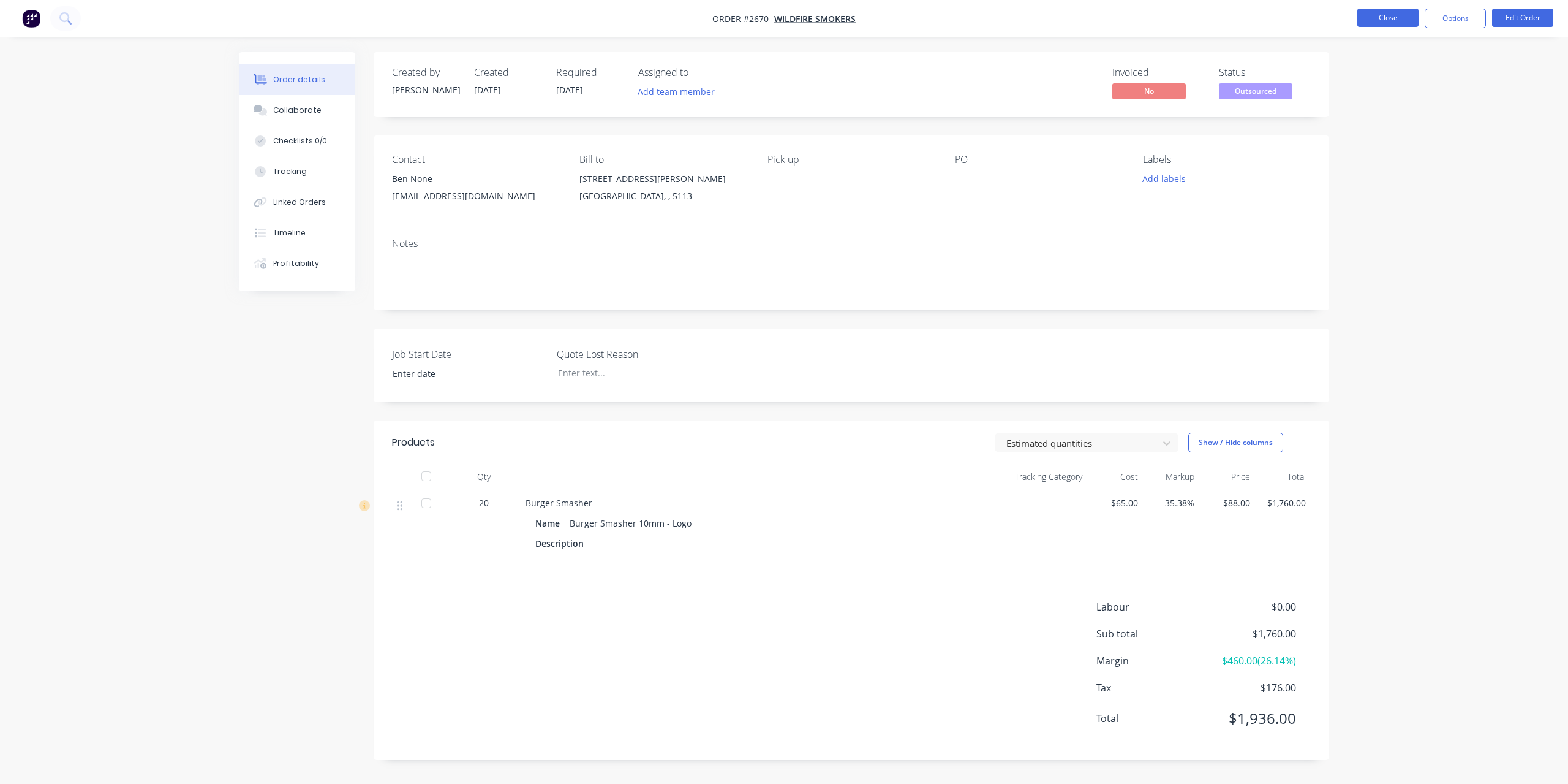
click at [1407, 14] on button "Close" at bounding box center [1388, 18] width 61 height 18
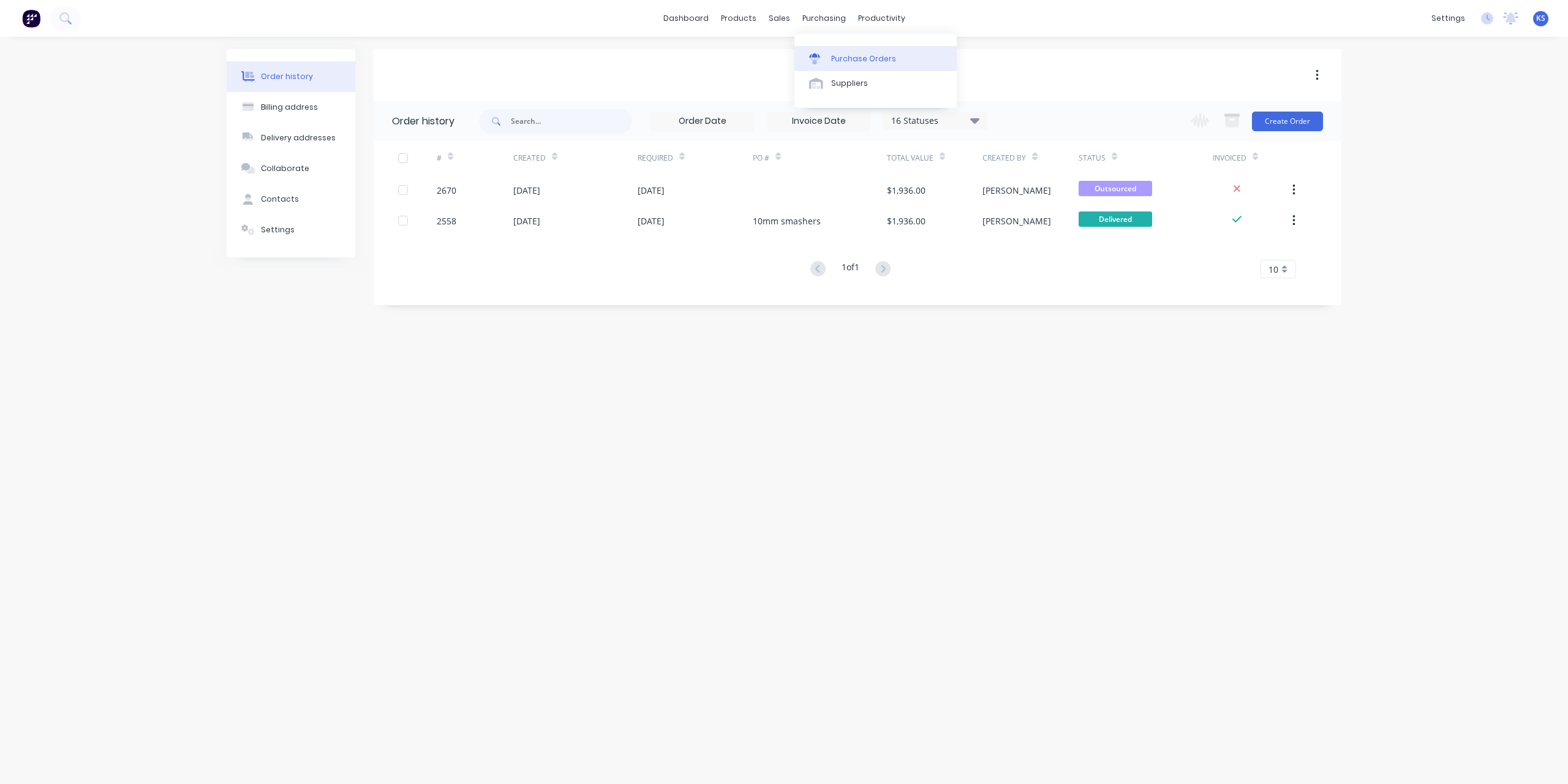
click at [849, 48] on link "Purchase Orders" at bounding box center [875, 57] width 162 height 24
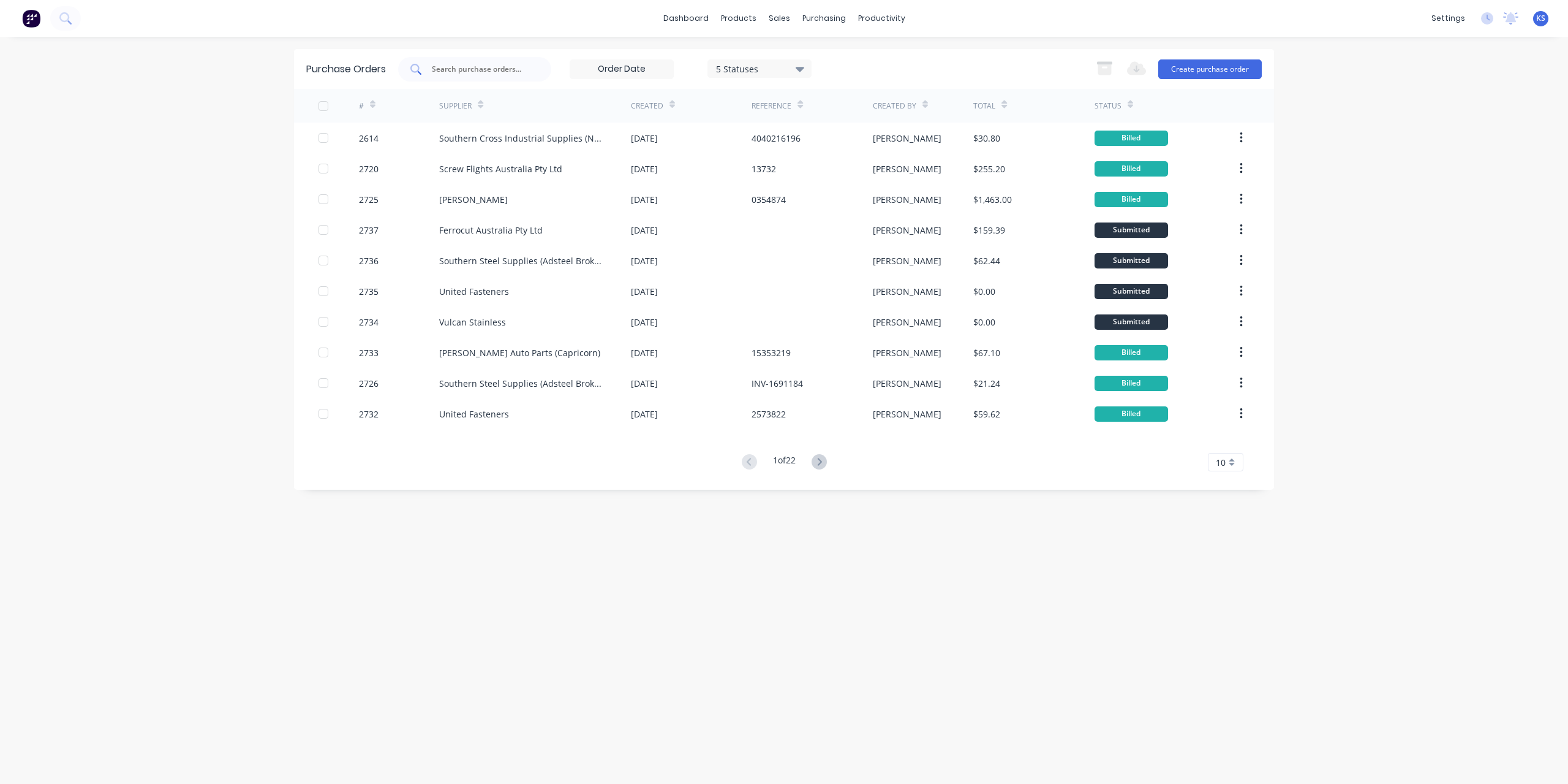
click at [461, 73] on input "text" at bounding box center [481, 69] width 101 height 13
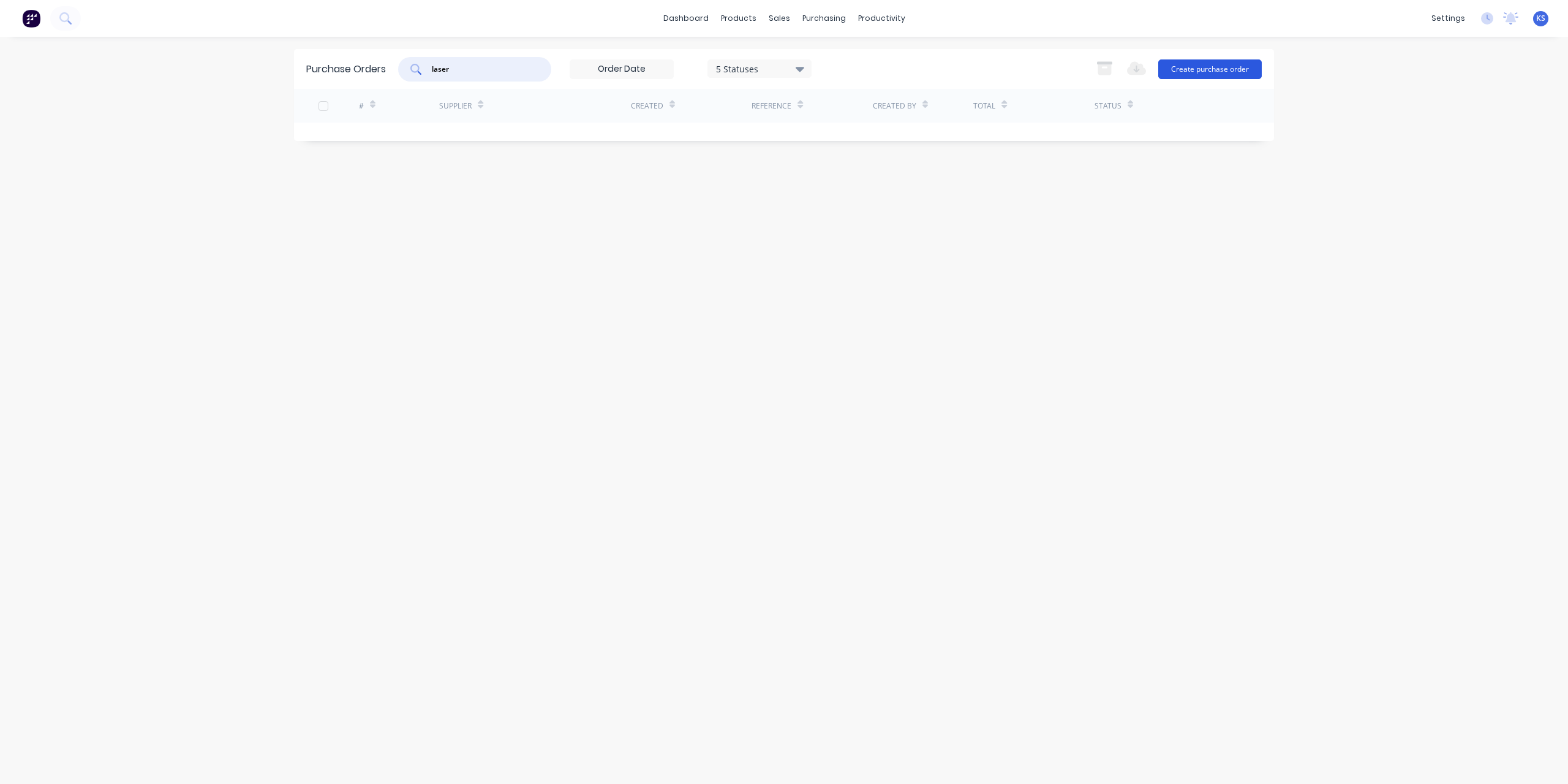
type input "laser"
click at [1173, 60] on button "Create purchase order" at bounding box center [1209, 69] width 103 height 20
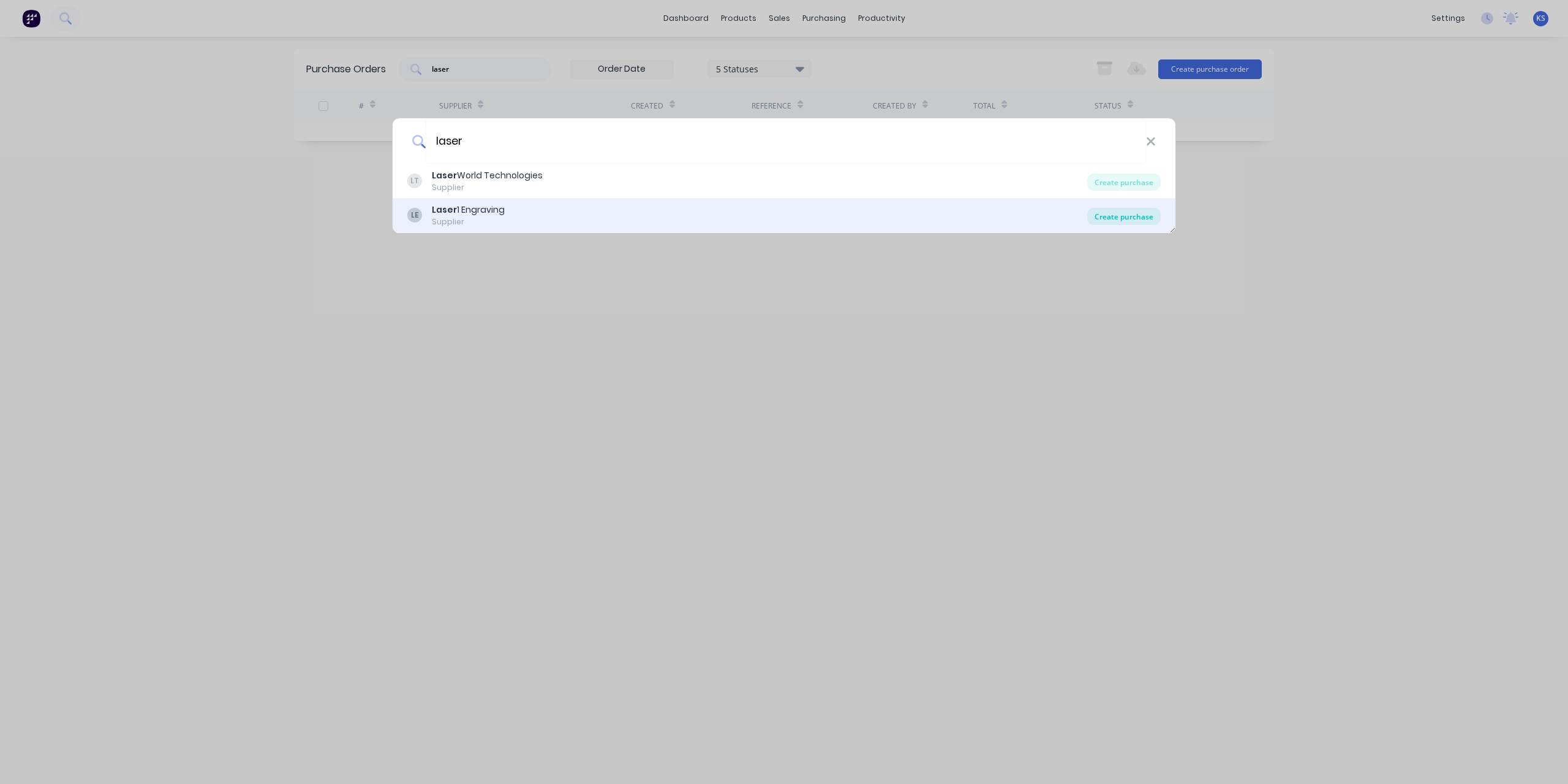
type input "laser"
click at [1126, 218] on div "Create purchase" at bounding box center [1124, 216] width 74 height 17
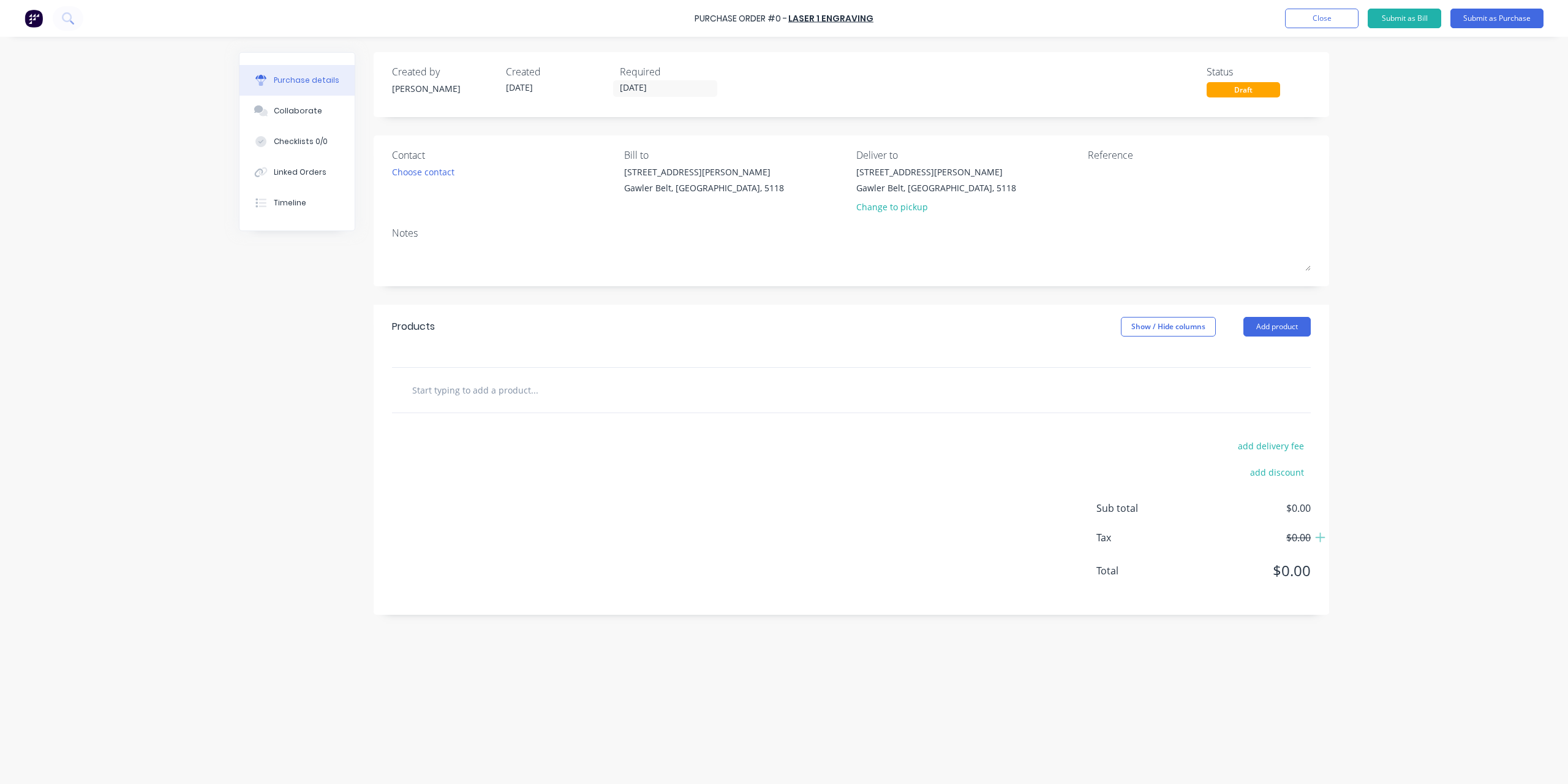
click at [455, 384] on input "text" at bounding box center [533, 389] width 245 height 24
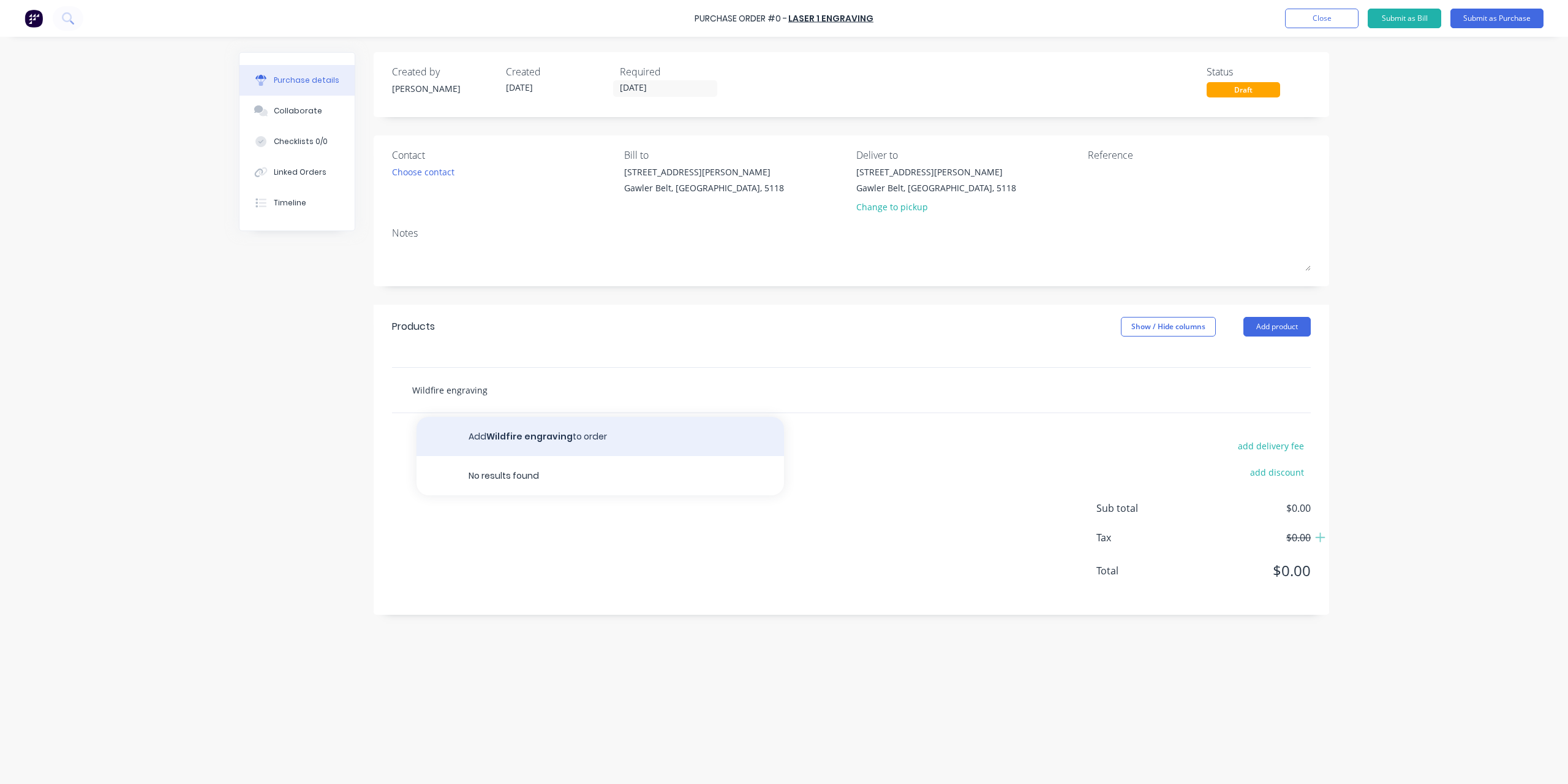
type input "Wildfire engraving"
click at [496, 437] on button "Add Wildfire engraving to order" at bounding box center [601, 437] width 368 height 39
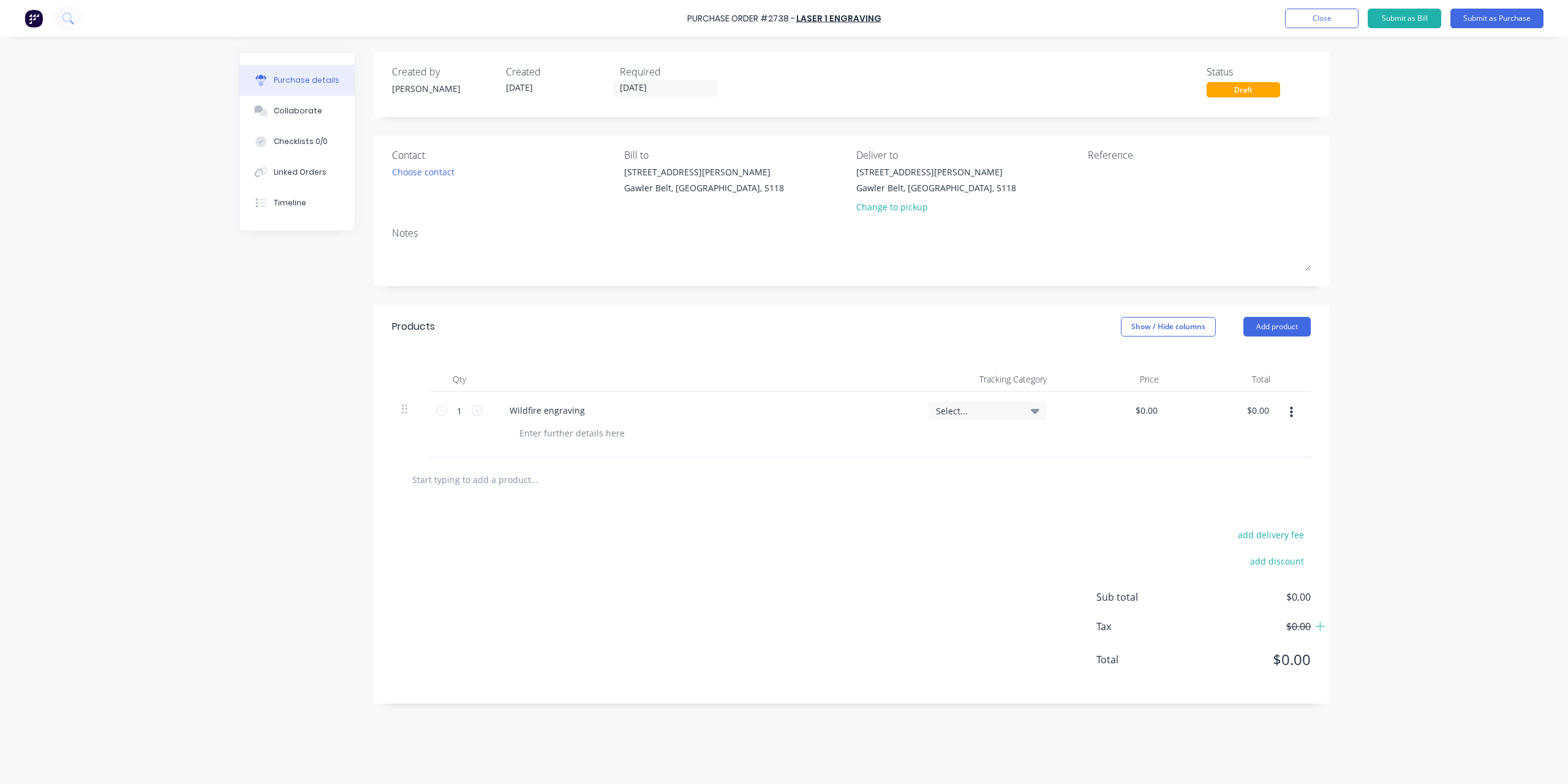
click at [496, 481] on input "text" at bounding box center [533, 479] width 245 height 24
type input "f"
type input "e"
type input "Best Men engraving"
click at [507, 534] on button "Add Best Men engraving to order" at bounding box center [601, 526] width 368 height 39
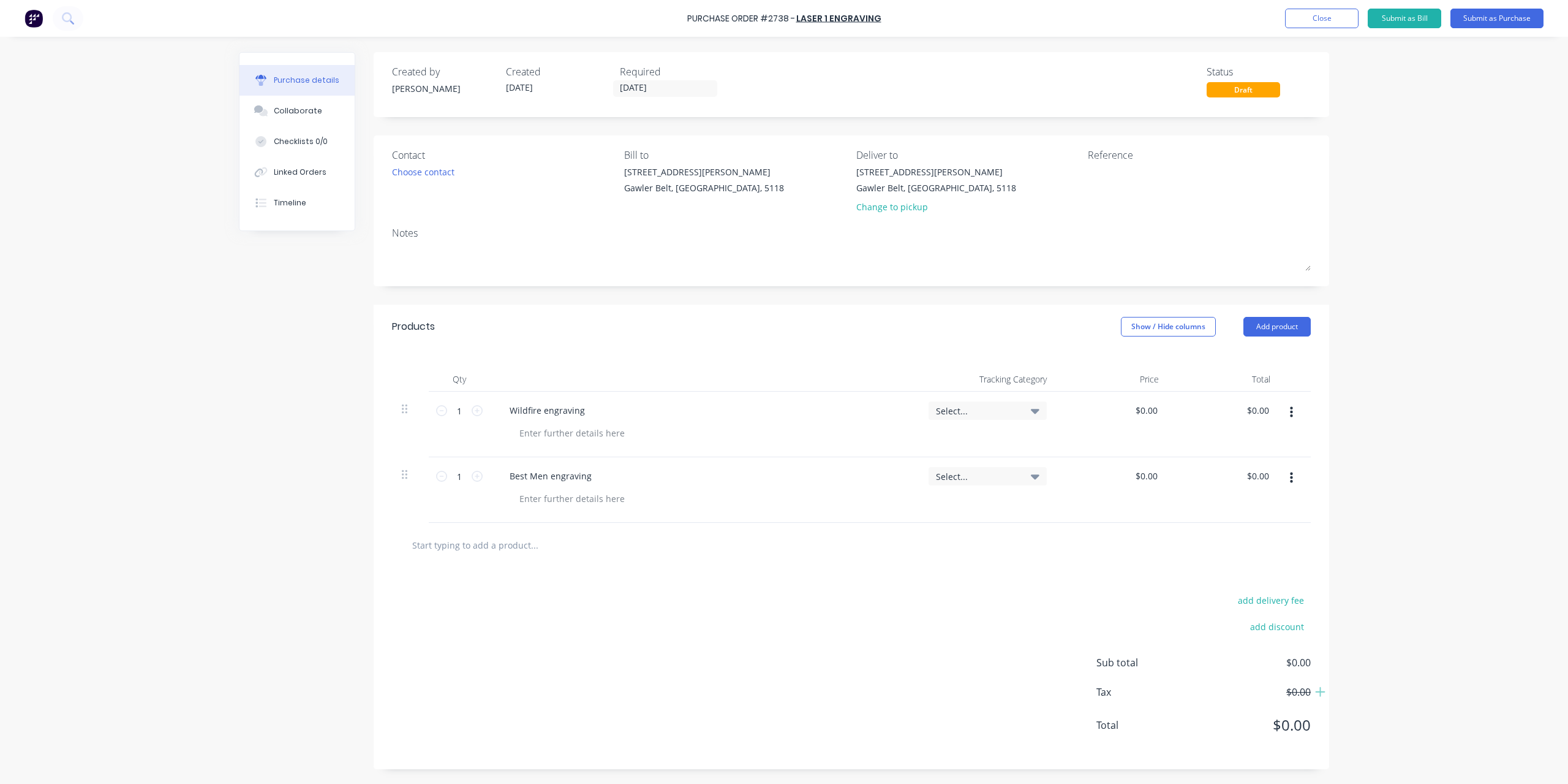
click at [455, 543] on input "text" at bounding box center [533, 544] width 245 height 24
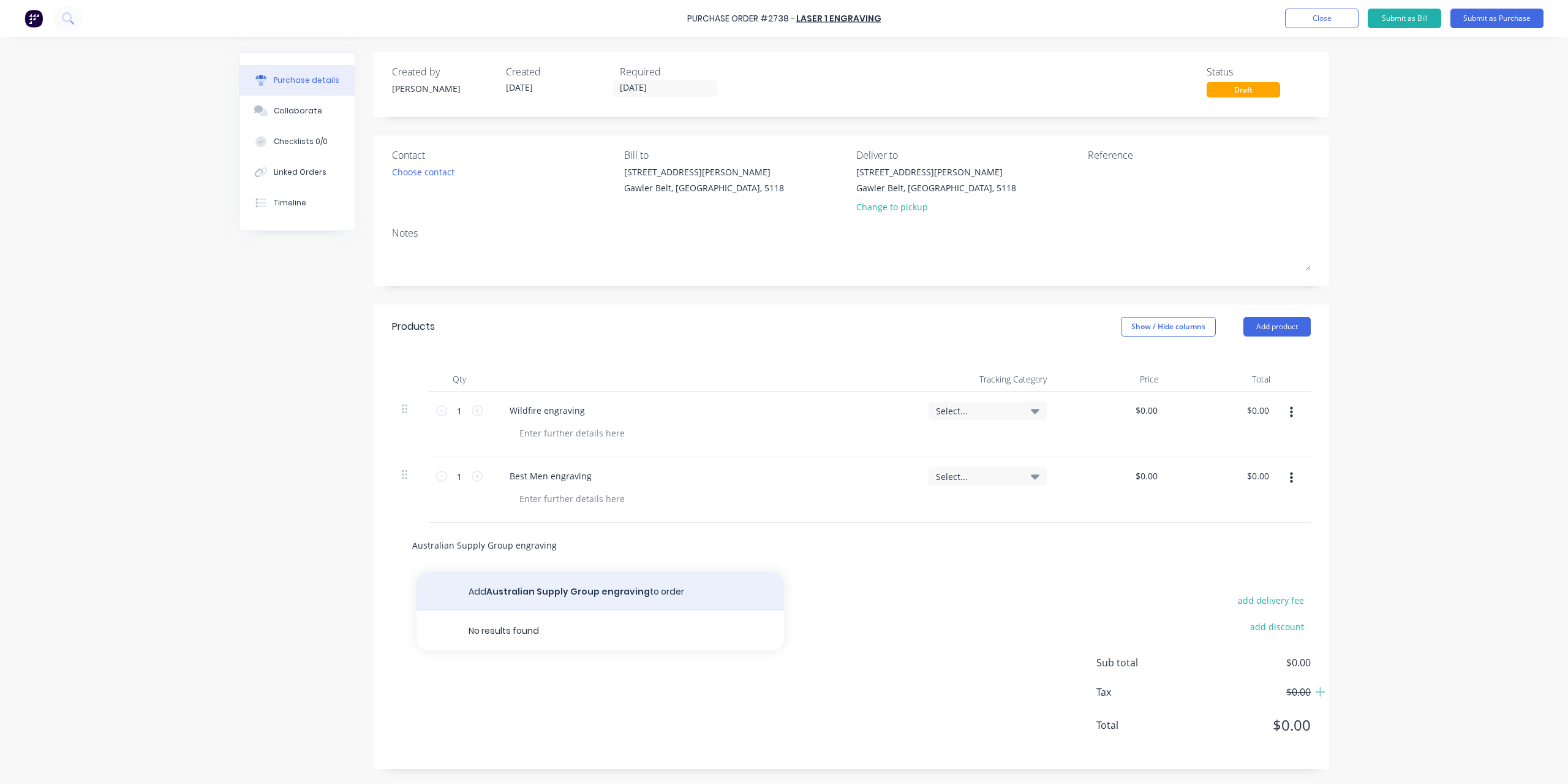
type input "Australian Supply Group engraving"
click at [571, 596] on button "Add Australian Supply Group engraving to order" at bounding box center [601, 591] width 368 height 39
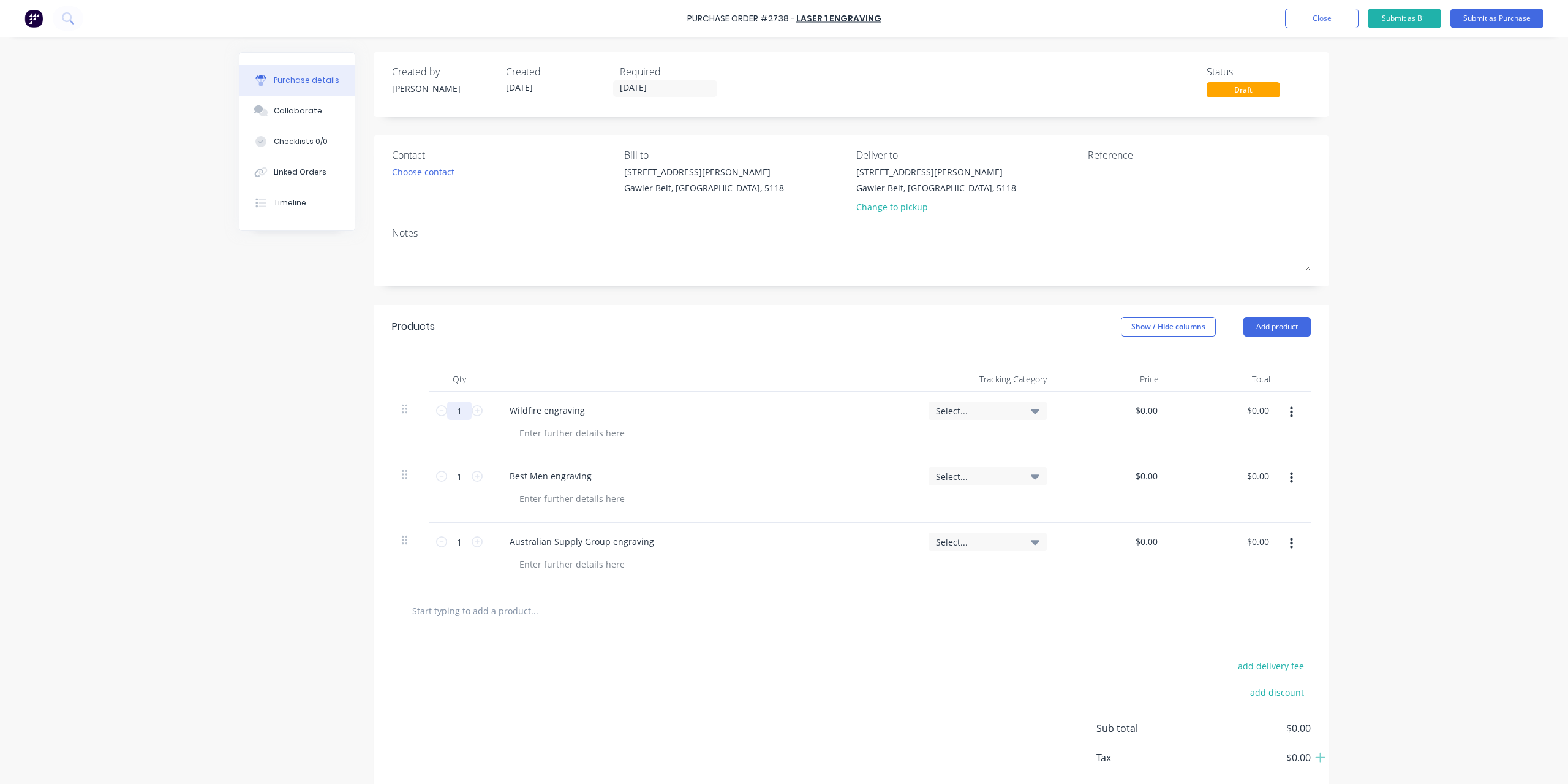
click at [455, 414] on input "1" at bounding box center [459, 410] width 24 height 18
type input "20"
click at [1148, 405] on input "0.00" at bounding box center [1148, 410] width 23 height 18
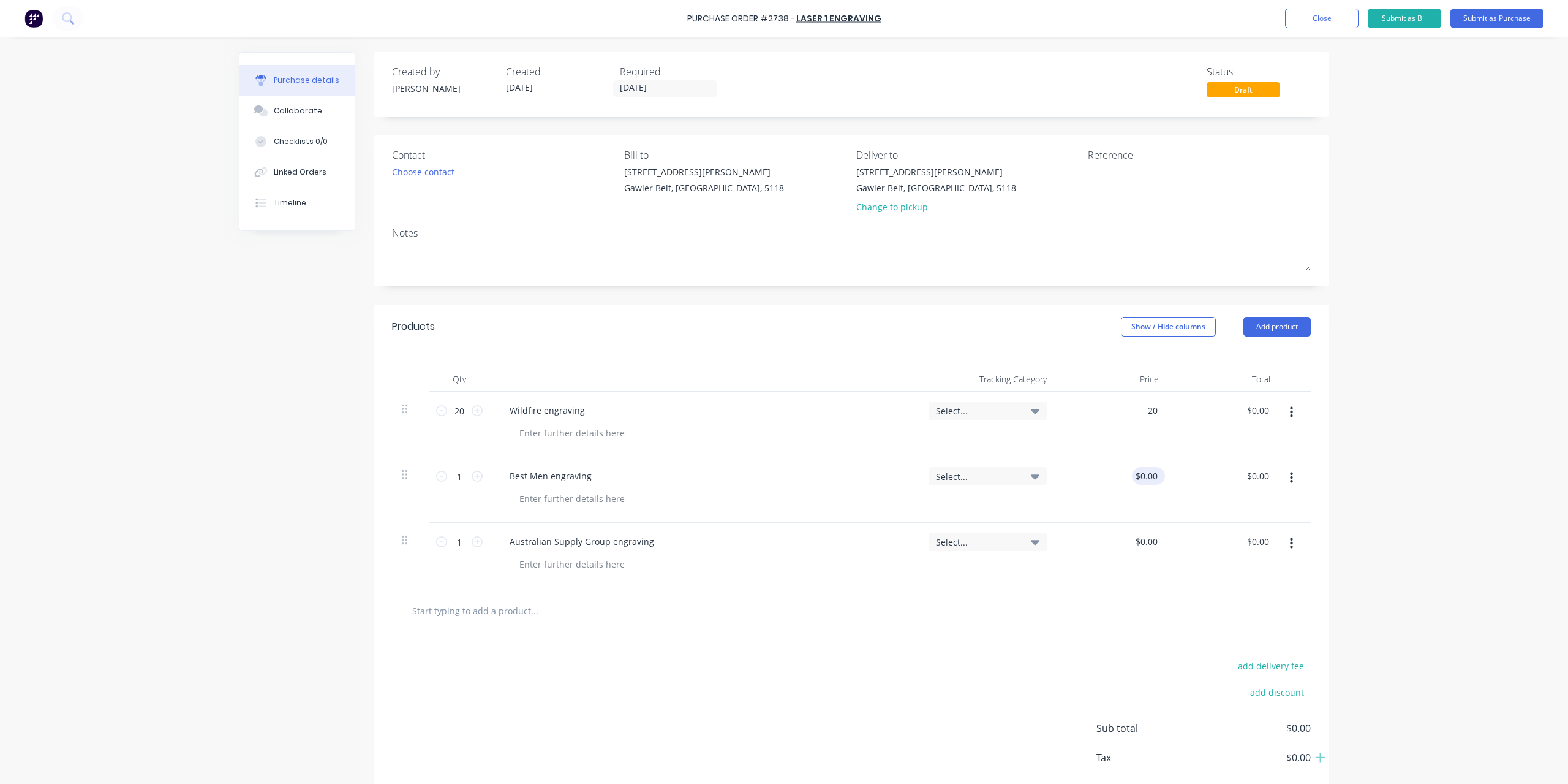
type input "$20.00"
type input "$400.00"
click at [1149, 471] on input "0.00" at bounding box center [1148, 476] width 23 height 18
click at [1149, 469] on input "0.00" at bounding box center [1148, 476] width 23 height 18
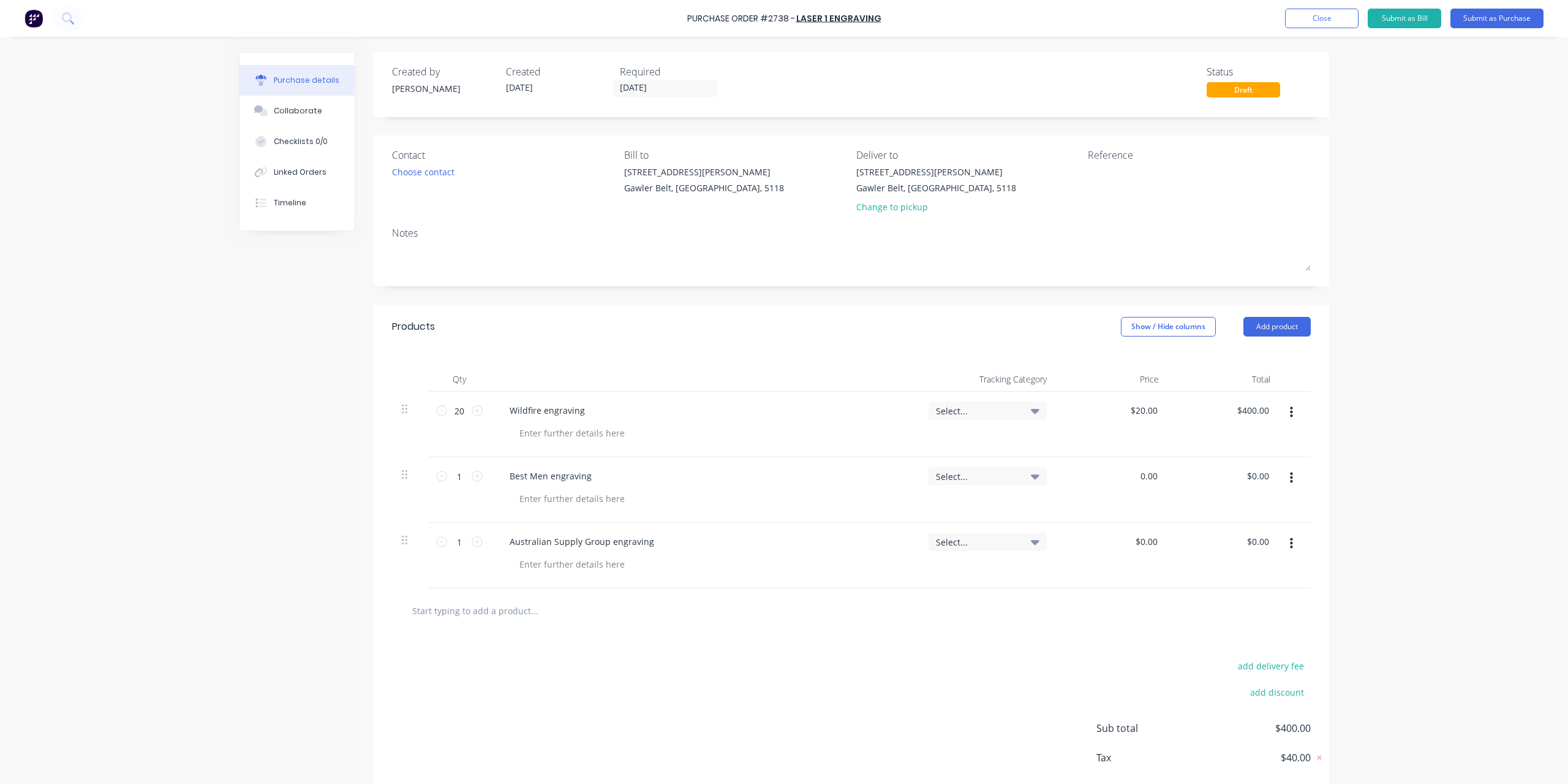
drag, startPoint x: 1151, startPoint y: 474, endPoint x: 1122, endPoint y: 474, distance: 29.0
click at [1122, 474] on div "0.00 0.00" at bounding box center [1112, 490] width 112 height 65
type input "$60.00"
click at [1154, 547] on div "$0.00 $0.00" at bounding box center [1145, 542] width 28 height 18
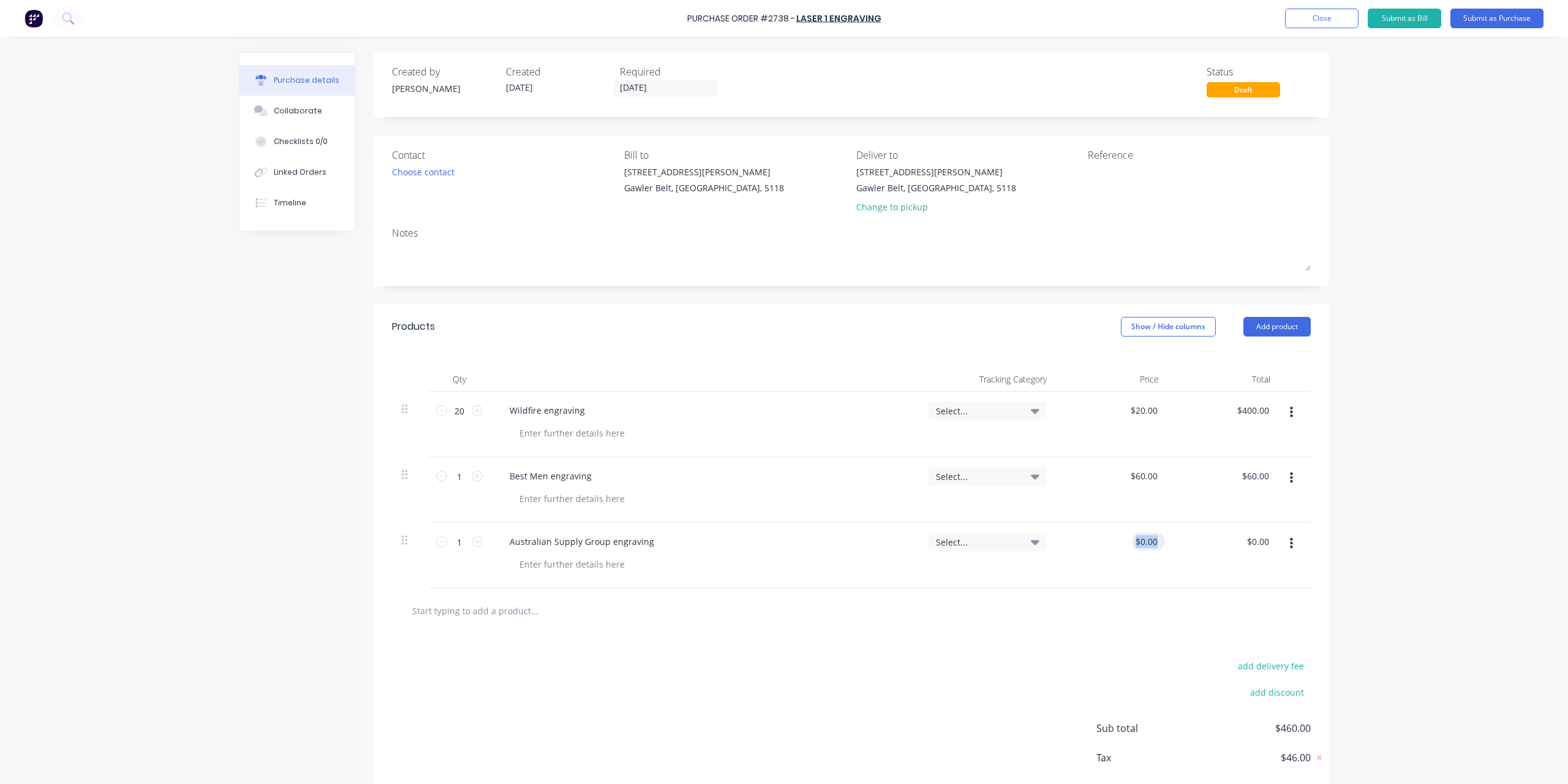
click at [1154, 547] on div "$0.00 $0.00" at bounding box center [1145, 542] width 28 height 18
click at [1440, 537] on div "Purchase Order #2738 - Laser 1 Engraving Add product Close Submit as Bill Submi…" at bounding box center [784, 392] width 1568 height 784
click at [1142, 541] on input "0.00" at bounding box center [1148, 542] width 23 height 18
type input "$60.00"
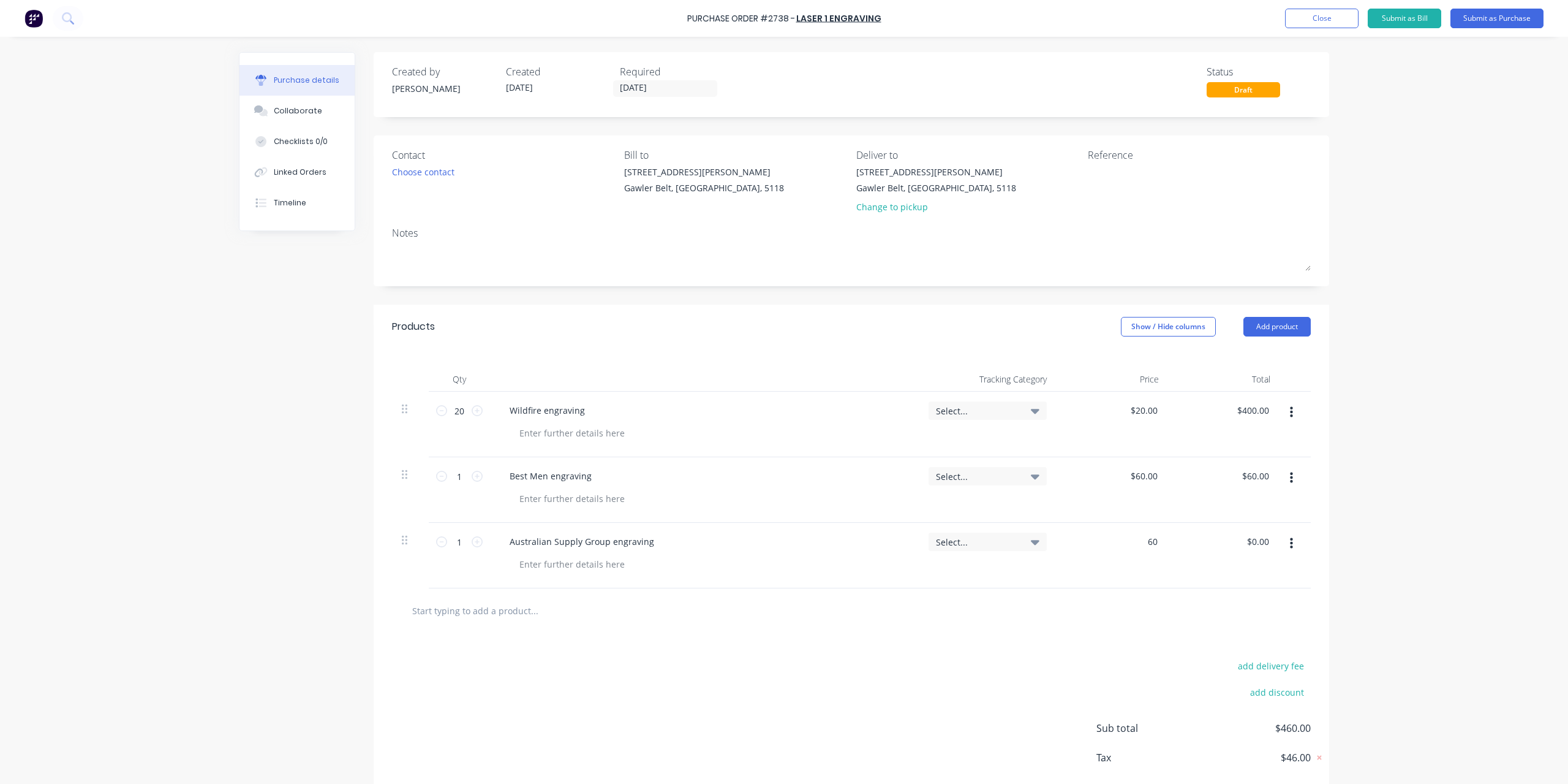
type input "$60.00"
click at [1412, 475] on div "Purchase Order #2738 - Laser 1 Engraving Add product Close Submit as Bill Submi…" at bounding box center [784, 392] width 1568 height 784
click at [317, 170] on div "Linked Orders" at bounding box center [299, 172] width 53 height 11
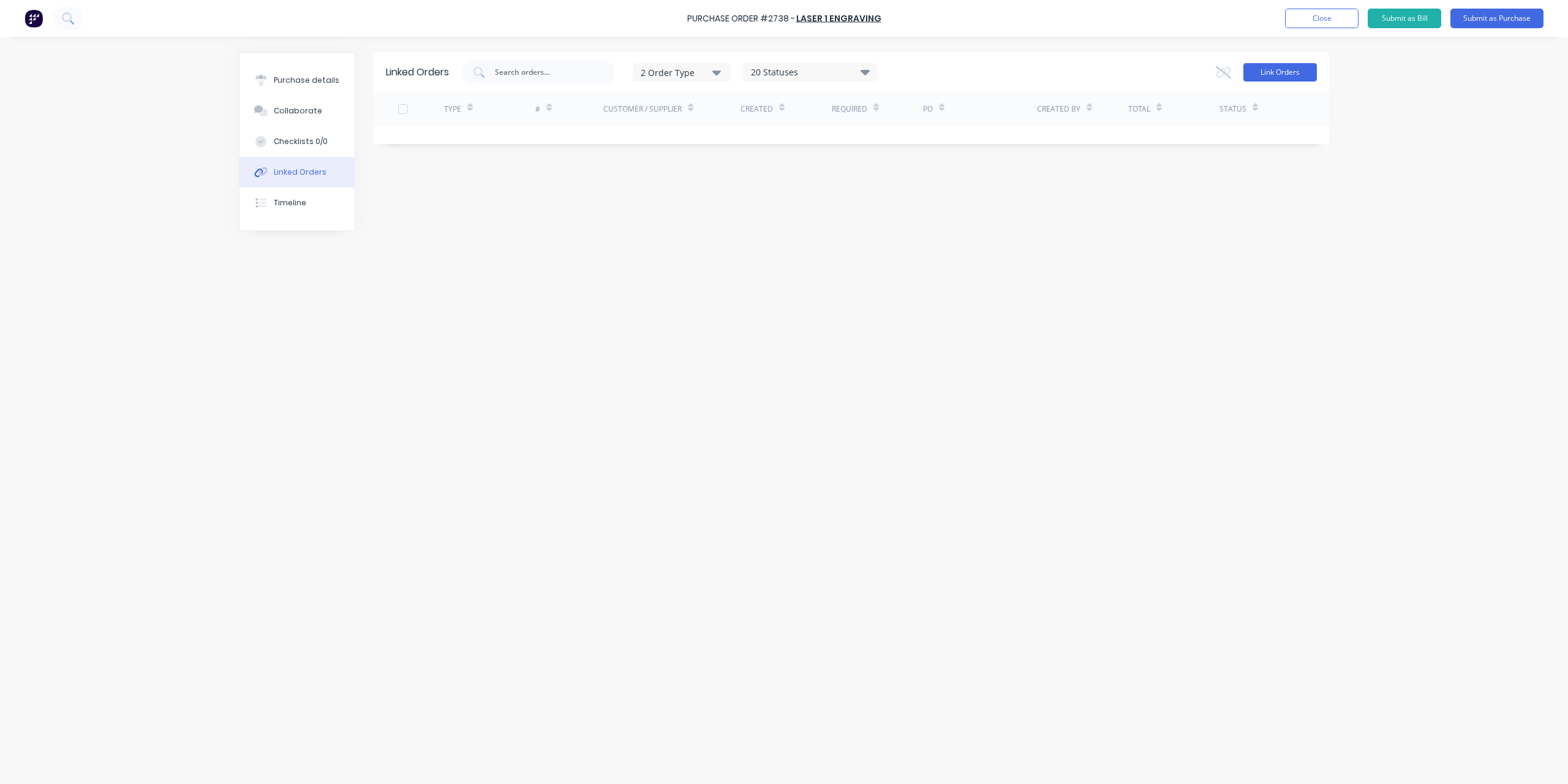
click at [1282, 71] on button "Link Orders" at bounding box center [1280, 72] width 74 height 18
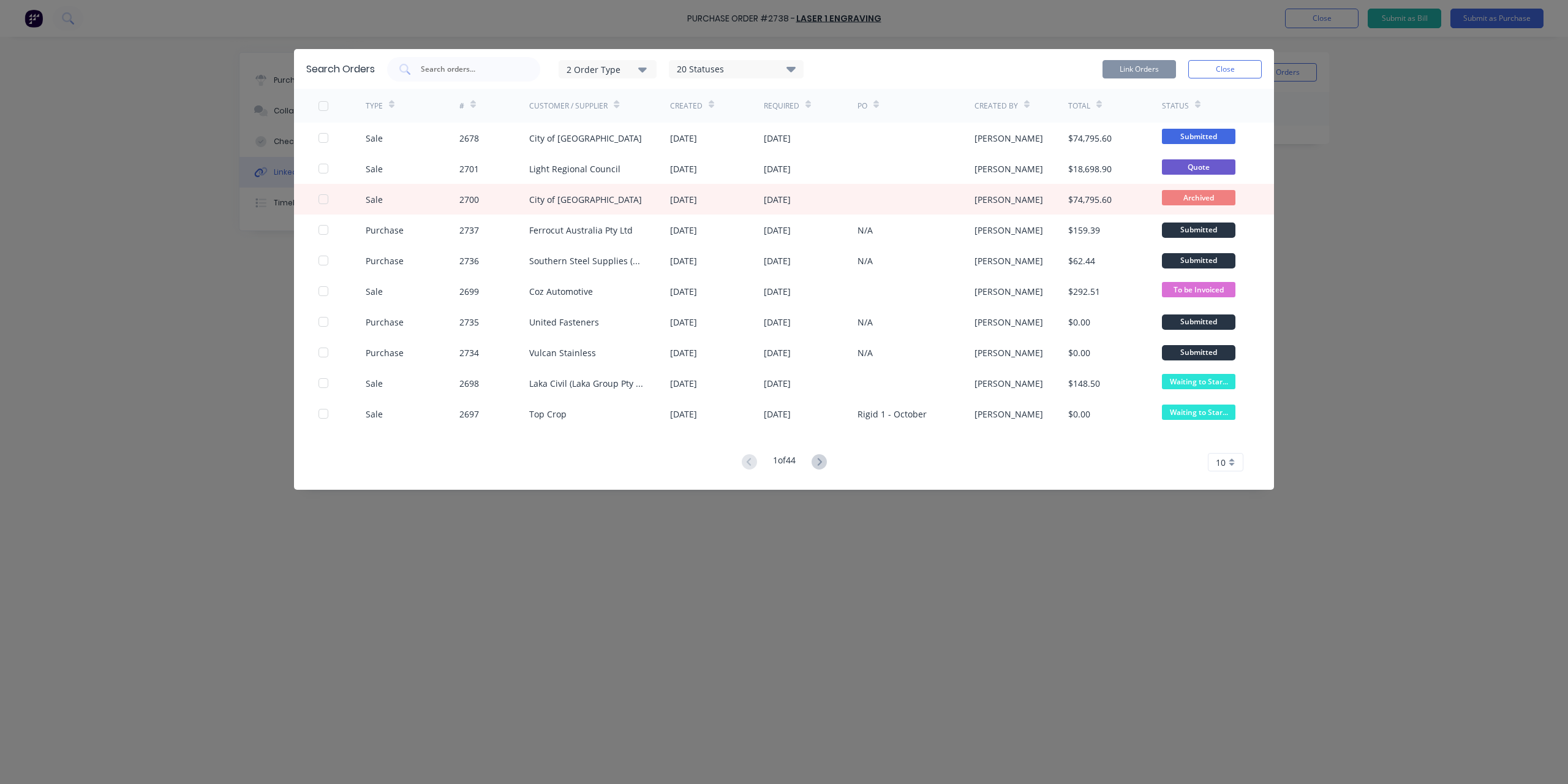
click at [643, 69] on icon "button" at bounding box center [643, 69] width 9 height 4
click at [749, 66] on div "20 Statuses" at bounding box center [736, 69] width 134 height 13
click at [498, 66] on input "text" at bounding box center [470, 69] width 101 height 13
click at [821, 462] on icon at bounding box center [819, 461] width 4 height 7
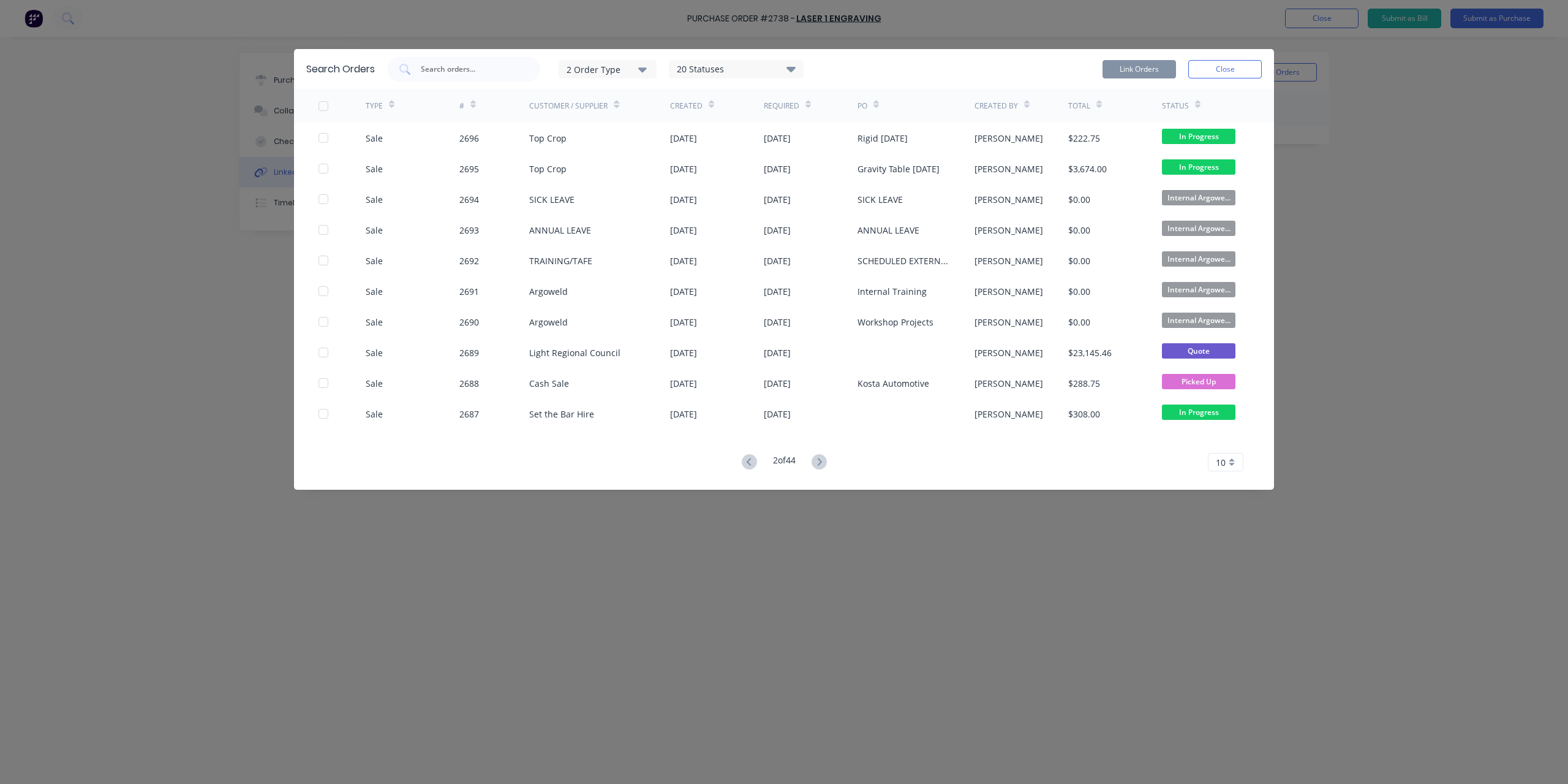
click at [821, 462] on icon at bounding box center [819, 461] width 4 height 7
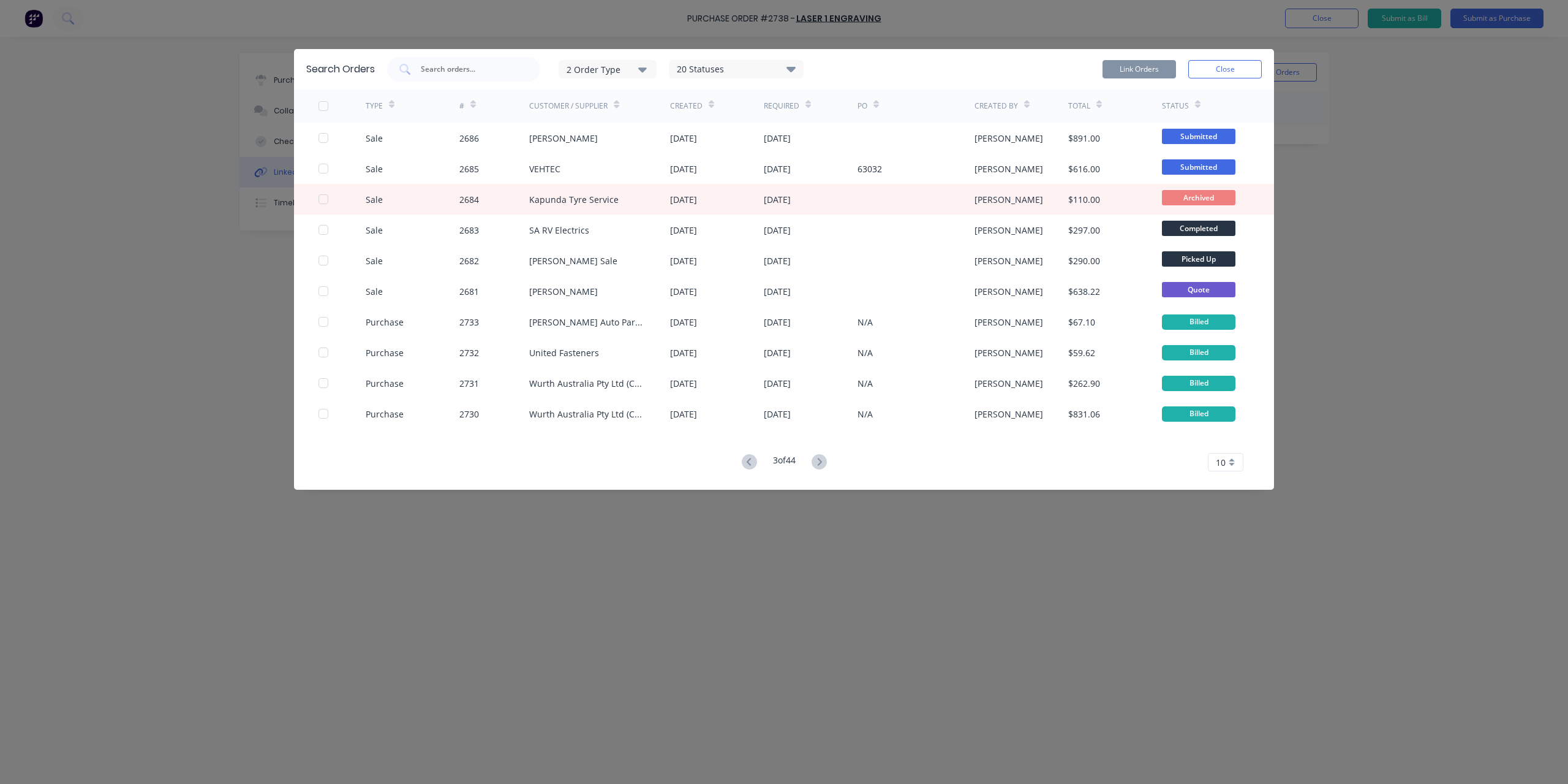
click at [821, 462] on icon at bounding box center [819, 461] width 4 height 7
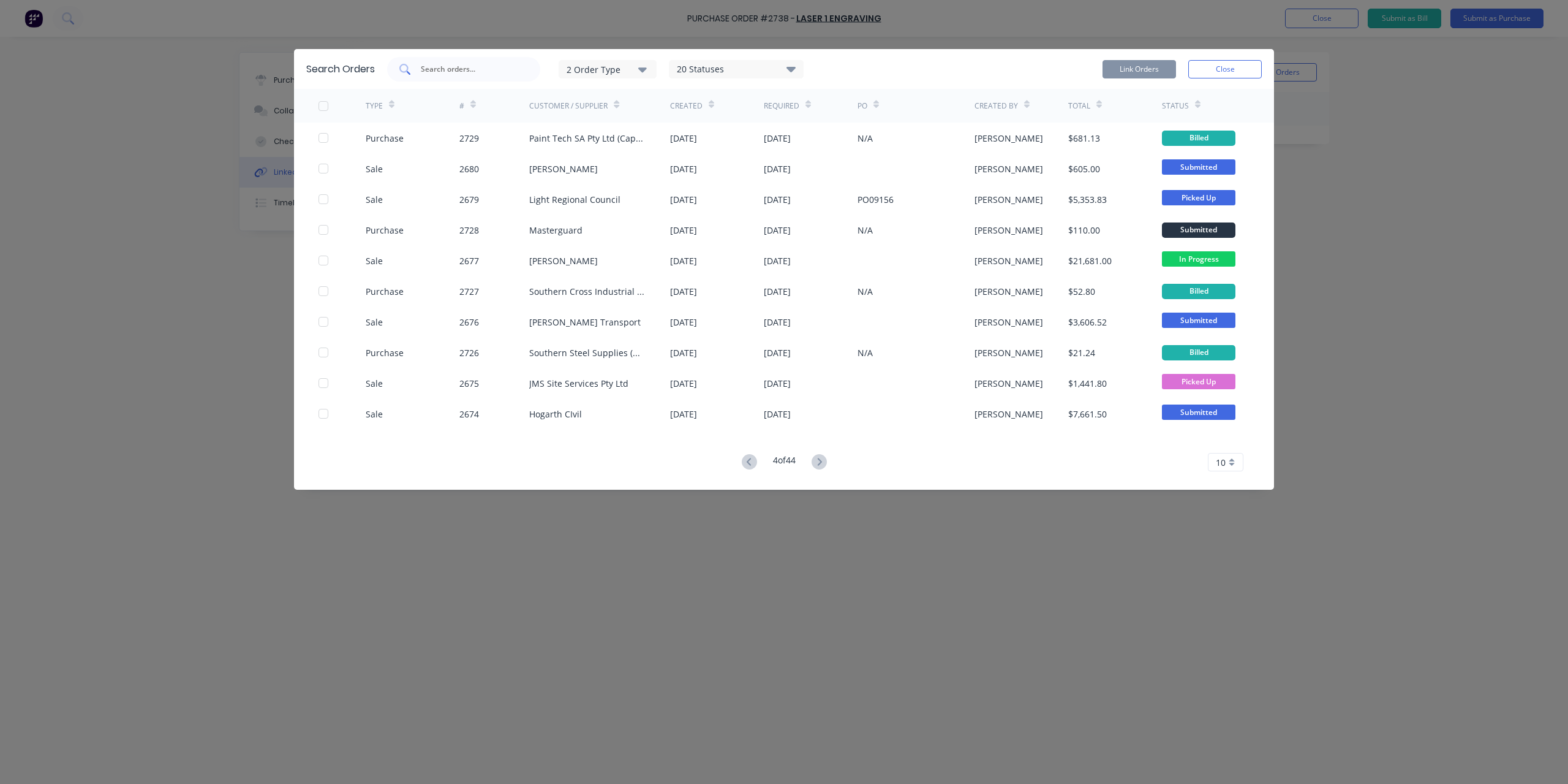
click at [490, 71] on input "text" at bounding box center [470, 69] width 101 height 13
click at [767, 71] on div "20 Statuses" at bounding box center [736, 69] width 134 height 13
click at [822, 112] on label at bounding box center [822, 112] width 0 height 0
click at [822, 118] on input "checkbox" at bounding box center [827, 118] width 10 height 12
checkbox input "false"
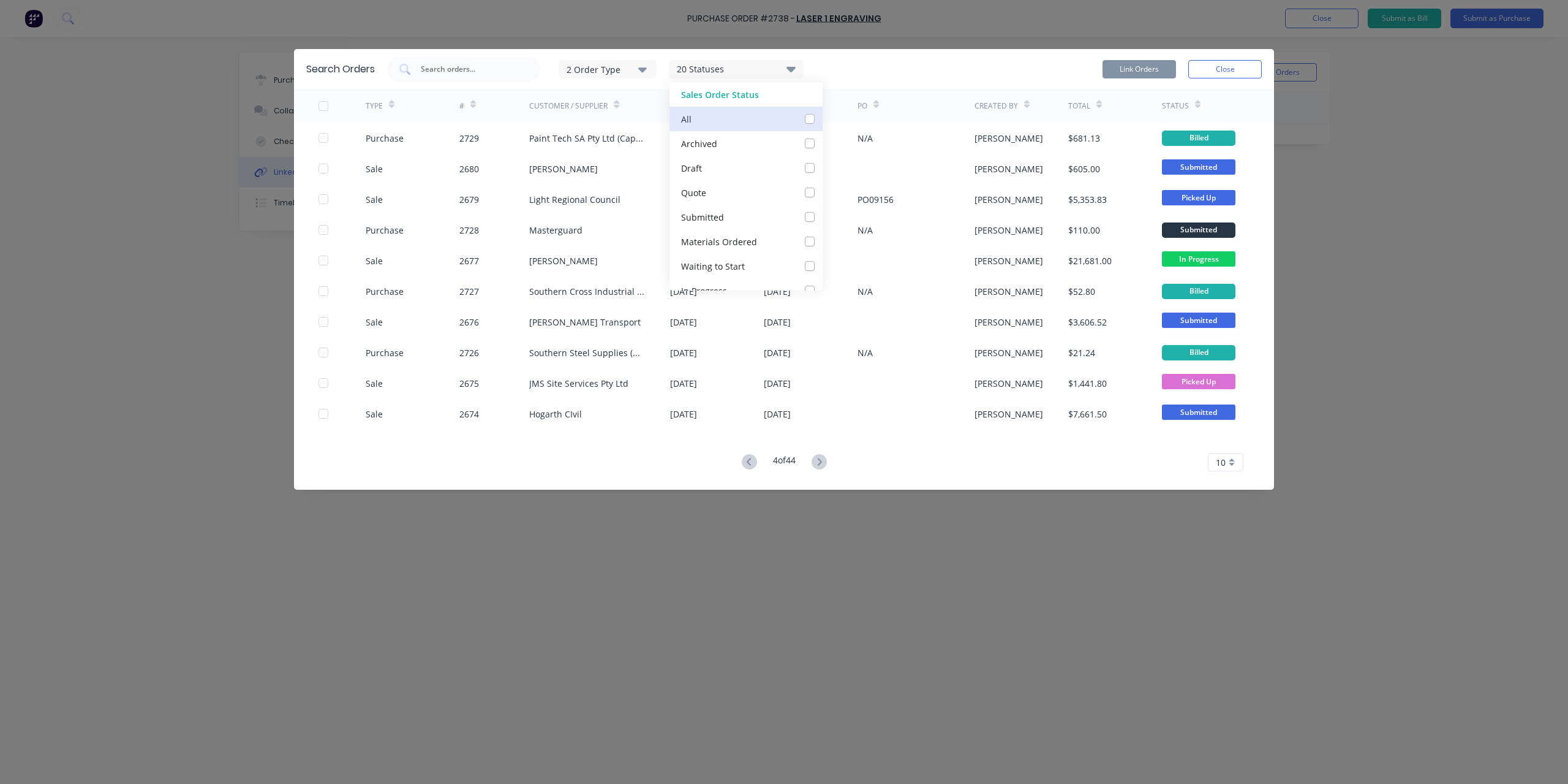
checkbox input "false"
checkbox Ordered_checkbox_5c6f74db-cd30-4495-bb78-4b965e756declinked-orders-modal "false"
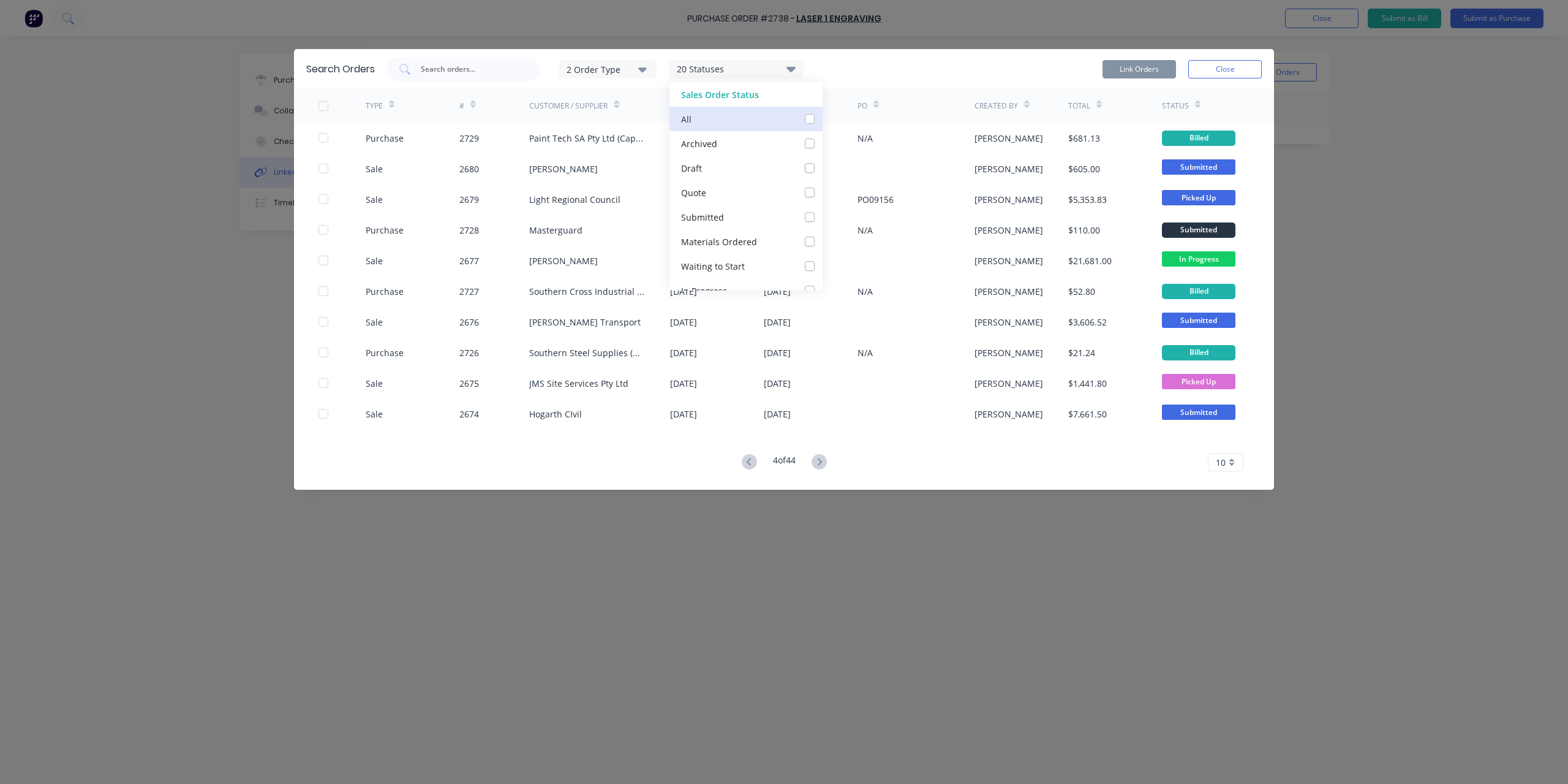
checkbox Start_checkbox_7c3c462d-1ae0-4551-a9ee-d43561de0435linked-orders-modal "false"
checkbox Progress_checkbox_a6b5ec6d-cdc0-437e-a629-2943577b2a48linked-orders-modal "false"
checkbox input "false"
checkbox Hold_checkbox_8990944e-956d-498e-b776-2656bdb2746alinked-orders-modal "false"
checkbox Invoiced_checkbox_74e5fbf8-abe4-4b6d-b936-a328486946felinked-orders-modal "false"
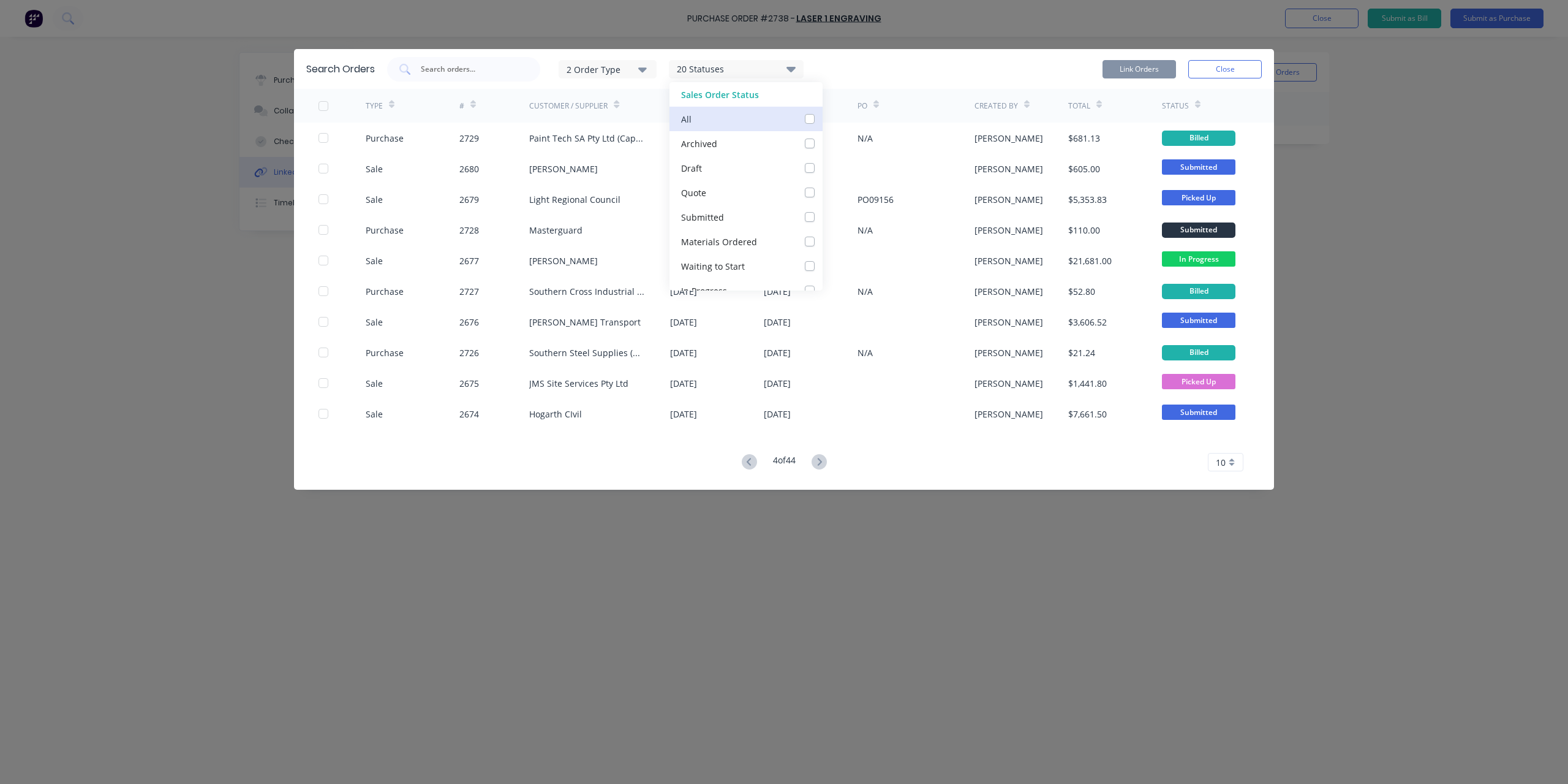
checkbox input "false"
checkbox Jobs_checkbox_ccbb915b-5d4e-429a-b93d-26e8f60a676clinked-orders-modal "false"
checkbox input "false"
checkbox Up_checkbox_nw3us8linked-orders-modal "false"
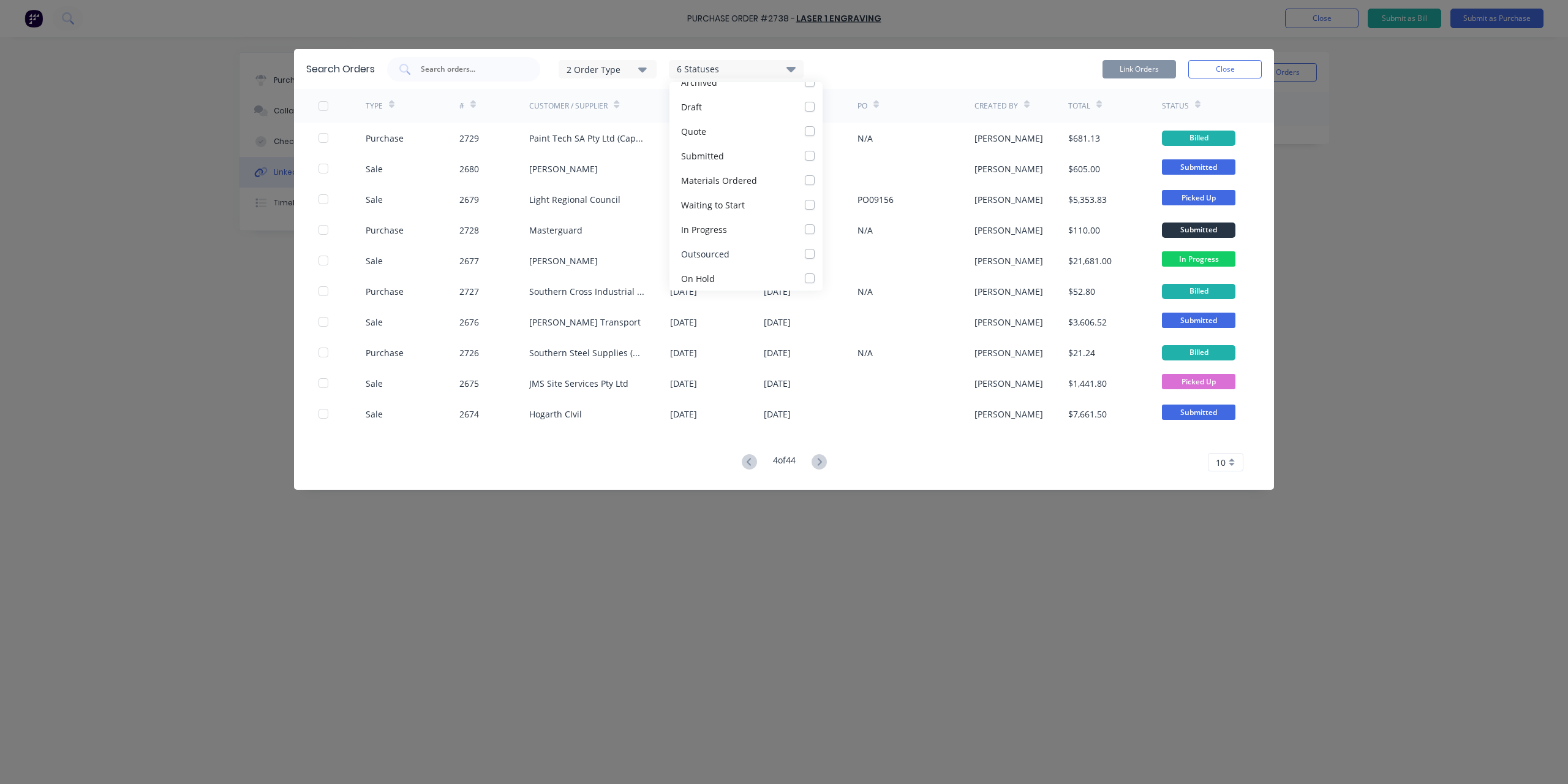
click at [822, 247] on label at bounding box center [822, 247] width 0 height 0
click at [822, 252] on input "checkbox" at bounding box center [827, 252] width 10 height 12
checkbox input "true"
click at [861, 65] on div "2 Order Type 7 Statuses Sales Order Status All Archived Draft Quote Submitted M…" at bounding box center [825, 69] width 875 height 24
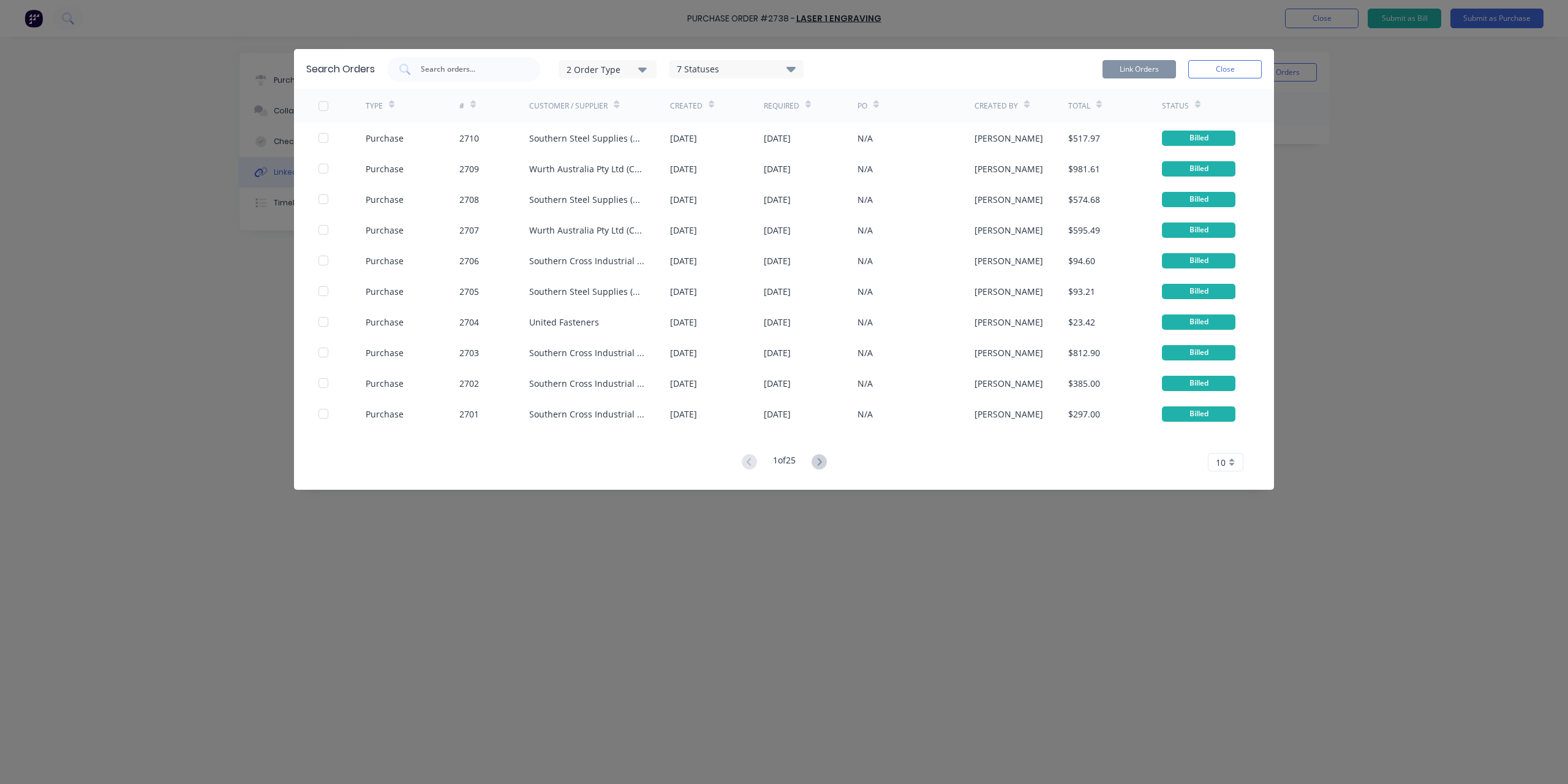
click at [789, 69] on icon at bounding box center [791, 69] width 9 height 5
click at [822, 125] on label at bounding box center [822, 125] width 0 height 0
click at [822, 132] on input "checkbox" at bounding box center [827, 130] width 10 height 12
checkbox input "false"
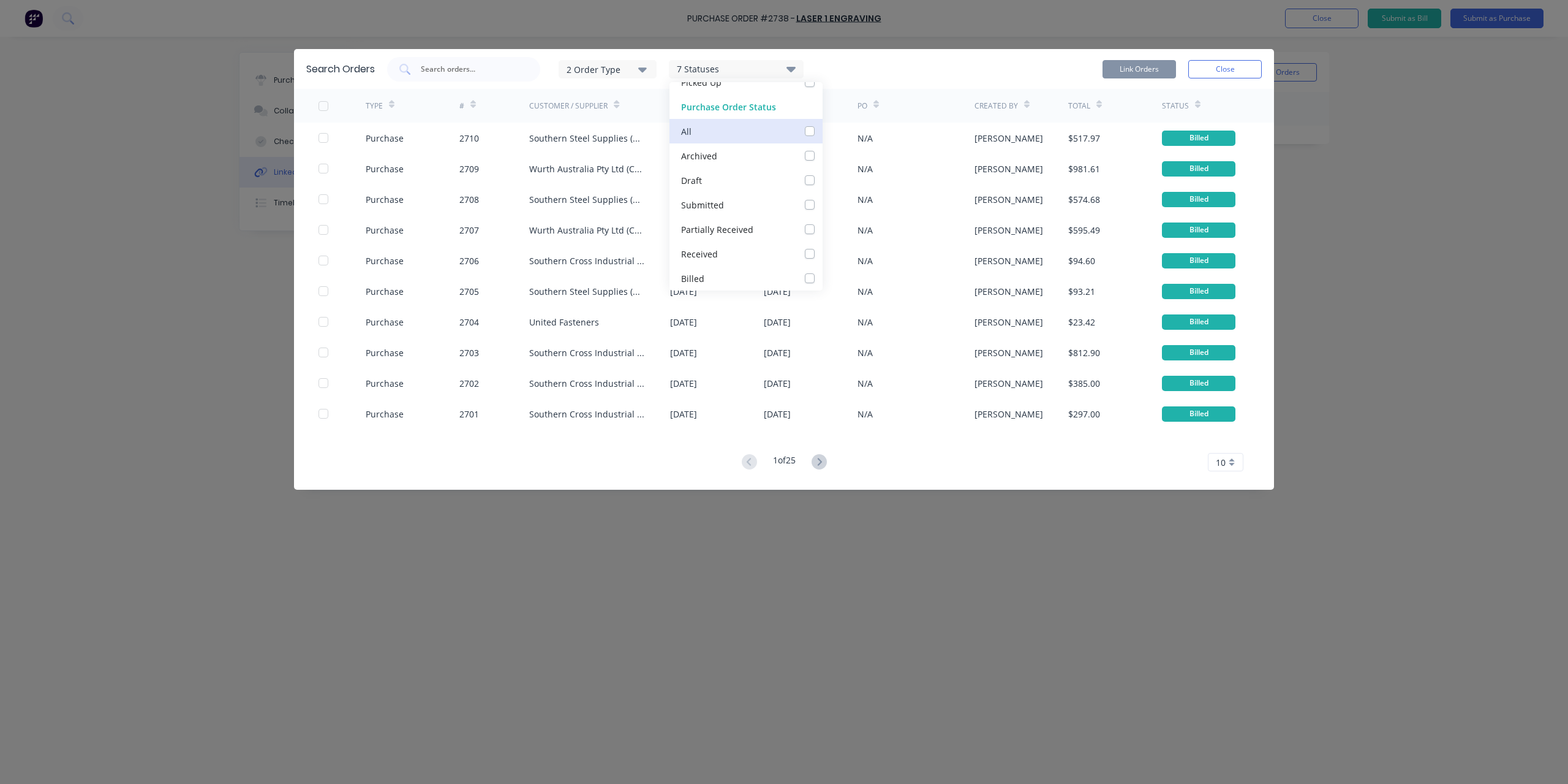
checkbox input "false"
checkbox Received_checkbox_partiallyReceived_purchaselinked-orders-modal "false"
checkbox input "false"
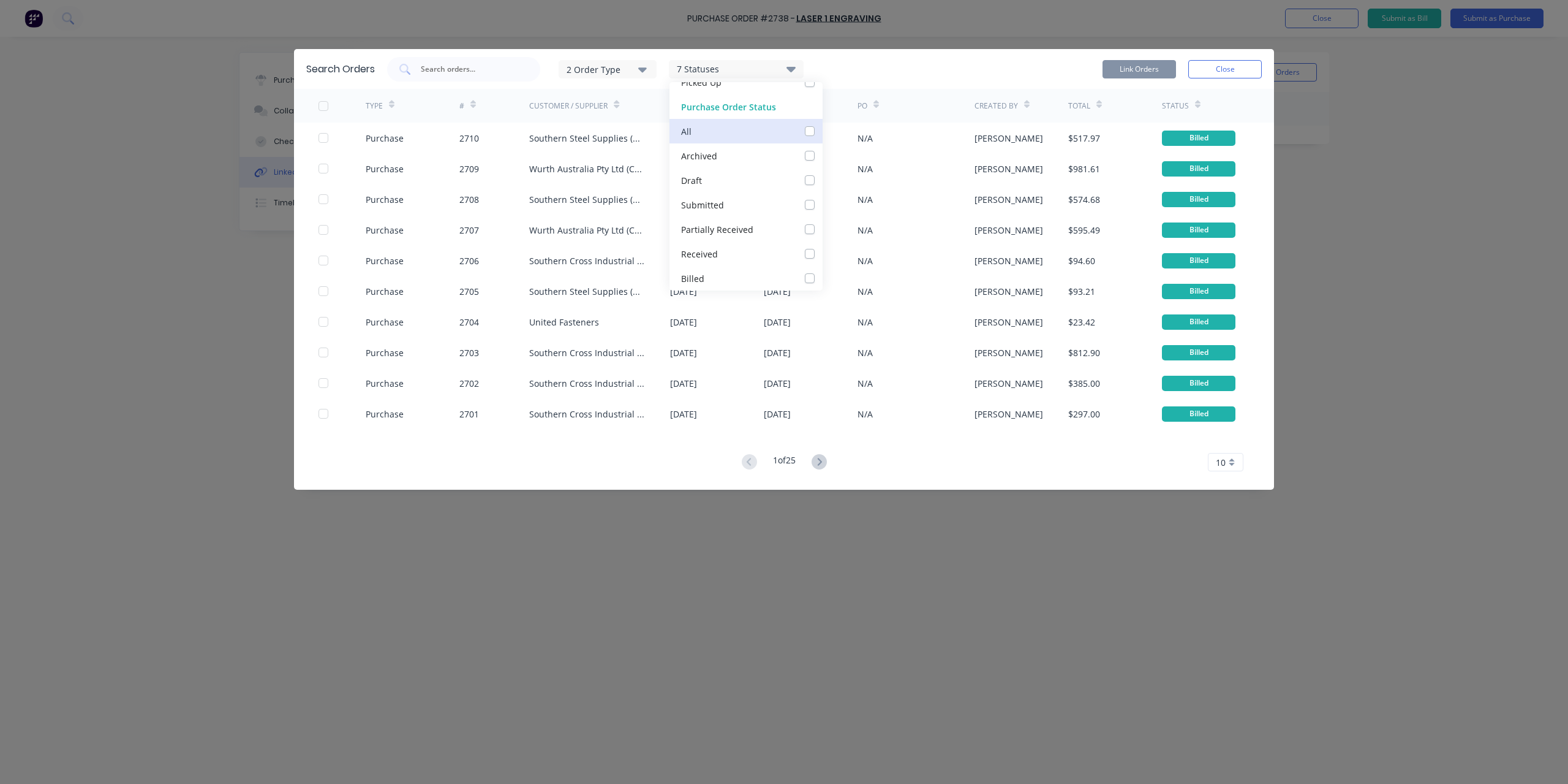
checkbox input "false"
click at [847, 70] on div "2 Order Type 1 Statuses Sales Order Status All Archived Draft Quote Submitted M…" at bounding box center [825, 69] width 875 height 24
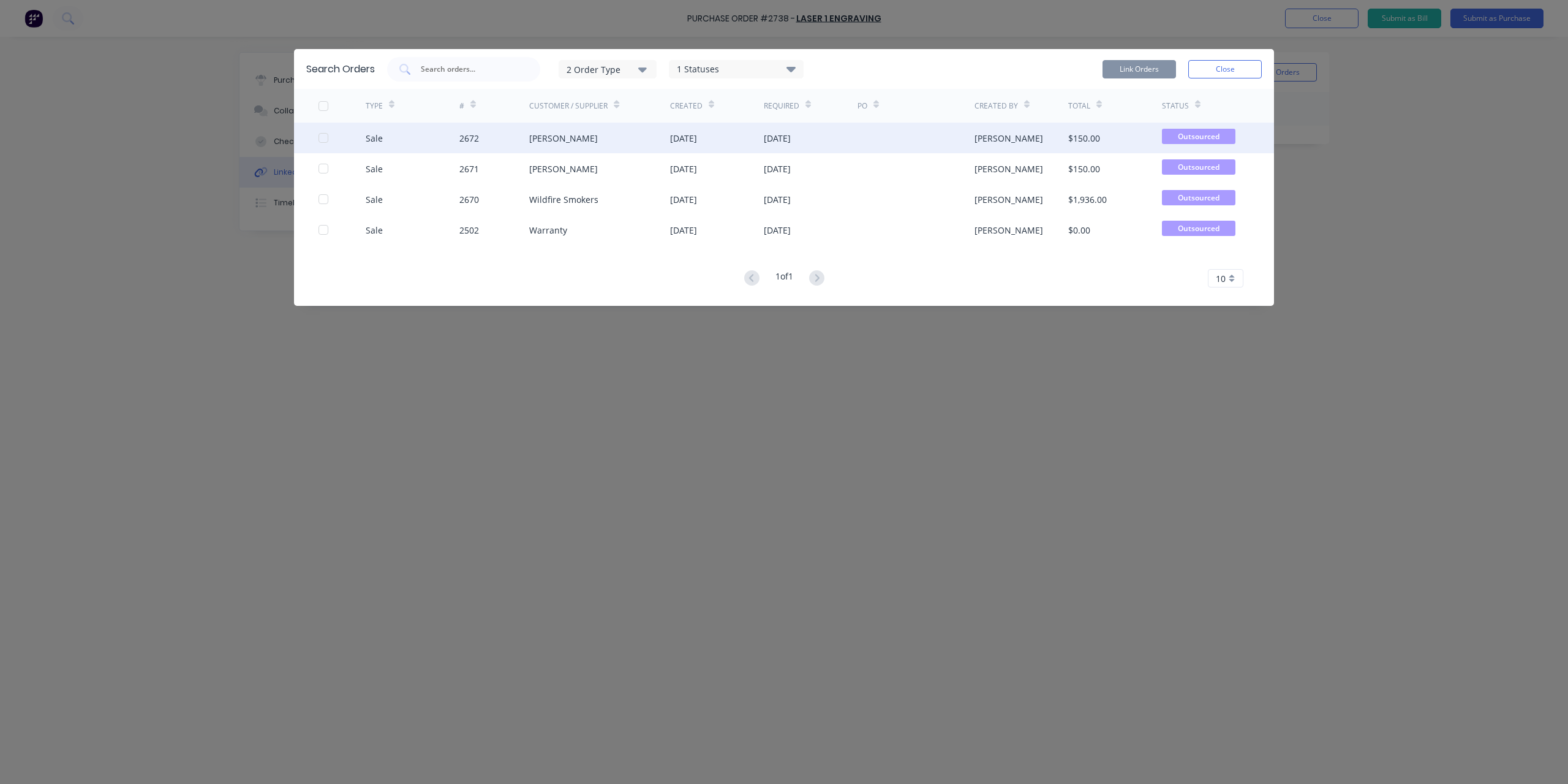
click at [324, 138] on div at bounding box center [323, 137] width 24 height 24
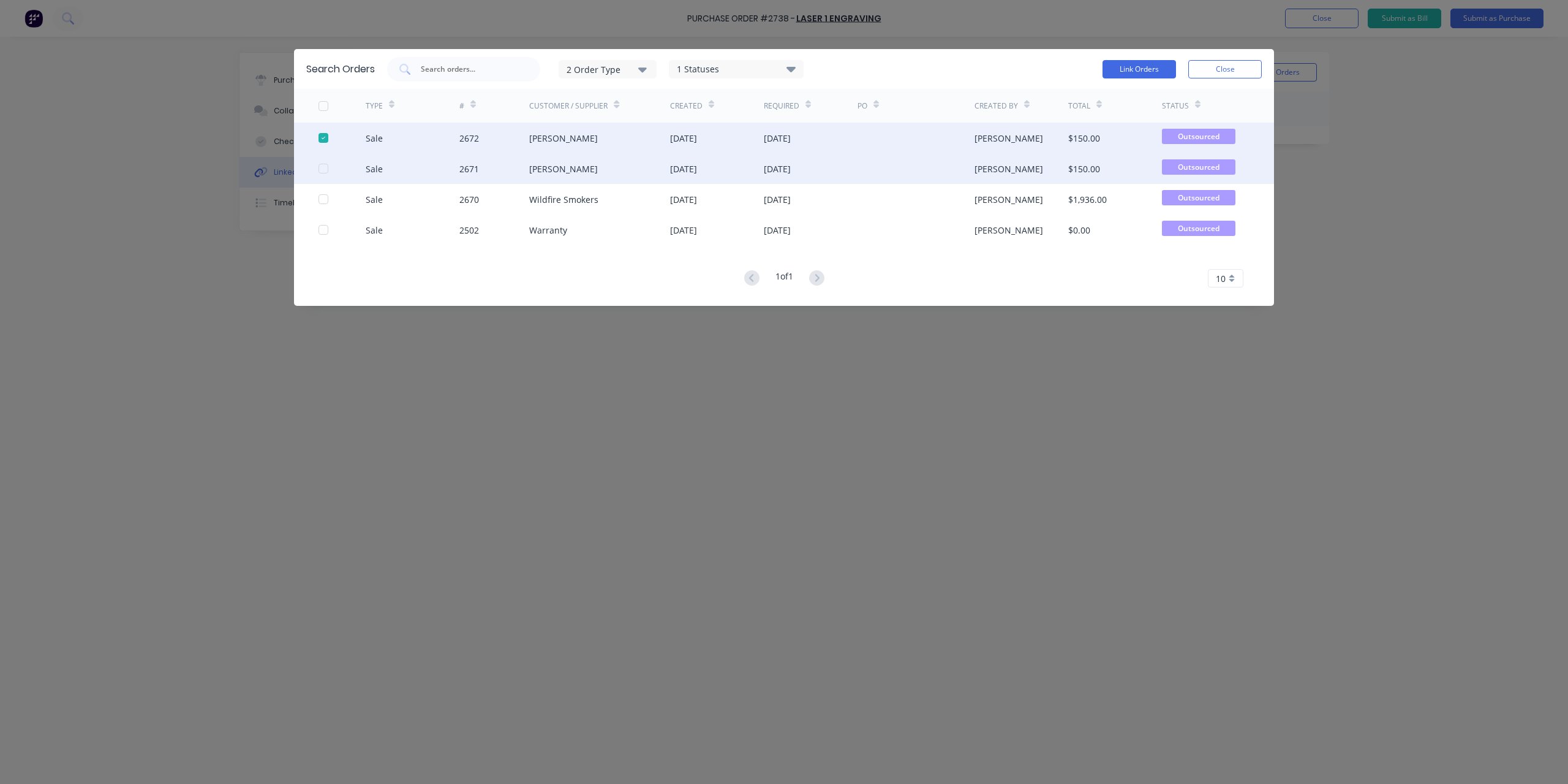
click at [319, 161] on div at bounding box center [342, 169] width 48 height 30
click at [323, 174] on div at bounding box center [342, 169] width 48 height 30
click at [325, 166] on div at bounding box center [323, 168] width 24 height 24
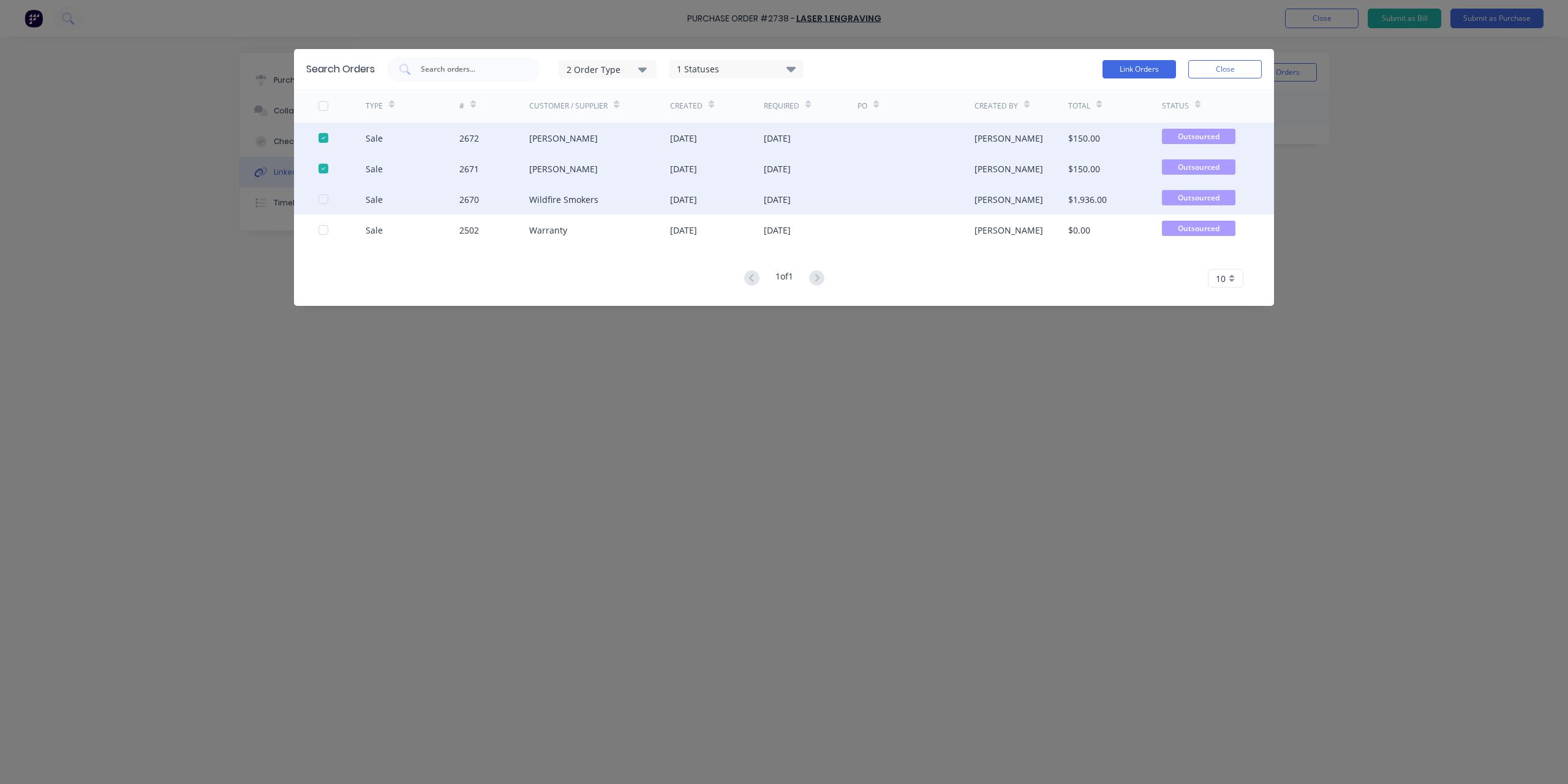
click at [324, 196] on div at bounding box center [323, 198] width 24 height 24
click at [780, 71] on div "1 Statuses" at bounding box center [736, 69] width 134 height 13
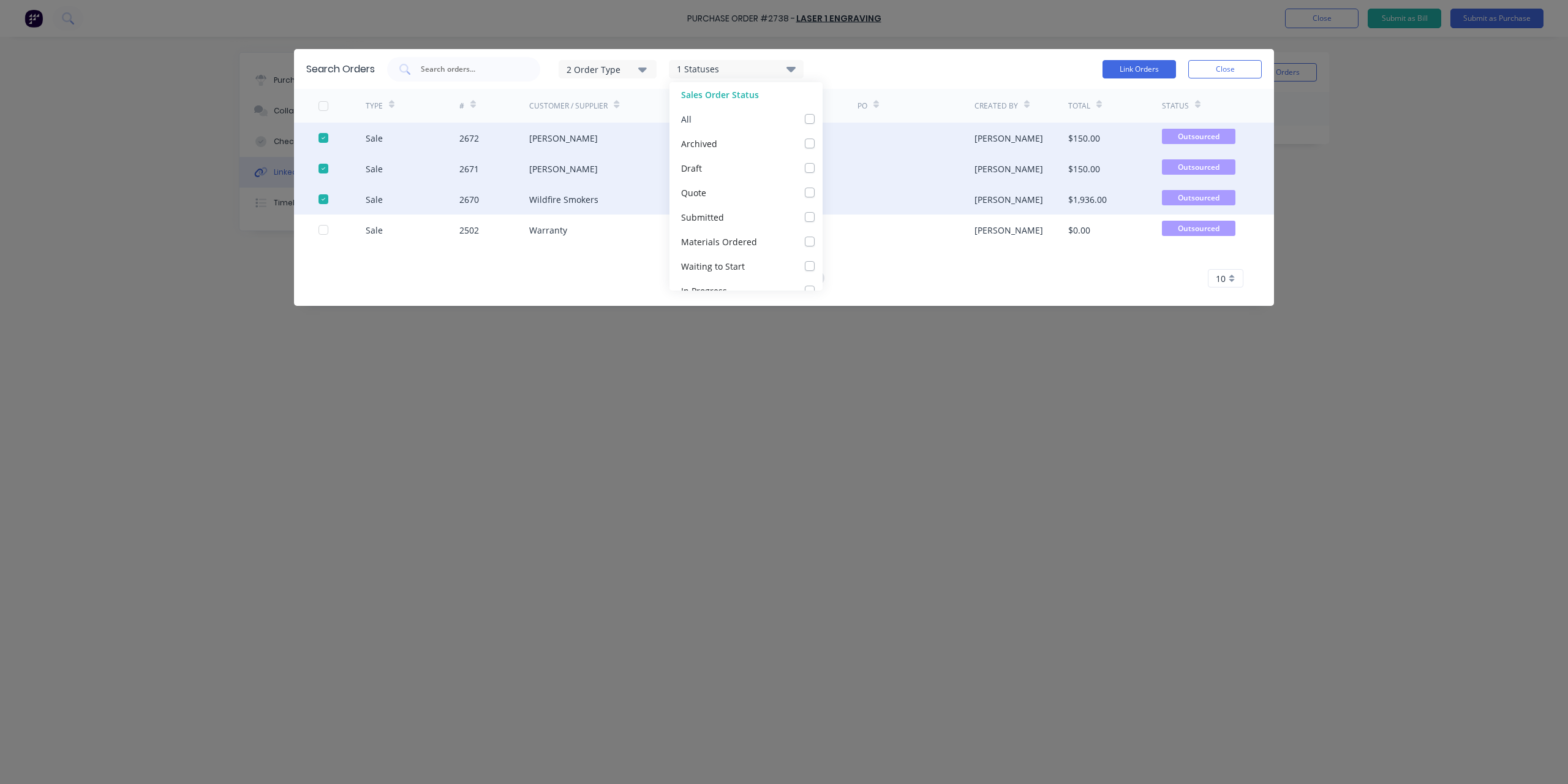
click at [822, 112] on label at bounding box center [822, 112] width 0 height 0
click at [822, 116] on input "checkbox" at bounding box center [827, 118] width 10 height 12
checkbox input "true"
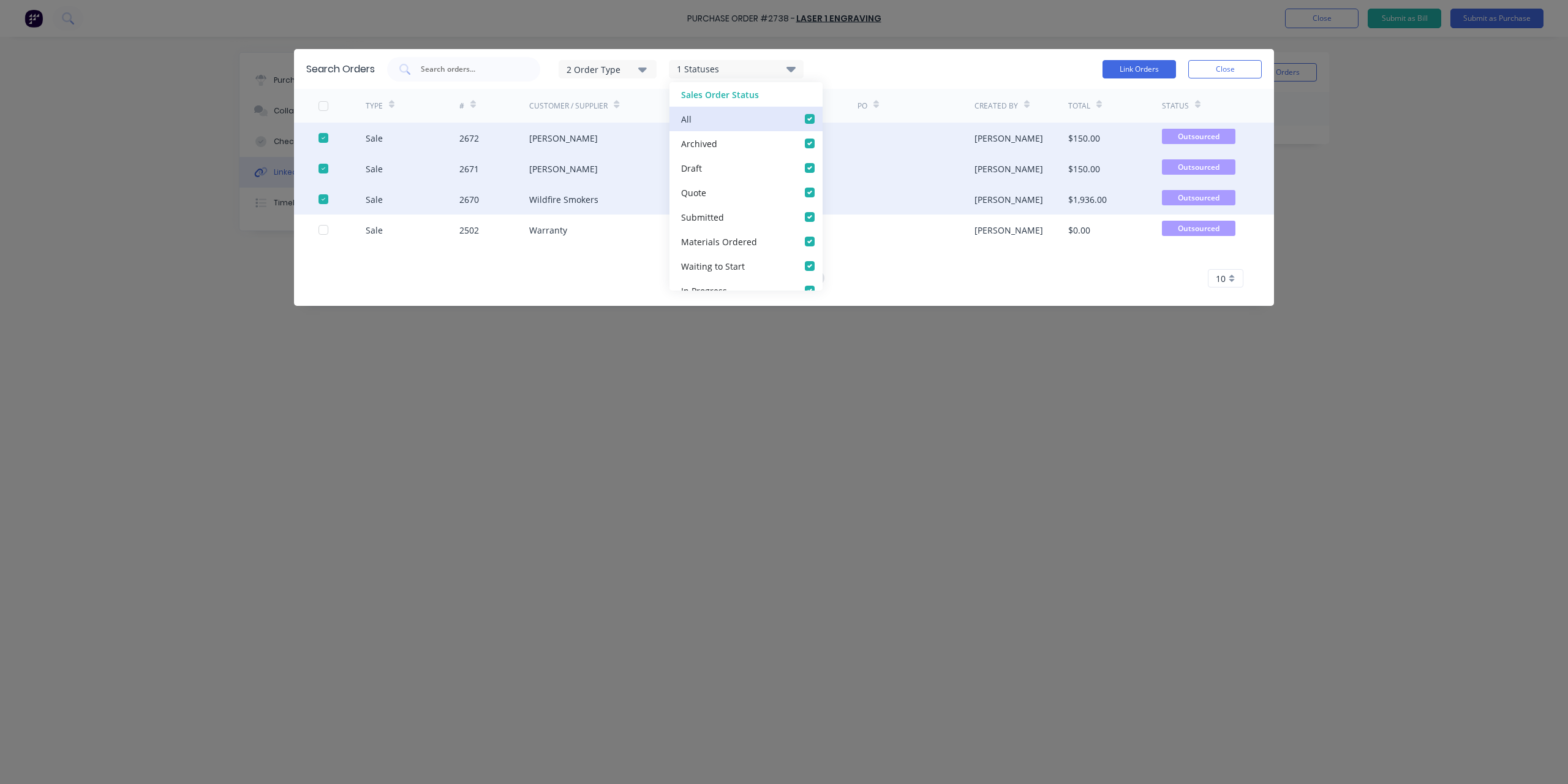
checkbox input "true"
checkbox Ordered_checkbox_5c6f74db-cd30-4495-bb78-4b965e756declinked-orders-modal "true"
checkbox Start_checkbox_7c3c462d-1ae0-4551-a9ee-d43561de0435linked-orders-modal "true"
checkbox Progress_checkbox_a6b5ec6d-cdc0-437e-a629-2943577b2a48linked-orders-modal "true"
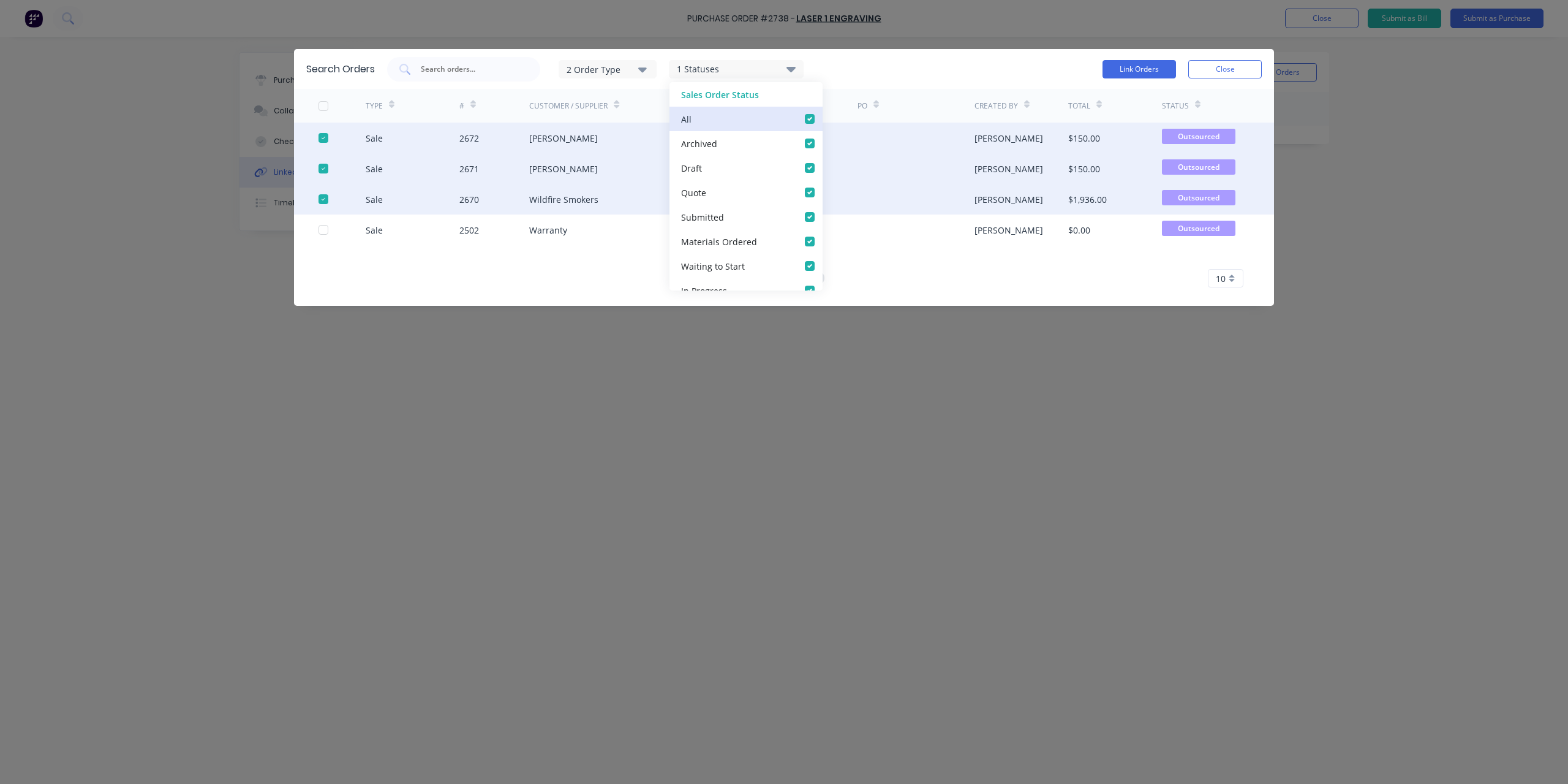
checkbox Hold_checkbox_8990944e-956d-498e-b776-2656bdb2746alinked-orders-modal "true"
checkbox Invoiced_checkbox_74e5fbf8-abe4-4b6d-b936-a328486946felinked-orders-modal "true"
checkbox input "true"
checkbox Jobs_checkbox_ccbb915b-5d4e-429a-b93d-26e8f60a676clinked-orders-modal "true"
checkbox input "true"
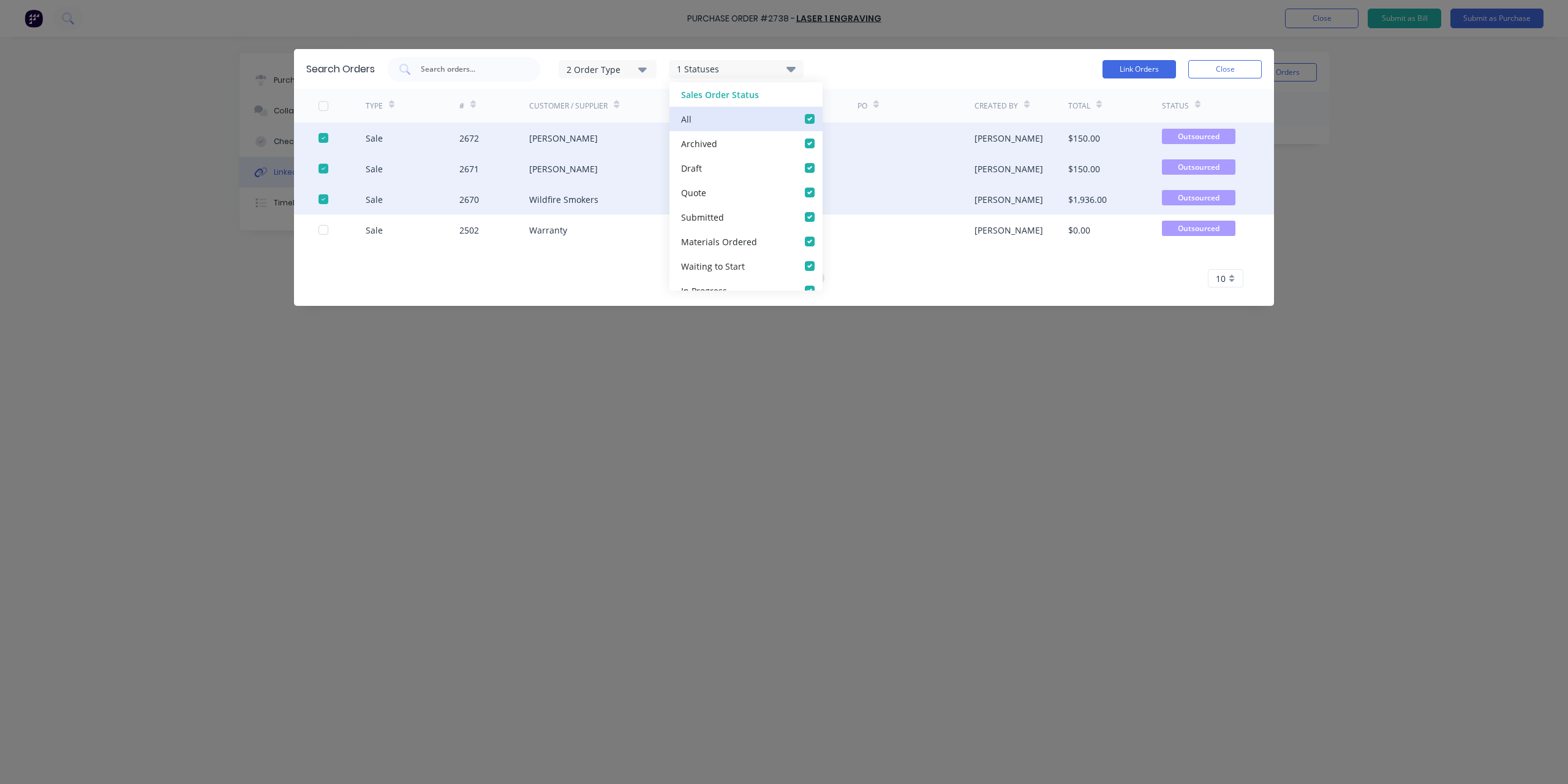
checkbox Up_checkbox_nw3us8linked-orders-modal "true"
click at [1118, 71] on button "Link Orders" at bounding box center [1139, 69] width 74 height 18
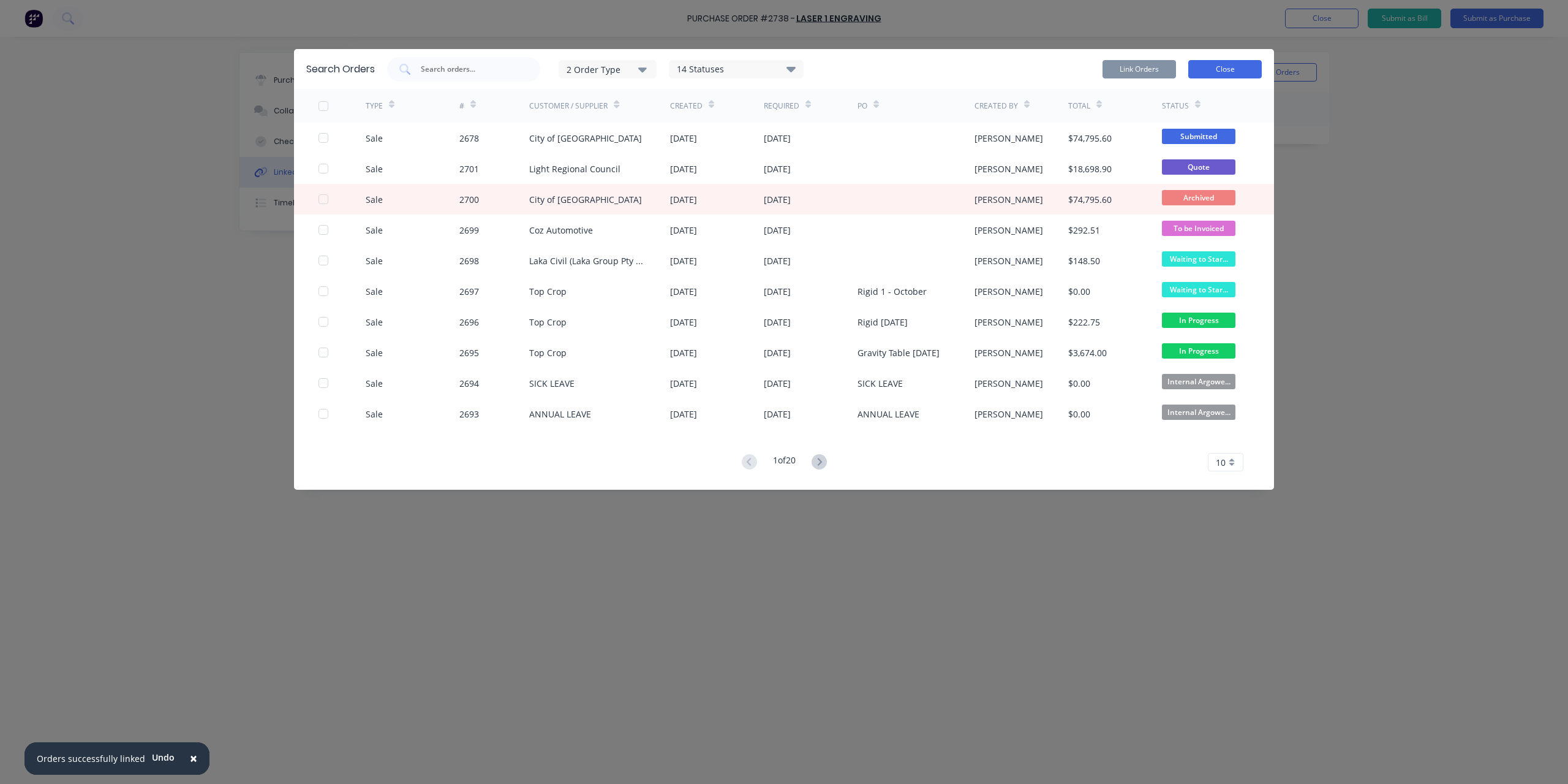
click at [1217, 66] on button "Close" at bounding box center [1225, 69] width 74 height 18
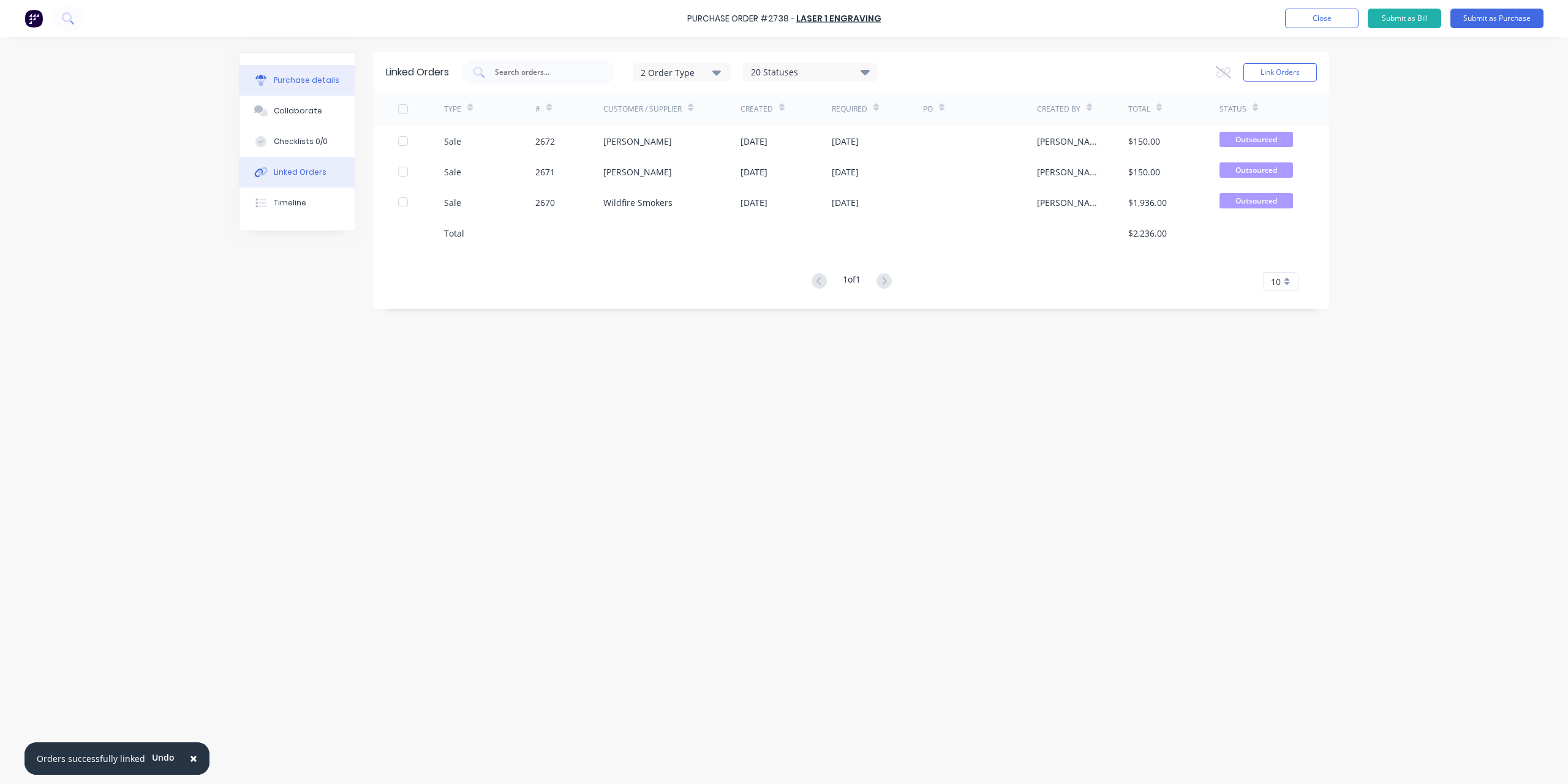
click at [312, 76] on div "Purchase details" at bounding box center [306, 80] width 65 height 11
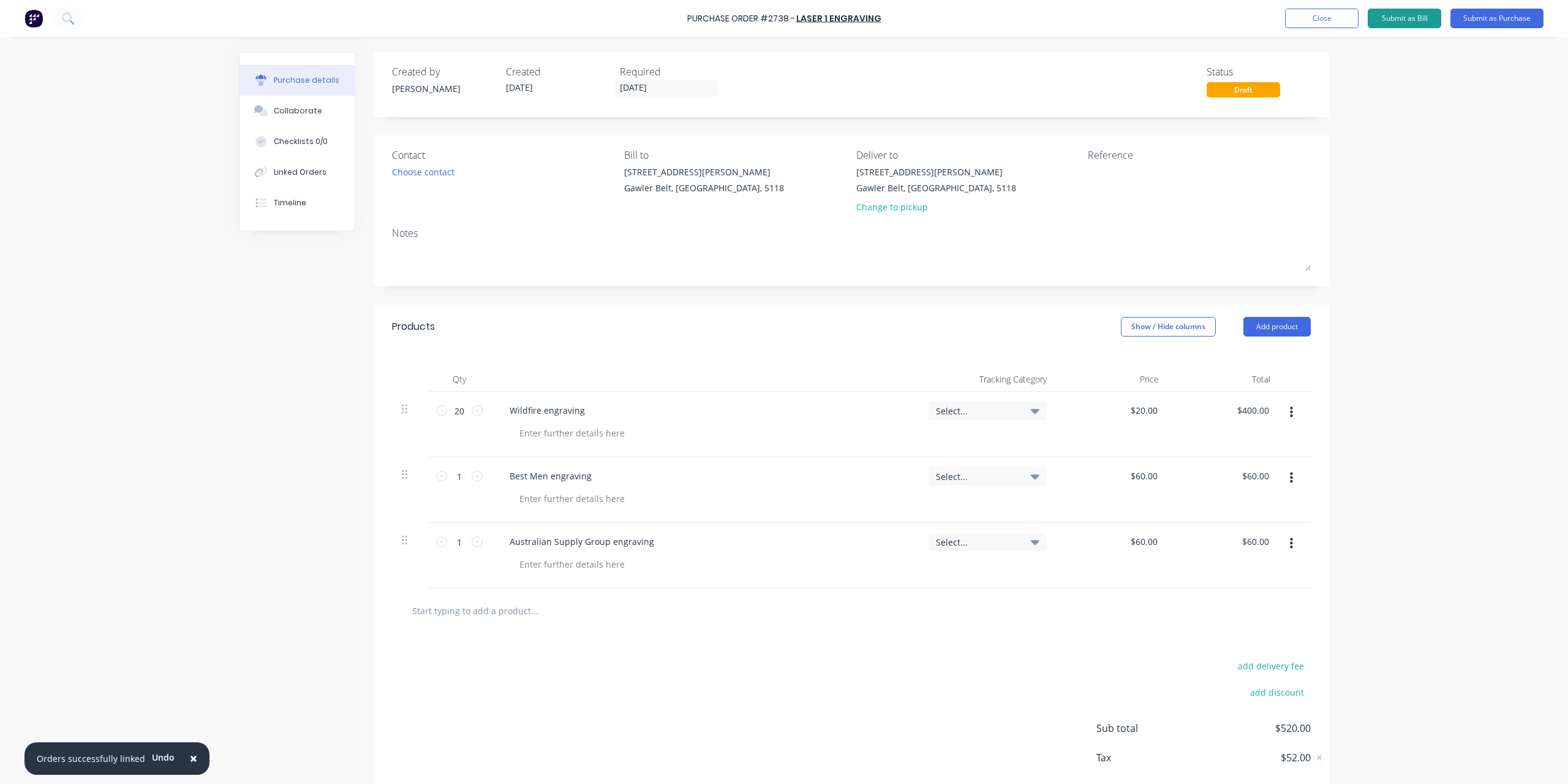
click at [1417, 20] on button "Submit as Bill" at bounding box center [1404, 19] width 74 height 20
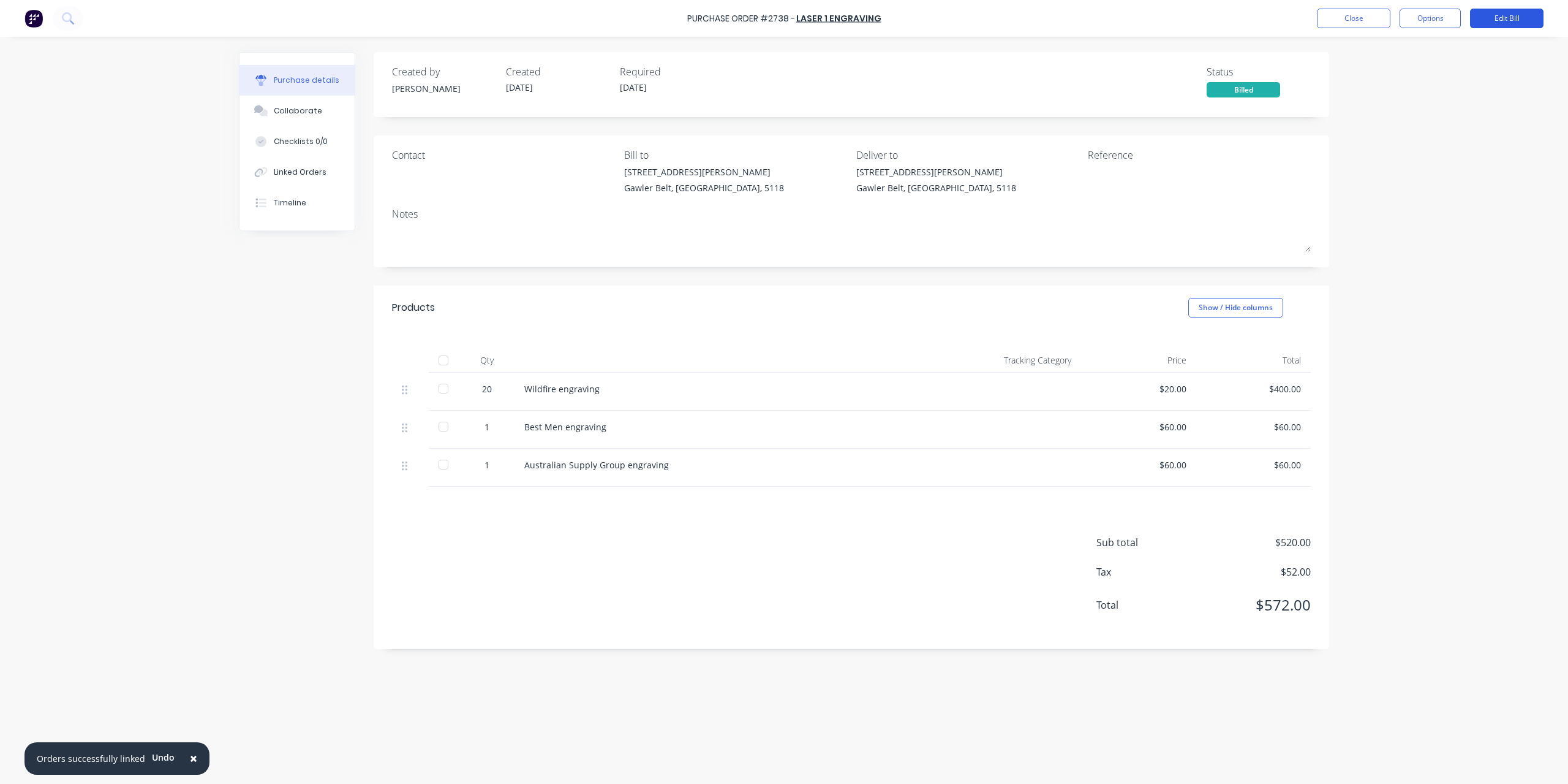
click at [1474, 21] on button "Edit Bill" at bounding box center [1507, 19] width 74 height 20
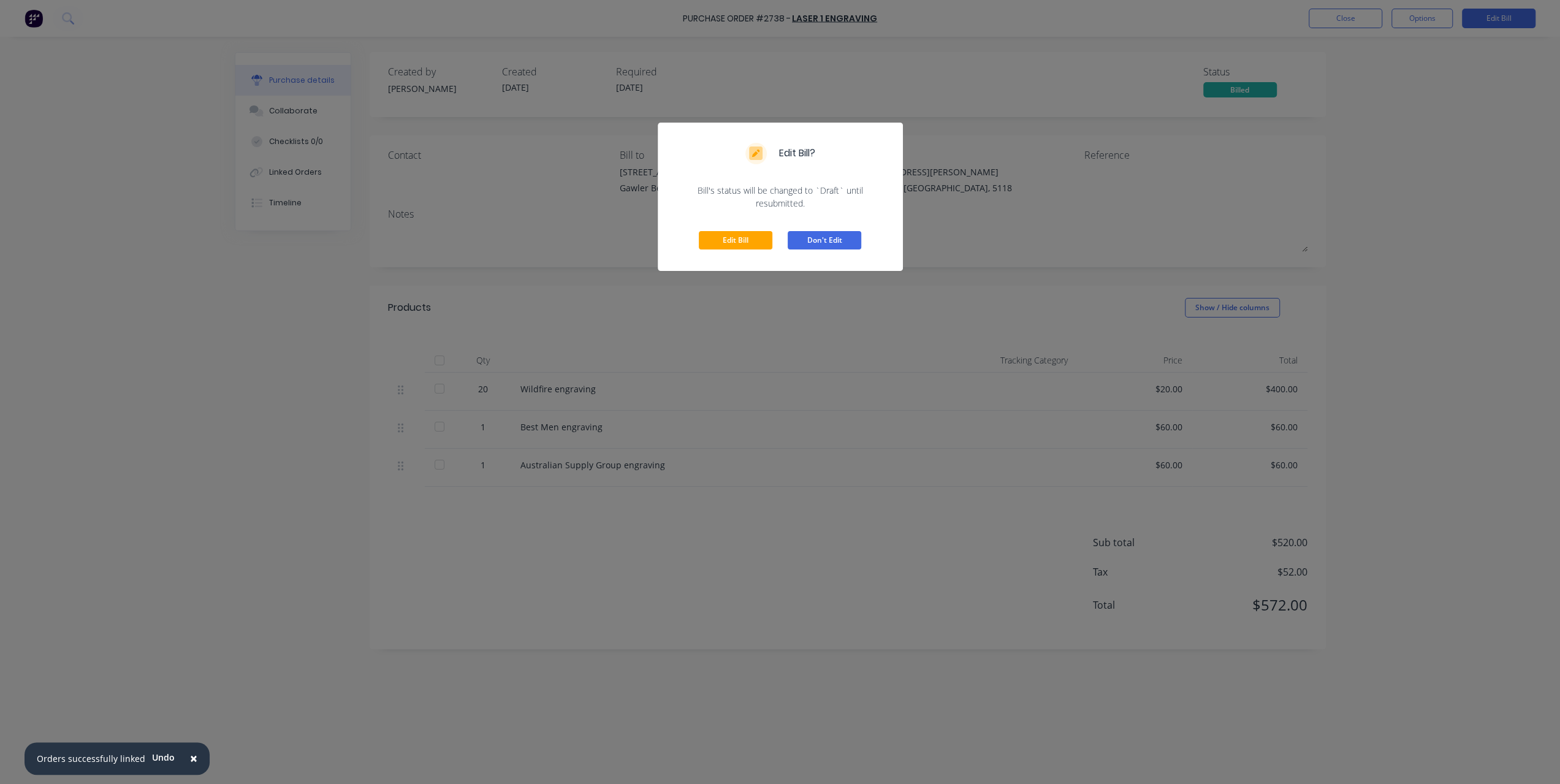
click at [809, 235] on button "Don't Edit" at bounding box center [824, 240] width 74 height 18
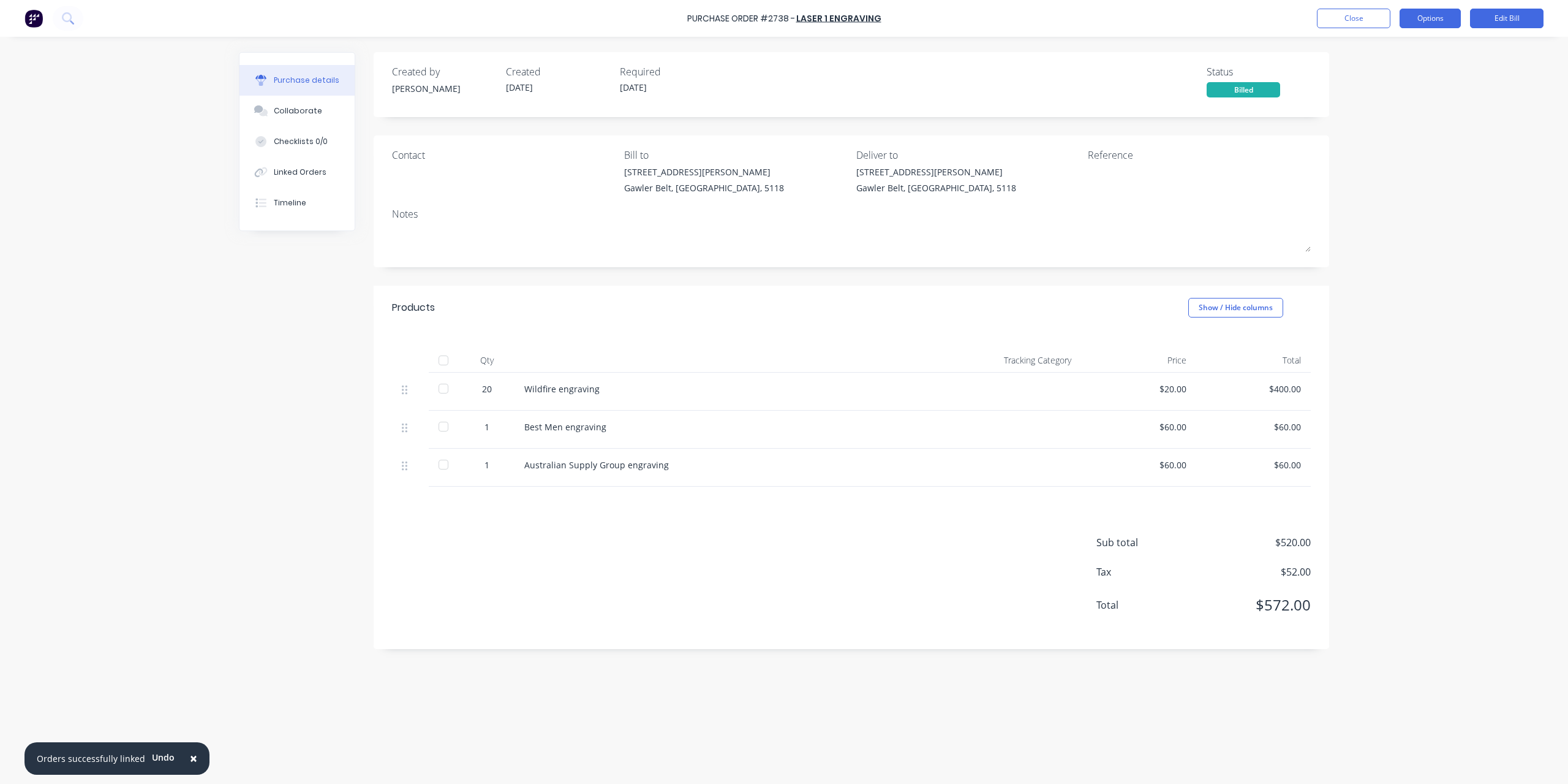
click at [1422, 26] on button "Options" at bounding box center [1430, 19] width 61 height 20
click at [1417, 70] on div "Convert to Purchase Order" at bounding box center [1402, 77] width 94 height 30
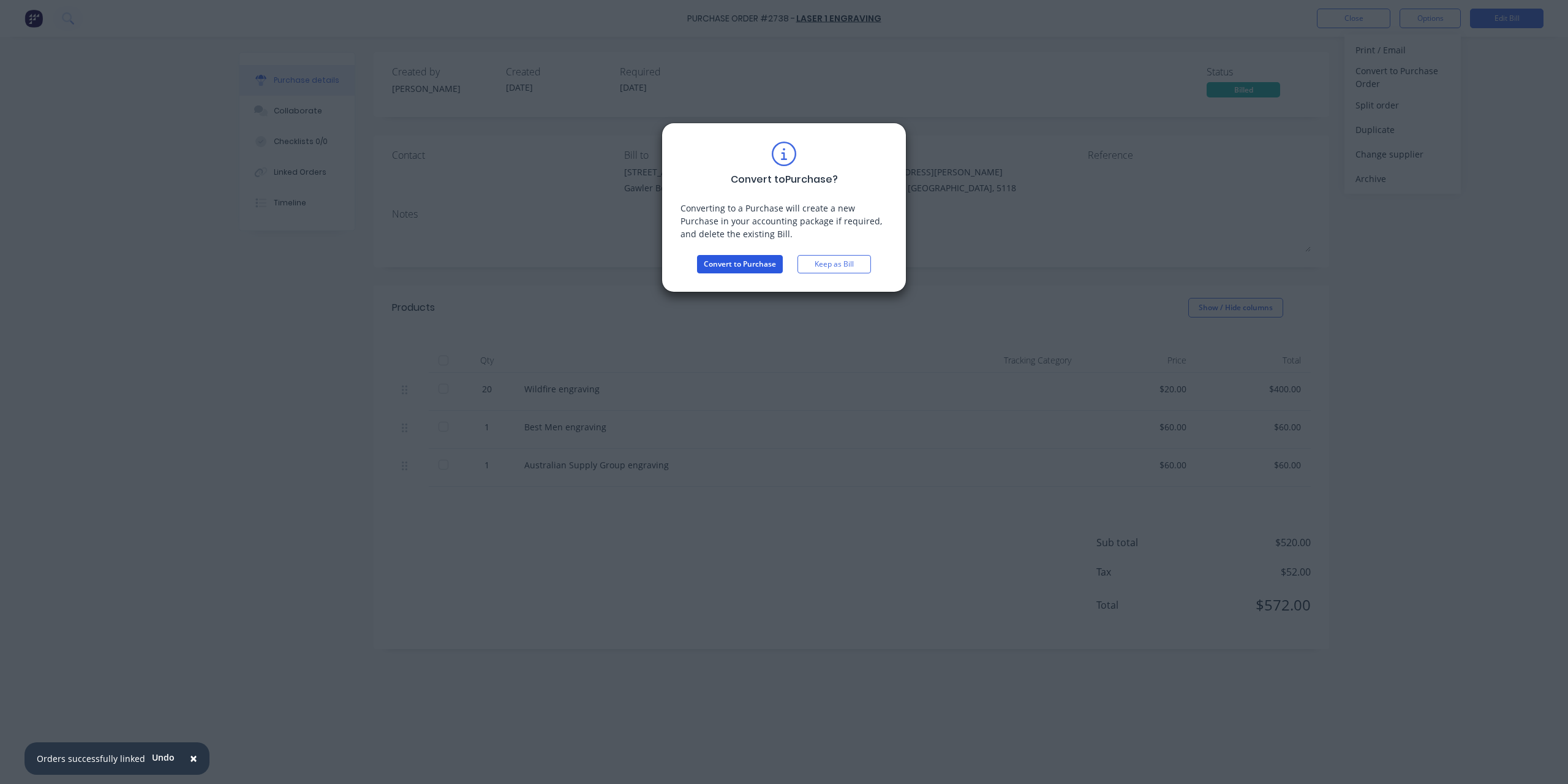
click at [755, 264] on button "Convert to Purchase" at bounding box center [740, 264] width 86 height 18
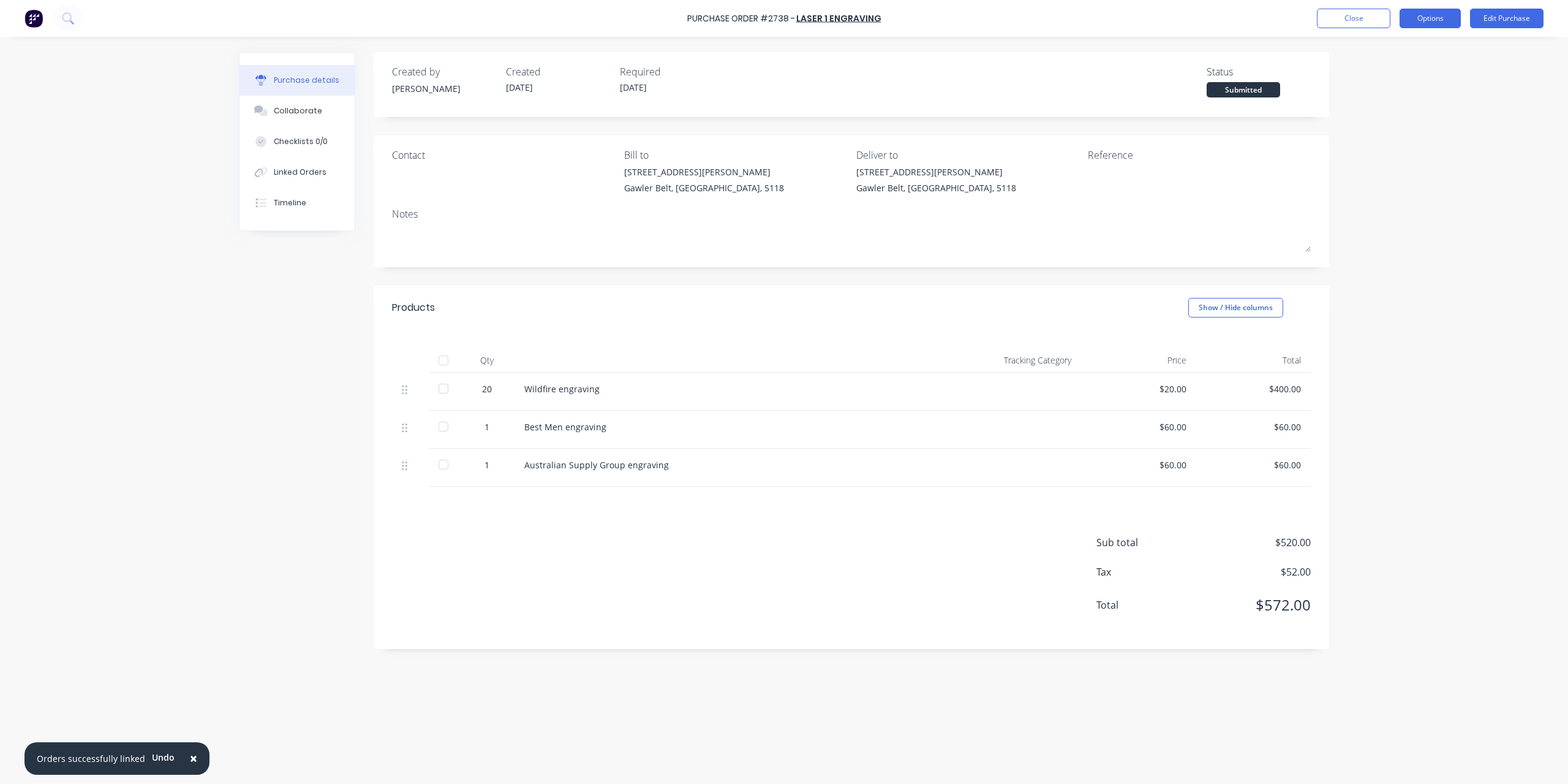
click at [1431, 25] on button "Options" at bounding box center [1430, 19] width 61 height 20
click at [1419, 71] on div "Convert to Bill" at bounding box center [1402, 74] width 94 height 18
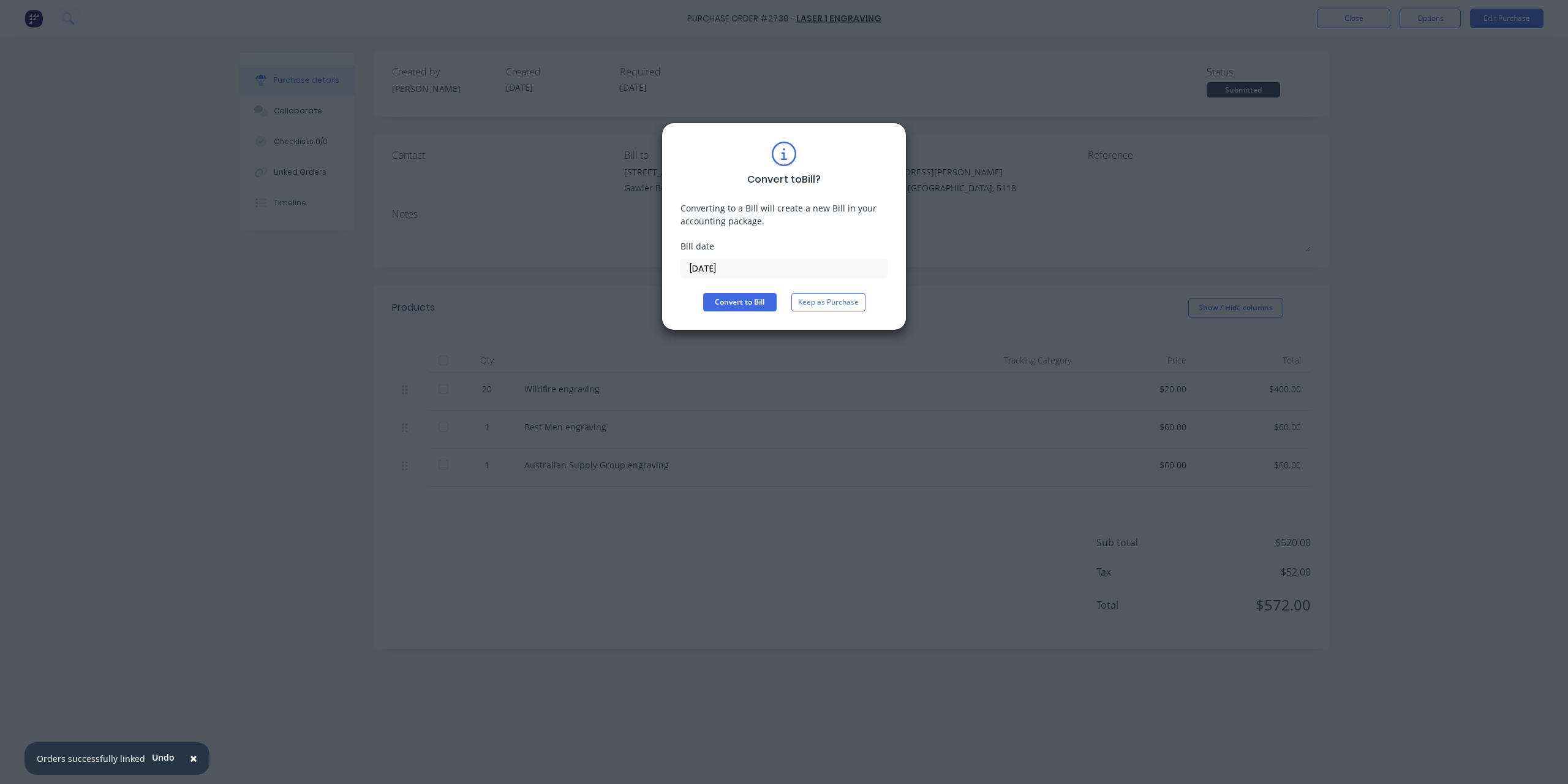
click at [747, 272] on input "[DATE]" at bounding box center [784, 268] width 206 height 18
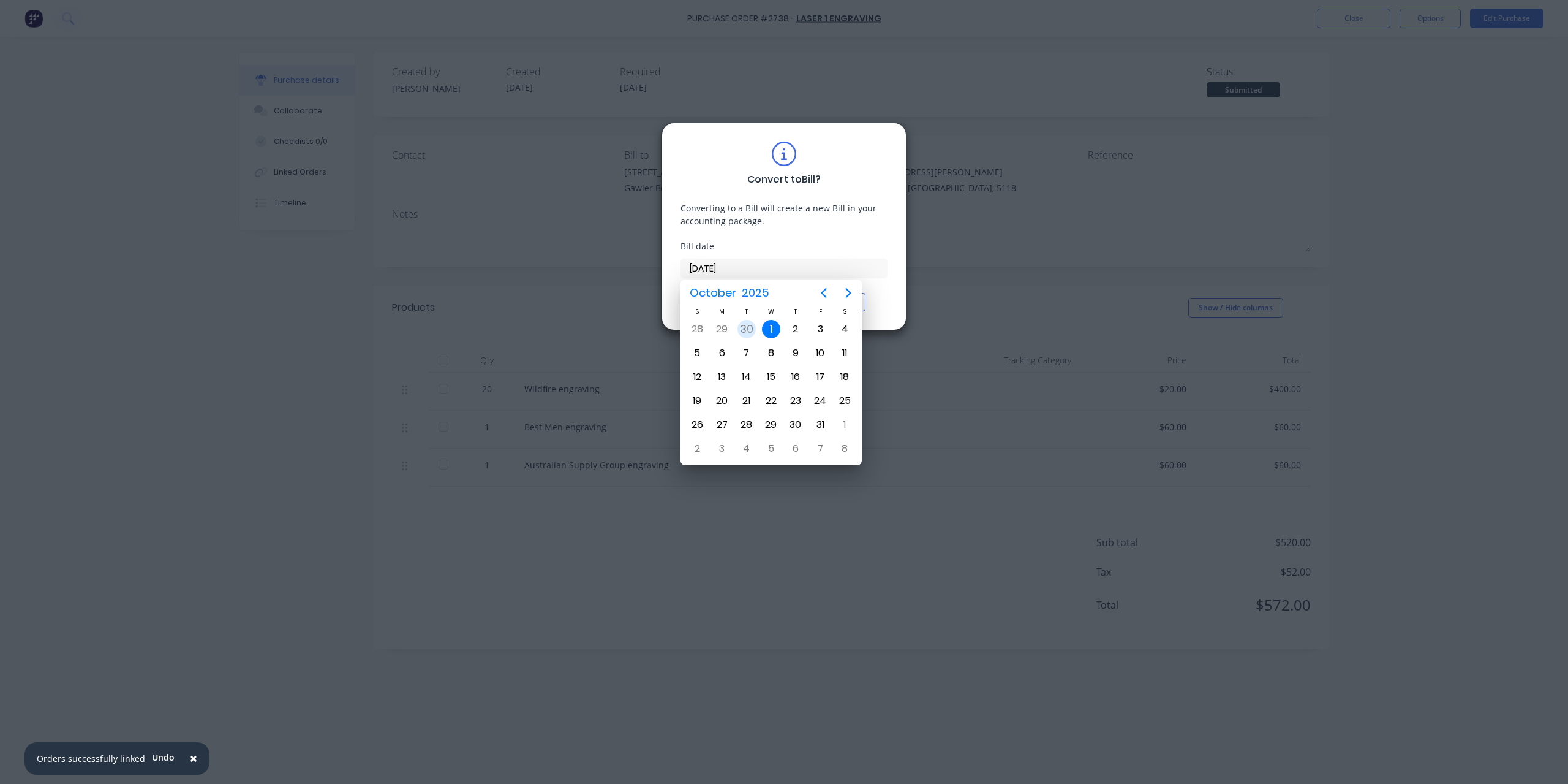
click at [744, 326] on div "30" at bounding box center [746, 329] width 18 height 18
type input "[DATE]"
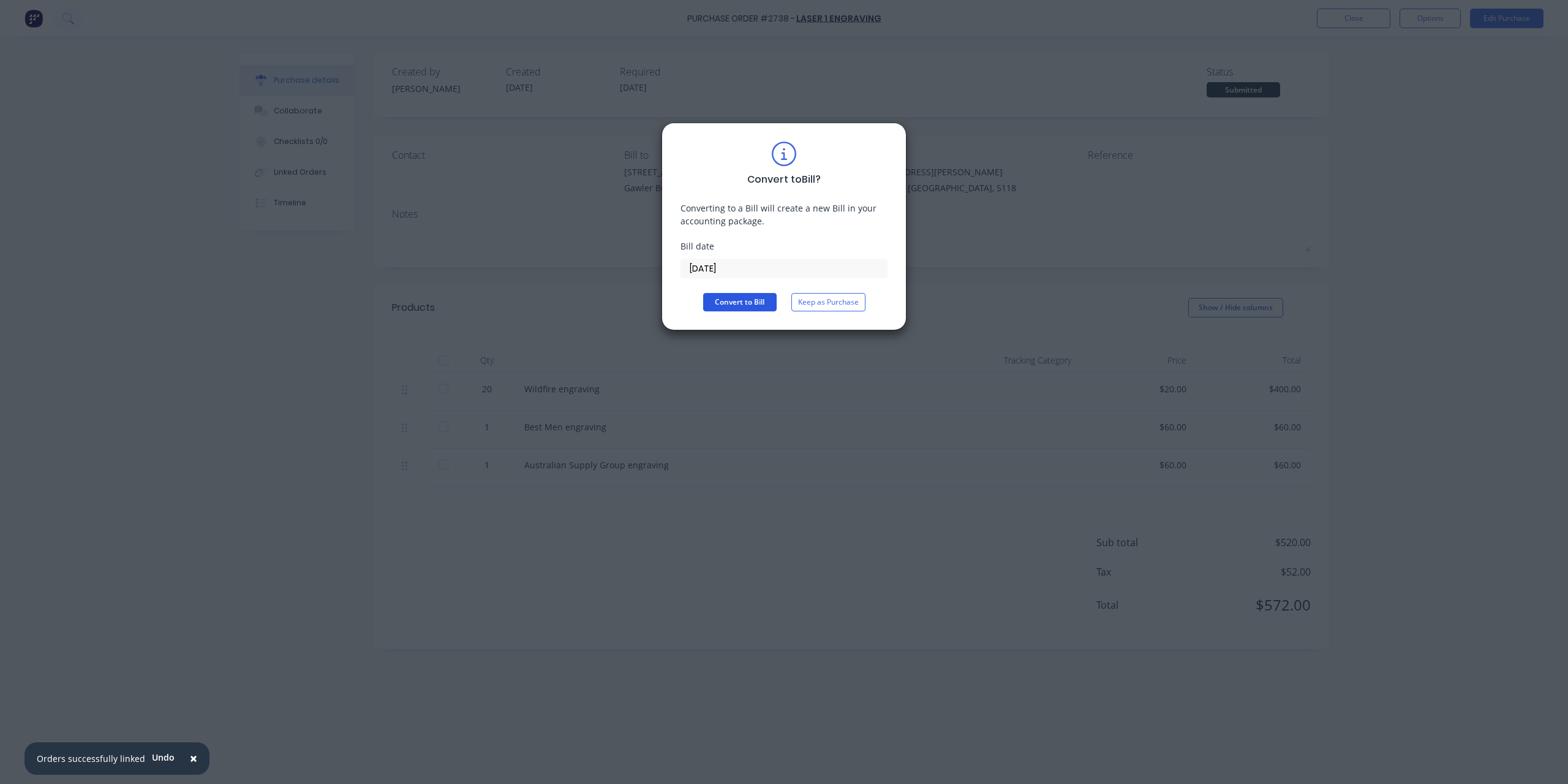
click at [751, 298] on button "Convert to Bill" at bounding box center [740, 302] width 74 height 18
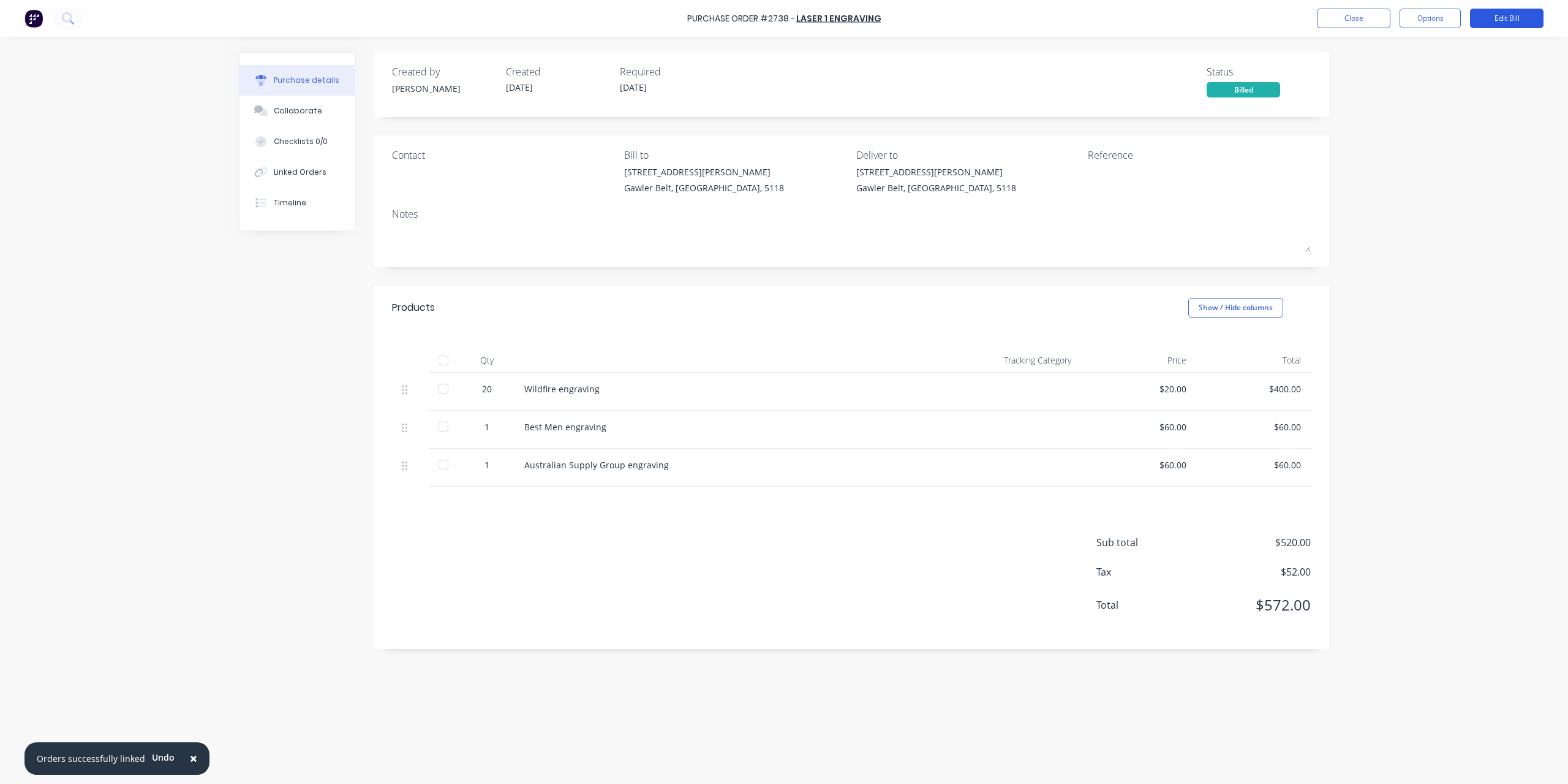
click at [1495, 27] on button "Edit Bill" at bounding box center [1507, 19] width 74 height 20
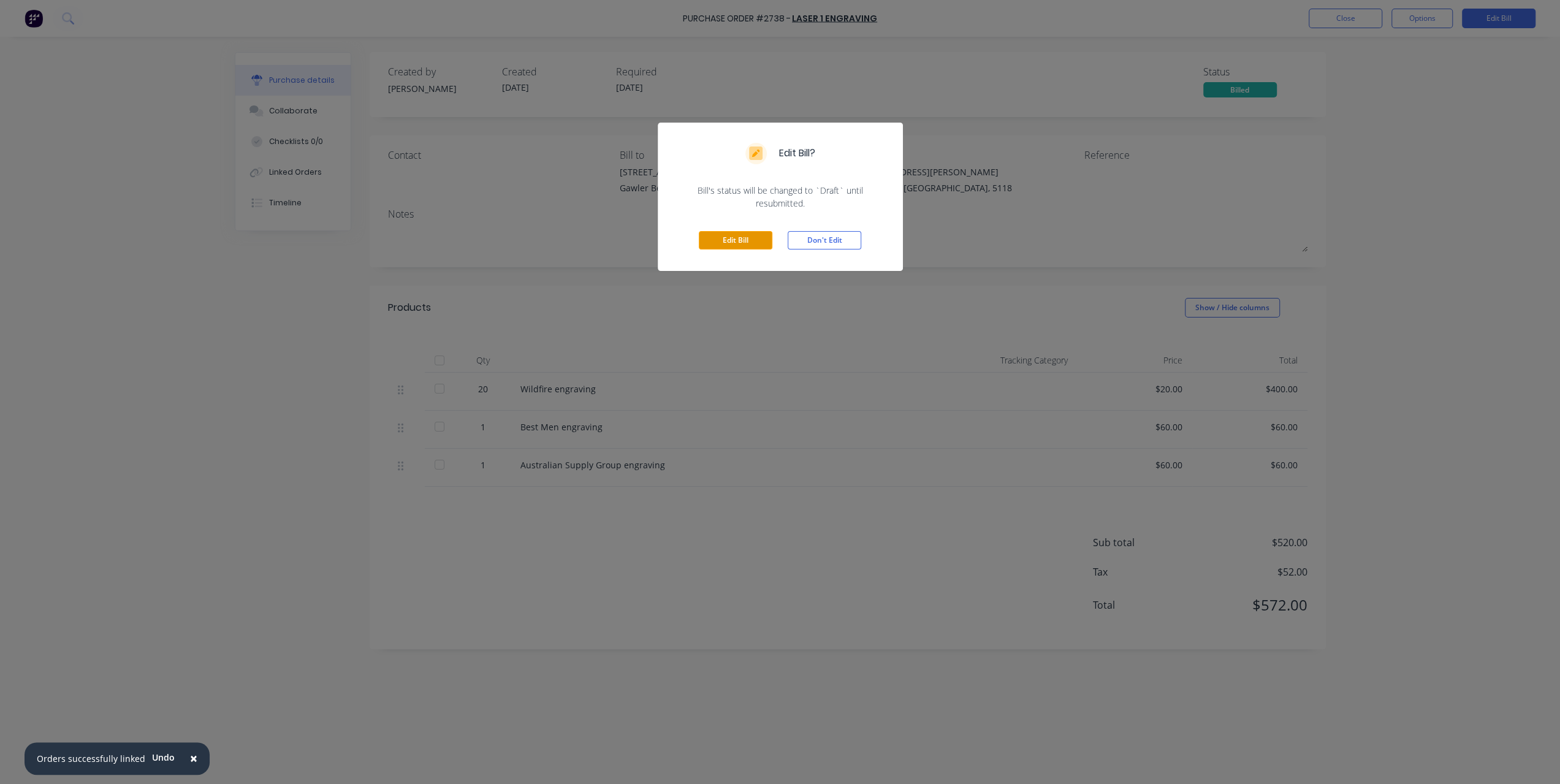
click at [745, 247] on button "Edit Bill" at bounding box center [736, 240] width 74 height 18
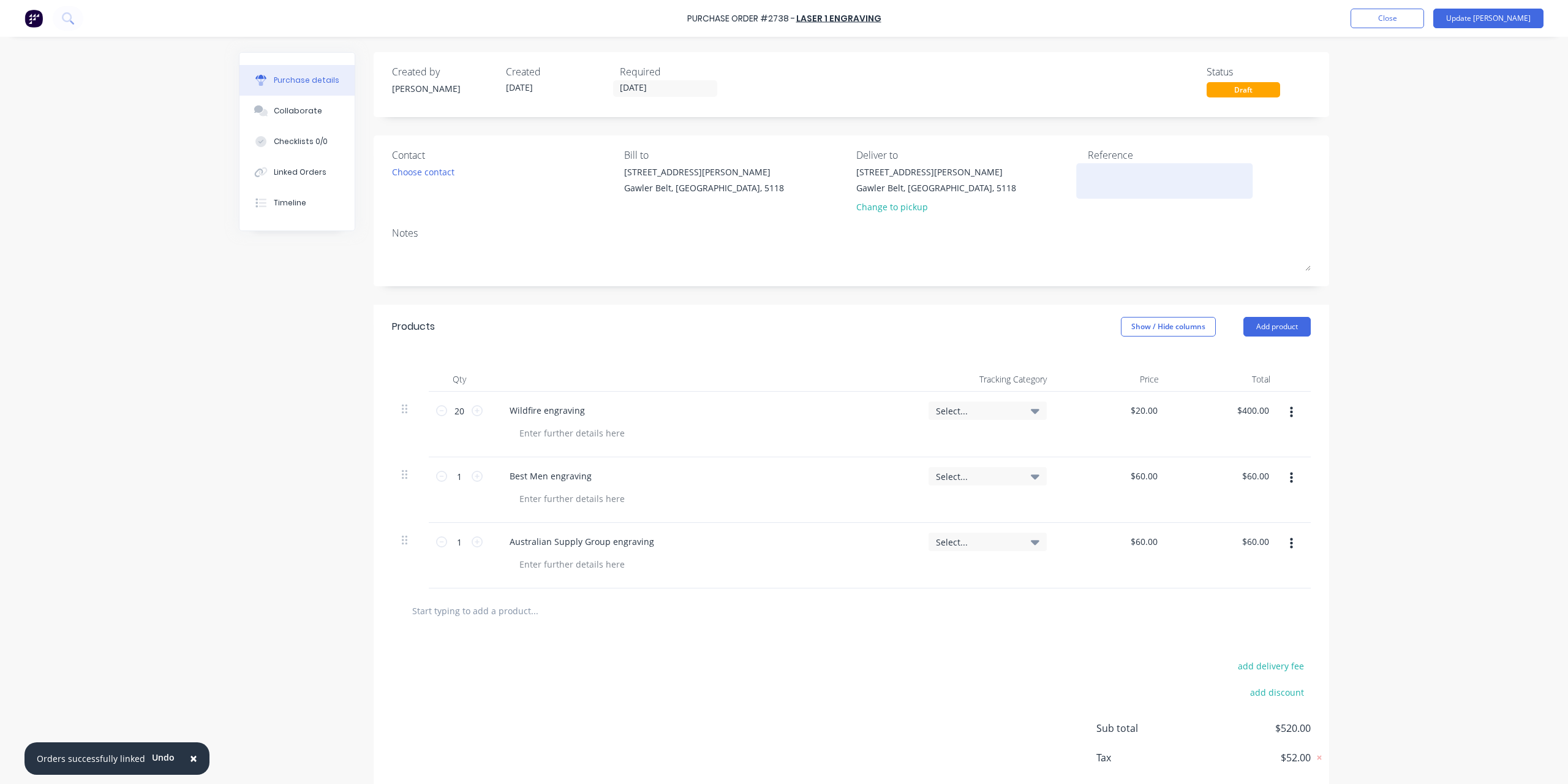
click at [1107, 196] on div at bounding box center [1164, 180] width 153 height 30
click at [1110, 179] on textarea at bounding box center [1164, 179] width 153 height 28
type textarea "x"
type textarea "I"
type textarea "x"
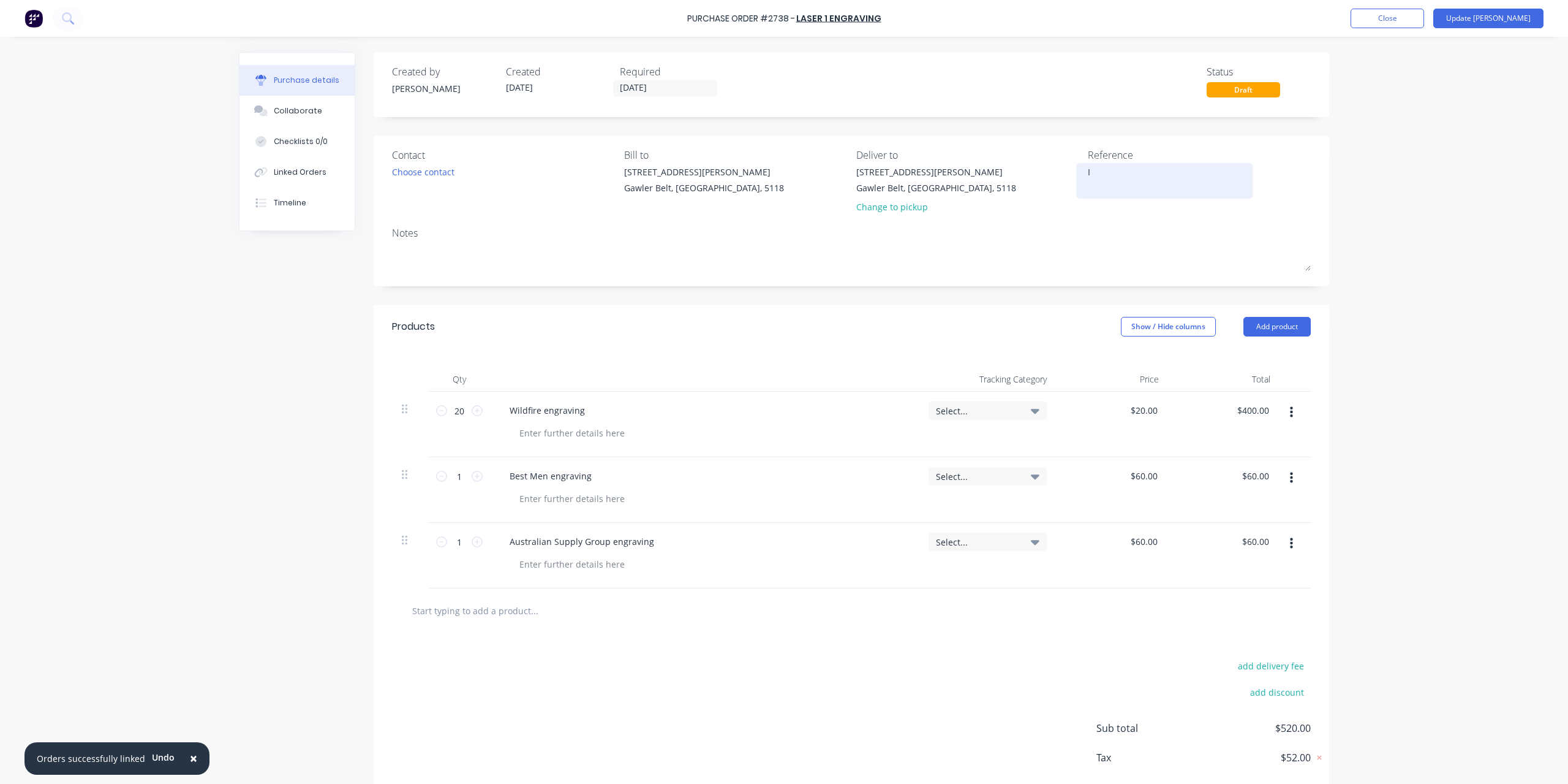
type textarea "IN"
type textarea "x"
type textarea "INV"
type textarea "x"
type textarea "INV-"
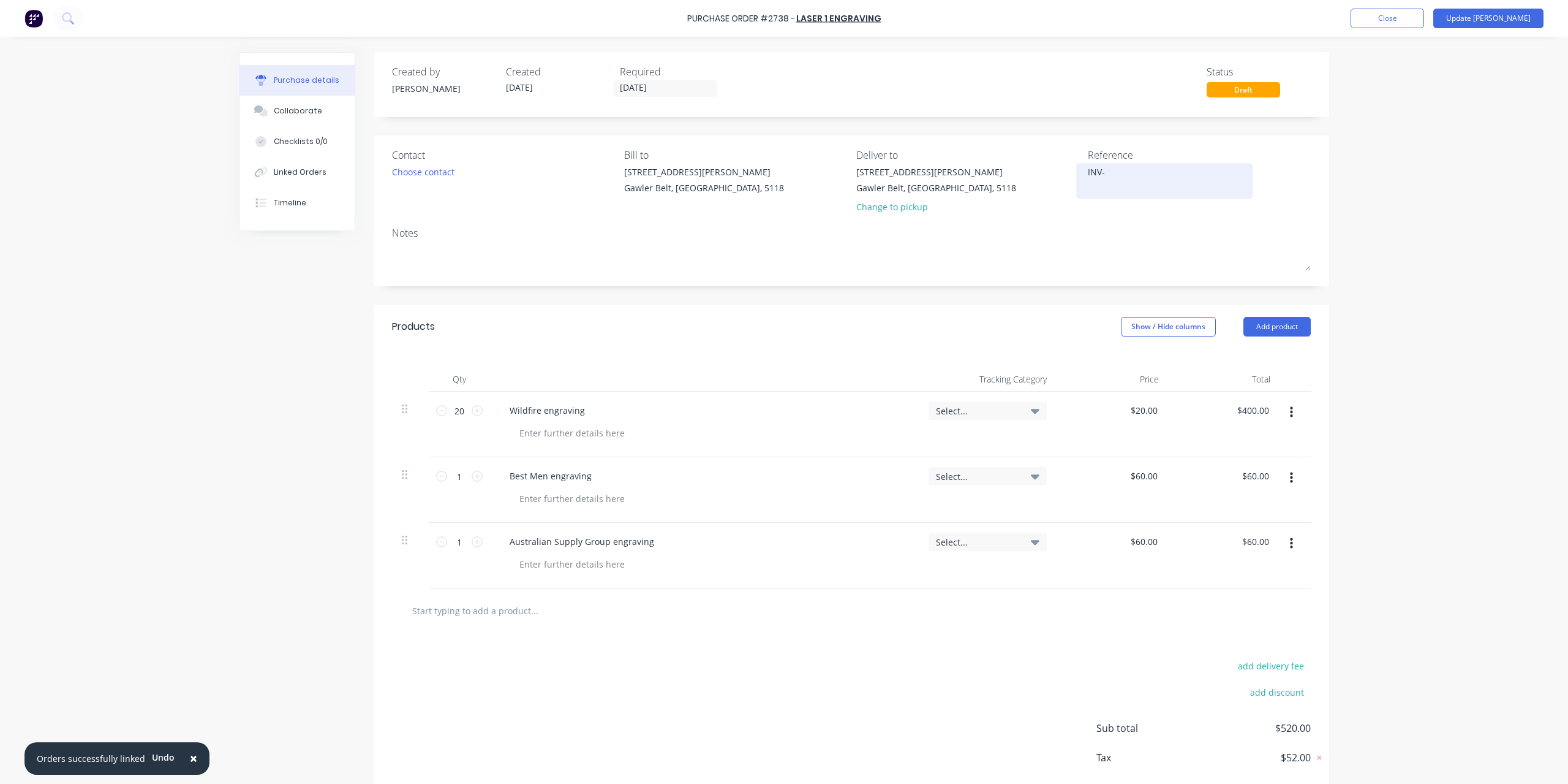
type textarea "x"
type textarea "INV-4"
type textarea "x"
type textarea "INV-47"
type textarea "x"
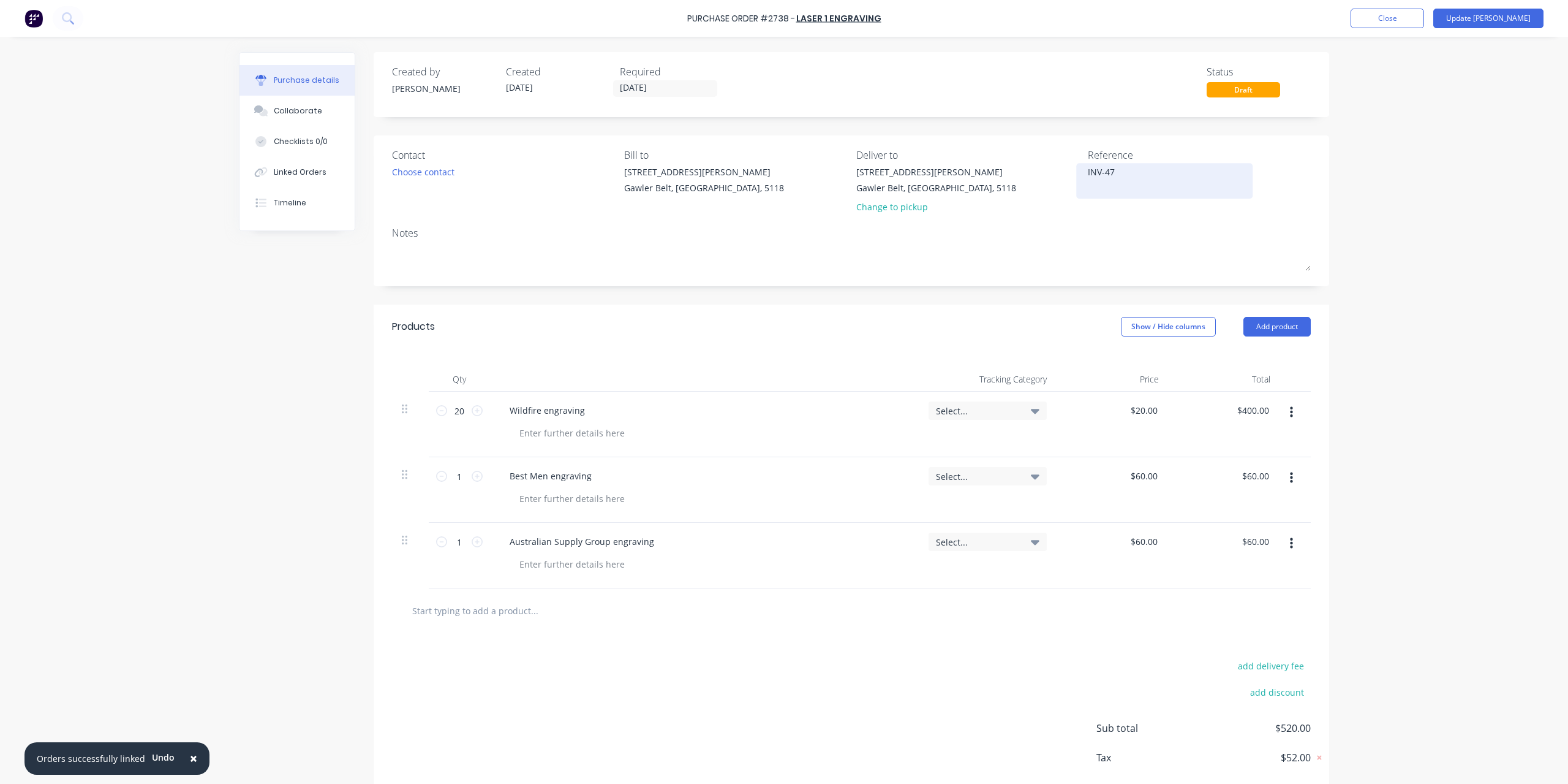
type textarea "INV-476"
type textarea "x"
type textarea "INV-4762"
type textarea "x"
type textarea "INV-4762"
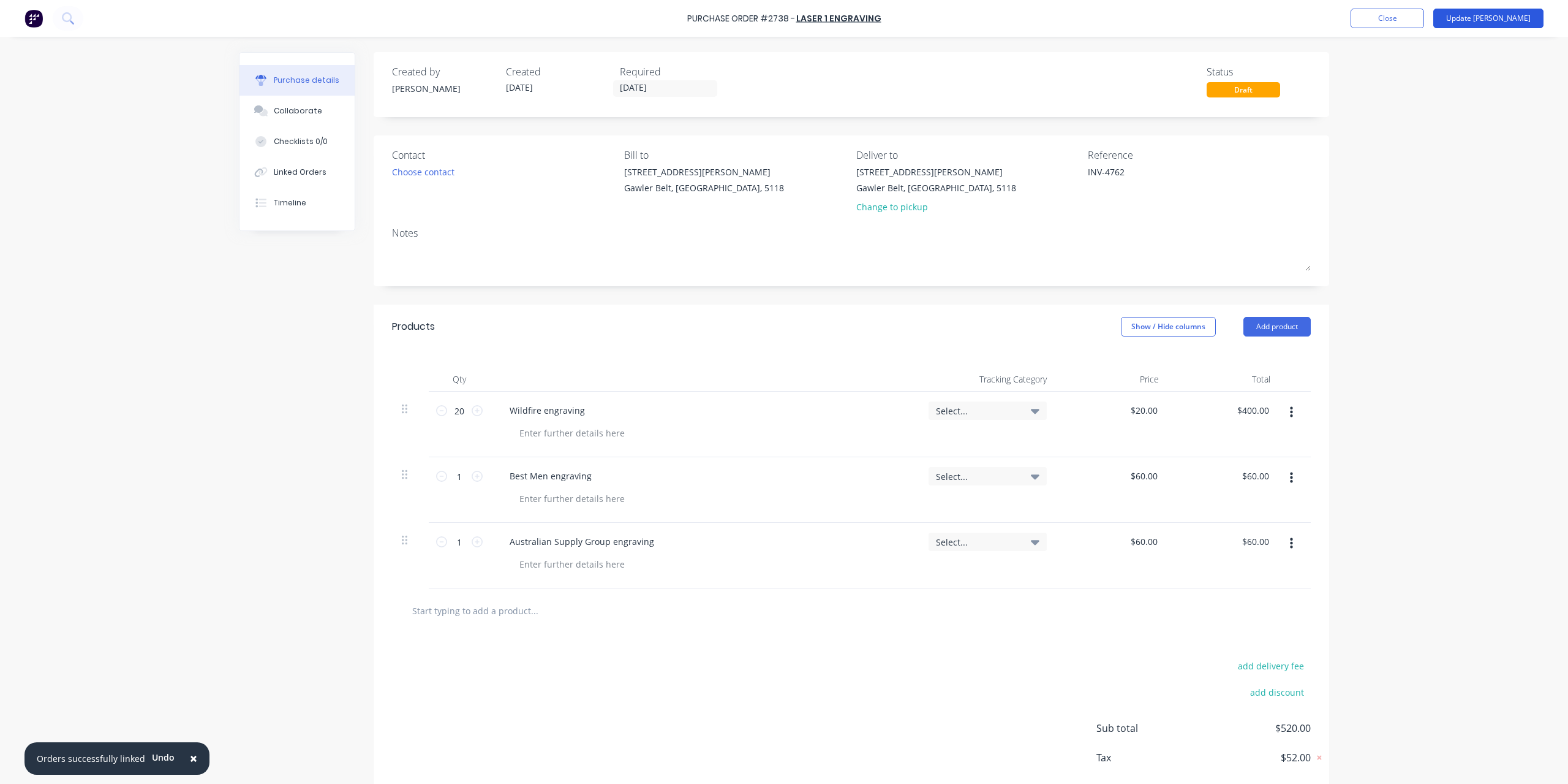
click at [1519, 16] on button "Update [PERSON_NAME]" at bounding box center [1488, 19] width 110 height 20
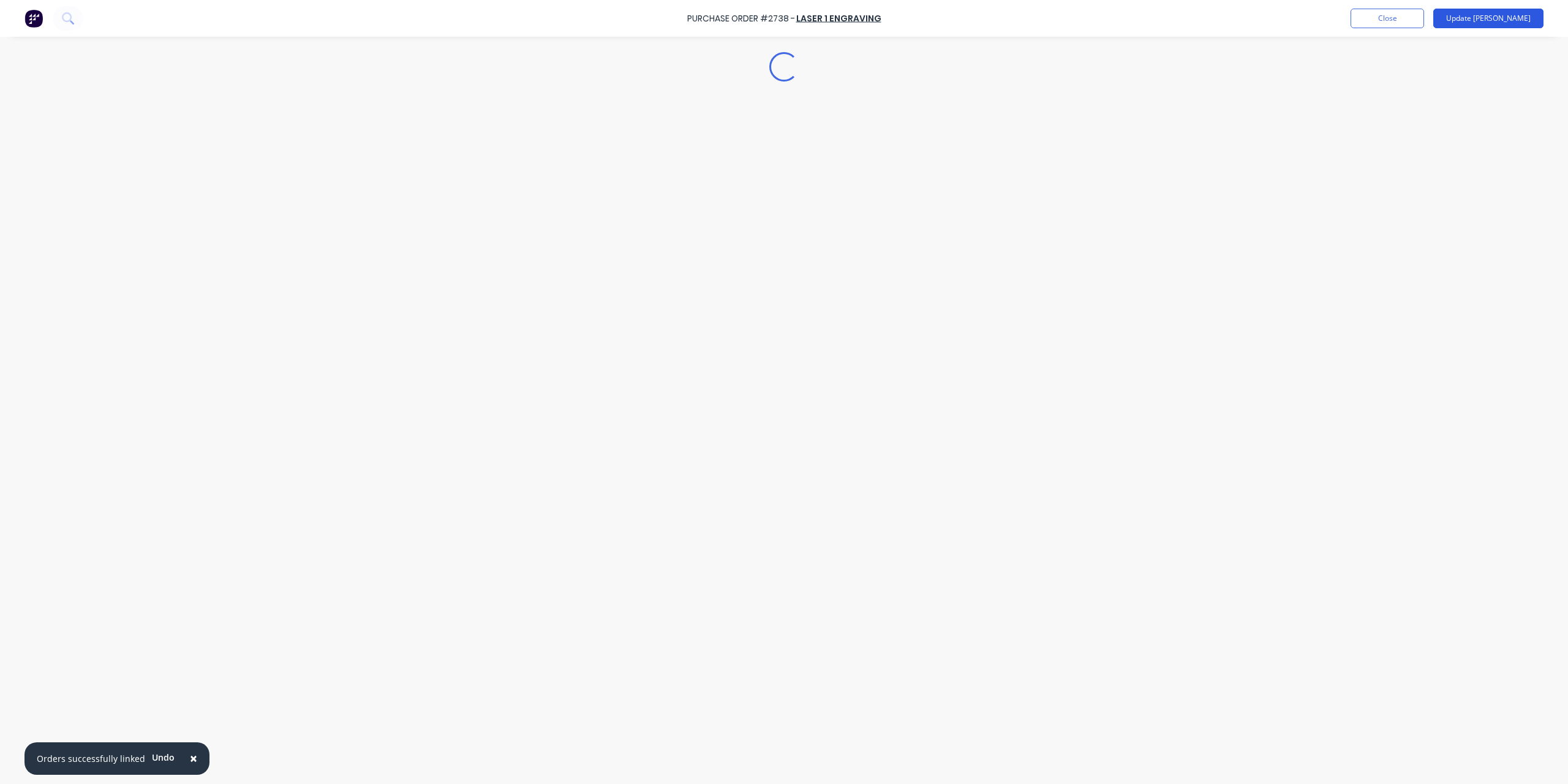
type textarea "x"
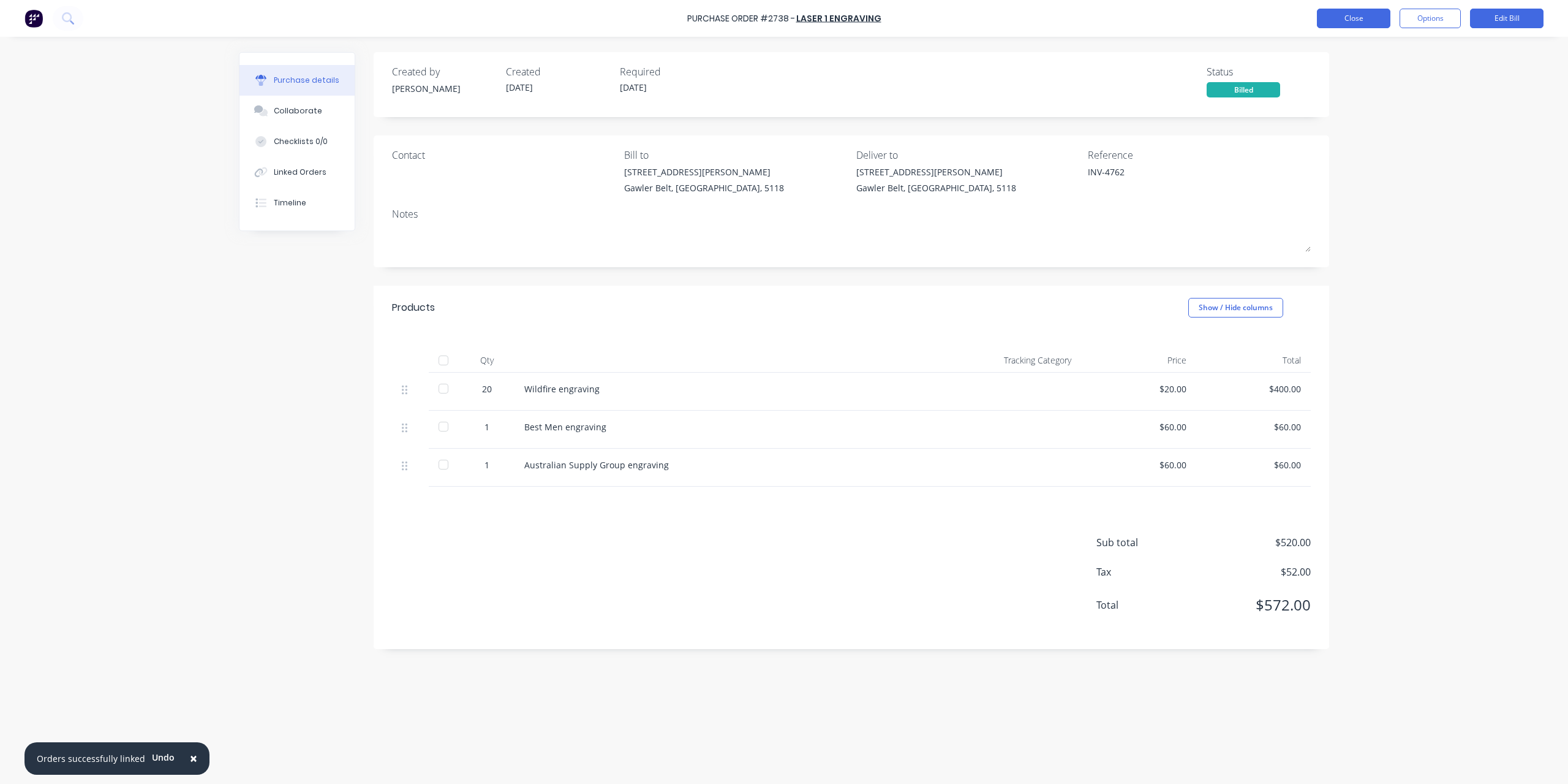
click at [1337, 22] on button "Close" at bounding box center [1354, 19] width 74 height 20
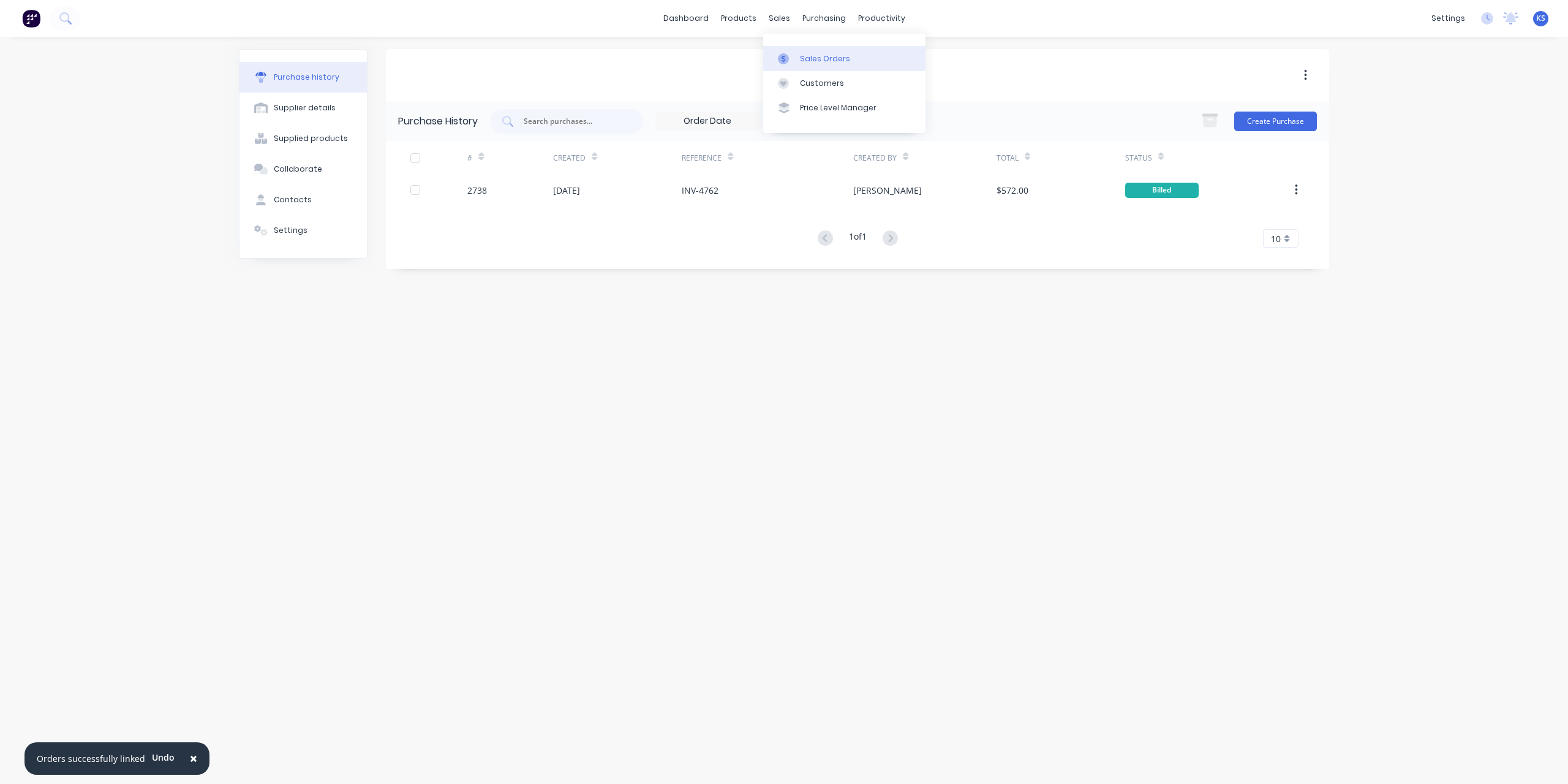
click at [800, 49] on link "Sales Orders" at bounding box center [844, 57] width 162 height 24
